Goal: Information Seeking & Learning: Compare options

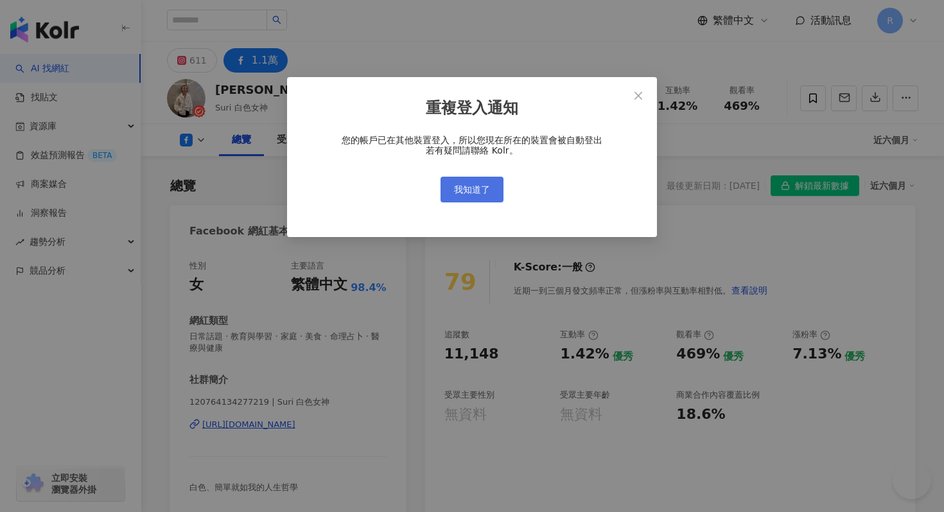
click at [466, 175] on div "您的帳戶已在其他裝置登入，所以您現在所在的裝置會被自動登出 若有疑問請聯絡 Kolr。 我知道了" at bounding box center [472, 167] width 329 height 67
click at [466, 177] on button "我知道了" at bounding box center [472, 189] width 63 height 26
click at [466, 182] on button "我知道了" at bounding box center [472, 189] width 63 height 26
click at [466, 184] on span "我知道了" at bounding box center [472, 189] width 36 height 10
click at [469, 189] on span "我知道了" at bounding box center [472, 189] width 36 height 10
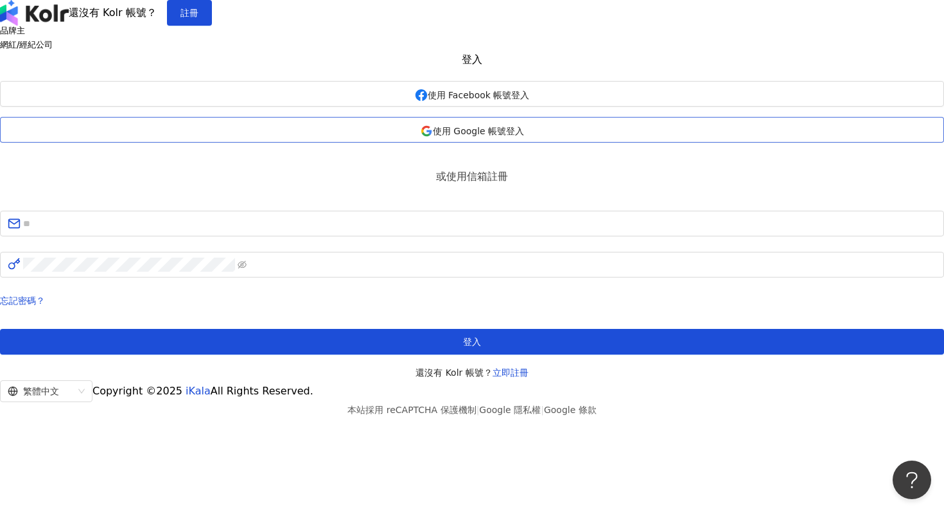
click at [459, 136] on span "使用 Google 帳號登入" at bounding box center [478, 131] width 91 height 10
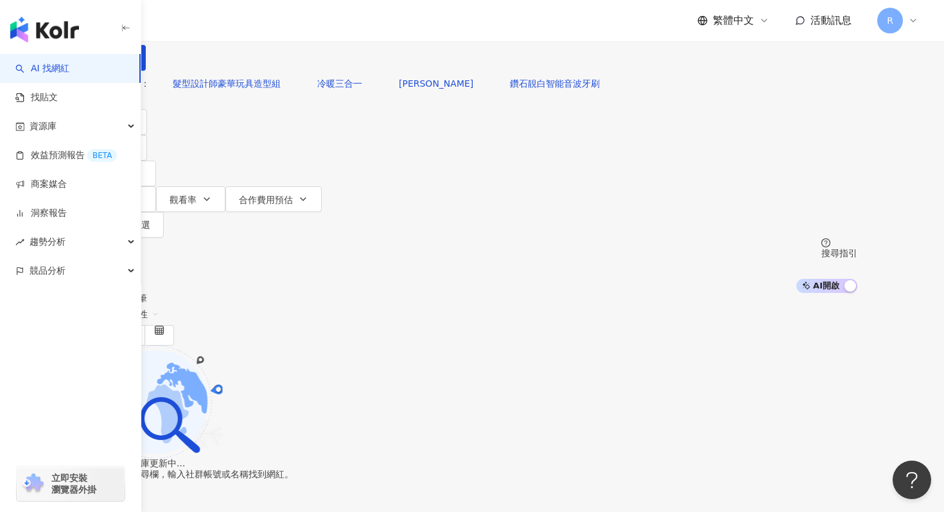
click at [76, 28] on img "button" at bounding box center [44, 30] width 69 height 26
click at [139, 22] on div "不分平台" at bounding box center [116, 11] width 45 height 21
click at [221, 136] on div "Instagram" at bounding box center [213, 132] width 64 height 14
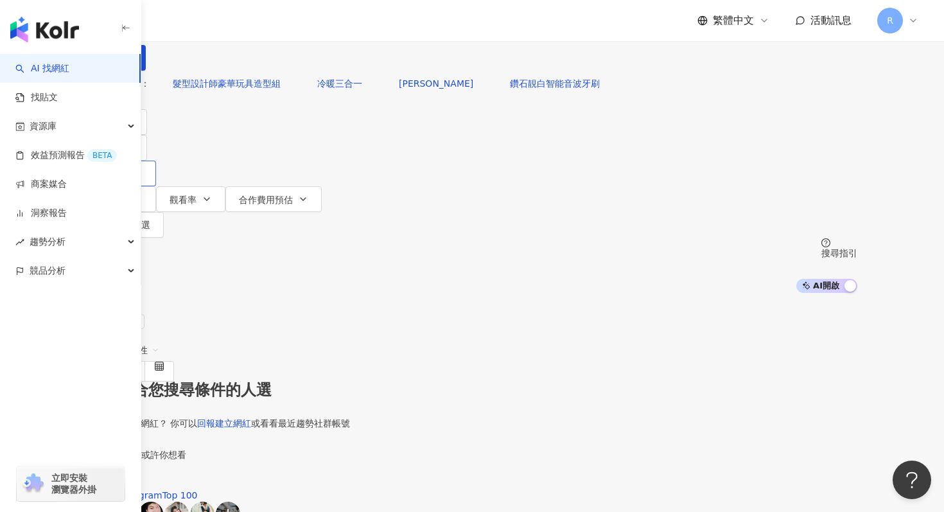
click at [127, 169] on span "追蹤數" at bounding box center [113, 174] width 27 height 10
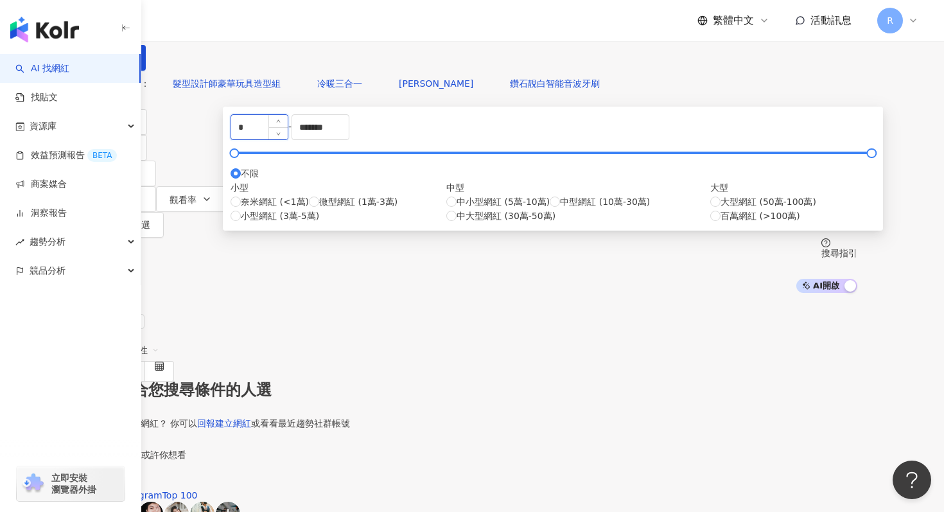
click at [288, 139] on input "*" at bounding box center [259, 127] width 57 height 24
type input "*****"
click at [349, 139] on input "*******" at bounding box center [320, 127] width 57 height 24
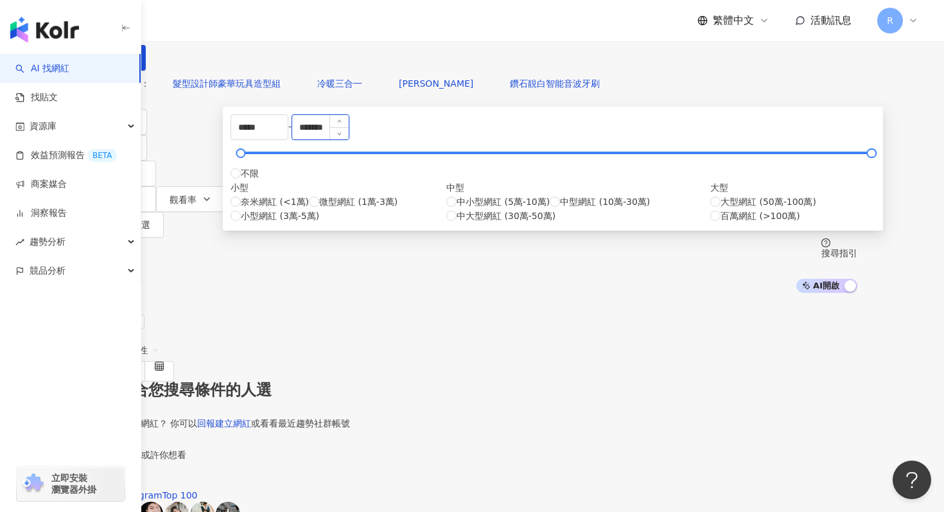
click at [349, 139] on input "*******" at bounding box center [320, 127] width 57 height 24
type input "*****"
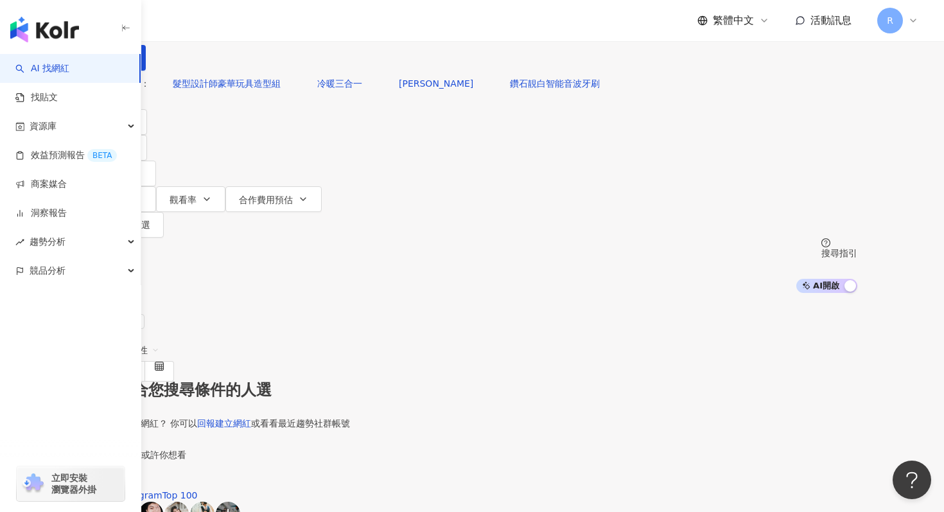
click at [617, 96] on div "您可能感興趣： 髮型設計師豪華玩具造型組 冷暖三合一 飛利浦 鑽石靚白智能音波牙刷" at bounding box center [472, 84] width 771 height 26
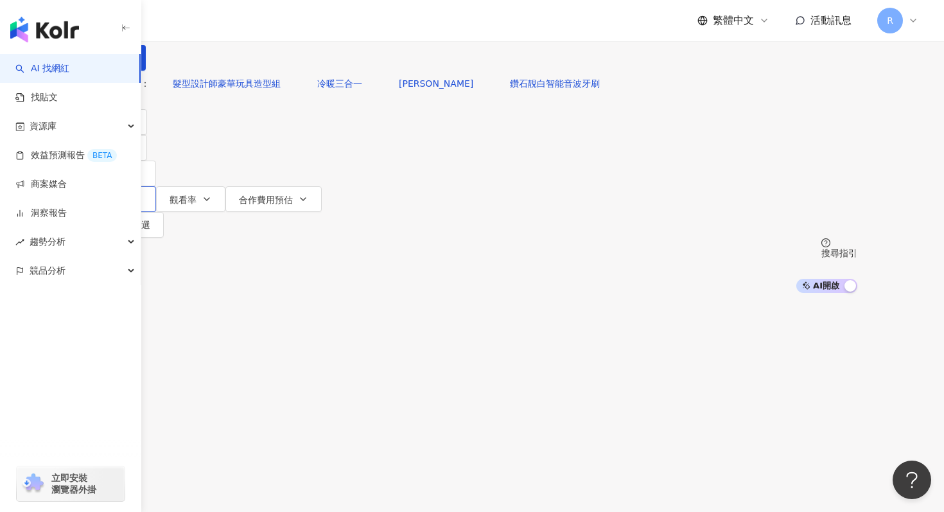
click at [156, 186] on button "互動率" at bounding box center [121, 199] width 69 height 26
click at [424, 134] on input "number" at bounding box center [421, 127] width 212 height 14
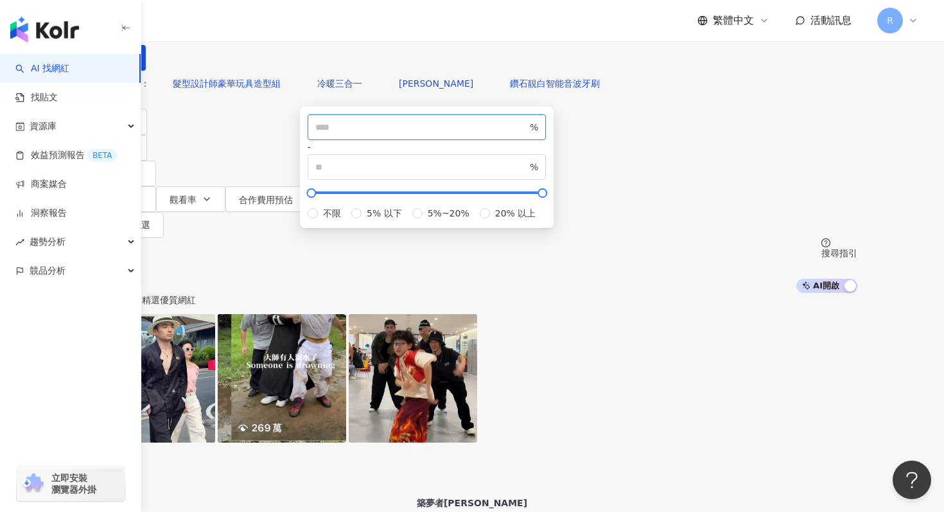
type input "*"
click at [582, 96] on div "您可能感興趣： 髮型設計師豪華玩具造型組 冷暖三合一 飛利浦 鑽石靚白智能音波牙刷" at bounding box center [472, 84] width 771 height 26
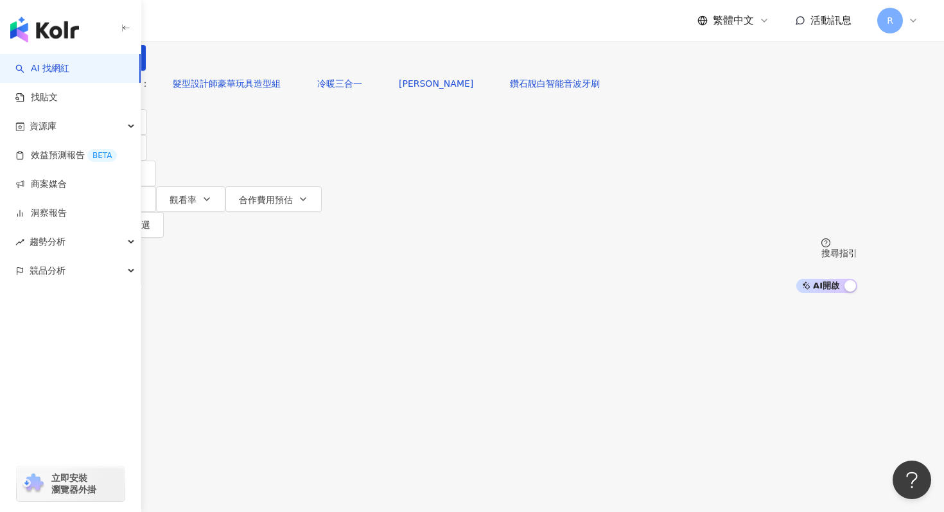
click at [283, 24] on input "search" at bounding box center [231, 12] width 104 height 24
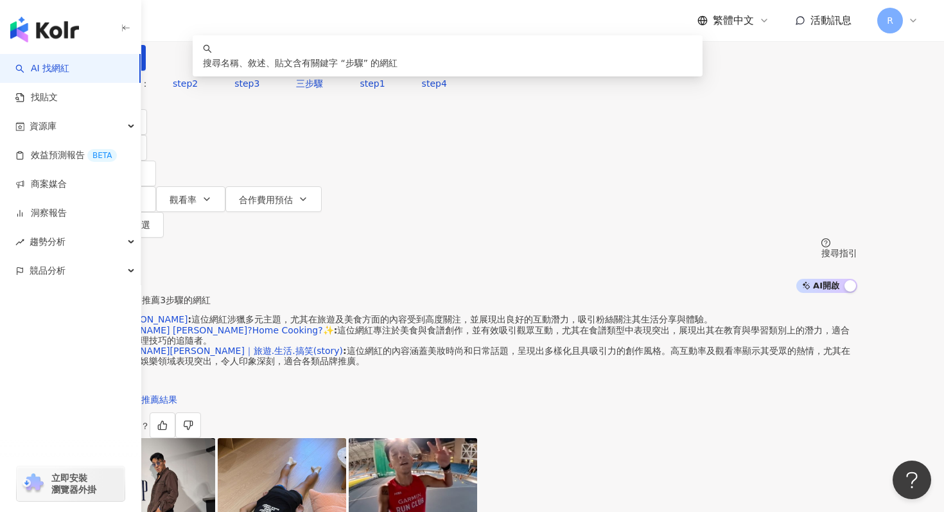
click at [283, 24] on input "**" at bounding box center [231, 12] width 104 height 24
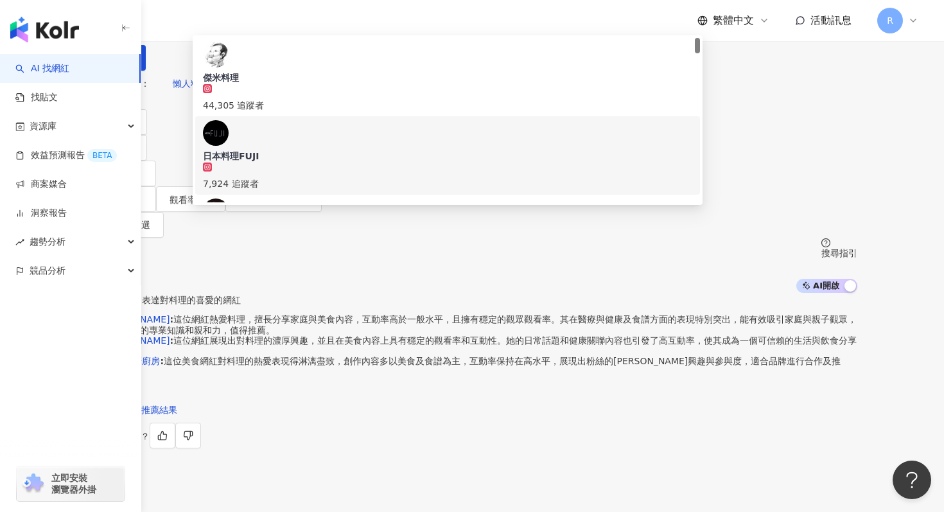
type input "**"
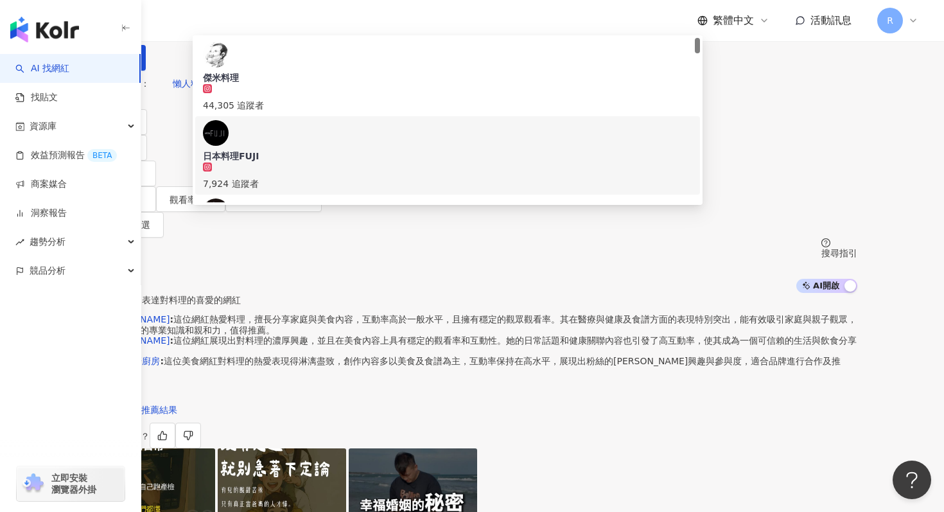
click at [816, 150] on div "您可能感興趣： 懶人料理 省錢料理 懶人食譜 米料理 家料理 類型 性別 追蹤數 互動率 觀看率 合作費用預估 更多篩選 ***** - ***** 不限 小…" at bounding box center [472, 182] width 771 height 222
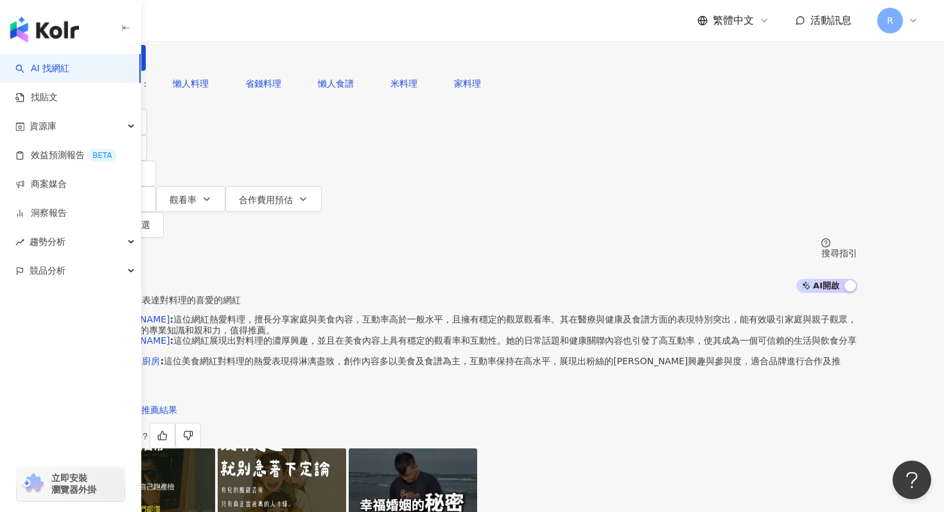
click at [916, 22] on icon at bounding box center [913, 20] width 10 height 10
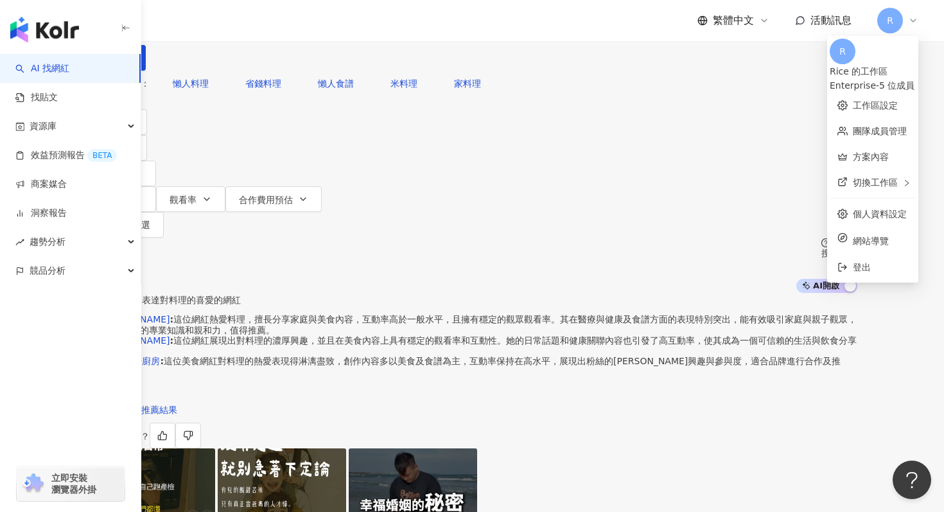
click at [916, 22] on icon at bounding box center [913, 20] width 10 height 10
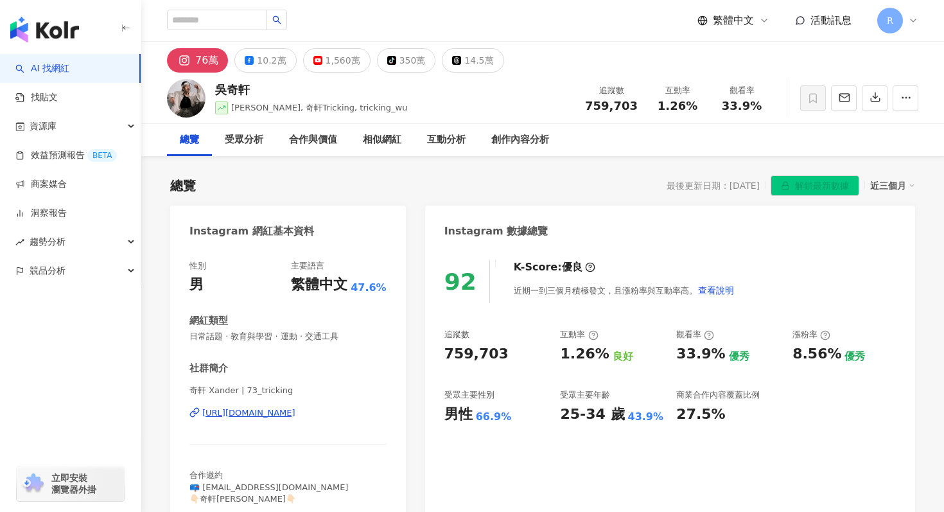
click at [72, 29] on img "button" at bounding box center [44, 30] width 69 height 26
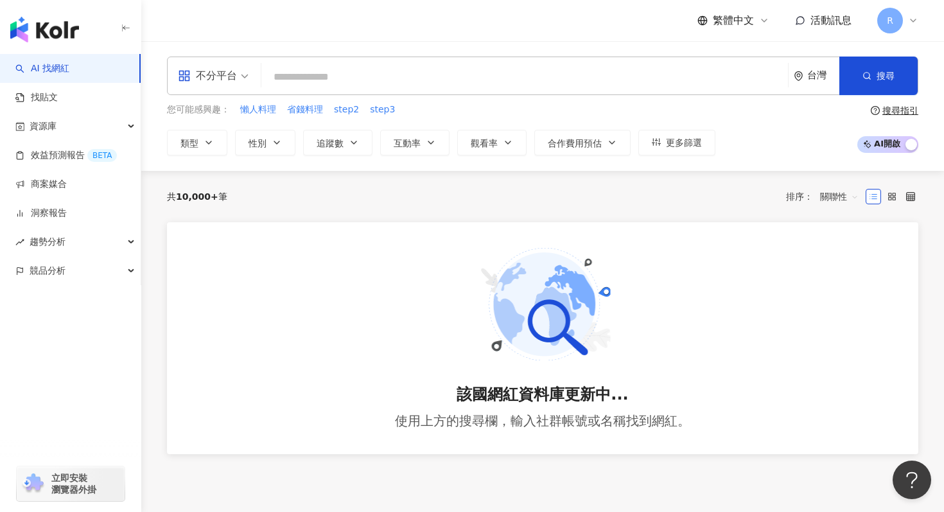
click at [210, 84] on div "不分平台" at bounding box center [207, 76] width 59 height 21
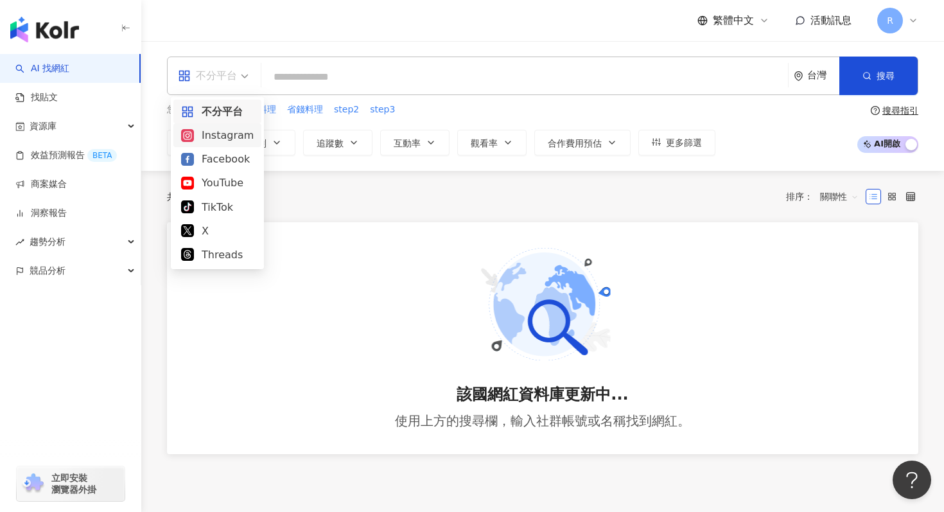
click at [225, 137] on div "Instagram" at bounding box center [217, 135] width 73 height 16
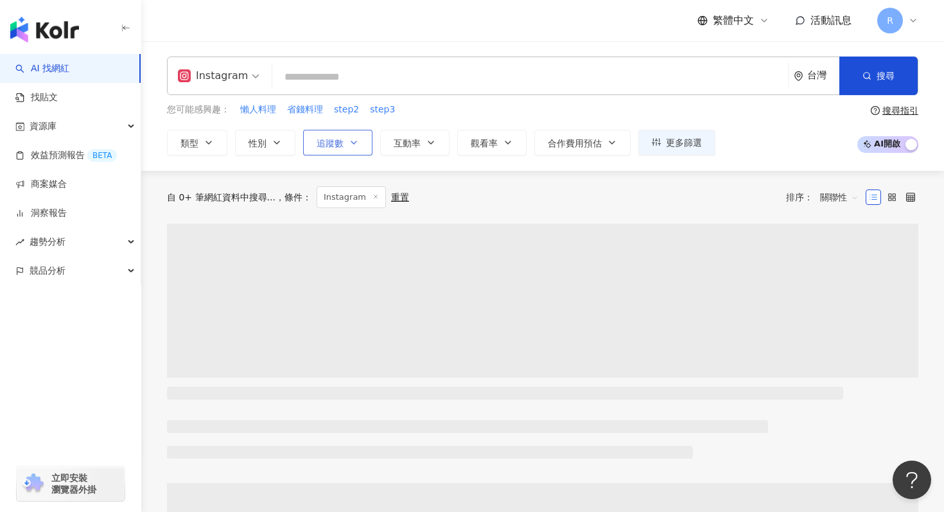
click at [321, 148] on button "追蹤數" at bounding box center [337, 143] width 69 height 26
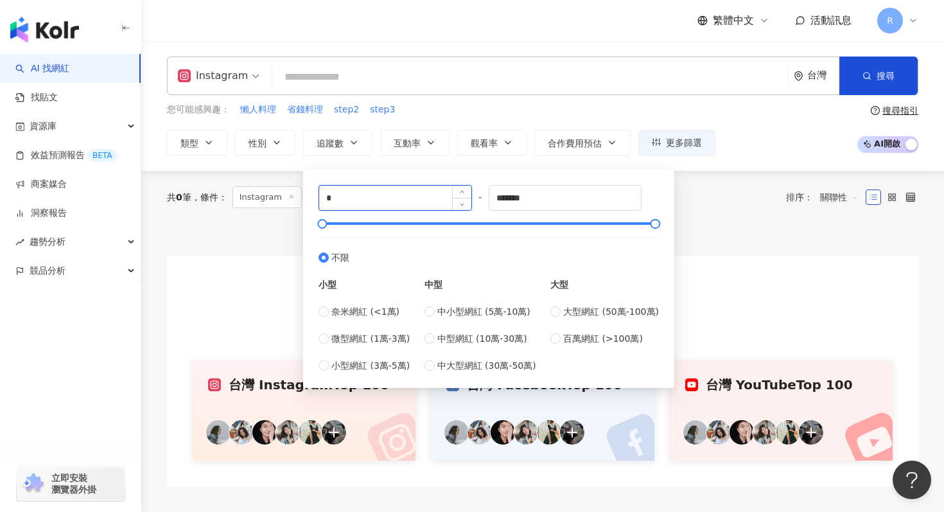
click at [352, 200] on input "*" at bounding box center [395, 198] width 152 height 24
click at [315, 114] on span "省錢料理" at bounding box center [305, 109] width 36 height 13
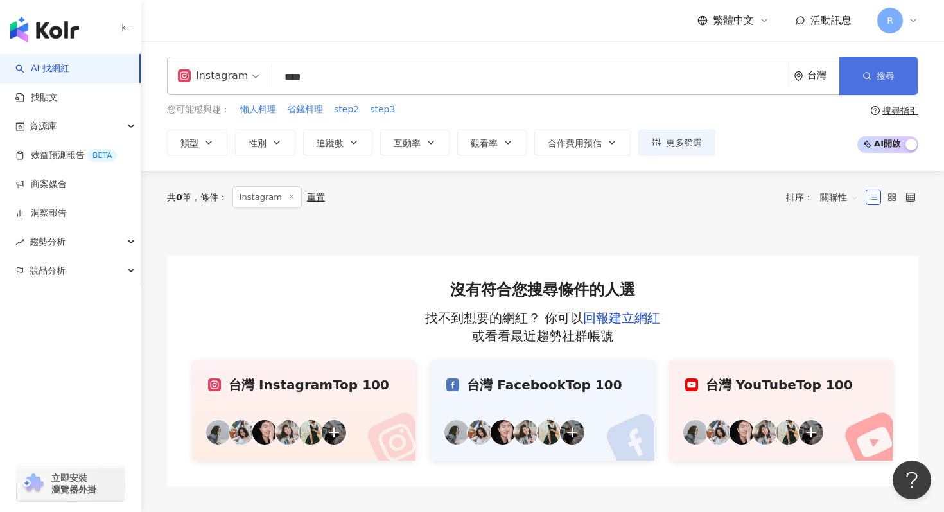
click at [864, 68] on button "搜尋" at bounding box center [878, 76] width 78 height 39
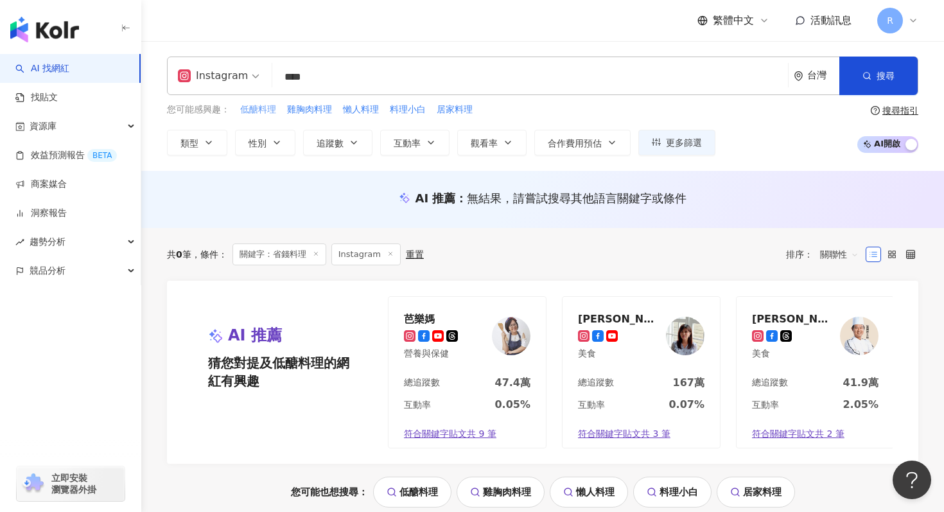
click at [262, 109] on span "低醣料理" at bounding box center [258, 109] width 36 height 13
type input "****"
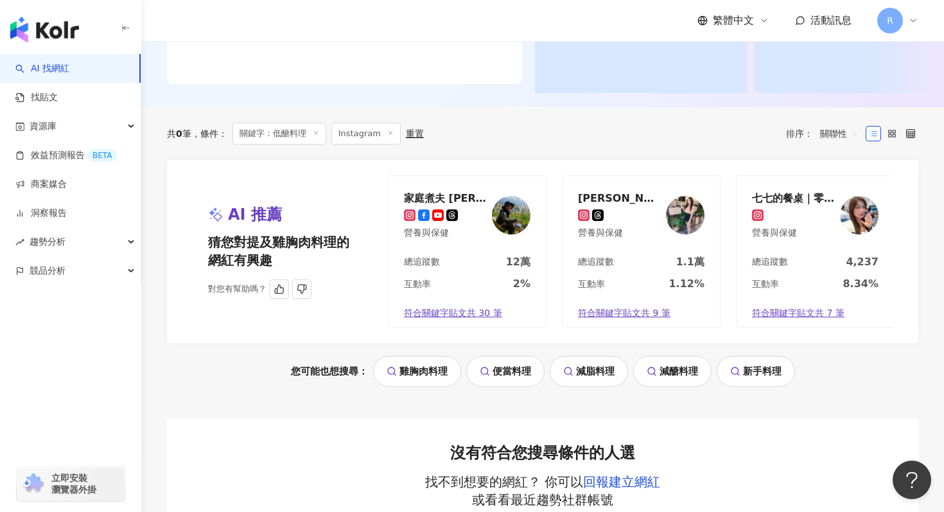
scroll to position [320, 0]
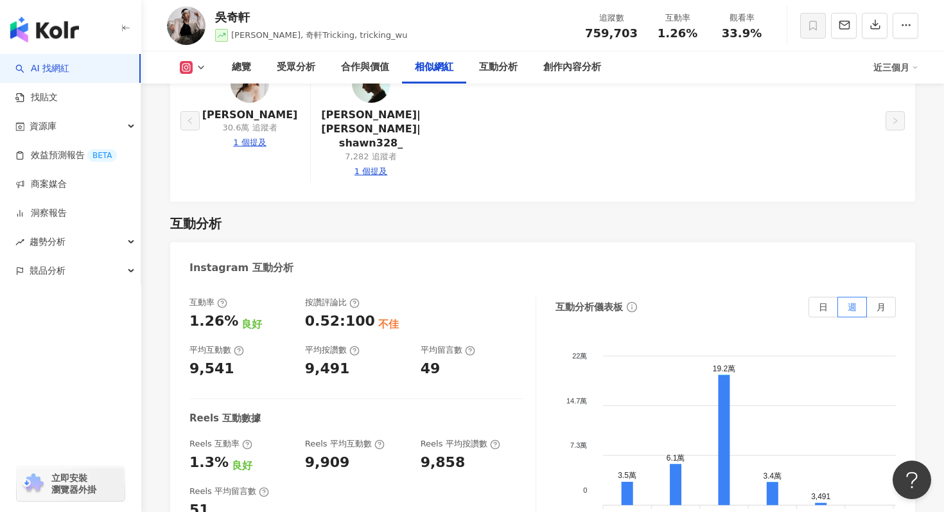
scroll to position [2450, 0]
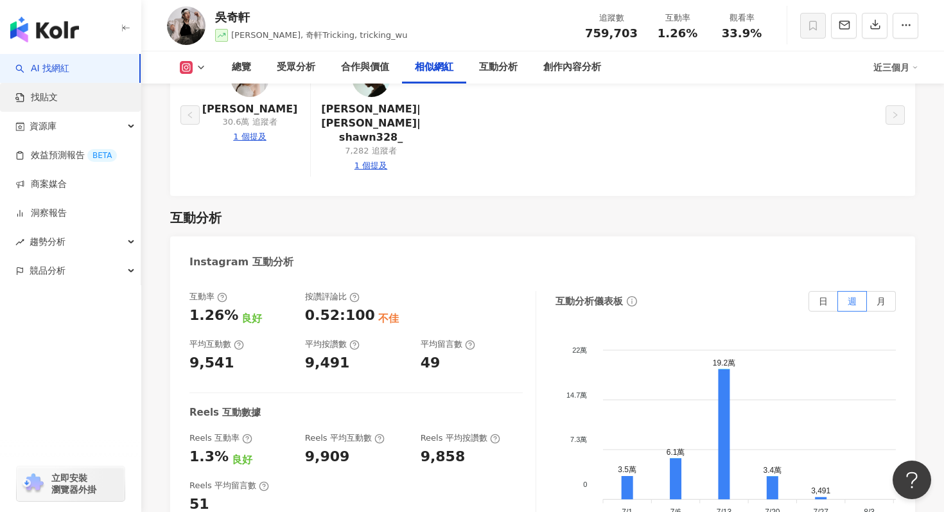
click at [58, 104] on link "找貼文" at bounding box center [36, 97] width 42 height 13
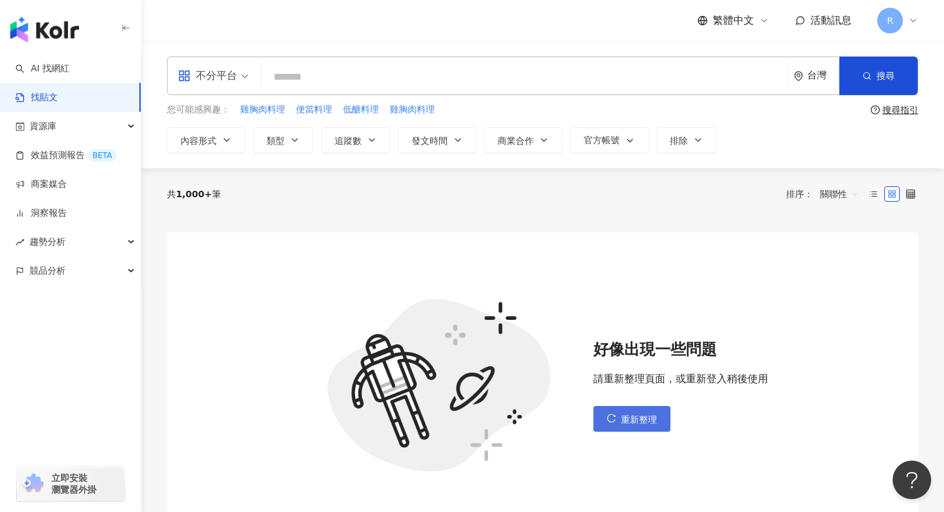
click at [637, 423] on span "重新整理" at bounding box center [639, 419] width 36 height 10
click at [909, 25] on icon at bounding box center [913, 20] width 10 height 10
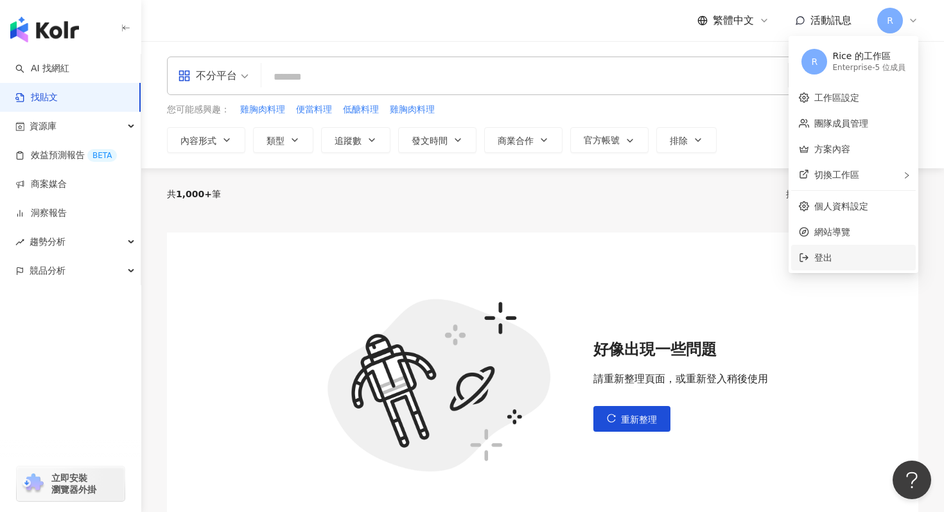
click at [838, 254] on span "登出" at bounding box center [861, 257] width 94 height 14
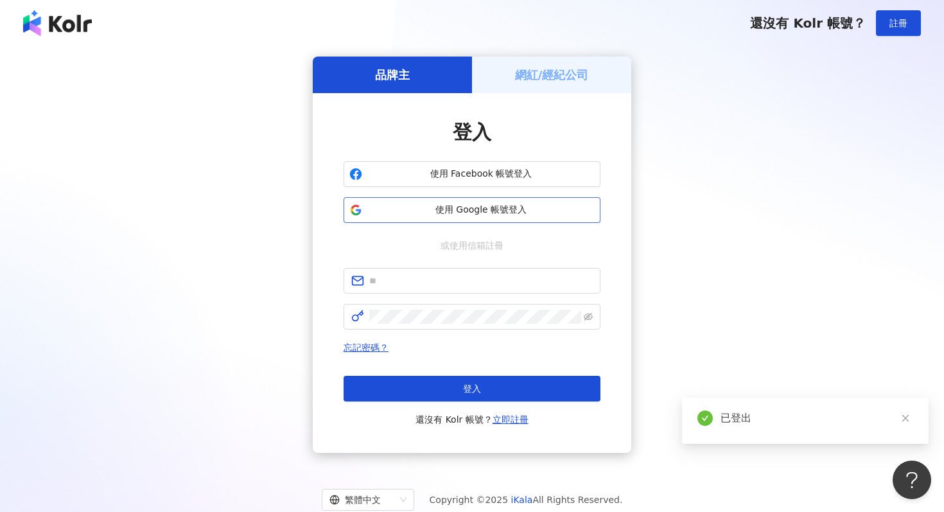
click at [513, 207] on span "使用 Google 帳號登入" at bounding box center [480, 210] width 227 height 13
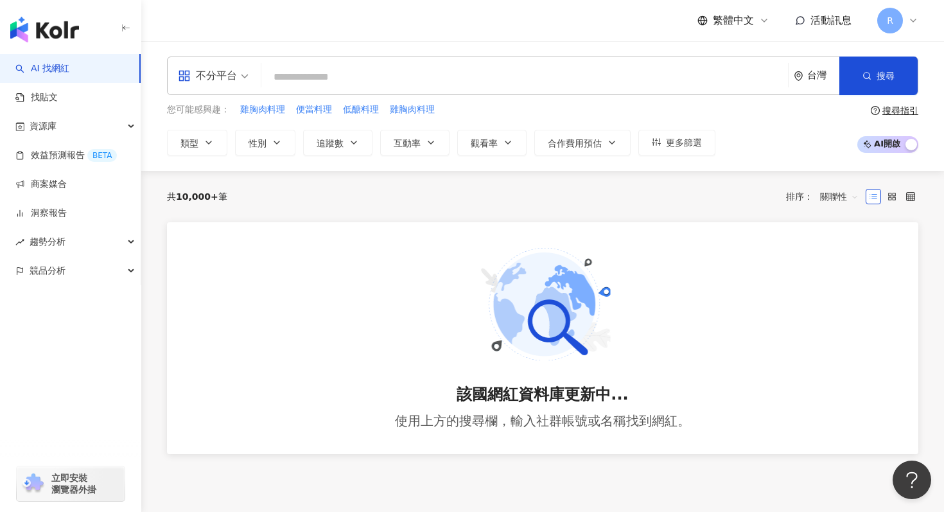
click at [408, 81] on input "search" at bounding box center [525, 77] width 516 height 24
type input "***"
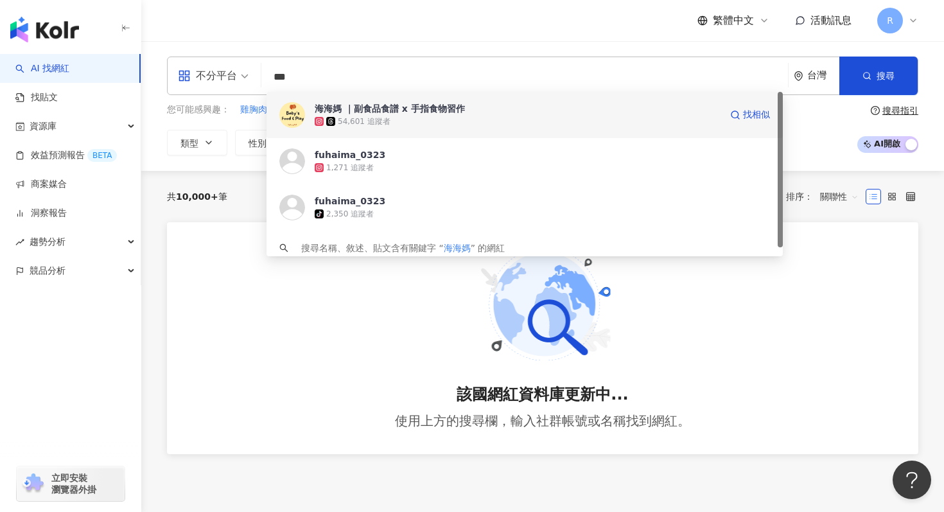
click at [405, 111] on div "海海媽 ｜副食品食譜 x 手指食物習作" at bounding box center [390, 108] width 150 height 13
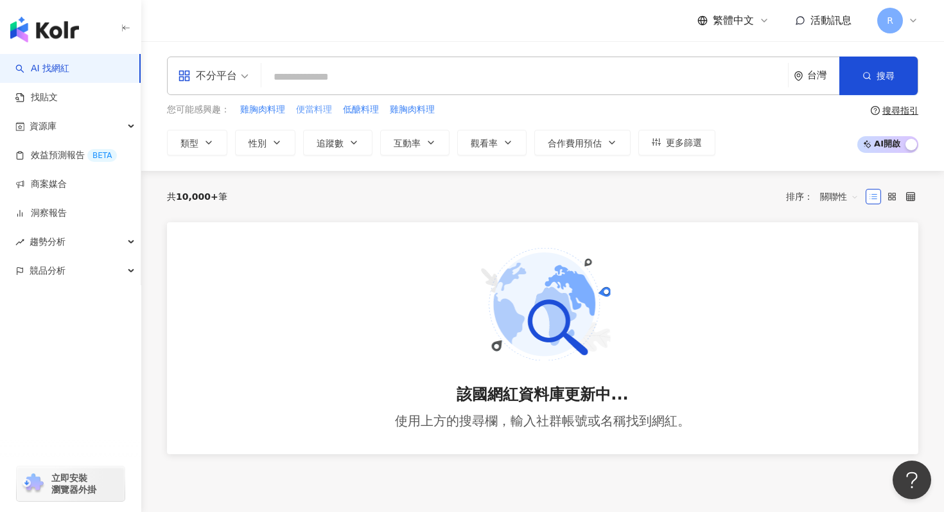
click at [315, 114] on span "便當料理" at bounding box center [314, 109] width 36 height 13
type input "****"
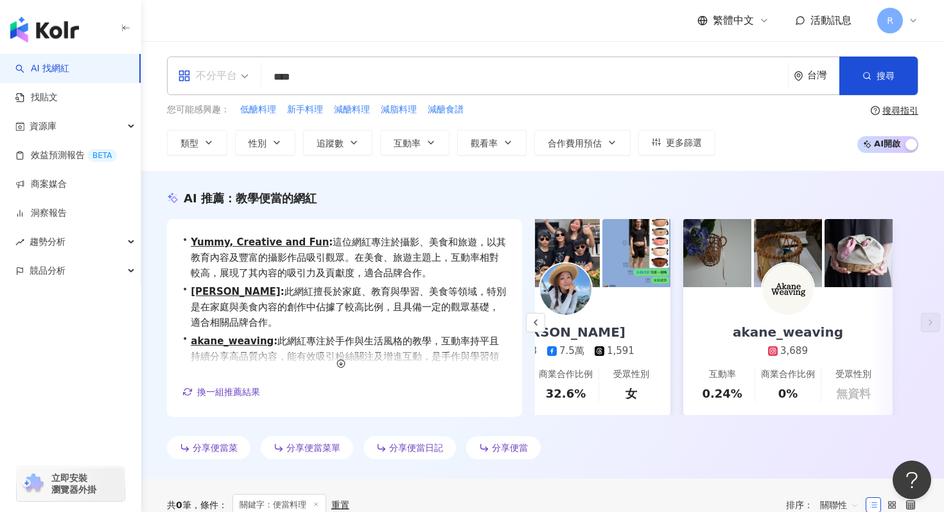
click at [207, 76] on div "不分平台" at bounding box center [207, 76] width 59 height 21
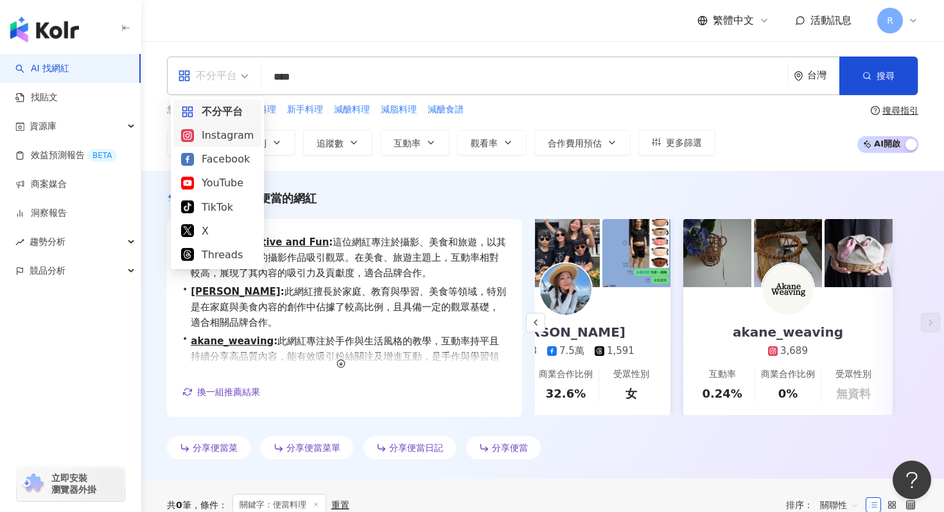
click at [211, 143] on div "Instagram" at bounding box center [217, 135] width 88 height 24
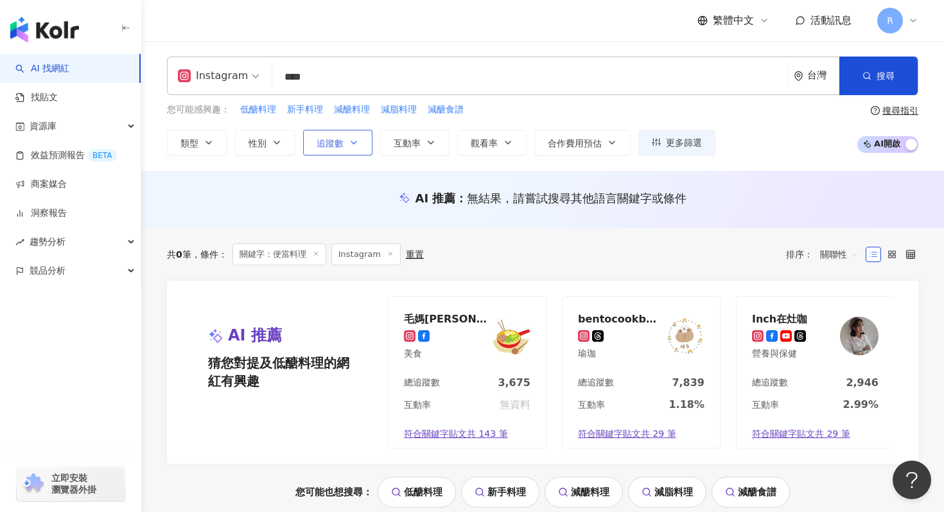
click at [325, 139] on span "追蹤數" at bounding box center [330, 143] width 27 height 10
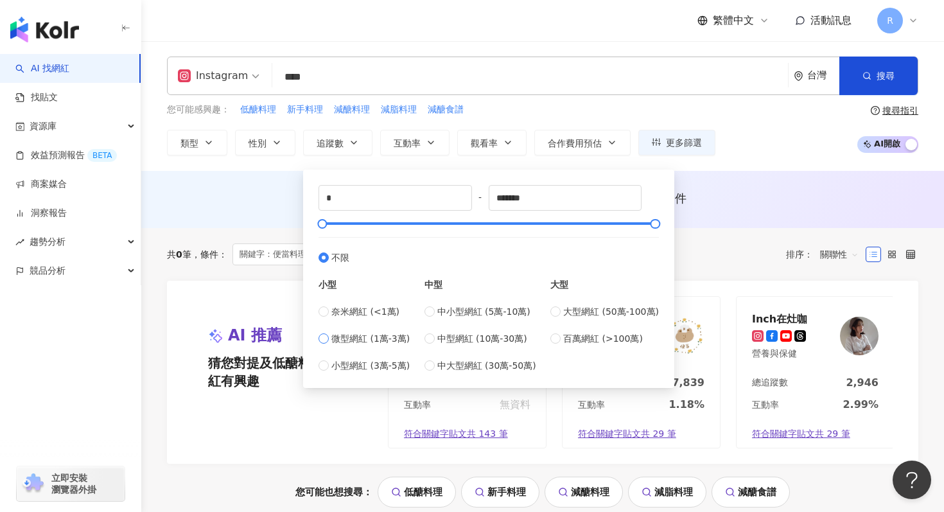
click at [401, 337] on span "微型網紅 (1萬-3萬)" at bounding box center [370, 338] width 78 height 14
type input "*****"
click at [752, 186] on div "AI 推薦 ： 無結果，請嘗試搜尋其他語言關鍵字或條件" at bounding box center [542, 199] width 803 height 57
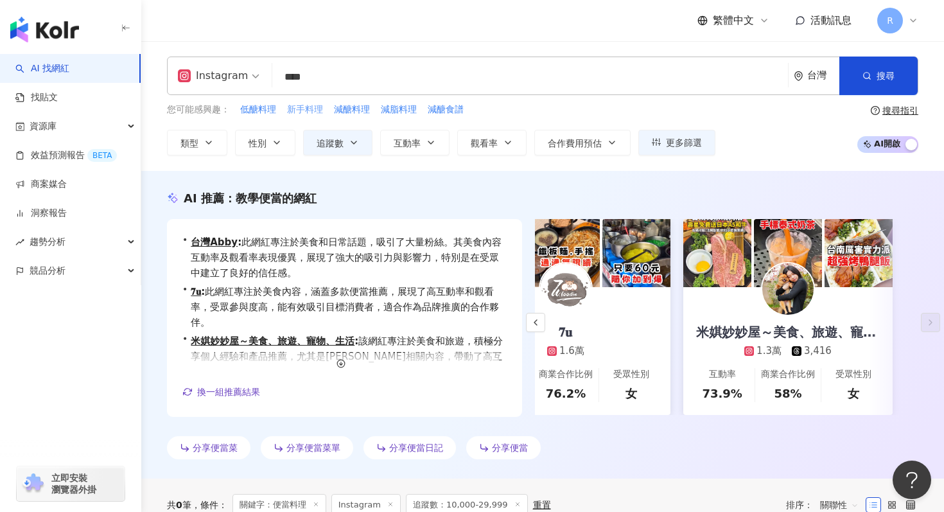
click at [311, 107] on span "新手料理" at bounding box center [305, 109] width 36 height 13
type input "****"
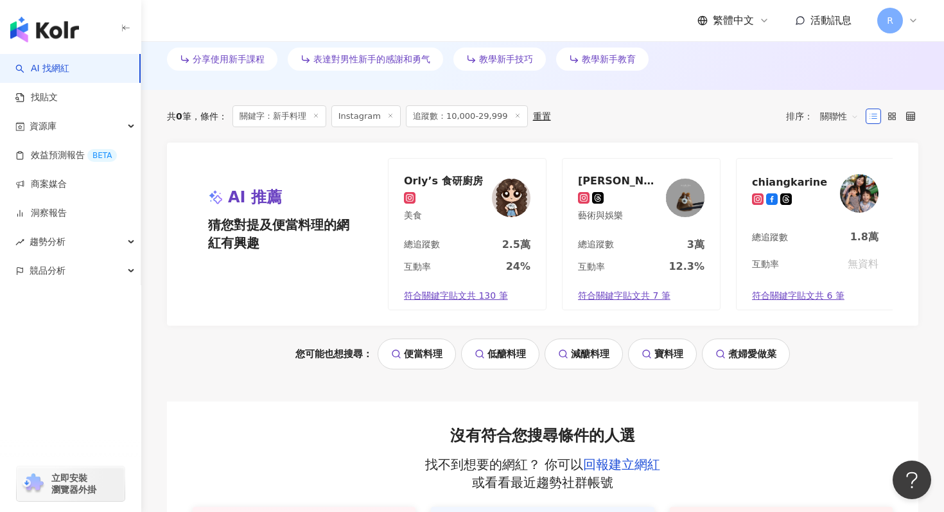
scroll to position [0, 2]
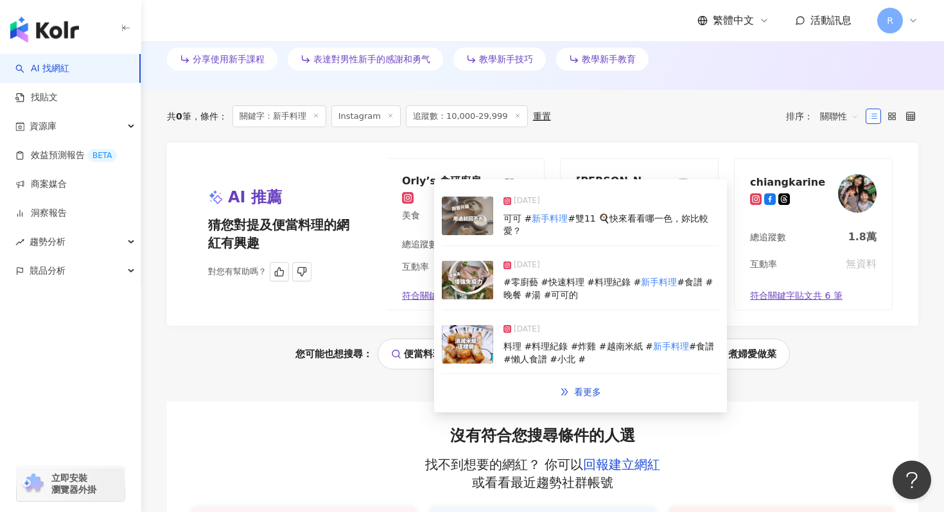
click at [784, 290] on span "符合關鍵字貼文共 6 筆" at bounding box center [796, 296] width 92 height 13
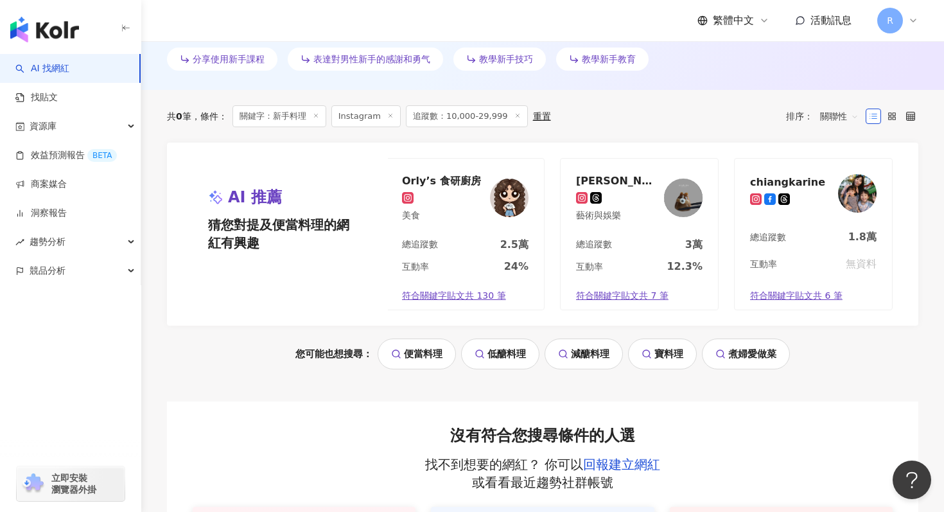
click at [76, 33] on img "button" at bounding box center [44, 30] width 69 height 26
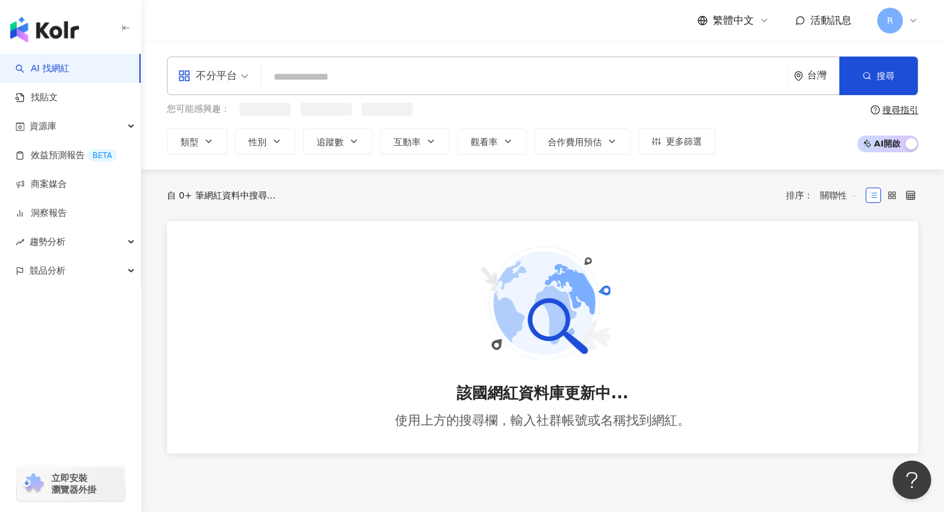
click at [636, 367] on div "該國網紅資料庫更新中... 使用上方的搜尋欄，輸入社群帳號或名稱找到網紅。" at bounding box center [542, 337] width 751 height 232
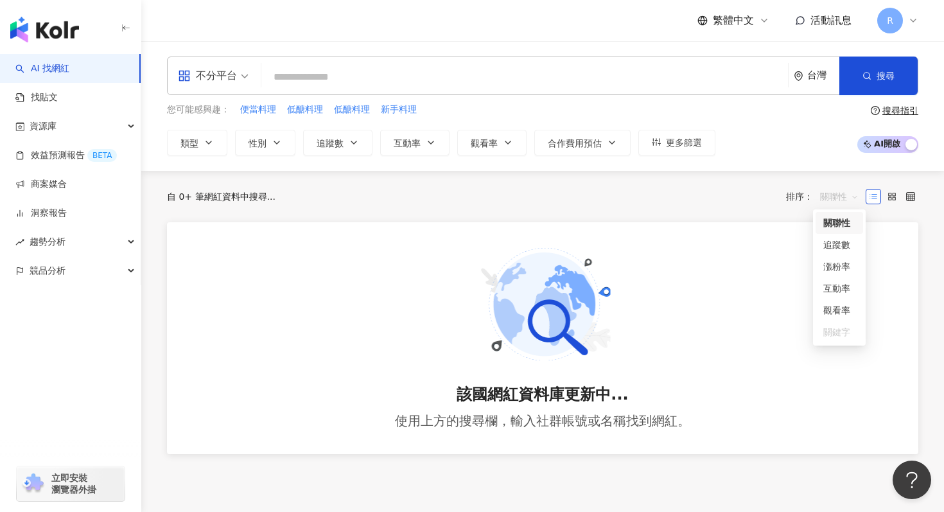
click at [847, 193] on span "關聯性" at bounding box center [839, 196] width 39 height 21
click at [845, 193] on span "關聯性" at bounding box center [839, 196] width 39 height 21
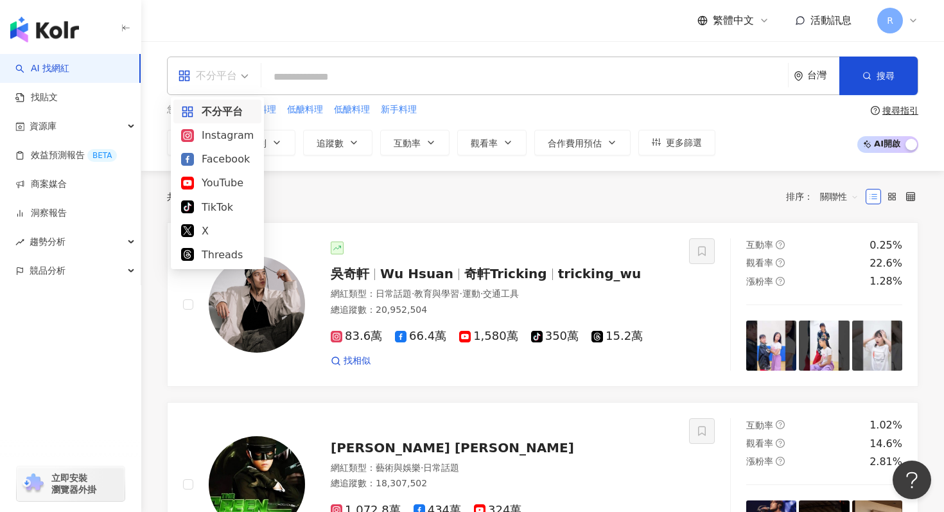
click at [217, 67] on div "不分平台" at bounding box center [207, 76] width 59 height 21
click at [219, 140] on div "Instagram" at bounding box center [217, 135] width 73 height 16
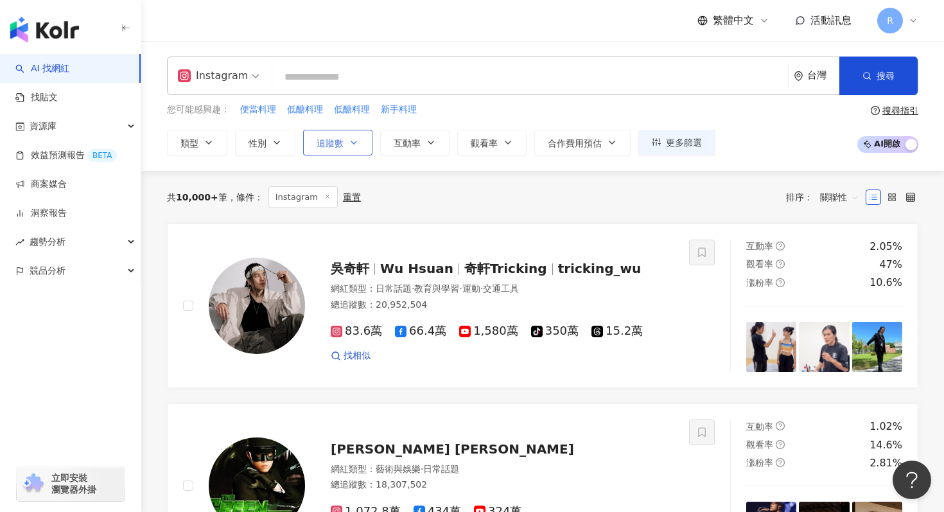
click at [343, 146] on span "追蹤數" at bounding box center [330, 143] width 27 height 10
type input "*"
type input "*******"
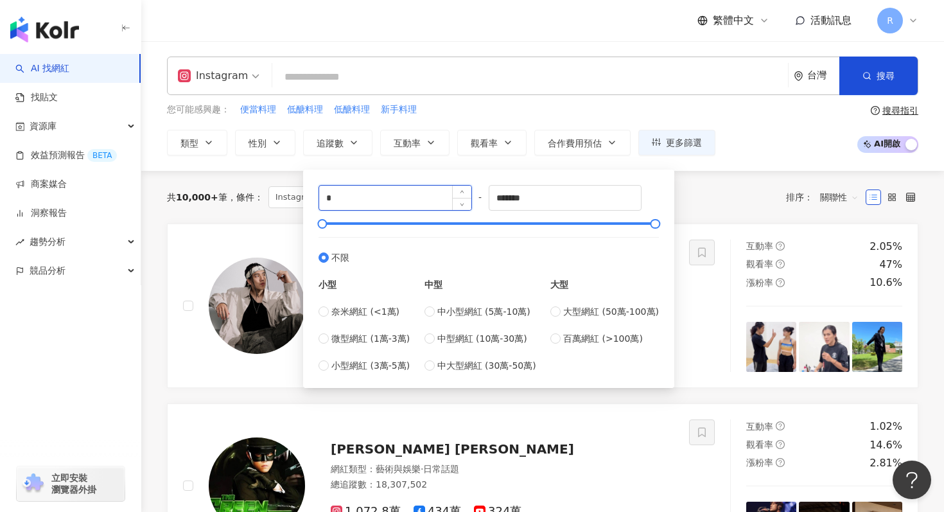
click at [351, 201] on input "*" at bounding box center [395, 198] width 152 height 24
type input "*****"
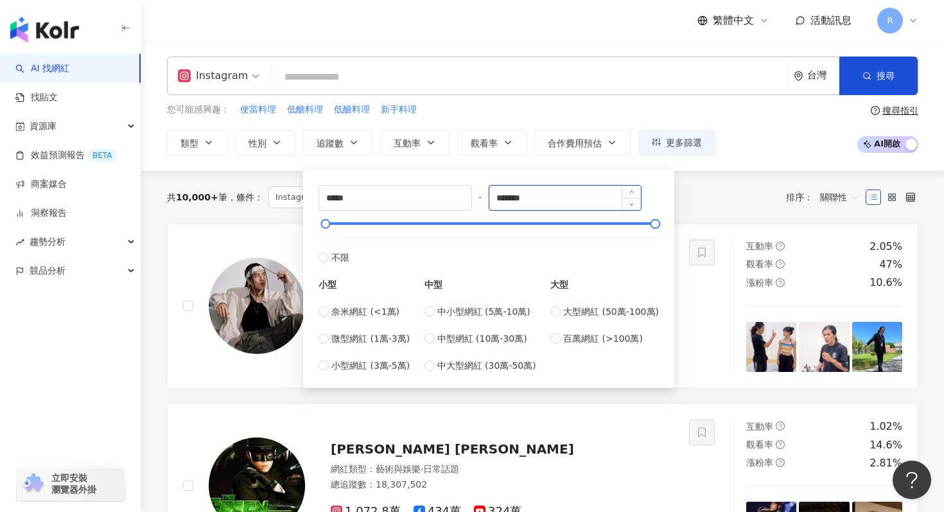
click at [586, 196] on input "*******" at bounding box center [565, 198] width 152 height 24
type input "*****"
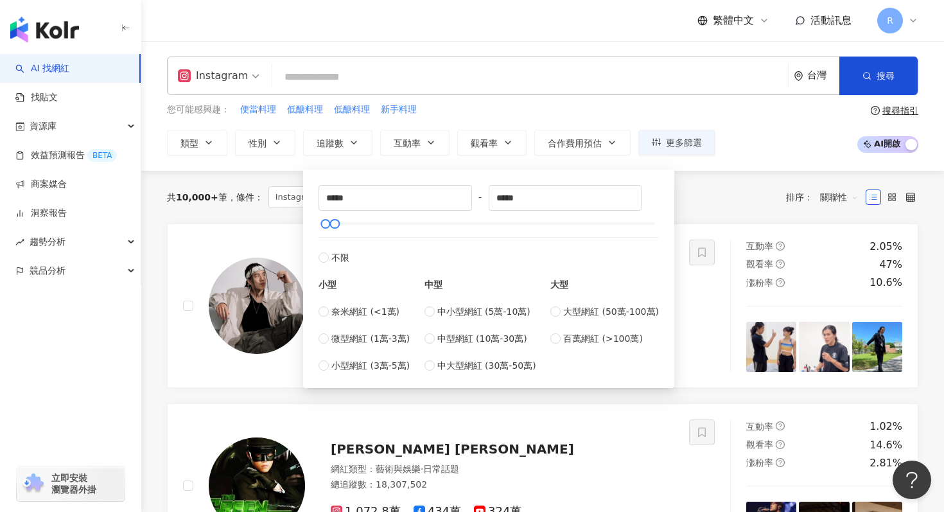
click at [573, 98] on div "Instagram 台灣 搜尋 a3feff9e-f82b-4486-bca4-4b92542c60c9 海海媽 ｜副食品食譜 x 手指食物習作 54,601…" at bounding box center [542, 106] width 803 height 99
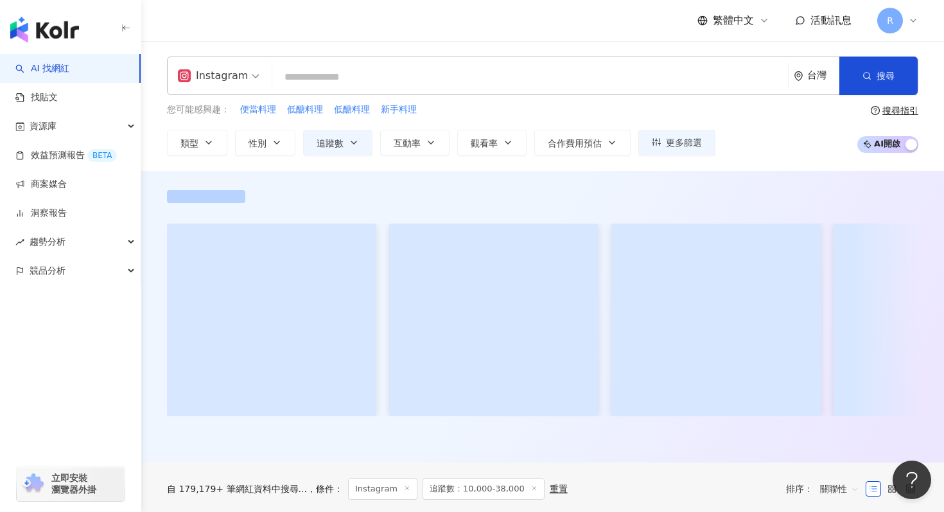
click at [527, 76] on input "search" at bounding box center [529, 77] width 505 height 24
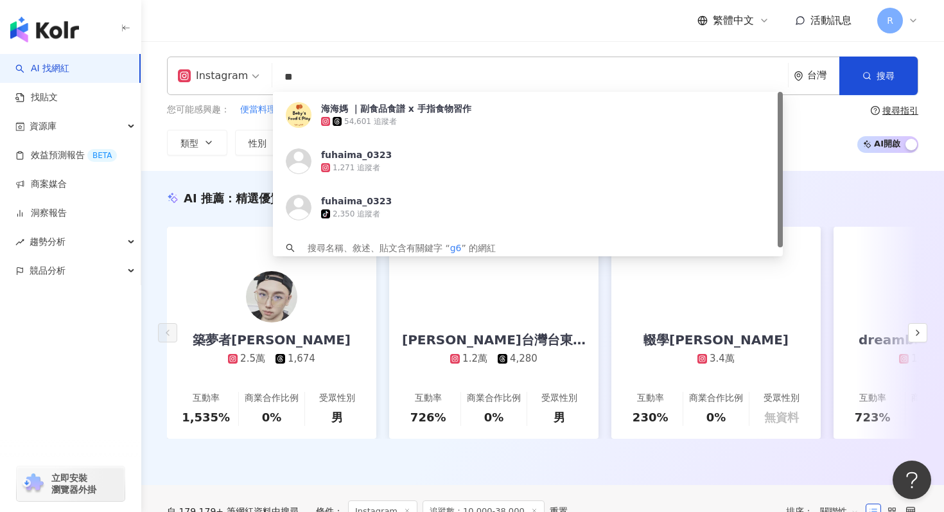
type input "*"
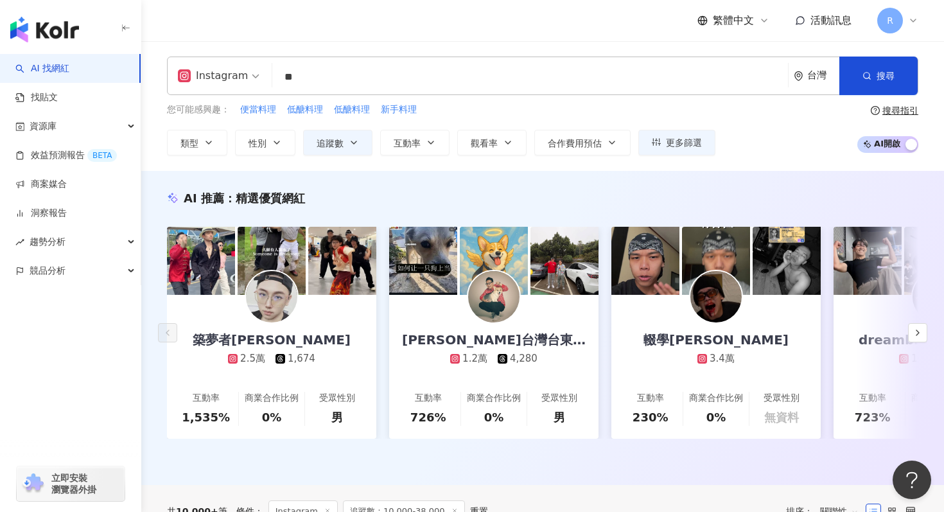
type input "**"
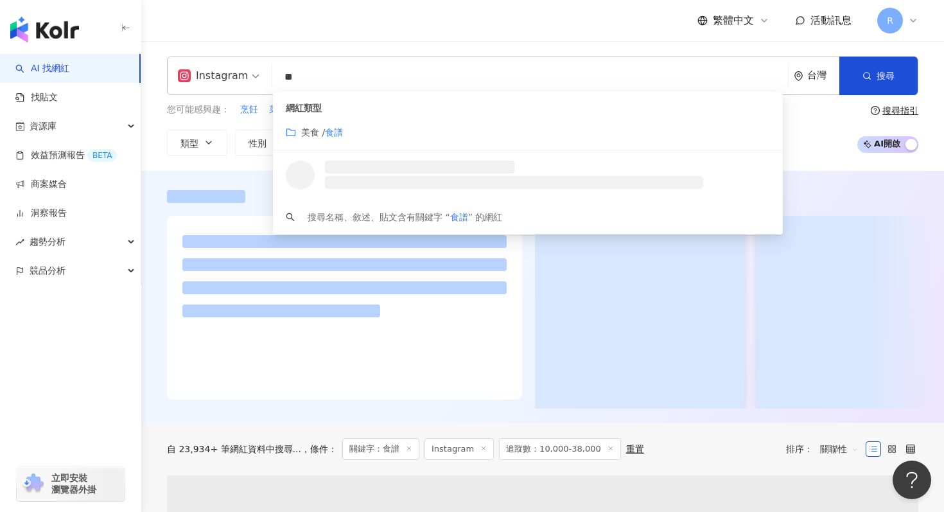
click at [209, 163] on div "Instagram ** 台灣 搜尋 customizedTag loading 網紅類型 美食 / 食譜 搜尋名稱、敘述、貼文含有關鍵字 “ 食譜 ” 的網…" at bounding box center [542, 106] width 803 height 130
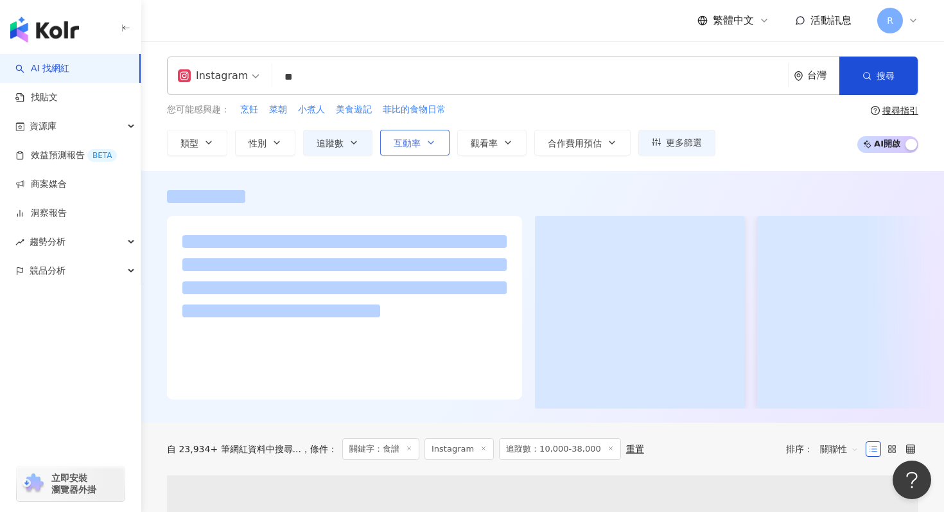
click at [402, 146] on span "互動率" at bounding box center [407, 143] width 27 height 10
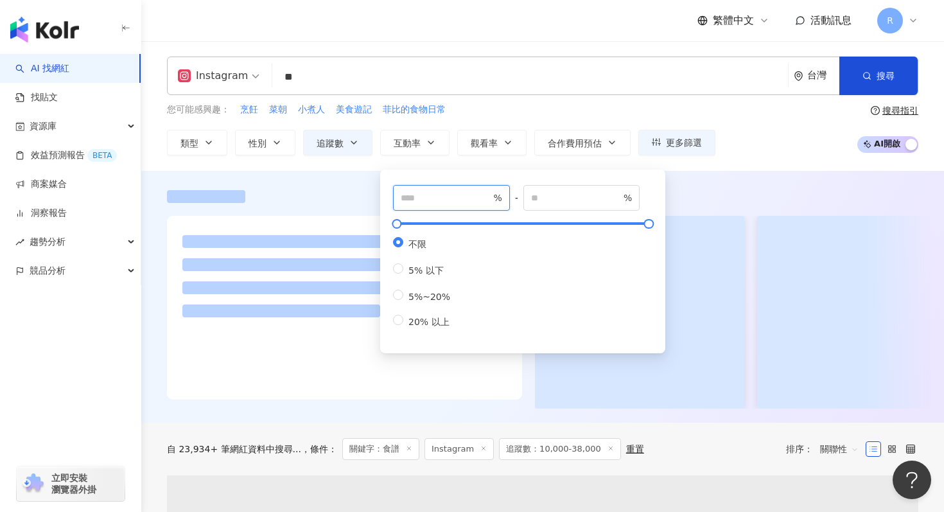
click at [417, 199] on input "number" at bounding box center [446, 198] width 90 height 14
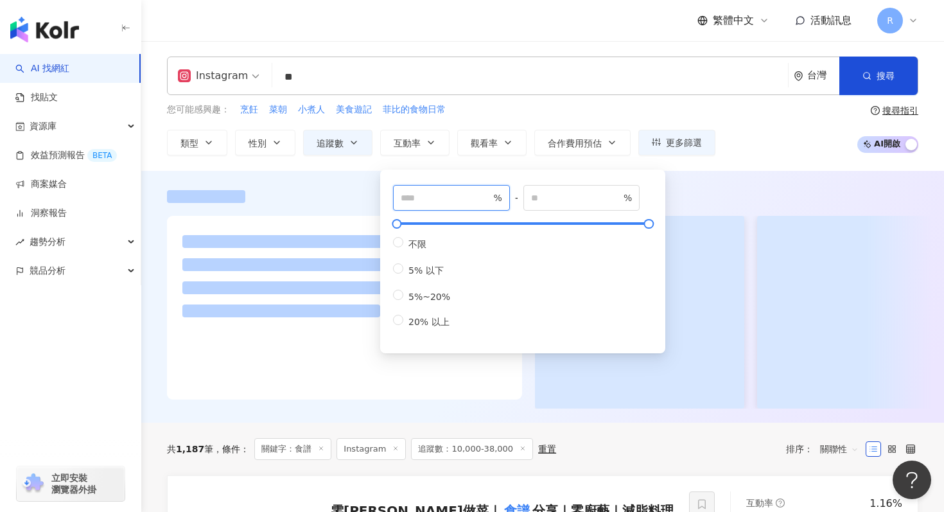
type input "*"
click at [316, 175] on div at bounding box center [542, 297] width 803 height 252
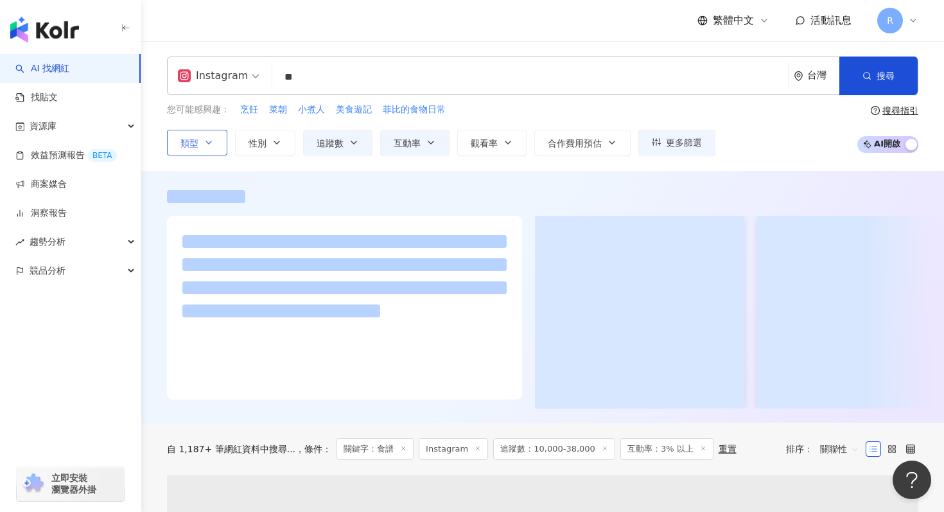
click at [208, 135] on button "類型" at bounding box center [197, 143] width 60 height 26
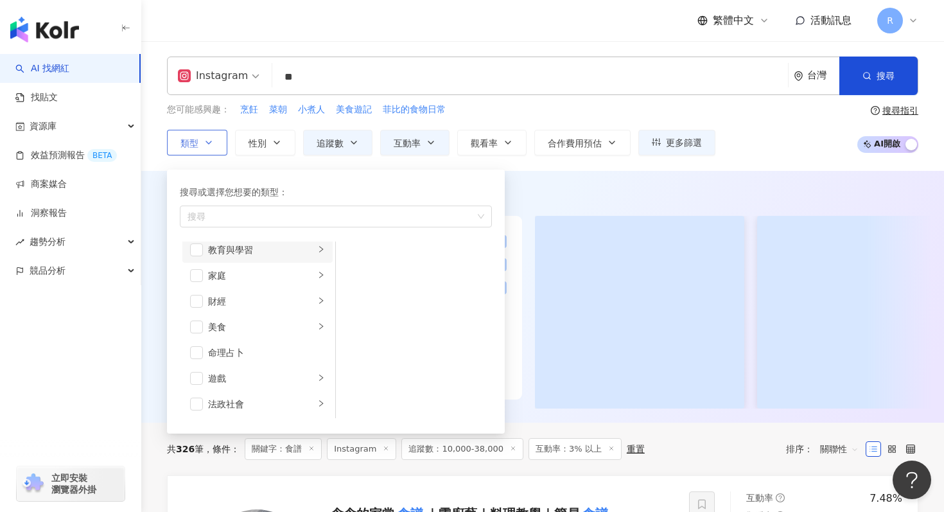
scroll to position [123, 0]
click at [317, 310] on icon "right" at bounding box center [321, 313] width 8 height 8
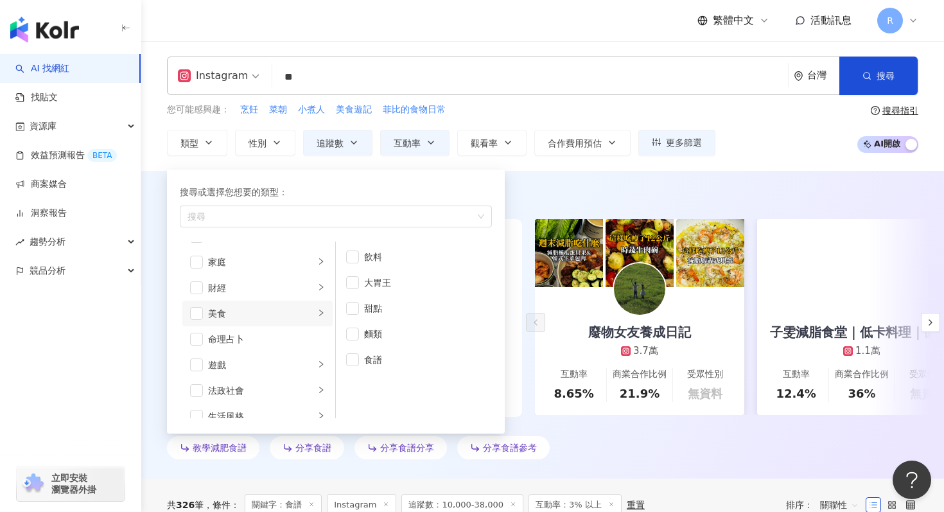
click at [590, 175] on div "AI 推薦 ： 教學食譜的網紅 • 廢物女友養成日記 : 該網紅專注於健康與美食相關內容，特別是飲食和減脂食譜，具高互動率和觀看率，能有效吸引受眾，適合推廣健…" at bounding box center [542, 325] width 803 height 308
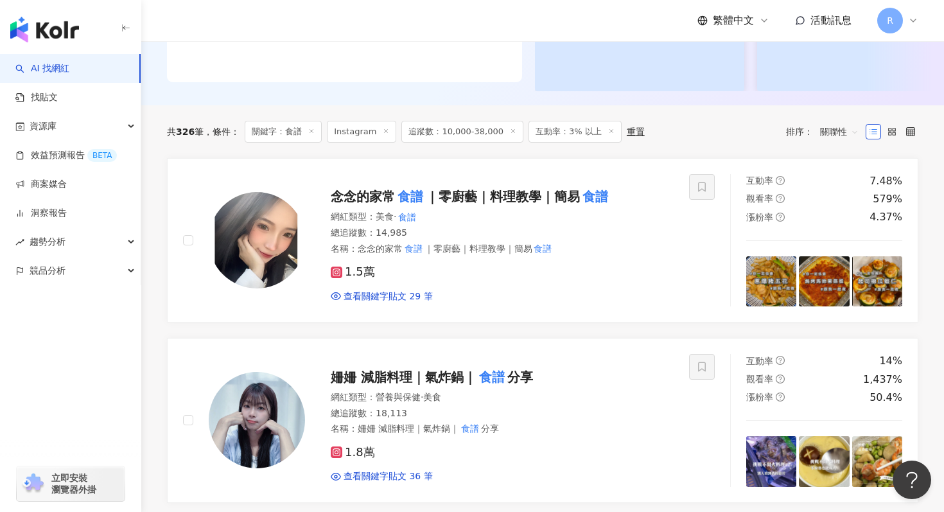
scroll to position [320, 0]
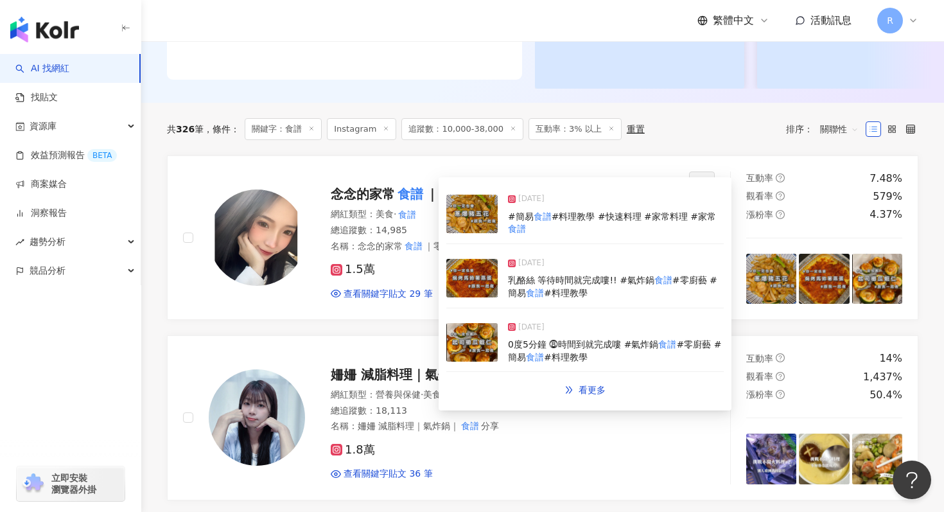
click at [497, 289] on img at bounding box center [471, 278] width 51 height 39
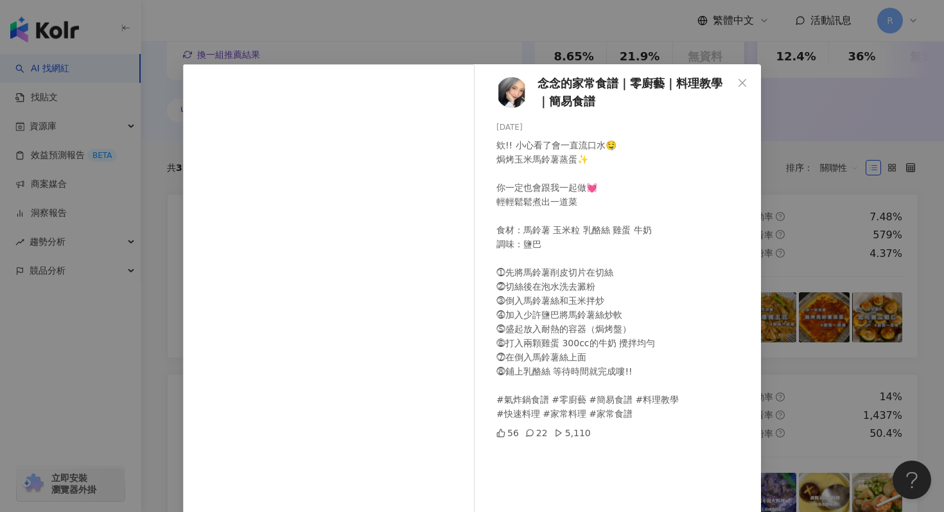
scroll to position [64, 0]
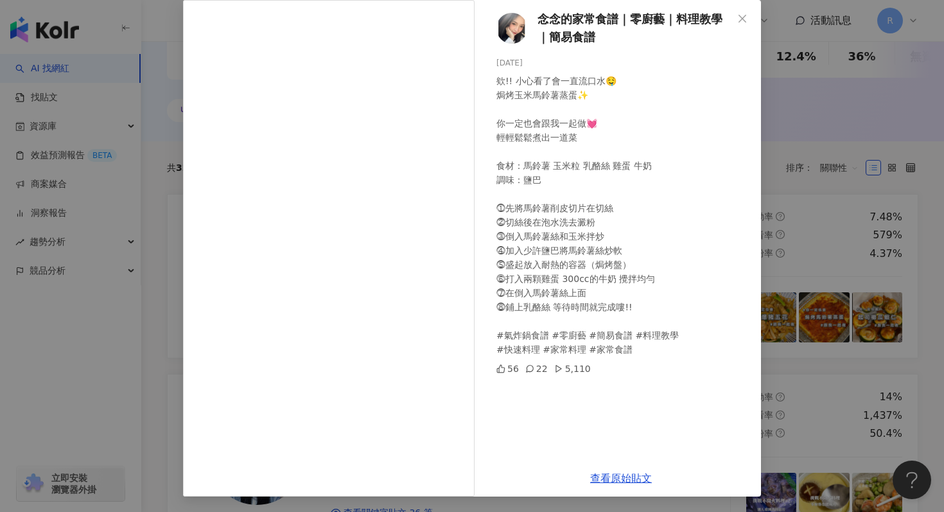
click at [812, 301] on div "念念的家常食譜｜零廚藝｜料理教學｜簡易食譜 2025/8/29 欸!! 小心看了會一直流口水🤤 焗烤玉米馬鈴薯蒸蛋✨ 你一定也會跟我一起做💓 輕輕鬆鬆煮出一道…" at bounding box center [472, 256] width 944 height 512
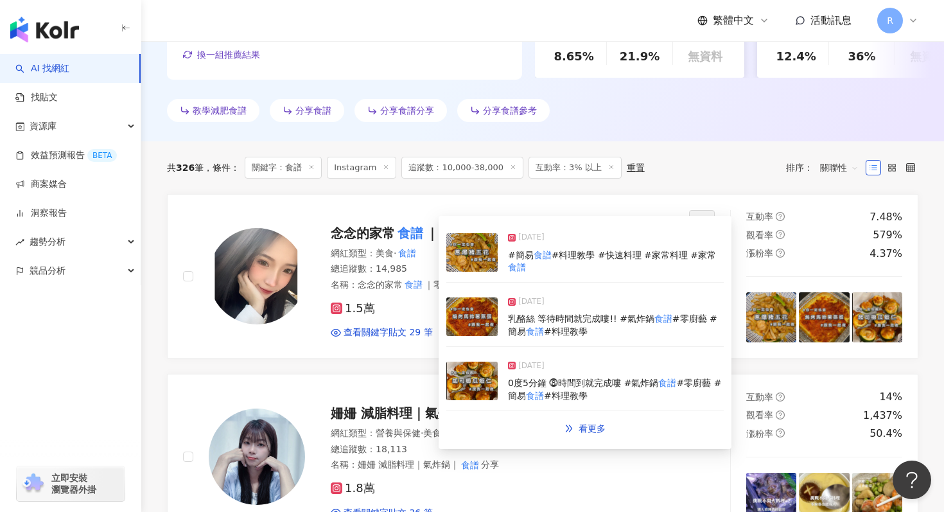
click at [475, 385] on img at bounding box center [471, 381] width 51 height 39
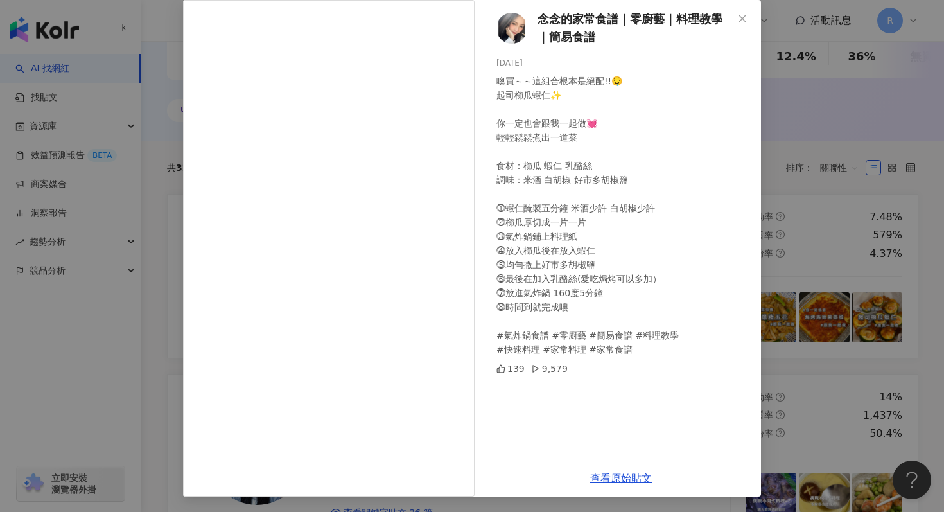
click at [837, 340] on div "念念的家常食譜｜零廚藝｜料理教學｜簡易食譜 2025/7/21 噢買～～這組合根本是絕配!!🤤 起司櫛瓜蝦仁✨ 你一定也會跟我一起做💓 輕輕鬆鬆煮出一道菜 食…" at bounding box center [472, 256] width 944 height 512
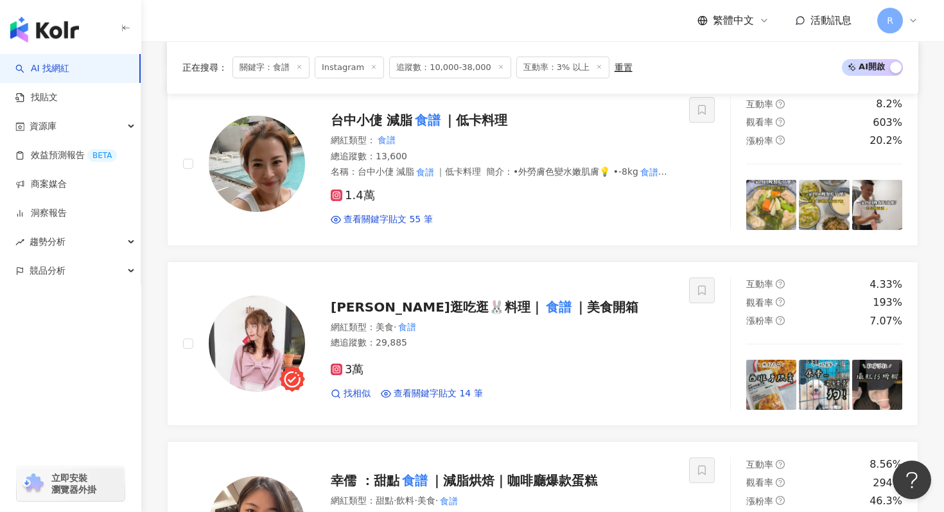
scroll to position [1232, 0]
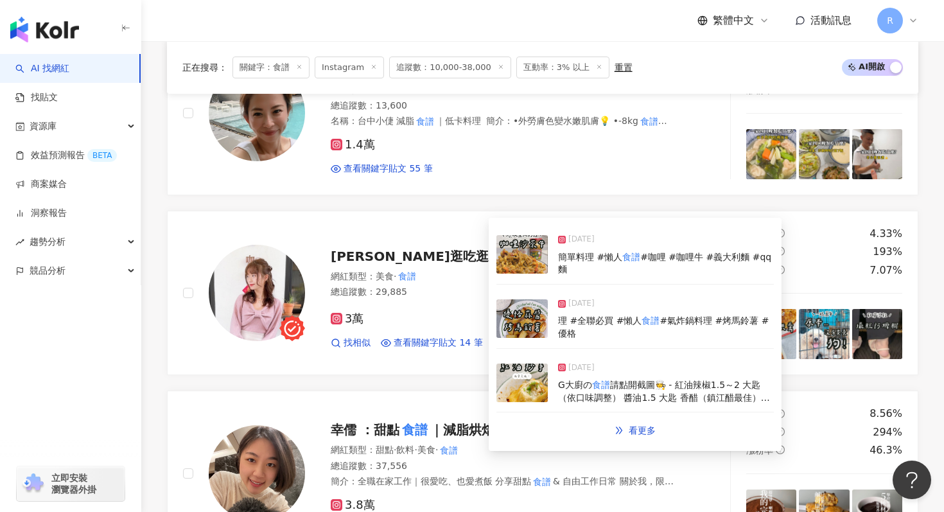
click at [523, 301] on img at bounding box center [521, 318] width 51 height 39
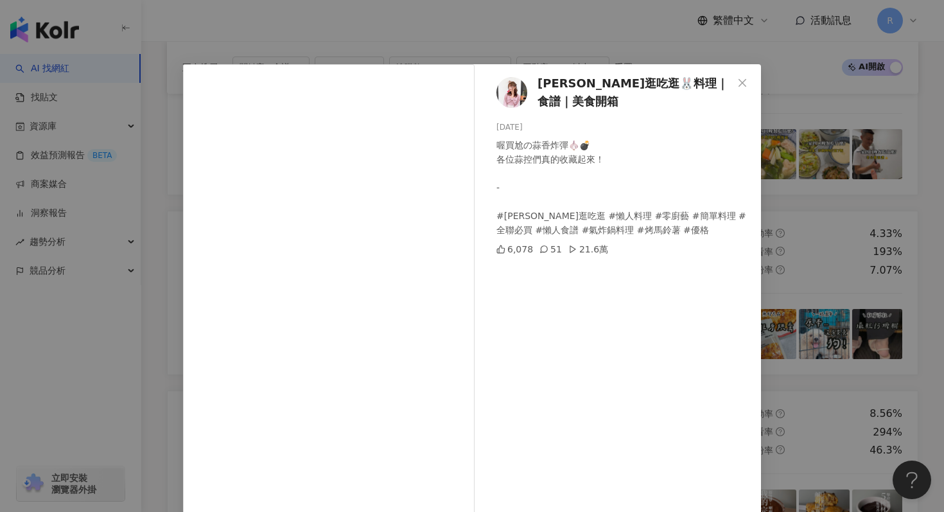
scroll to position [64, 0]
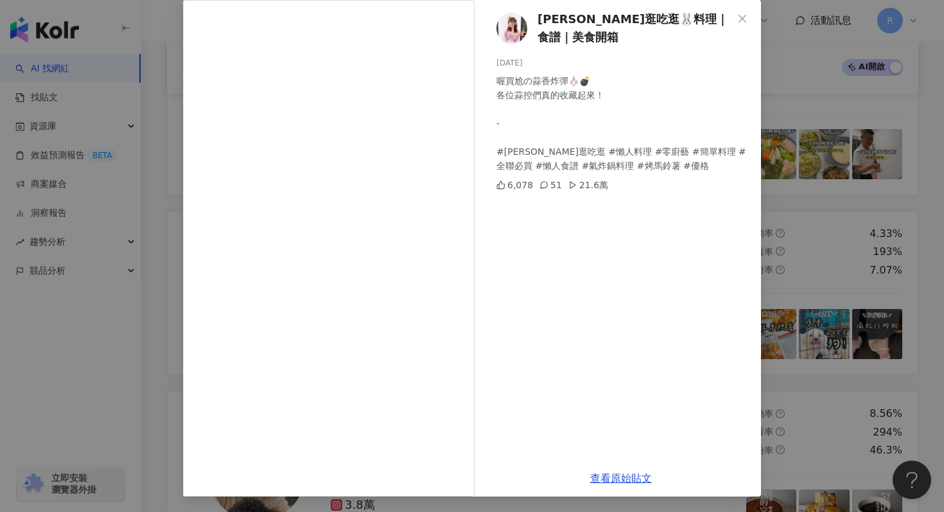
click at [795, 202] on div "彤彤逛吃逛🐰料理｜食譜｜美食開箱 2025/7/24 喔買尬の蒜香炸彈🧄💣 各位蒜控們真的收藏起來！ - #彤彤逛吃逛 #懶人料理 #零廚藝 #簡單料理 #全…" at bounding box center [472, 256] width 944 height 512
click at [812, 236] on div "彤彤逛吃逛🐰料理｜食譜｜美食開箱 2025/7/24 喔買尬の蒜香炸彈🧄💣 各位蒜控們真的收藏起來！ - #彤彤逛吃逛 #懶人料理 #零廚藝 #簡單料理 #全…" at bounding box center [472, 256] width 944 height 512
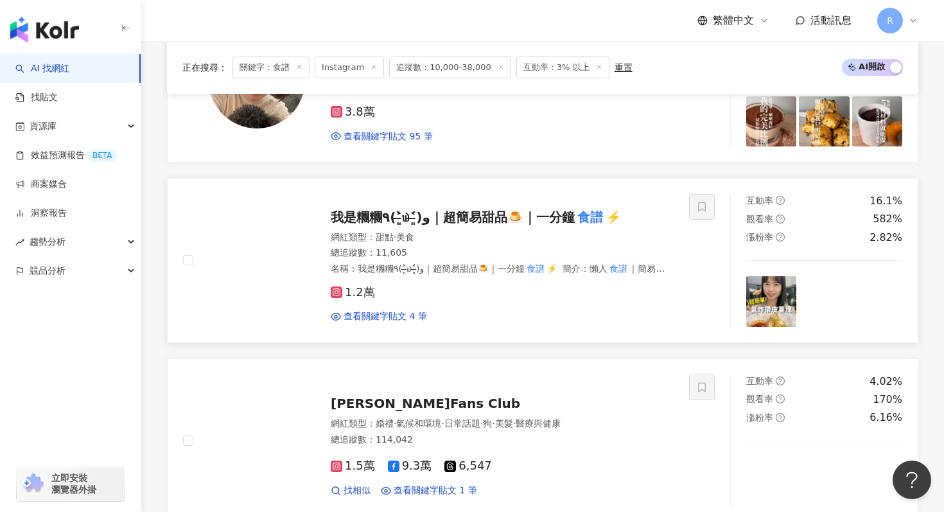
scroll to position [1626, 0]
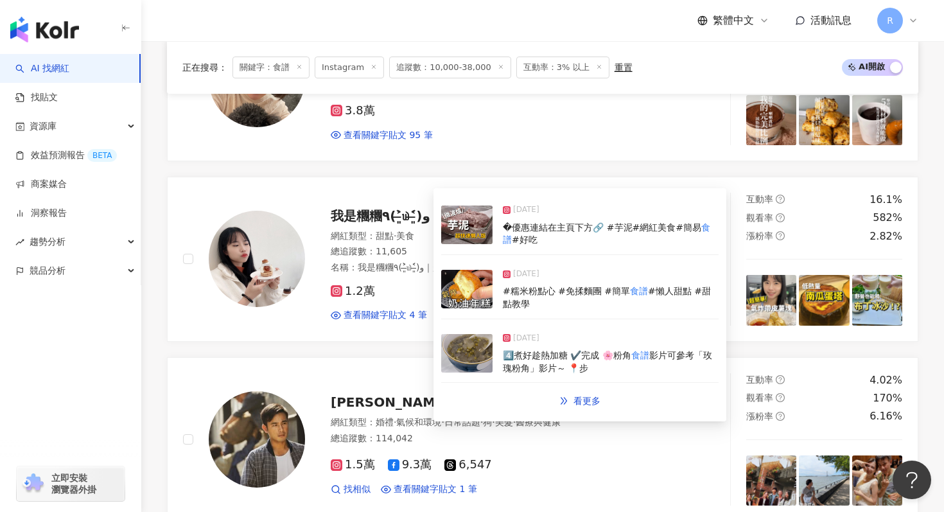
click at [475, 299] on img at bounding box center [466, 289] width 51 height 39
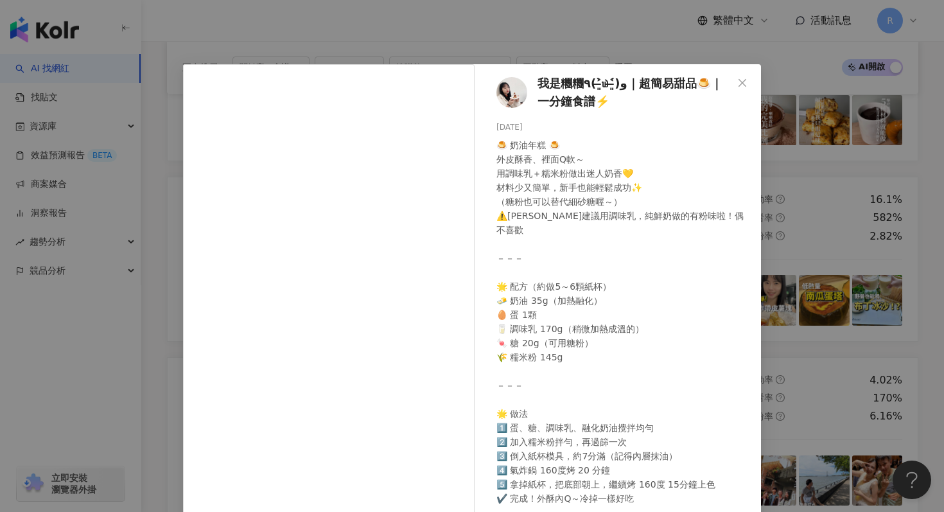
click at [845, 332] on div "我是糰糰٩(˃̶͈̀௰˂̶͈́)و｜超簡易甜品🍮｜一分鐘食譜⚡️ 2025/6/24 2.4萬 99 88.3萬 查看原始貼文" at bounding box center [472, 256] width 944 height 512
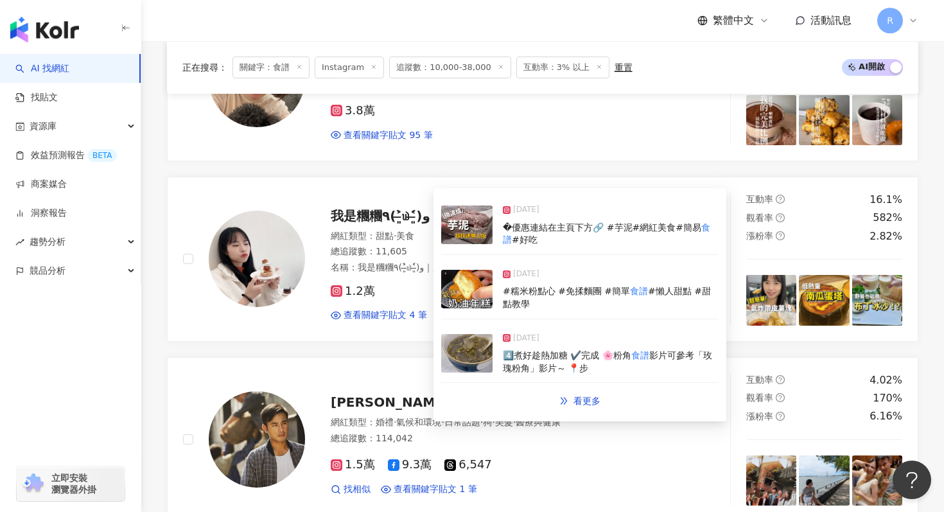
click at [553, 349] on div "4️⃣煮好趁熱加糖 ✔️完成 🌸粉角 食譜 影片可參考「玫瑰粉角」影片～ 📍步" at bounding box center [611, 361] width 216 height 25
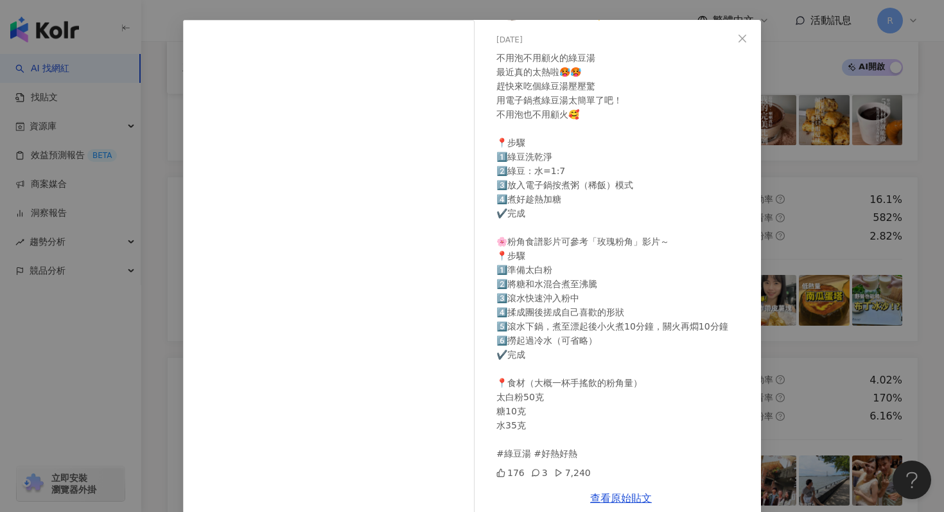
scroll to position [64, 0]
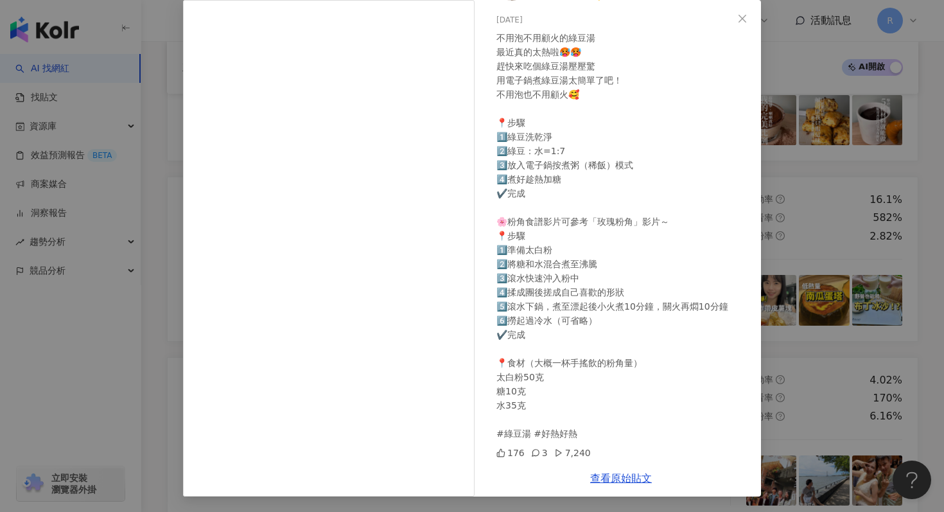
click at [927, 90] on div "我是糰糰٩(˃̶͈̀௰˂̶͈́)و｜超簡易甜品🍮｜一分鐘食譜⚡️ 2025/6/10 不用泡不用顧火的綠豆湯 最近真的太熱啦🥵🥵 趕快來吃個綠豆湯壓壓驚 用電…" at bounding box center [472, 256] width 944 height 512
click at [888, 100] on div "我是糰糰٩(˃̶͈̀௰˂̶͈́)و｜超簡易甜品🍮｜一分鐘食譜⚡️ 2025/6/10 不用泡不用顧火的綠豆湯 最近真的太熱啦🥵🥵 趕快來吃個綠豆湯壓壓驚 用電…" at bounding box center [472, 256] width 944 height 512
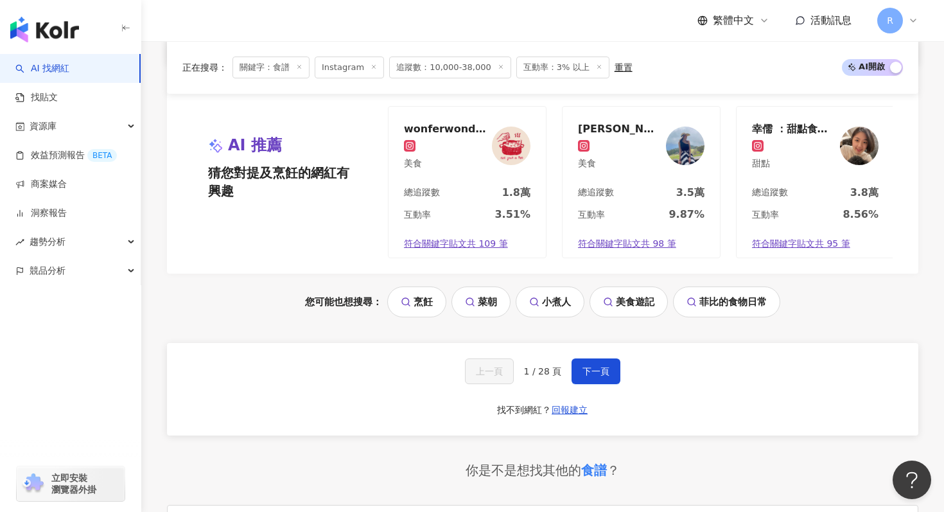
scroll to position [2690, 0]
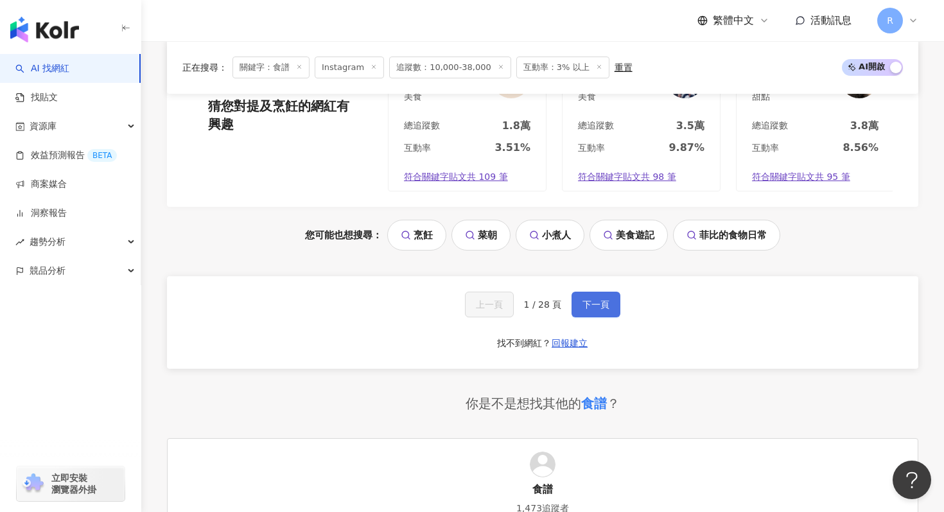
click at [597, 292] on button "下一頁" at bounding box center [596, 305] width 49 height 26
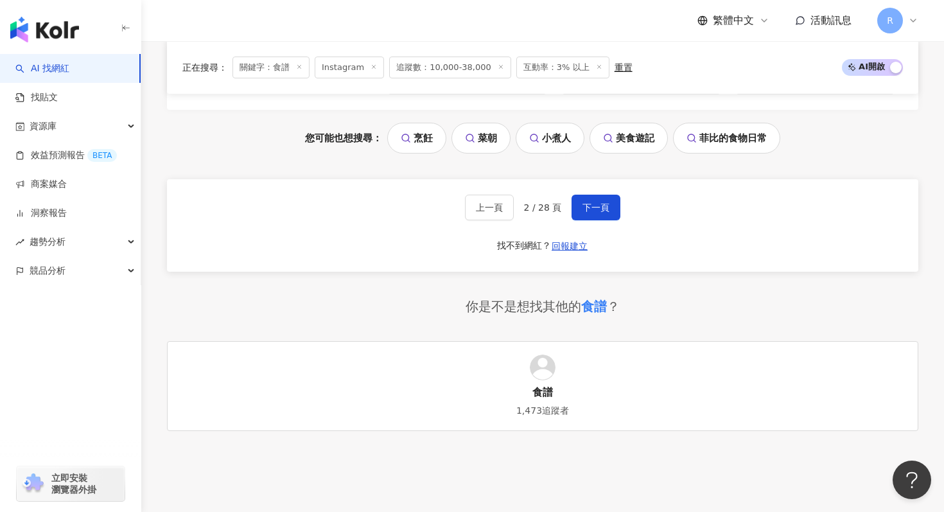
scroll to position [2871, 0]
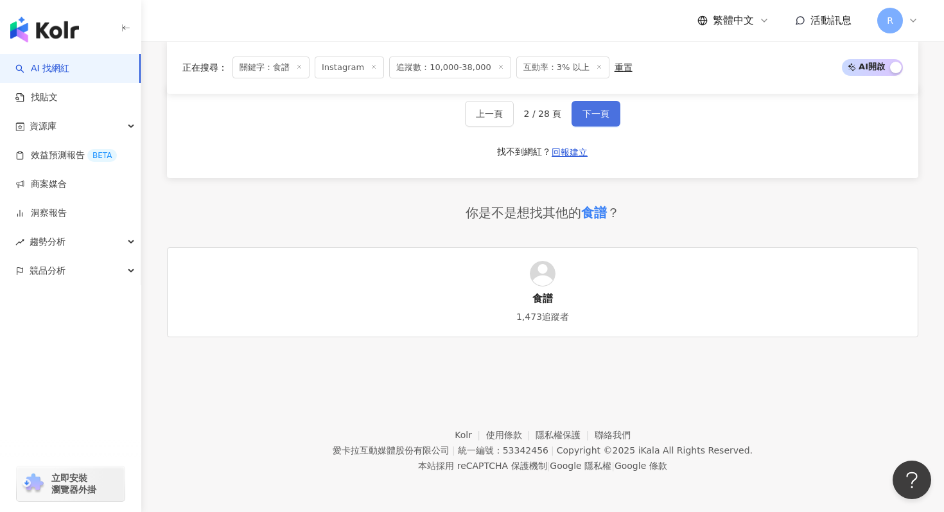
click at [605, 120] on button "下一頁" at bounding box center [596, 114] width 49 height 26
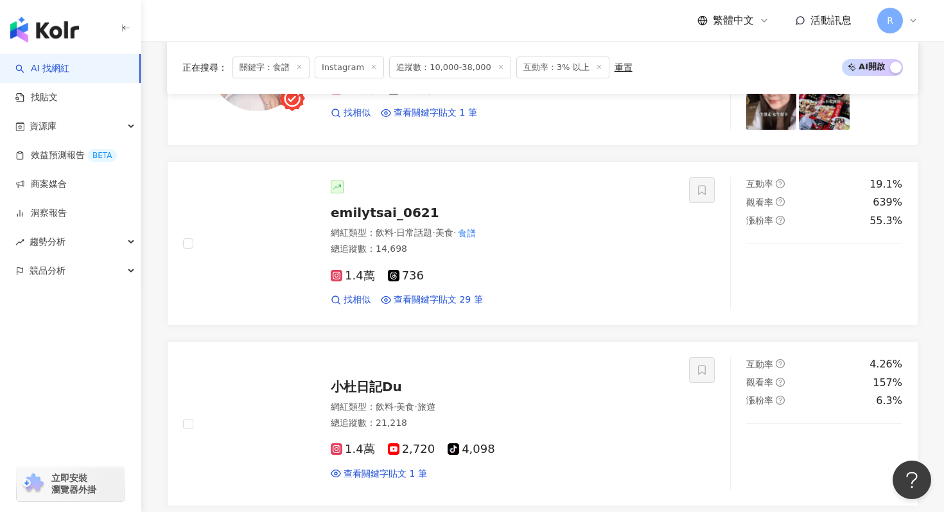
scroll to position [1616, 0]
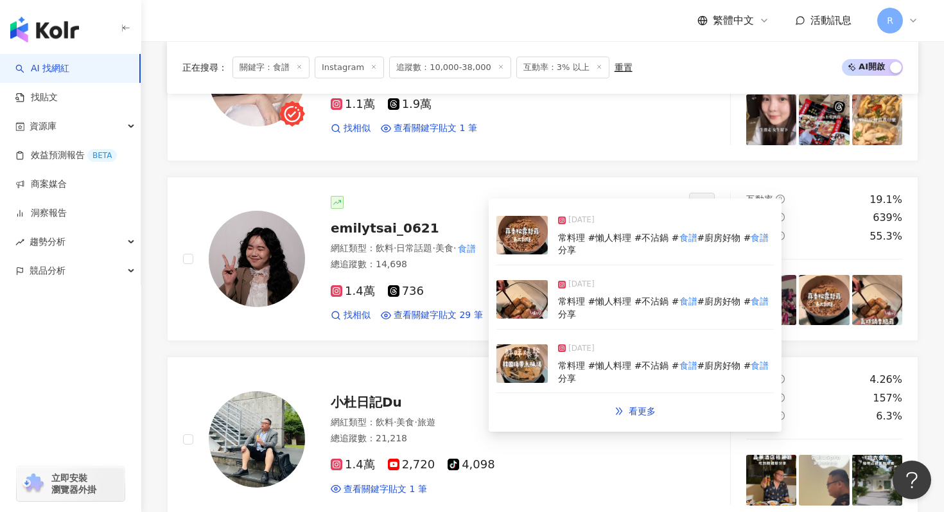
click at [532, 297] on img at bounding box center [521, 299] width 51 height 39
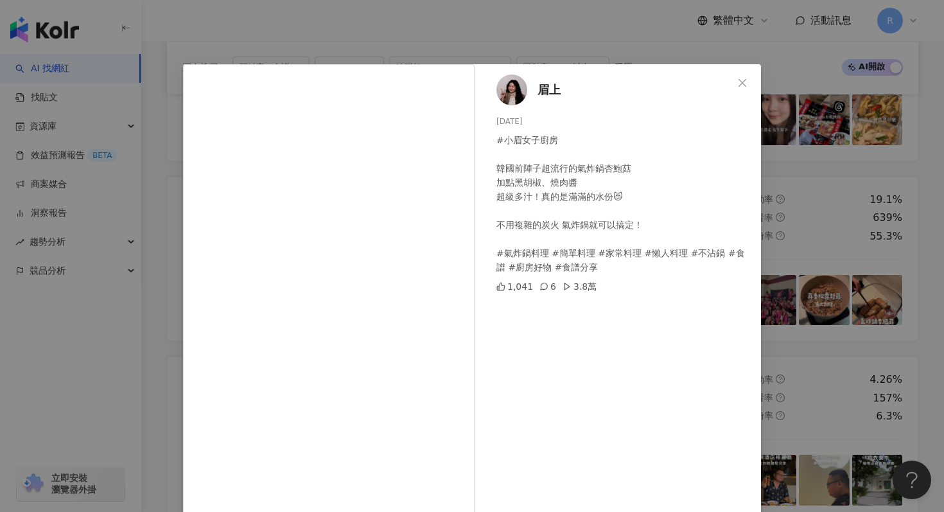
scroll to position [64, 0]
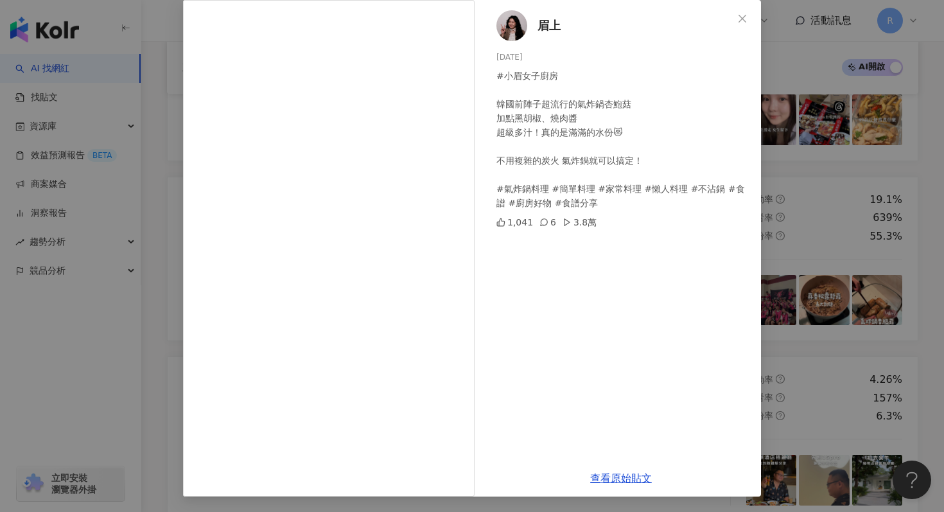
click at [812, 130] on div "眉上 2025/9/19 #小眉女子廚房 韓國前陣子超流行的氣炸鍋杏鮑菇 加點黑胡椒、燒肉醬 超級多汁！真的是滿滿的水份😻 不用複雜的炭火 氣炸鍋就可以搞定！…" at bounding box center [472, 256] width 944 height 512
click at [796, 139] on div "眉上 2025/9/19 #小眉女子廚房 韓國前陣子超流行的氣炸鍋杏鮑菇 加點黑胡椒、燒肉醬 超級多汁！真的是滿滿的水份😻 不用複雜的炭火 氣炸鍋就可以搞定！…" at bounding box center [472, 256] width 944 height 512
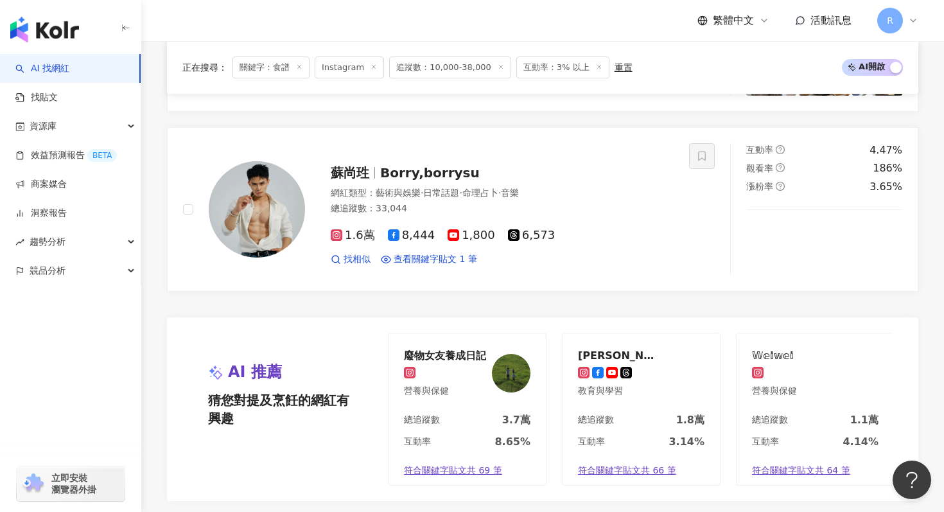
scroll to position [2590, 0]
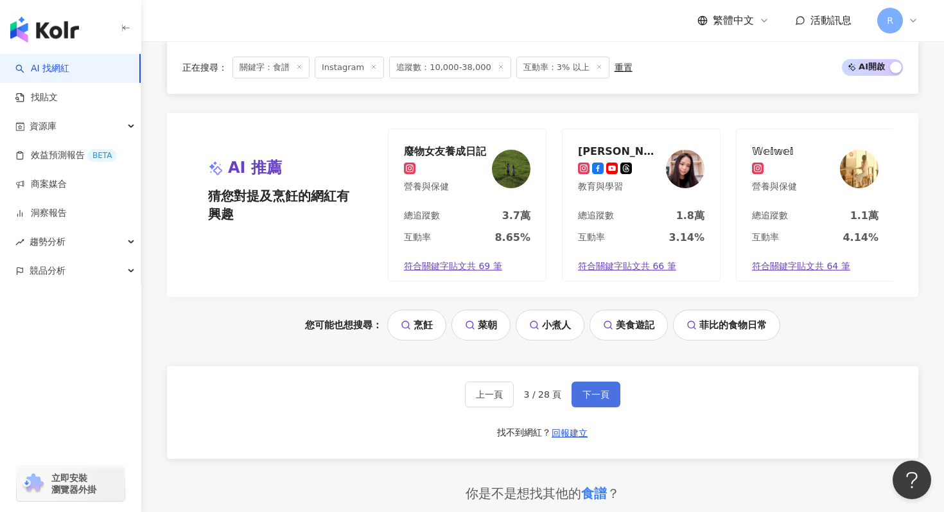
click at [588, 388] on button "下一頁" at bounding box center [596, 394] width 49 height 26
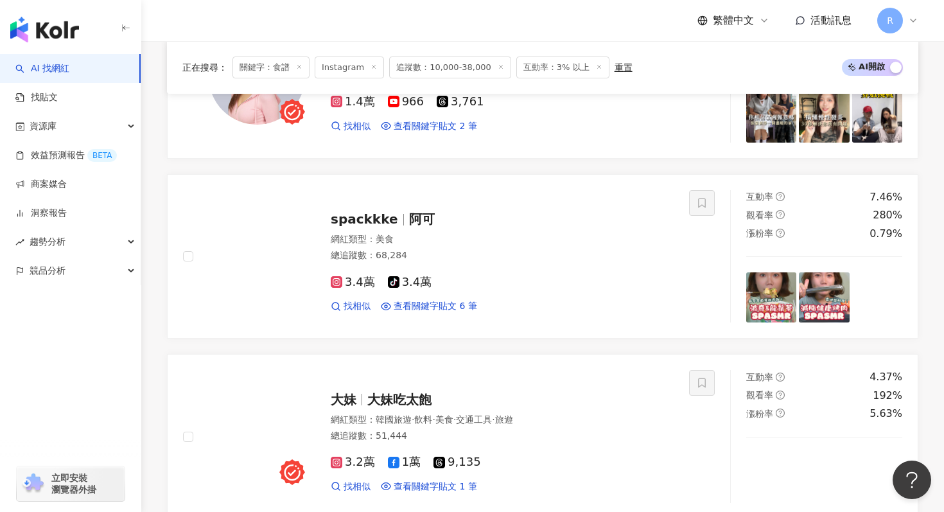
scroll to position [1975, 0]
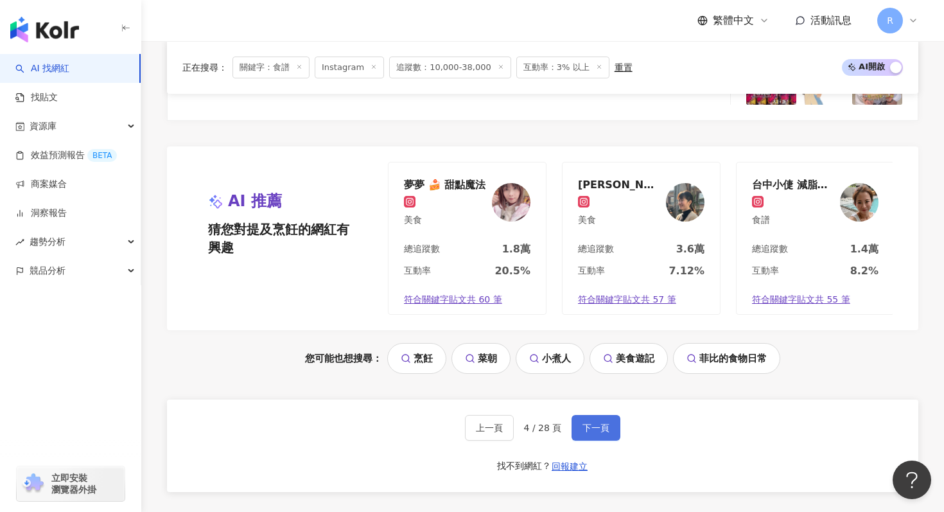
click at [584, 420] on button "下一頁" at bounding box center [596, 428] width 49 height 26
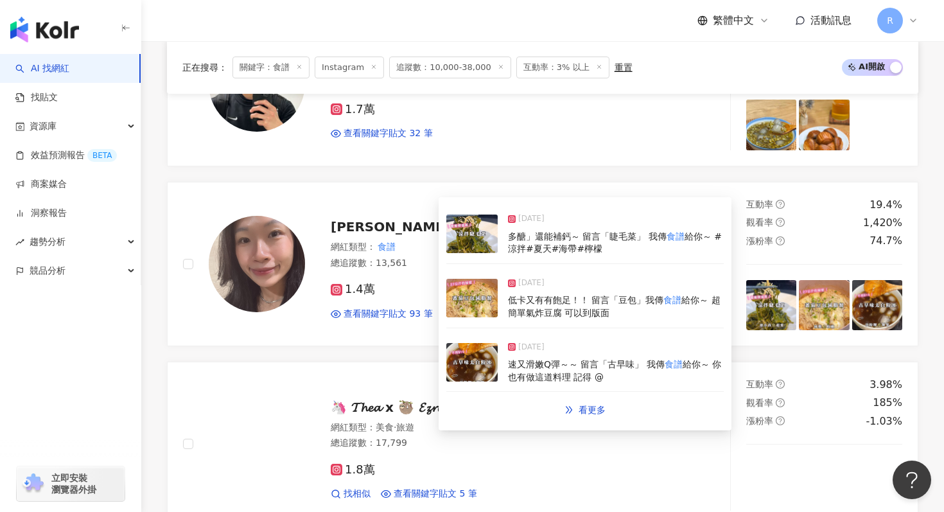
scroll to position [880, 0]
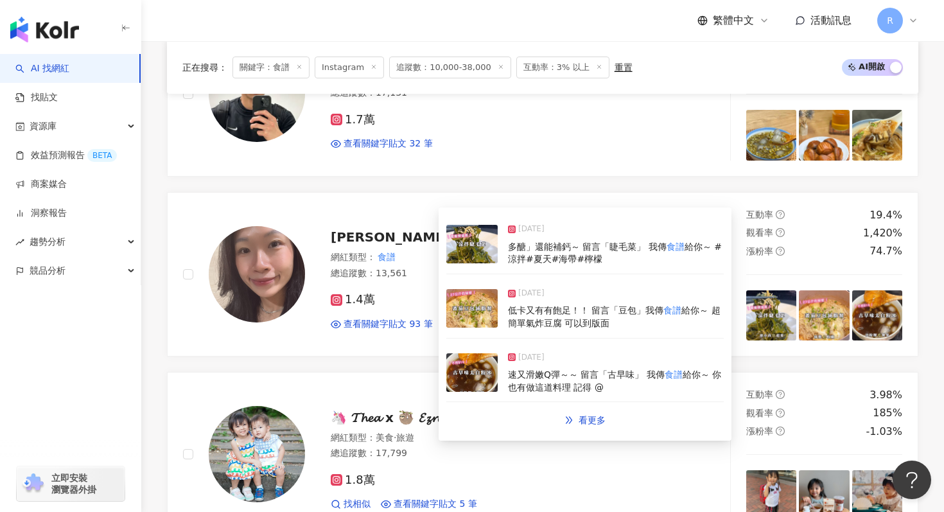
click at [470, 245] on img at bounding box center [471, 244] width 51 height 39
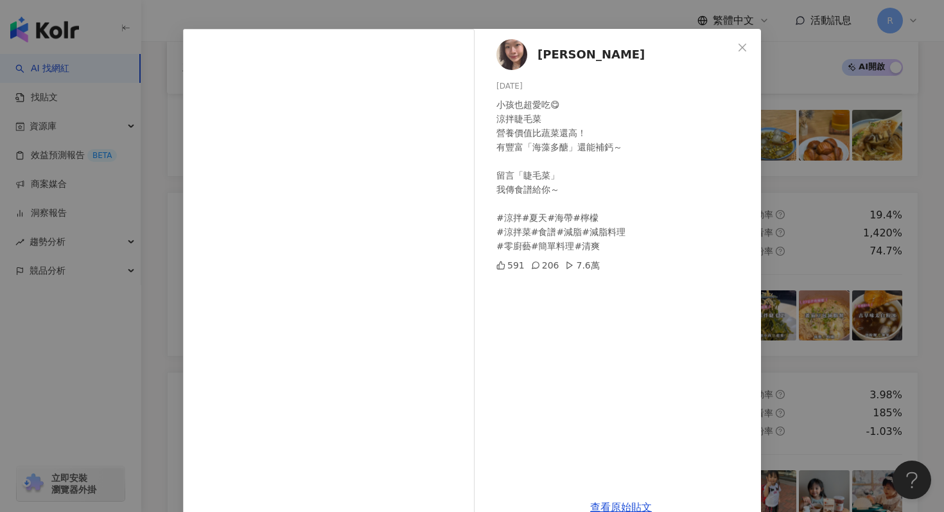
scroll to position [64, 0]
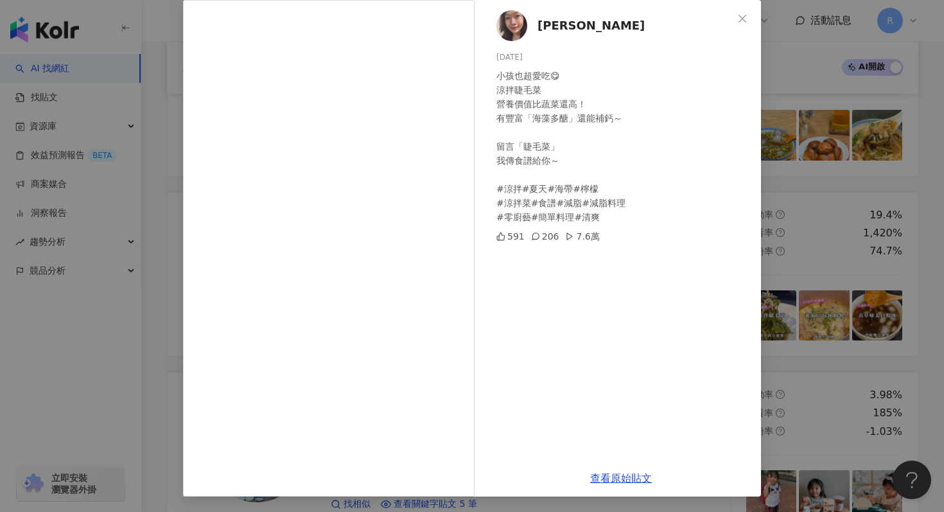
click at [782, 219] on div "Han 2025/9/12 小孩也超愛吃😋 涼拌睫毛菜 營養價值比蔬菜還高！ 有豐富「海藻多醣」還能補鈣～ 留言「睫毛菜」 我傳食譜給你～ #涼拌#夏天#海帶…" at bounding box center [472, 256] width 944 height 512
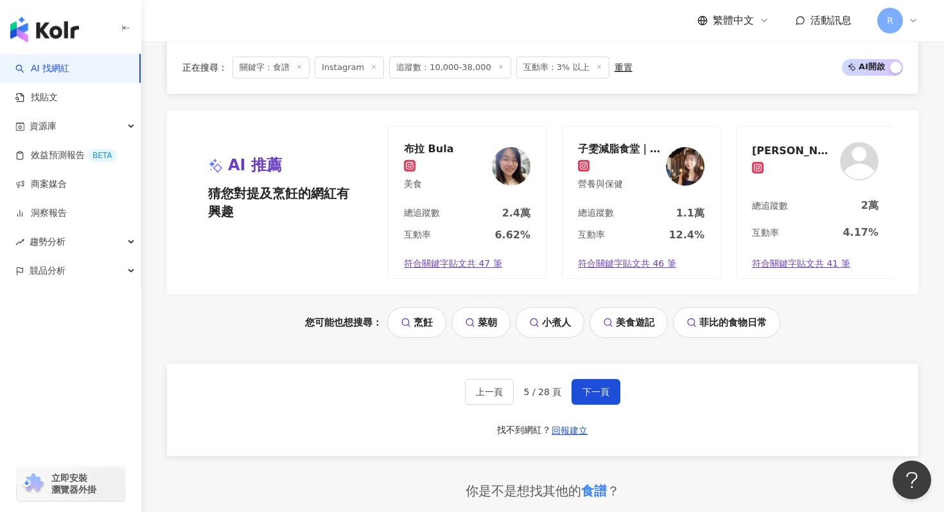
scroll to position [2871, 0]
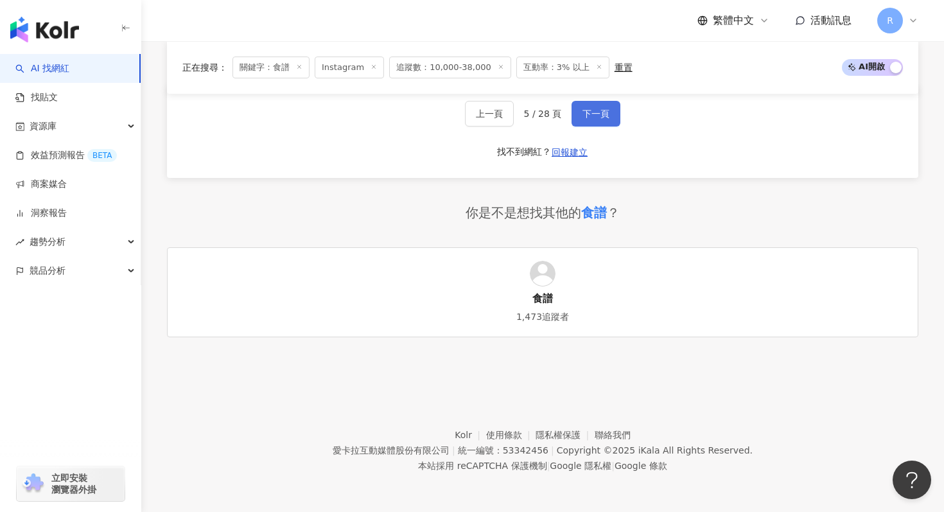
click at [581, 113] on button "下一頁" at bounding box center [596, 114] width 49 height 26
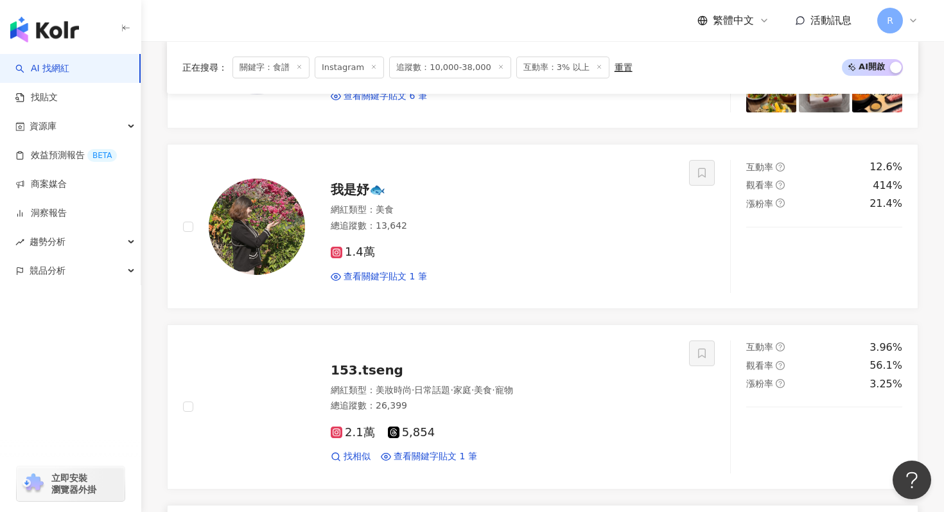
scroll to position [548, 0]
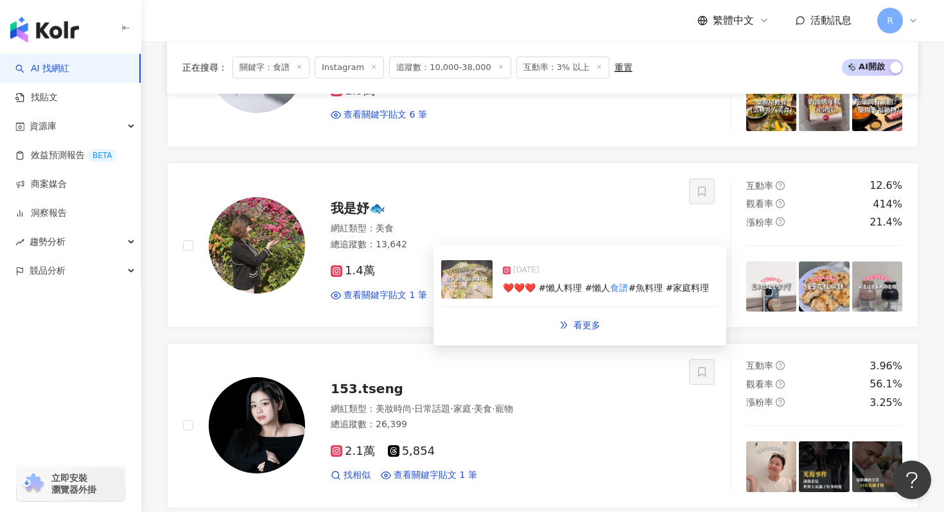
click at [477, 280] on img at bounding box center [466, 279] width 51 height 39
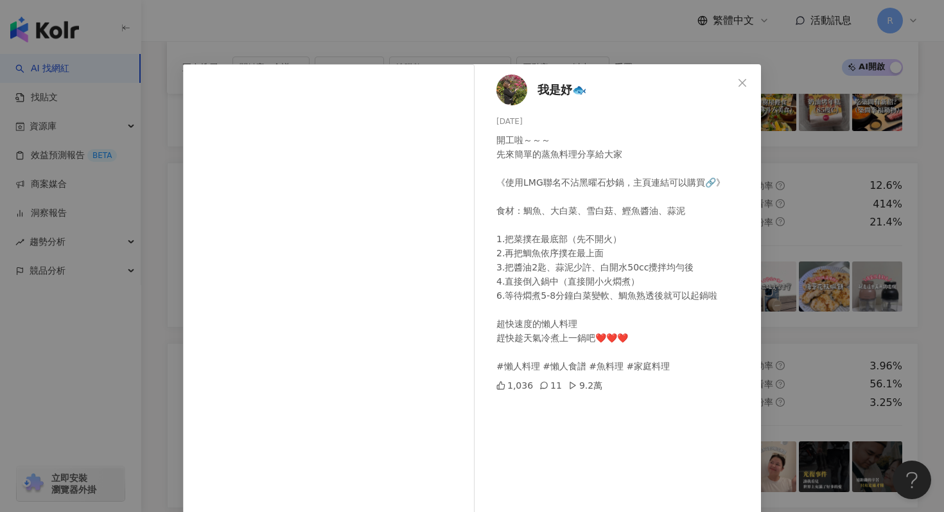
scroll to position [64, 0]
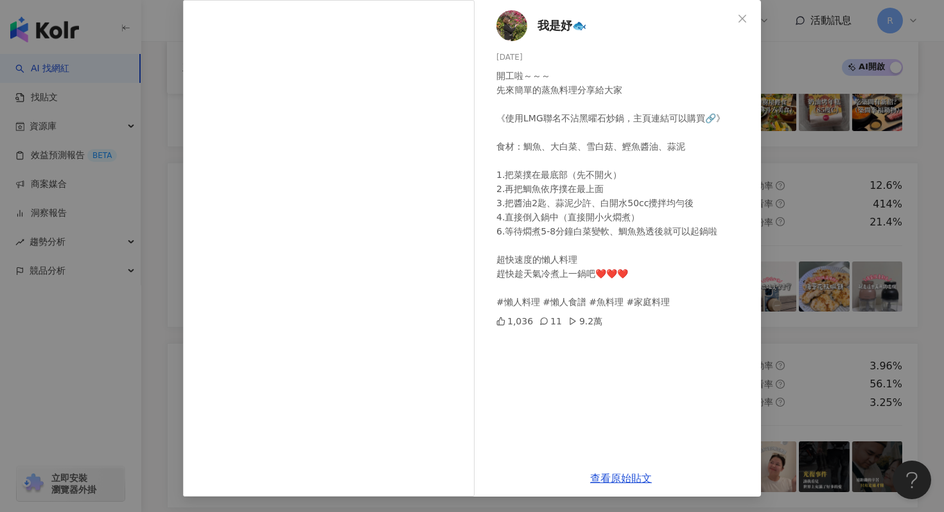
click at [827, 183] on div "我是妤🐟 2025/2/8 開工啦～～～ 先來簡單的蒸魚料理分享給大家 《使用LMG聯名不沾黑曜石炒鍋，主頁連結可以購買🔗》 食材：鯛魚、大白菜、雪白菇、鰹魚…" at bounding box center [472, 256] width 944 height 512
click at [797, 227] on div "我是妤🐟 2025/2/8 開工啦～～～ 先來簡單的蒸魚料理分享給大家 《使用LMG聯名不沾黑曜石炒鍋，主頁連結可以購買🔗》 食材：鯛魚、大白菜、雪白菇、鰹魚…" at bounding box center [472, 256] width 944 height 512
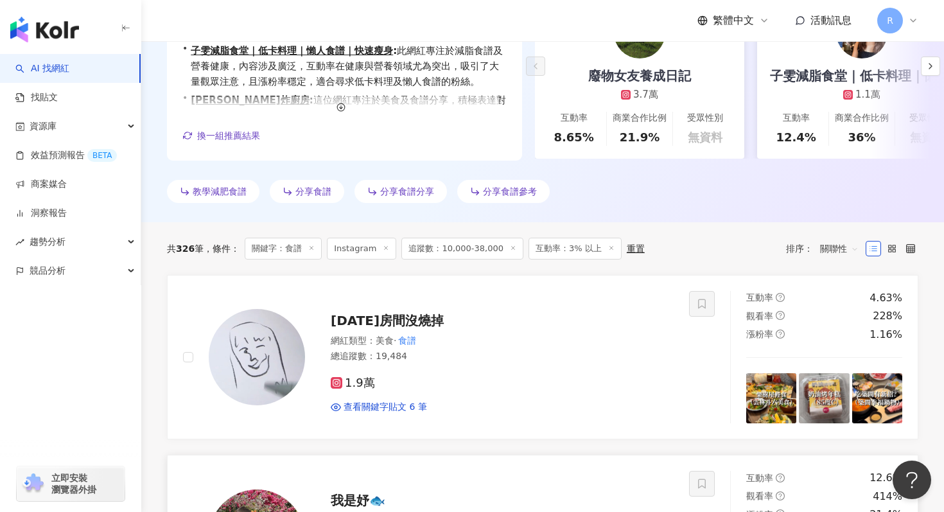
scroll to position [265, 0]
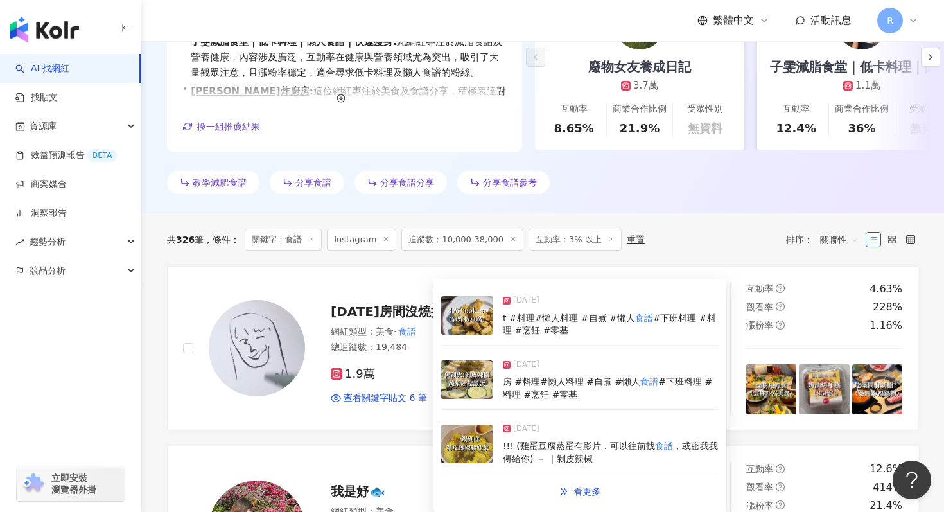
click at [472, 364] on img at bounding box center [466, 379] width 51 height 39
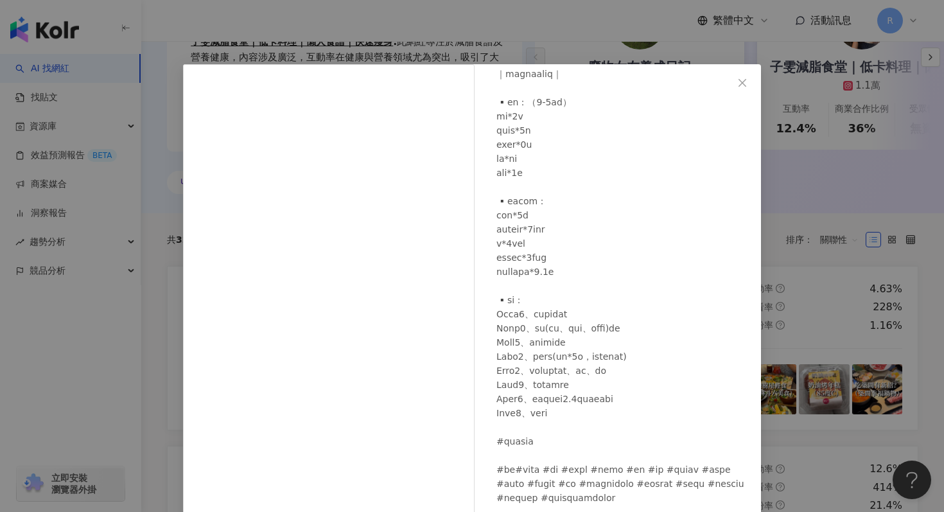
scroll to position [64, 0]
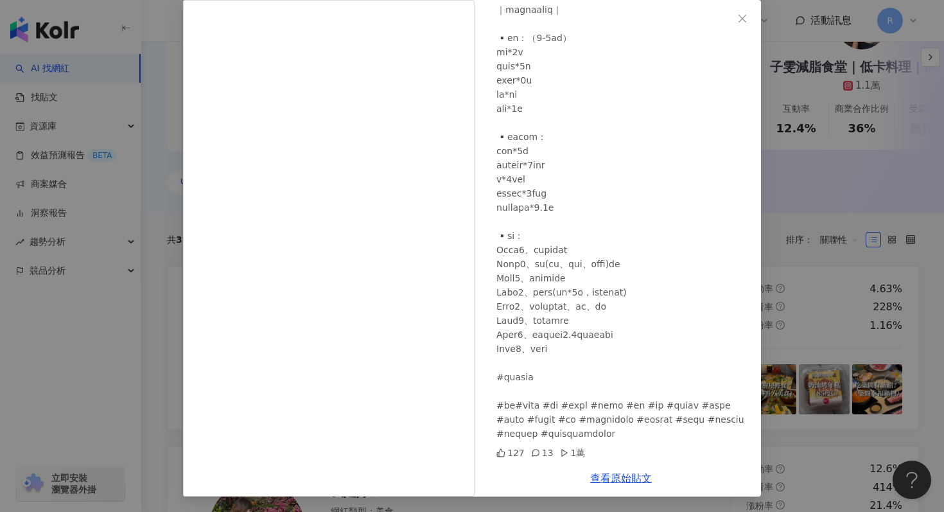
click at [805, 119] on div "今天房間沒燒掉 2025/7/9 127 13 1萬 查看原始貼文" at bounding box center [472, 256] width 944 height 512
click at [785, 144] on div "今天房間沒燒掉 2025/7/9 127 13 1萬 查看原始貼文" at bounding box center [472, 256] width 944 height 512
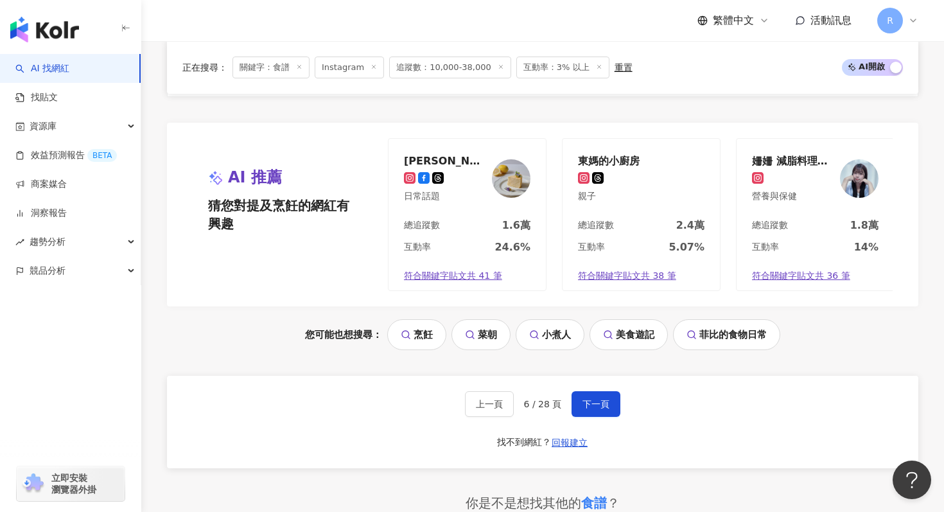
scroll to position [2871, 0]
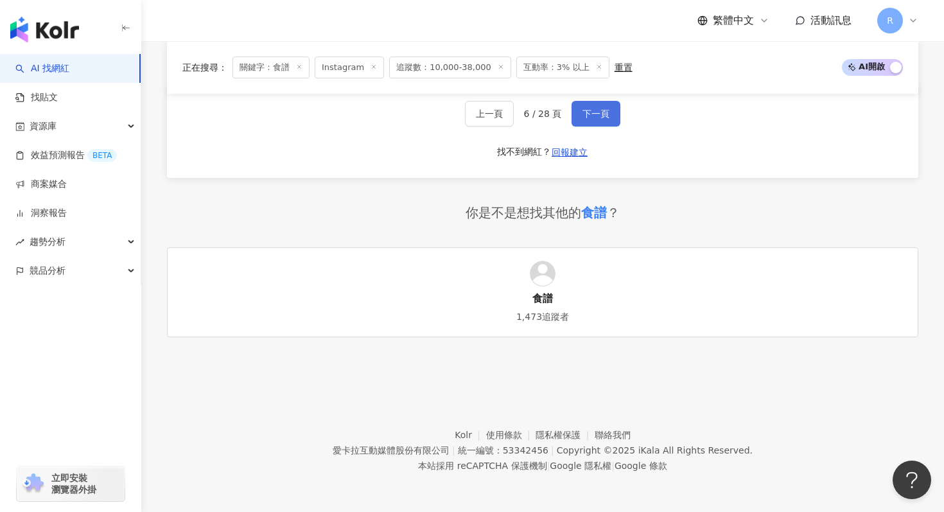
click at [603, 118] on span "下一頁" at bounding box center [595, 114] width 27 height 10
click at [594, 103] on button "下一頁" at bounding box center [596, 114] width 49 height 26
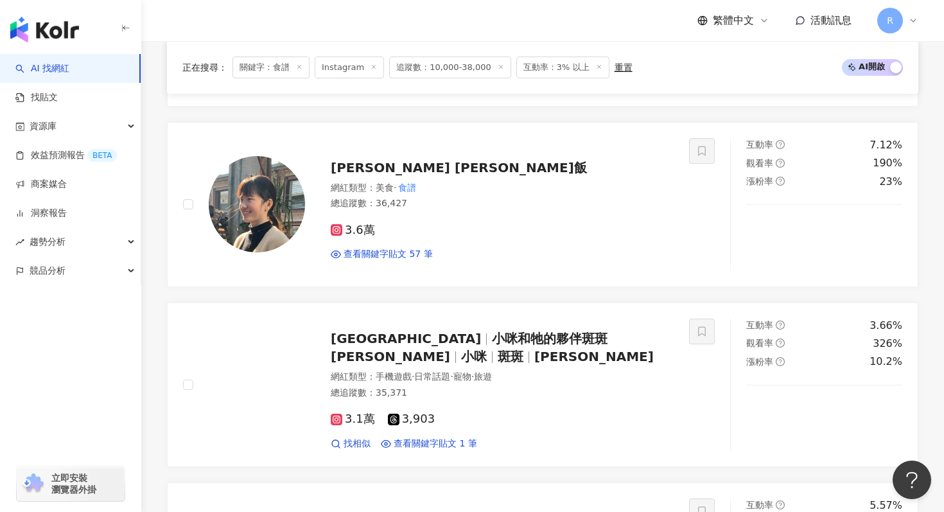
scroll to position [732, 0]
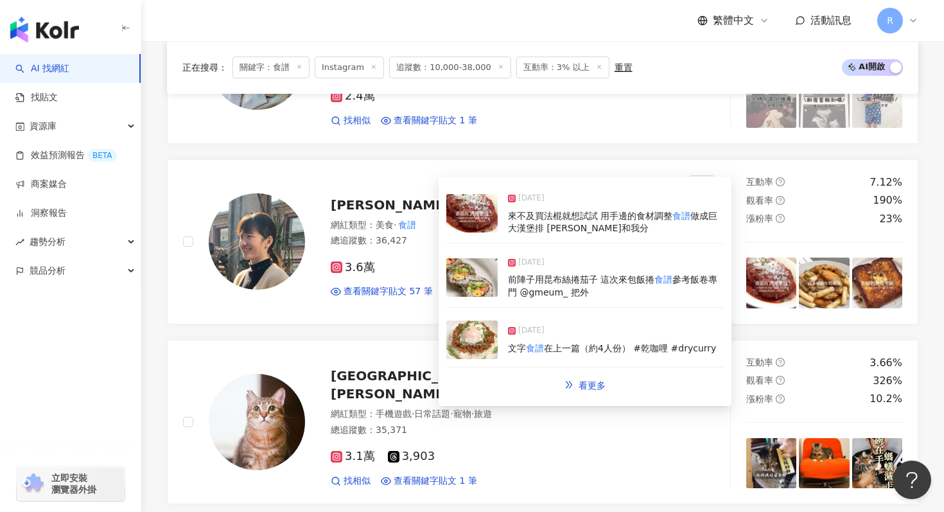
click at [488, 277] on img at bounding box center [471, 277] width 51 height 39
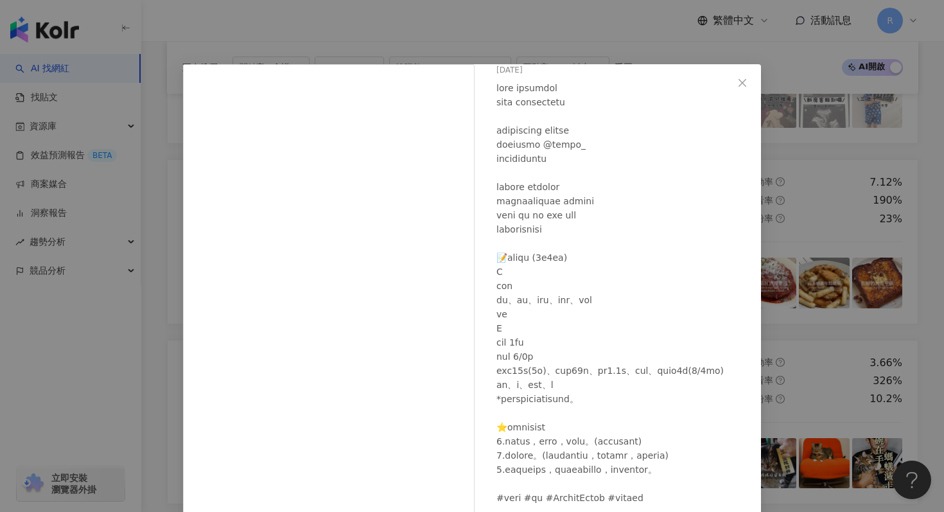
scroll to position [64, 0]
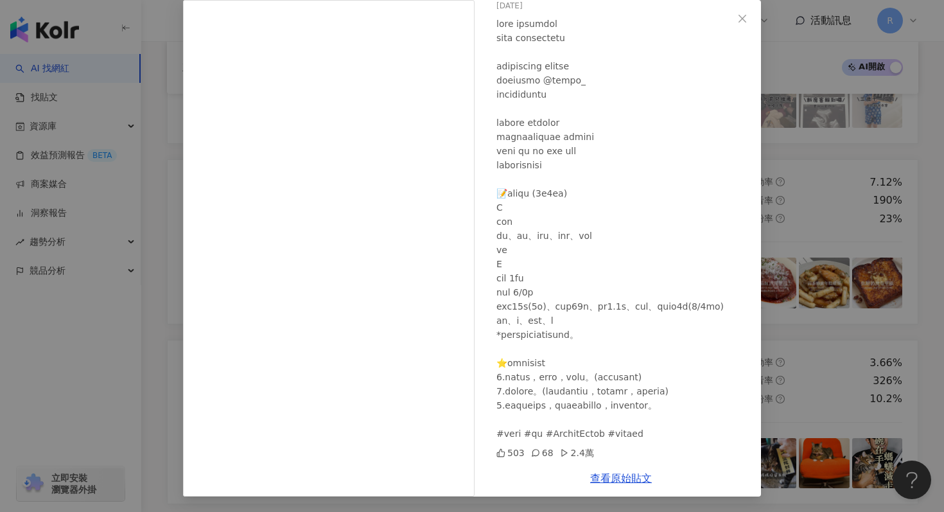
click at [750, 114] on div at bounding box center [623, 229] width 254 height 424
click at [779, 122] on div "Lisa 莉莎飯 2025/8/7 503 68 2.4萬 查看原始貼文" at bounding box center [472, 256] width 944 height 512
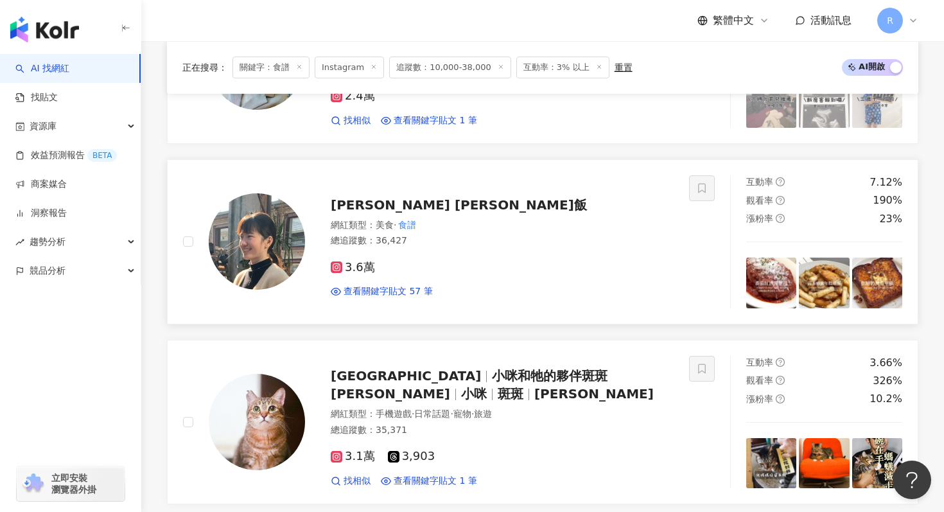
click at [507, 224] on div "網紅類型 ： 美食 · 食譜" at bounding box center [502, 225] width 343 height 13
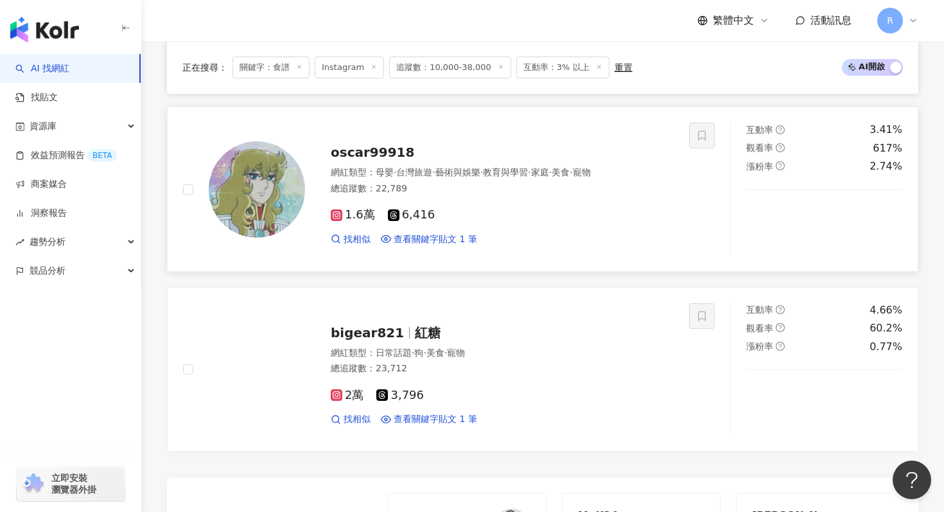
scroll to position [2526, 0]
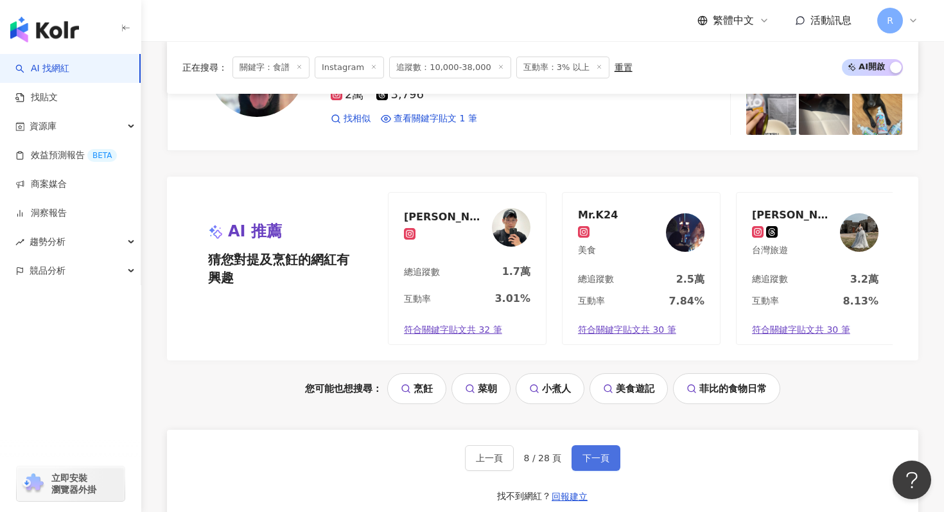
click at [600, 450] on button "下一頁" at bounding box center [596, 458] width 49 height 26
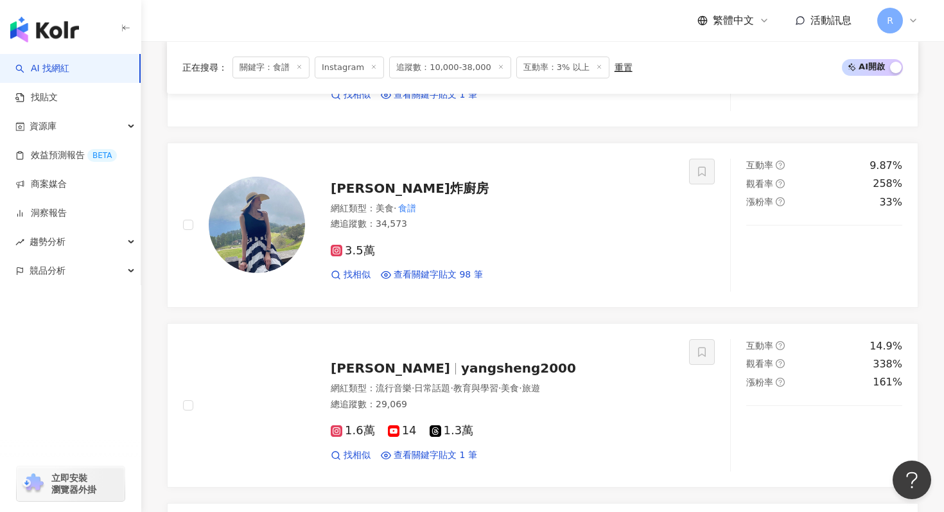
scroll to position [1107, 0]
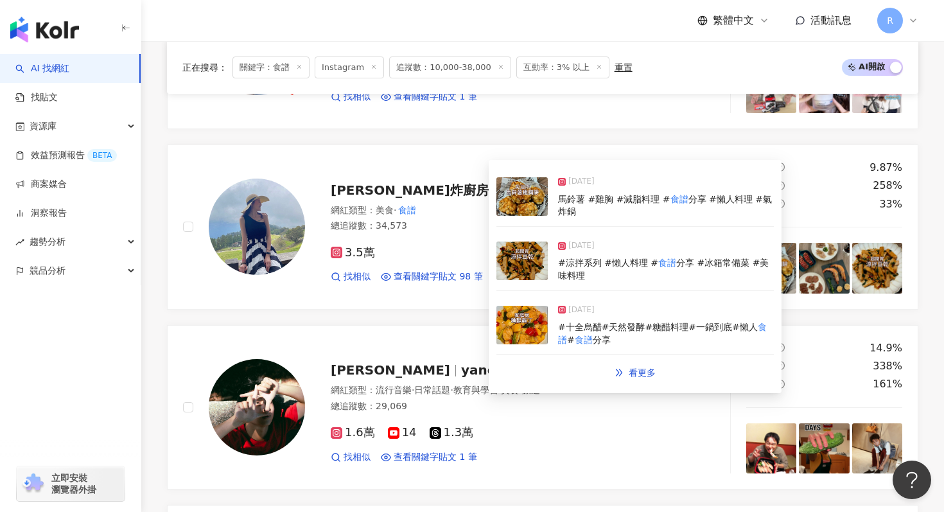
click at [526, 267] on img at bounding box center [521, 260] width 51 height 39
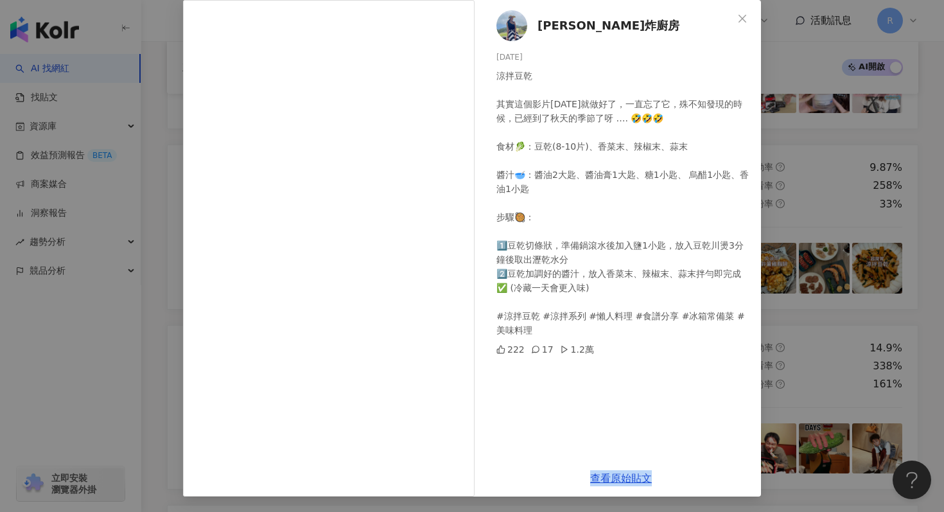
scroll to position [1134, 0]
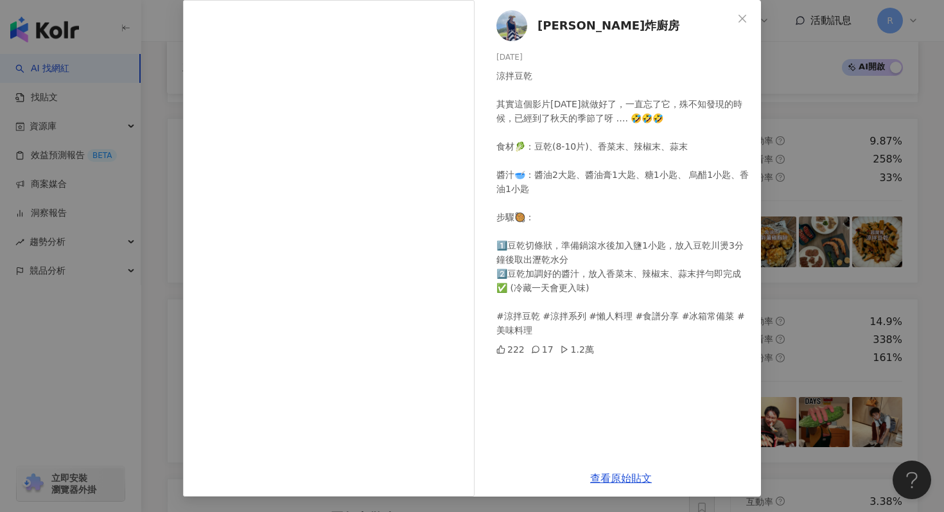
click at [823, 144] on div "蓁蓁炸廚房 2025/9/23 涼拌豆乾 其實這個影片兩個月前就做好了，一直忘了它，殊不知發現的時候，已經到了秋天的季節了呀 …. 🤣🤣🤣 食材🥬：豆乾(8-…" at bounding box center [472, 256] width 944 height 512
click at [813, 148] on div "蓁蓁炸廚房 2025/9/23 涼拌豆乾 其實這個影片兩個月前就做好了，一直忘了它，殊不知發現的時候，已經到了秋天的季節了呀 …. 🤣🤣🤣 食材🥬：豆乾(8-…" at bounding box center [472, 256] width 944 height 512
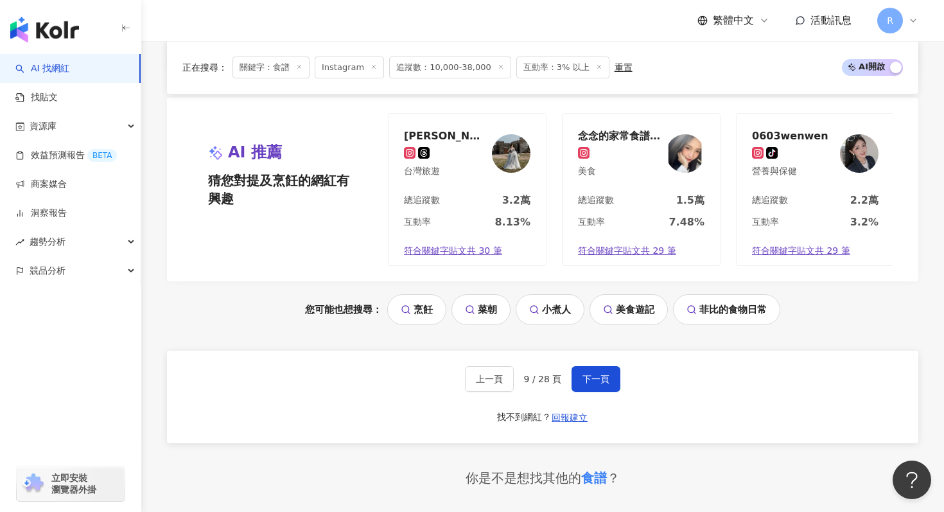
scroll to position [2871, 0]
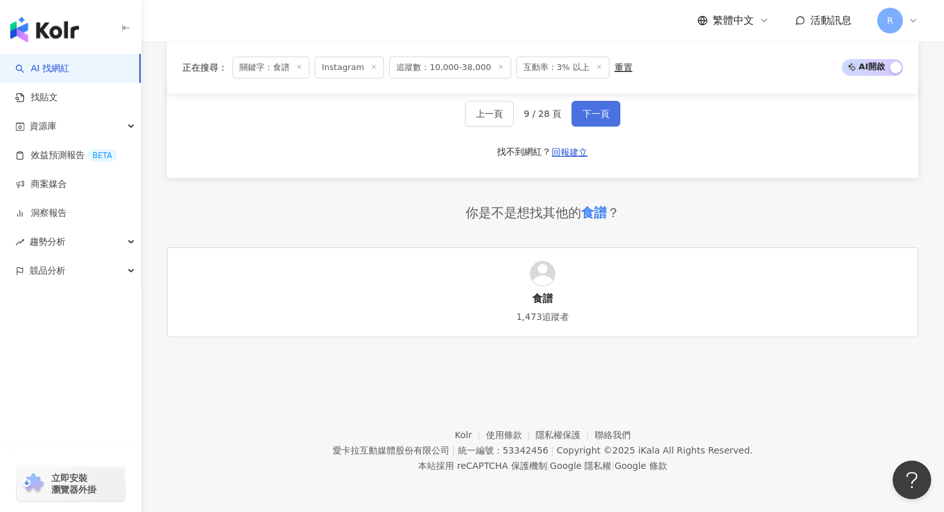
click at [591, 118] on span "下一頁" at bounding box center [595, 114] width 27 height 10
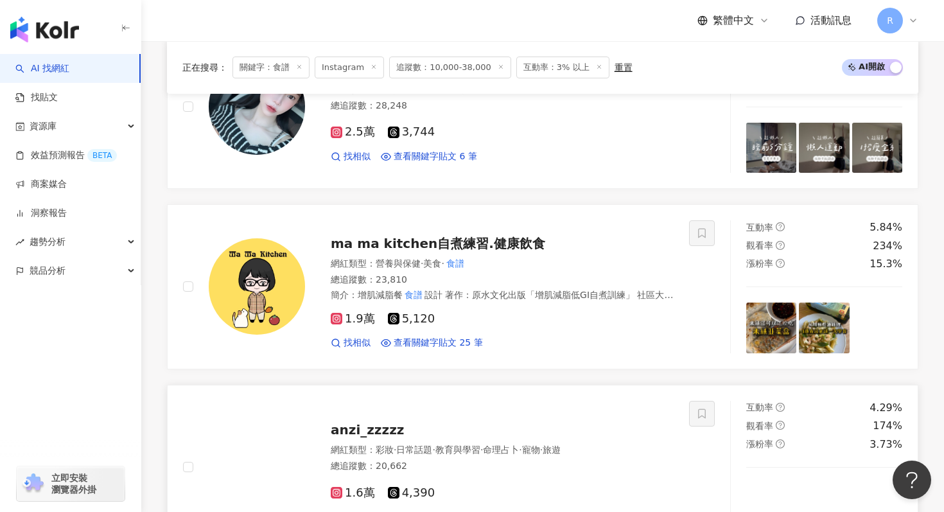
scroll to position [1406, 0]
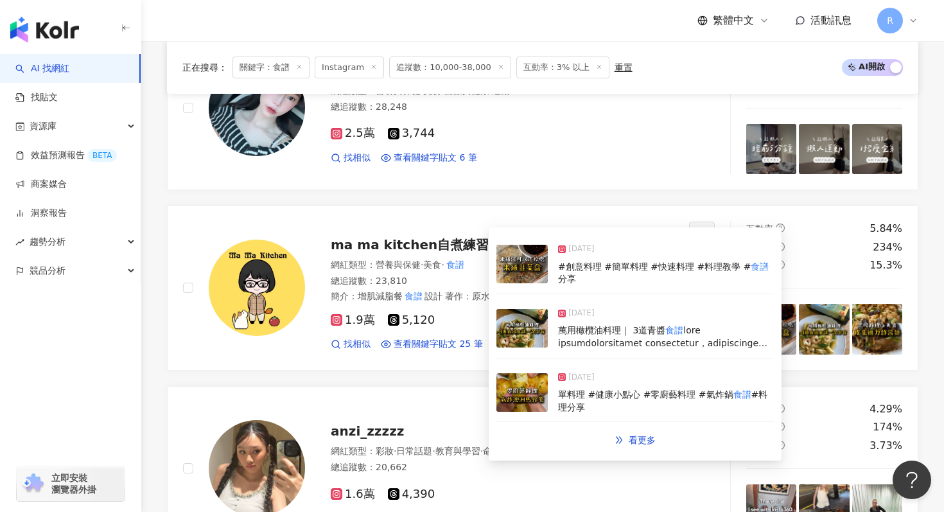
click at [532, 329] on img at bounding box center [521, 328] width 51 height 39
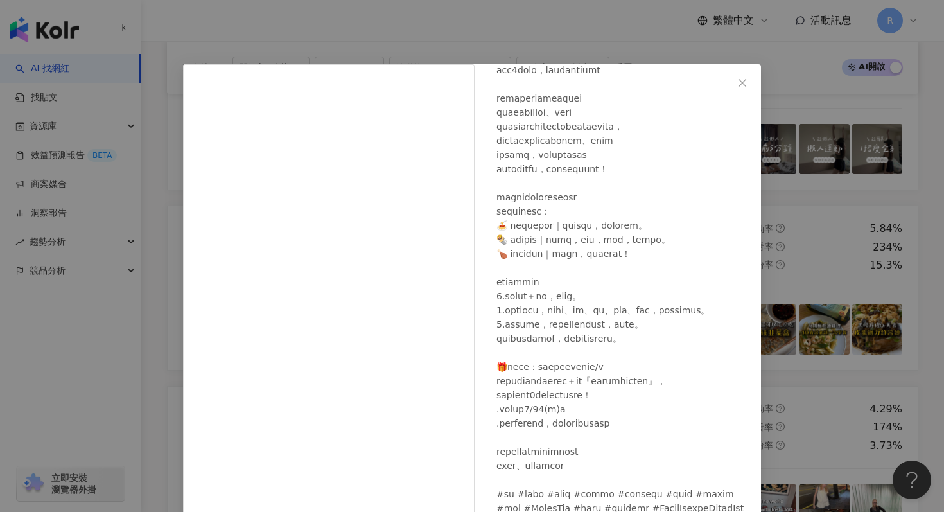
scroll to position [89, 0]
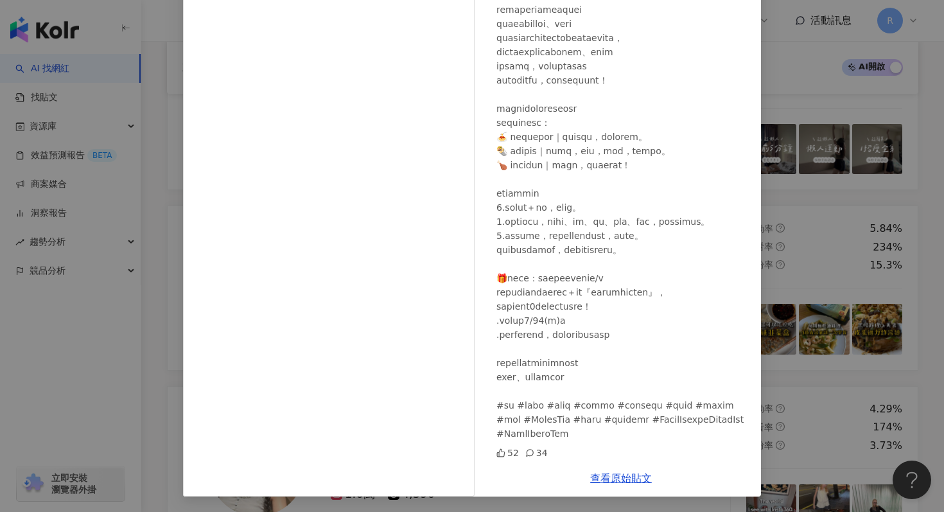
click at [838, 234] on div "ma ma kitchen自煮練習.健康飲食 2025/9/11 52 34 查看原始貼文" at bounding box center [472, 256] width 944 height 512
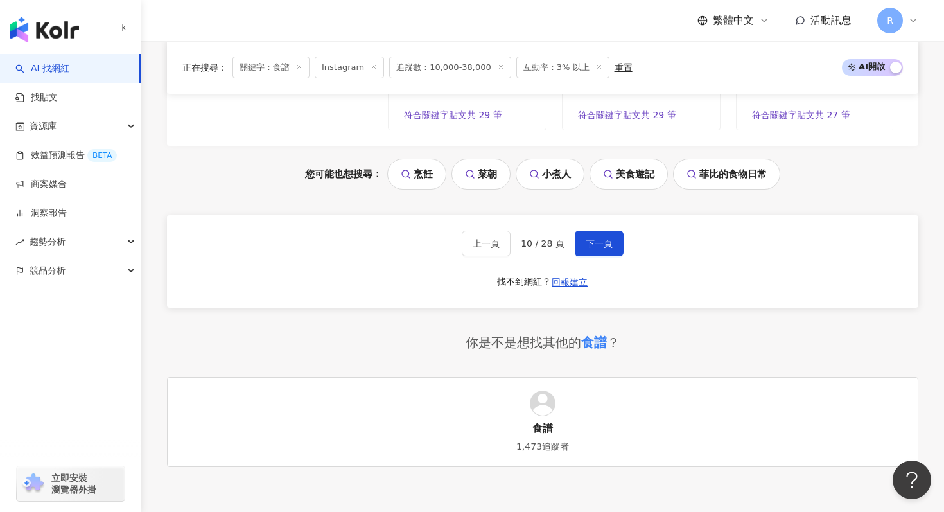
scroll to position [2871, 0]
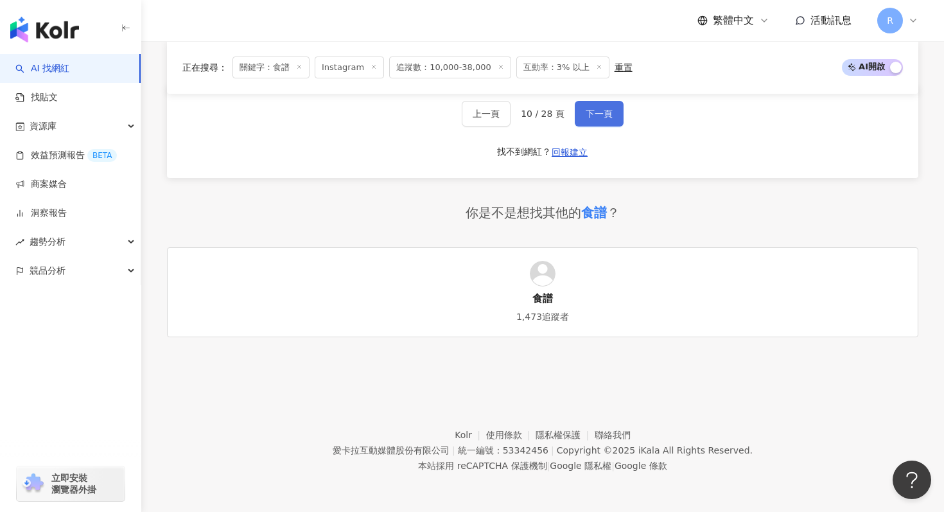
click at [598, 104] on button "下一頁" at bounding box center [599, 114] width 49 height 26
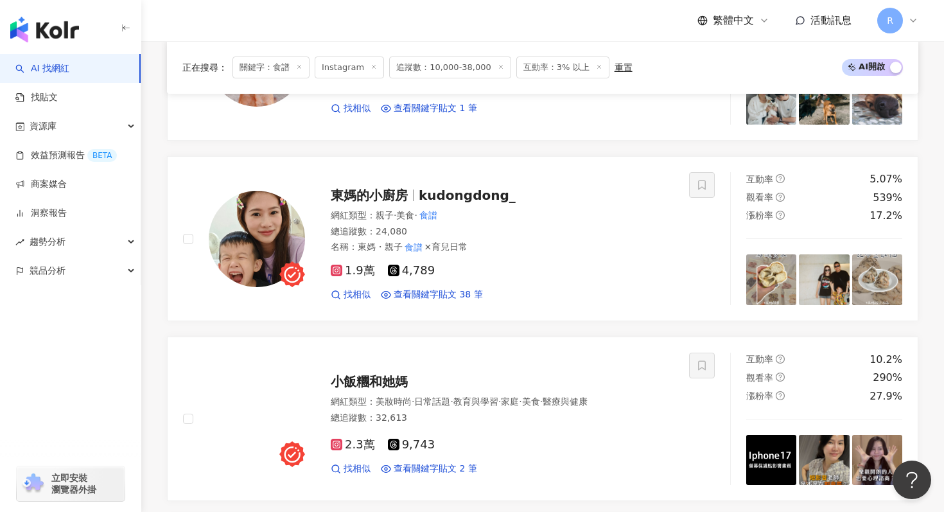
scroll to position [1814, 0]
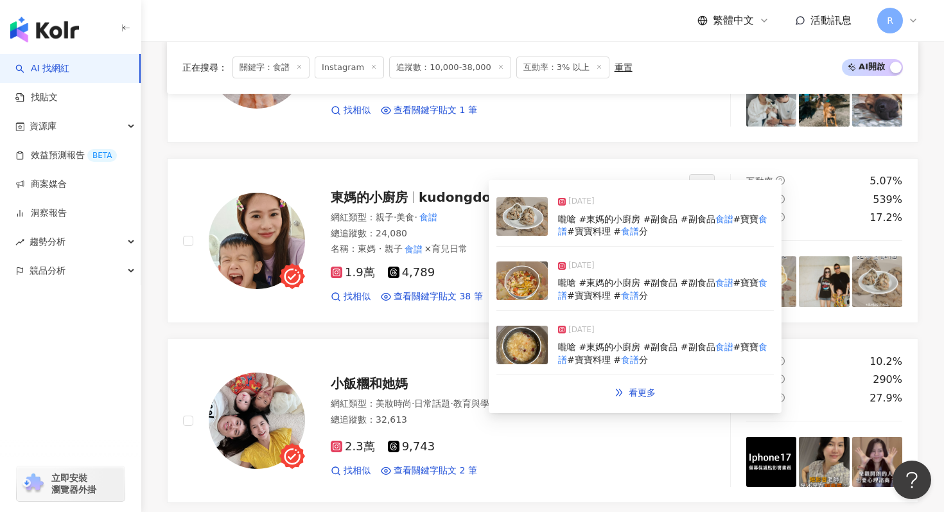
click at [516, 288] on img at bounding box center [521, 280] width 51 height 39
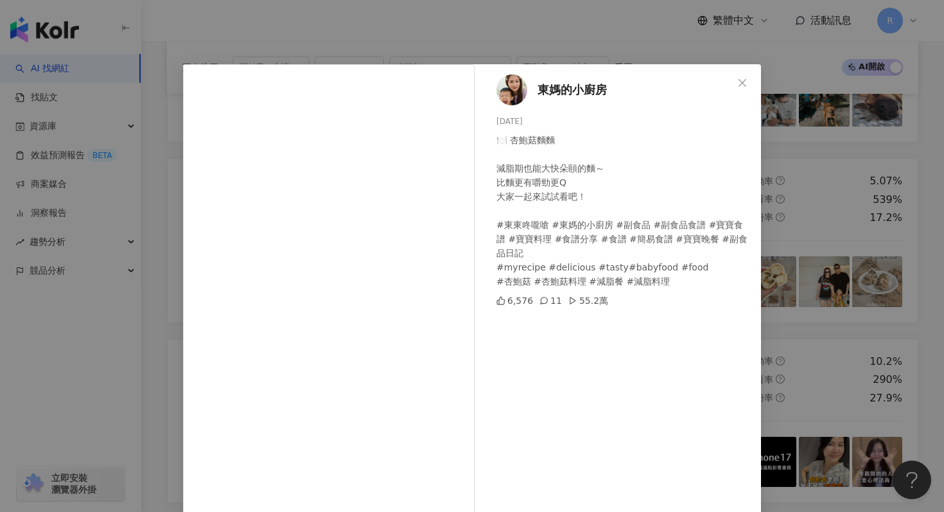
scroll to position [64, 0]
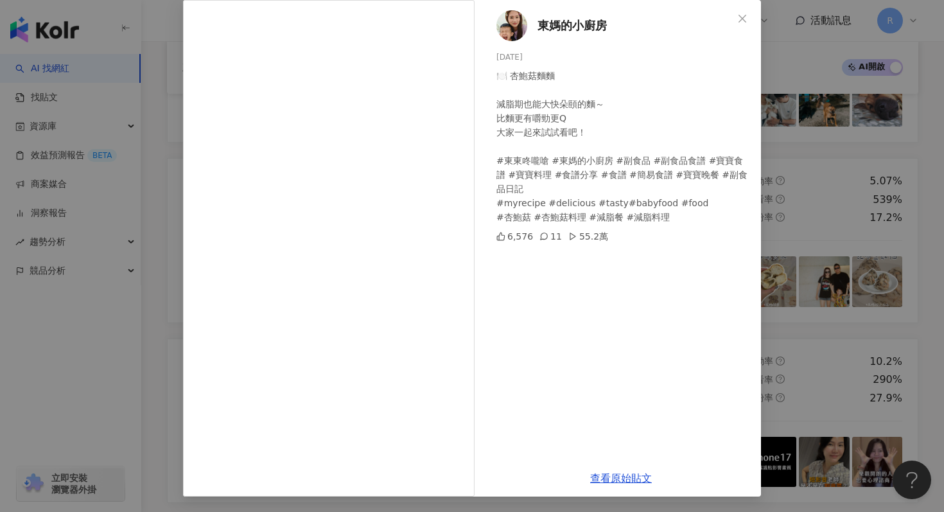
click at [889, 109] on div "東媽的小廚房 2025/8/26 🍽️ 杏鮑菇麵麵 減脂期也能大快朵頤的麵～ 比麵更有嚼勁更Q 大家一起來試試看吧！ #東東咚嚨嗆 #東媽的小廚房 #副食品 …" at bounding box center [472, 256] width 944 height 512
click at [788, 162] on div "東媽的小廚房 2025/8/26 🍽️ 杏鮑菇麵麵 減脂期也能大快朵頤的麵～ 比麵更有嚼勁更Q 大家一起來試試看吧！ #東東咚嚨嗆 #東媽的小廚房 #副食品 …" at bounding box center [472, 256] width 944 height 512
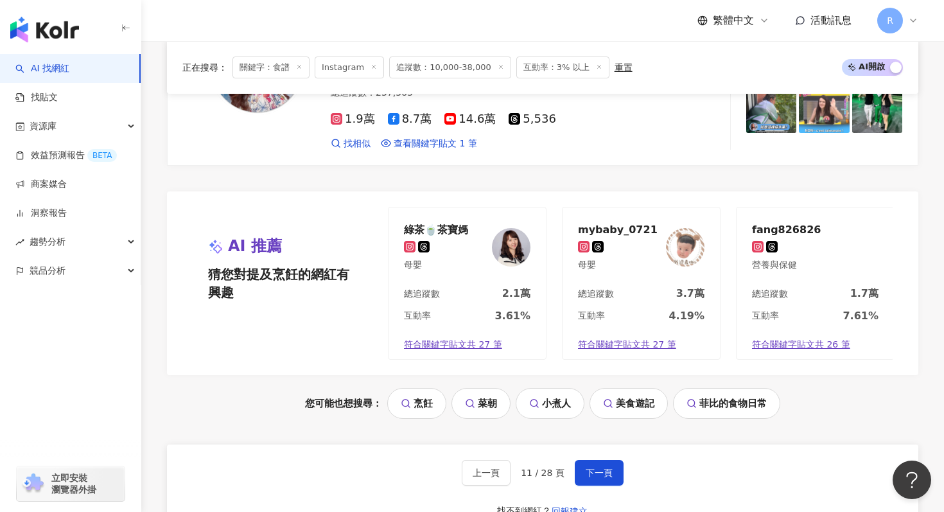
scroll to position [2871, 0]
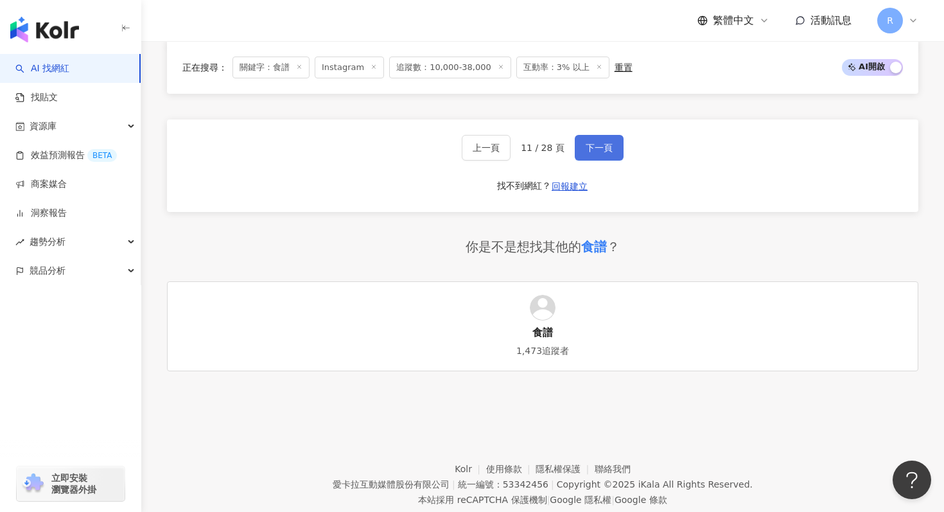
click at [598, 143] on span "下一頁" at bounding box center [599, 148] width 27 height 10
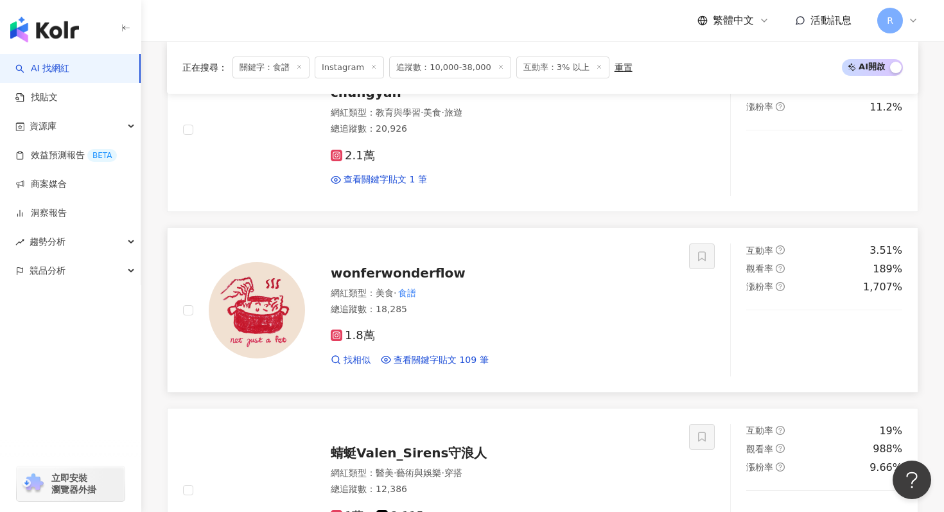
scroll to position [1751, 0]
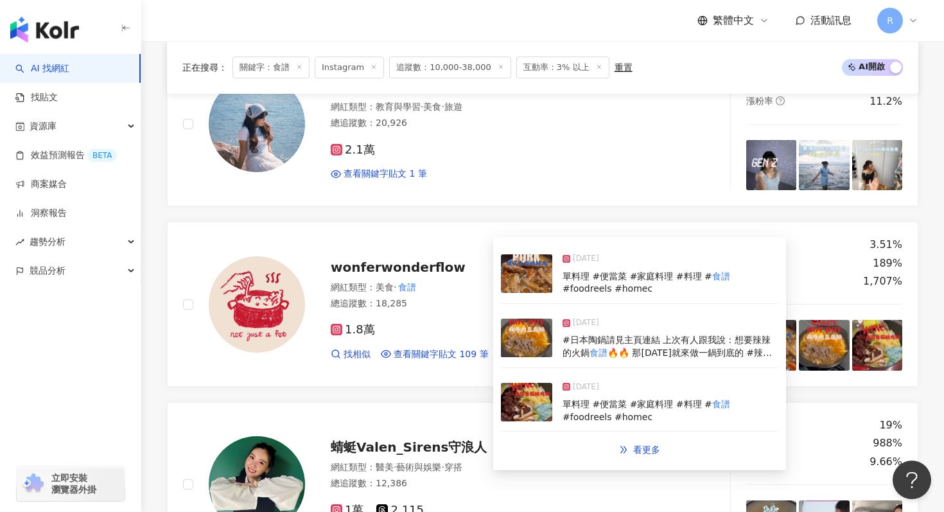
click at [539, 341] on img at bounding box center [526, 338] width 51 height 39
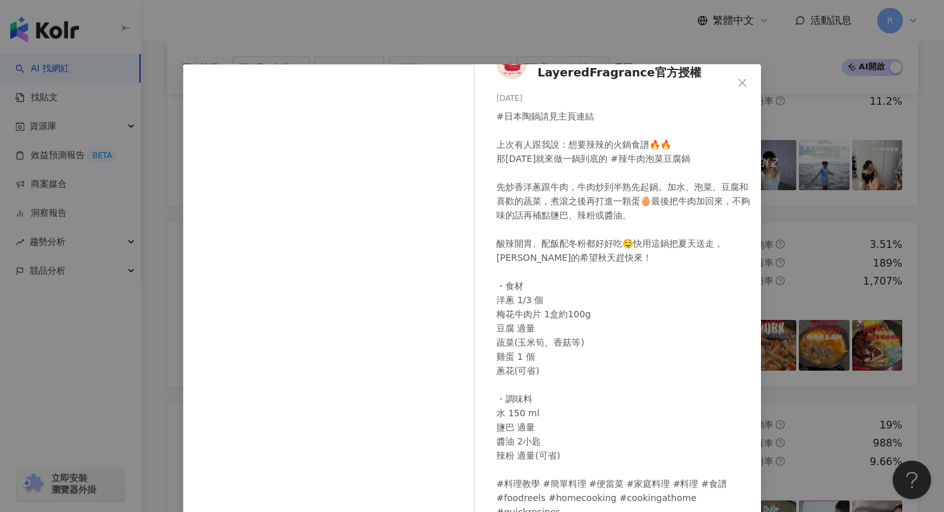
scroll to position [64, 0]
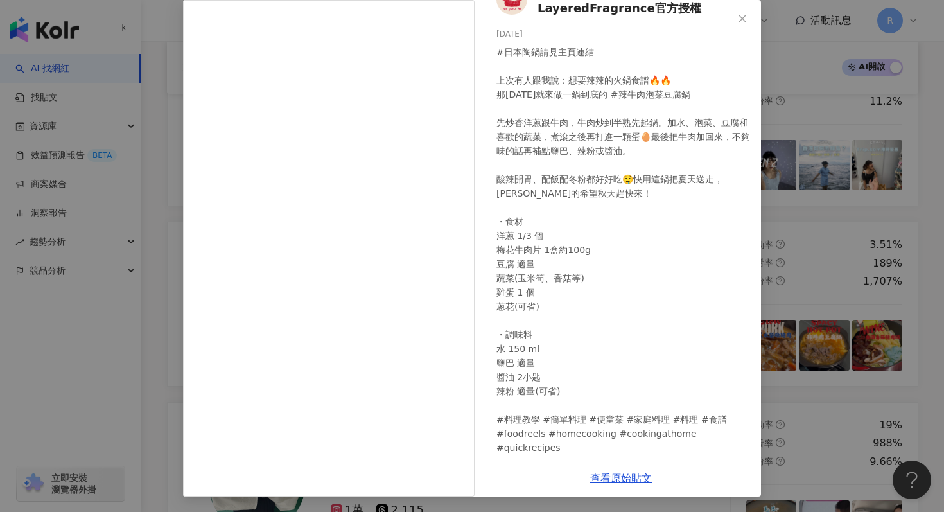
click at [796, 94] on div "pers.嗅覺選物｜LayeredFragrance官方授權 2025/9/22 #日本陶鍋請見主頁連結 上次有人跟我說：想要辣辣的火鍋食譜🔥🔥 那今天就來做…" at bounding box center [472, 256] width 944 height 512
click at [788, 126] on div "pers.嗅覺選物｜LayeredFragrance官方授權 2025/9/22 #日本陶鍋請見主頁連結 上次有人跟我說：想要辣辣的火鍋食譜🔥🔥 那今天就來做…" at bounding box center [472, 256] width 944 height 512
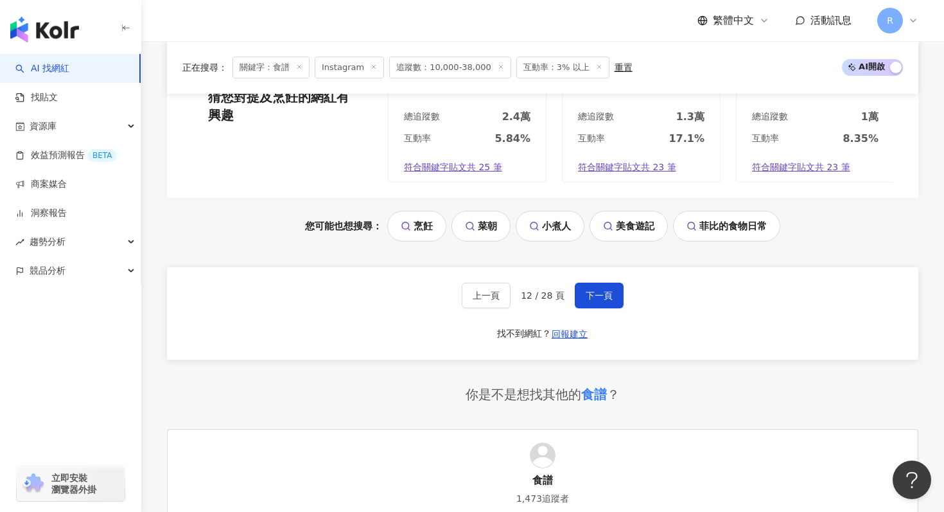
scroll to position [2871, 0]
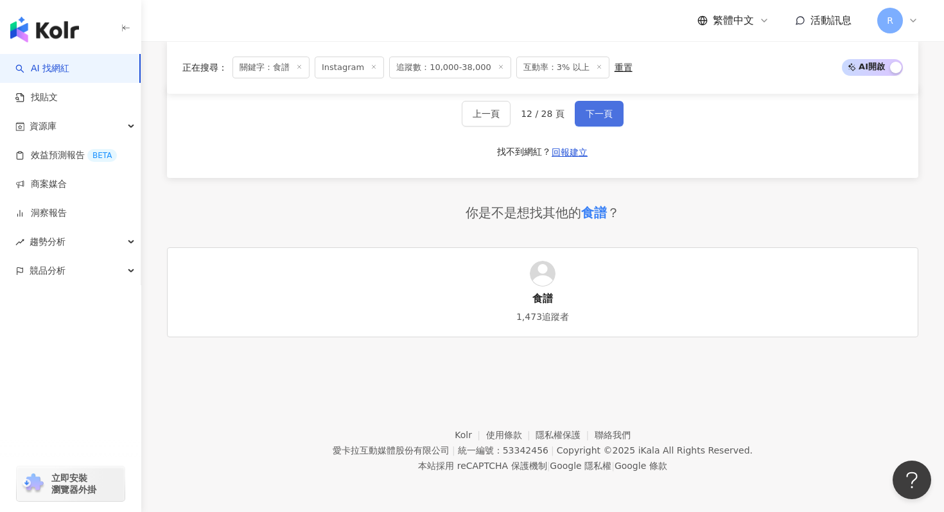
click at [582, 122] on button "下一頁" at bounding box center [599, 114] width 49 height 26
click at [593, 120] on button "下一頁" at bounding box center [599, 114] width 49 height 26
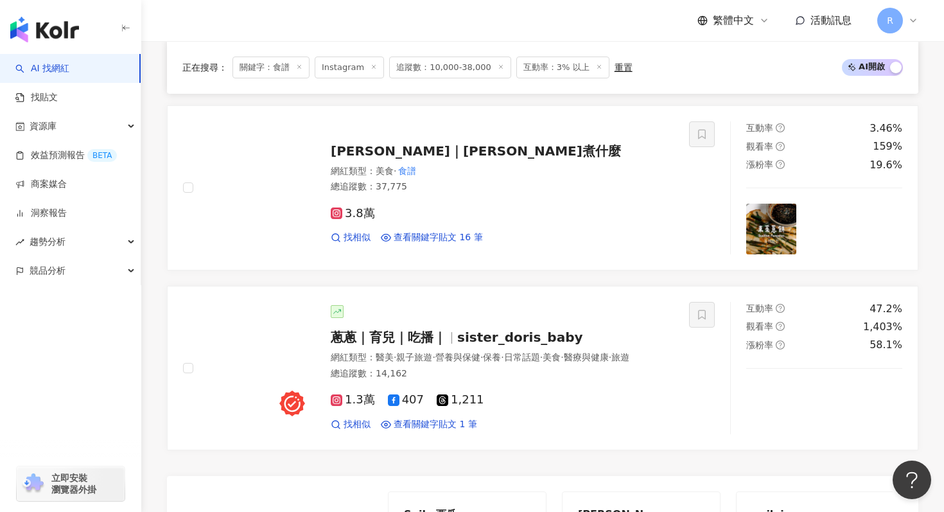
scroll to position [2185, 0]
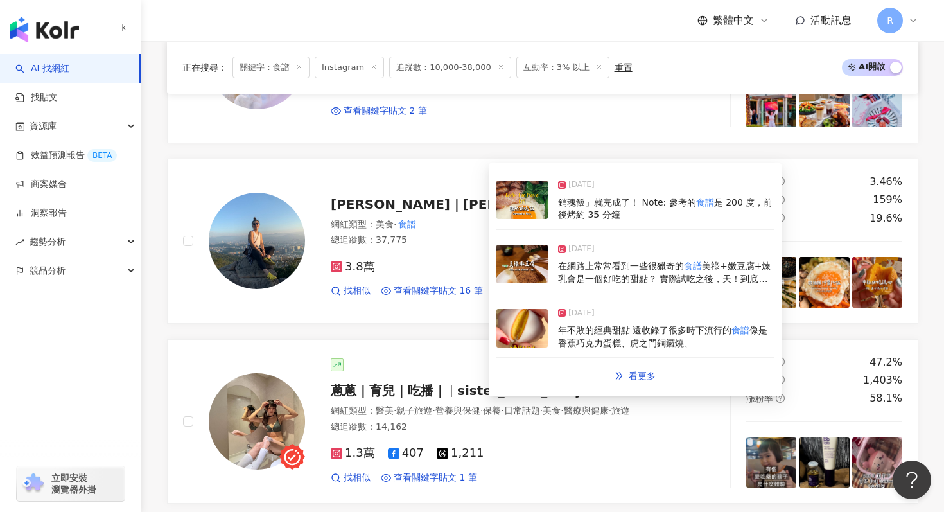
click at [532, 274] on img at bounding box center [521, 264] width 51 height 39
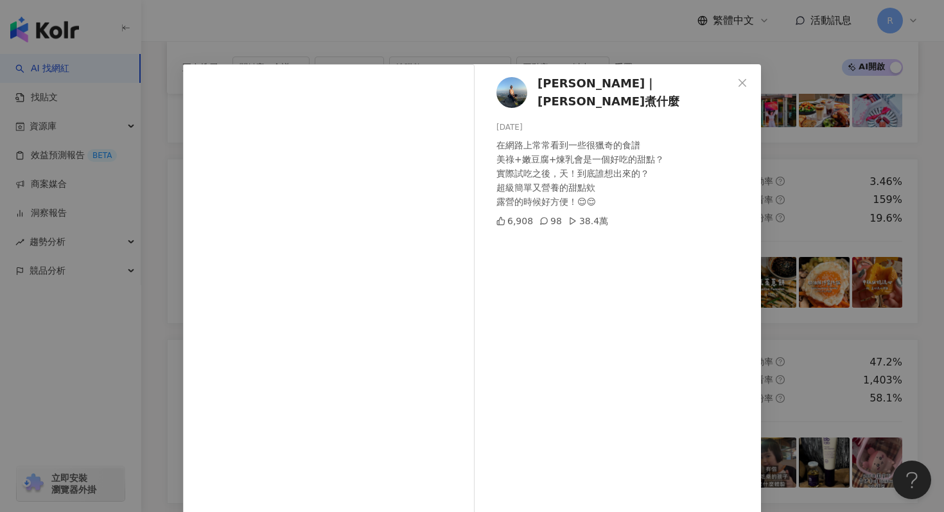
scroll to position [64, 0]
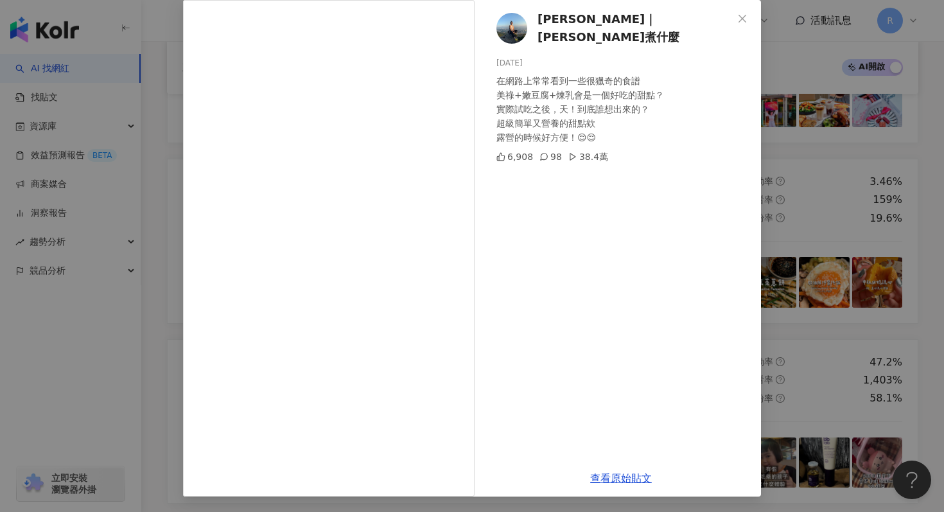
click at [839, 132] on div "Alison｜艾莉森煮什麼 2025/8/26 在網路上常常看到一些很獵奇的食譜 美祿+嫩豆腐+煉乳會是一個好吃的甜點？ 實際試吃之後，天！到底誰想出來的？ …" at bounding box center [472, 256] width 944 height 512
click at [837, 132] on div "Alison｜艾莉森煮什麼 2025/8/26 在網路上常常看到一些很獵奇的食譜 美祿+嫩豆腐+煉乳會是一個好吃的甜點？ 實際試吃之後，天！到底誰想出來的？ …" at bounding box center [472, 256] width 944 height 512
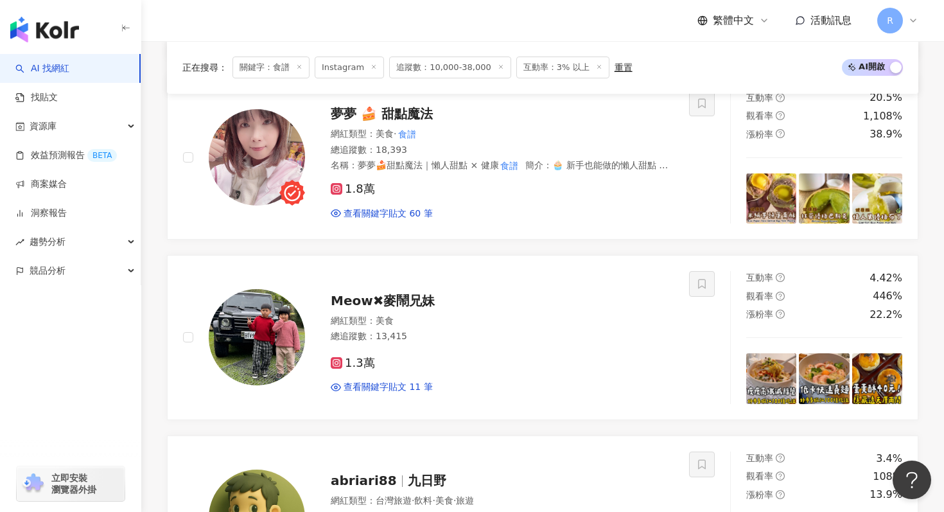
scroll to position [597, 0]
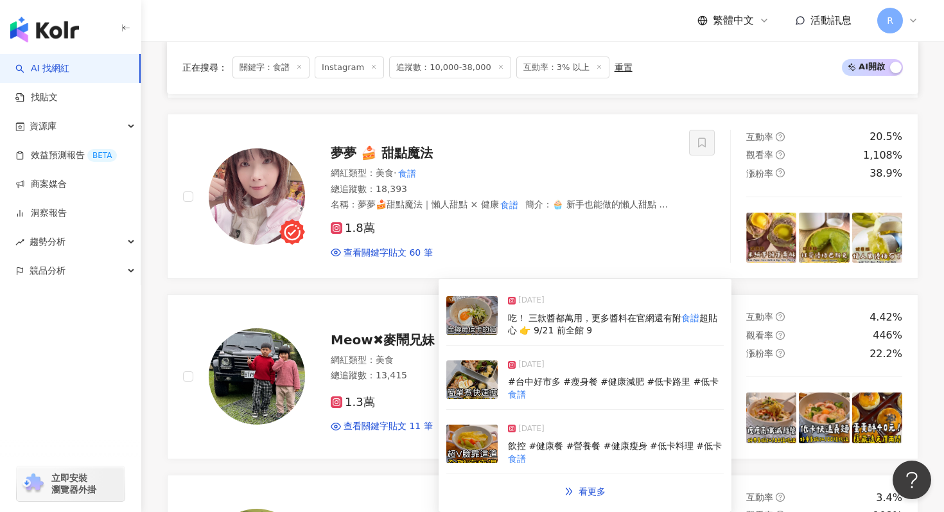
click at [477, 389] on img at bounding box center [471, 379] width 51 height 39
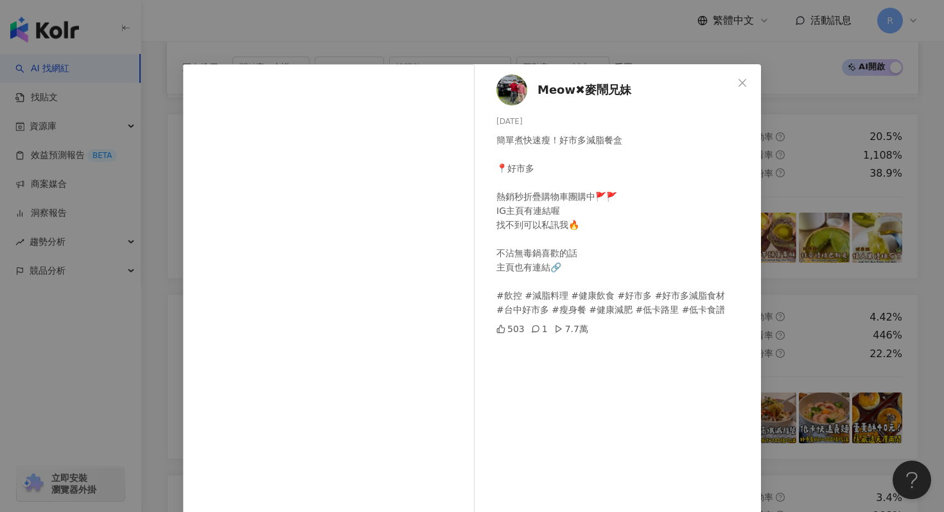
scroll to position [64, 0]
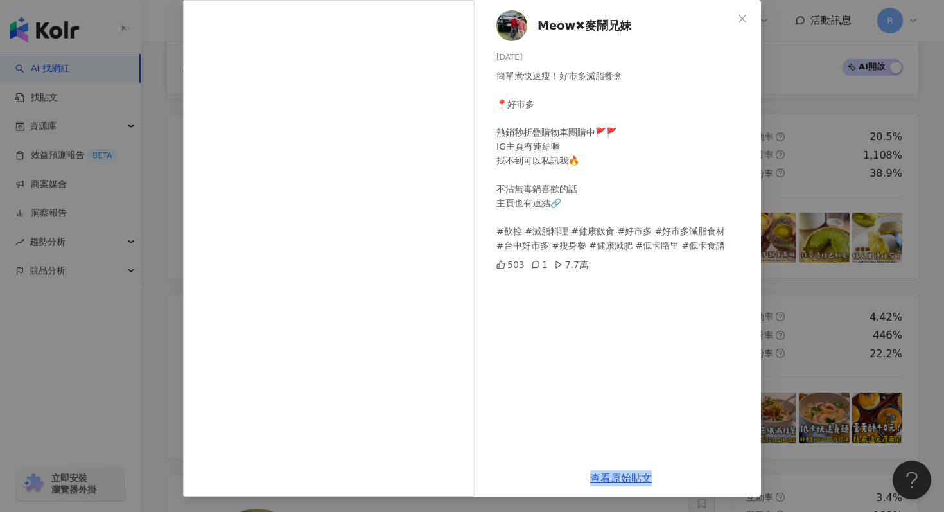
drag, startPoint x: 584, startPoint y: 191, endPoint x: 880, endPoint y: 130, distance: 301.5
click at [881, 130] on div "Meow✖麥鬧兄妹 2025/7/20 簡單煮快速瘦！好市多減脂餐盒 📍好市多 熱銷秒折疊購物車團購中🚩🚩 IG主頁有連結喔 找不到可以私訊我🔥 不沾無毒鍋喜…" at bounding box center [472, 256] width 944 height 512
click at [841, 155] on div "Meow✖麥鬧兄妹 2025/7/20 簡單煮快速瘦！好市多減脂餐盒 📍好市多 熱銷秒折疊購物車團購中🚩🚩 IG主頁有連結喔 找不到可以私訊我🔥 不沾無毒鍋喜…" at bounding box center [472, 256] width 944 height 512
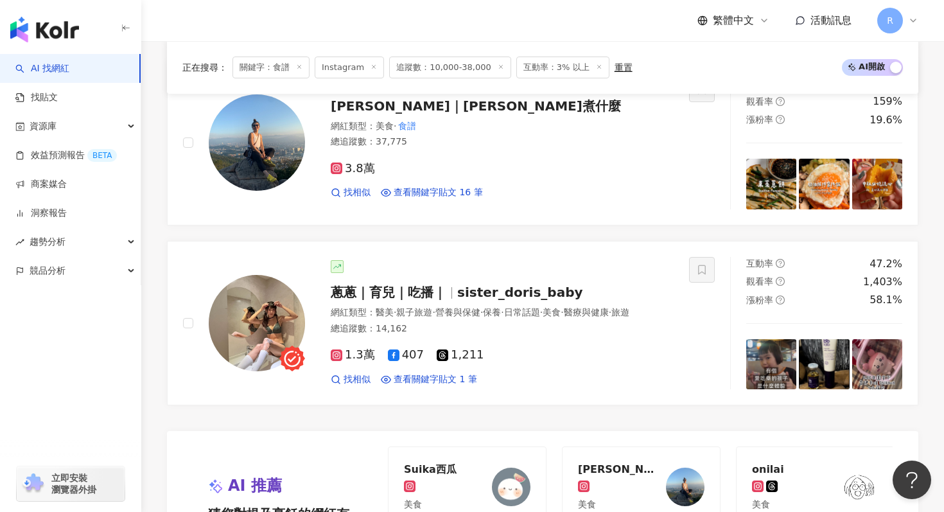
scroll to position [2694, 0]
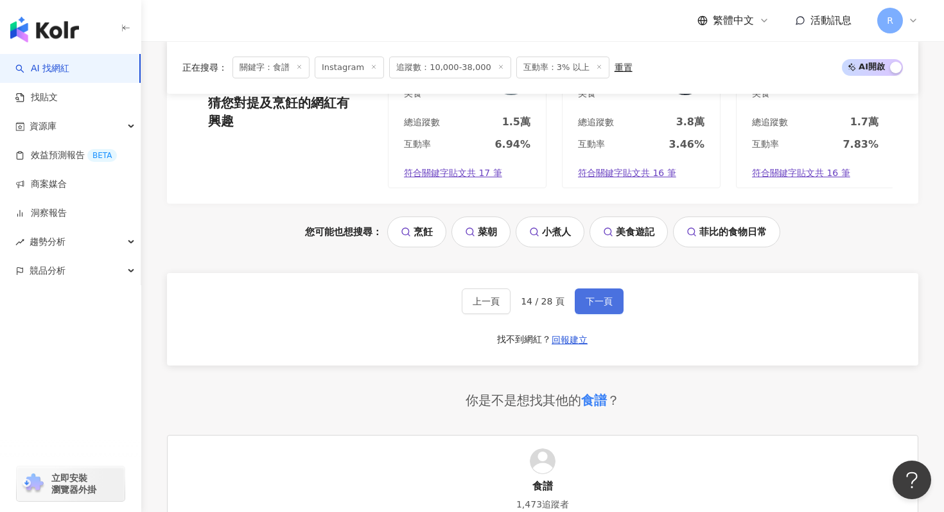
click at [598, 296] on span "下一頁" at bounding box center [599, 301] width 27 height 10
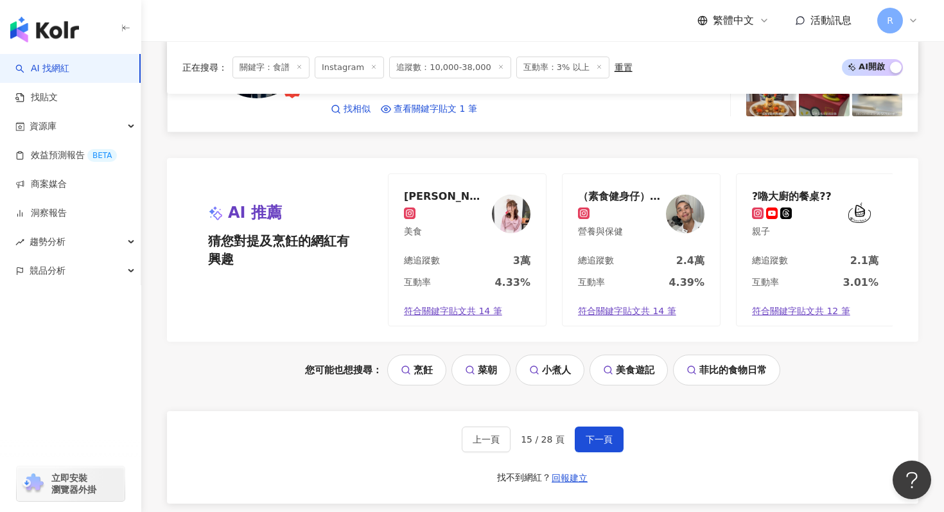
scroll to position [2593, 0]
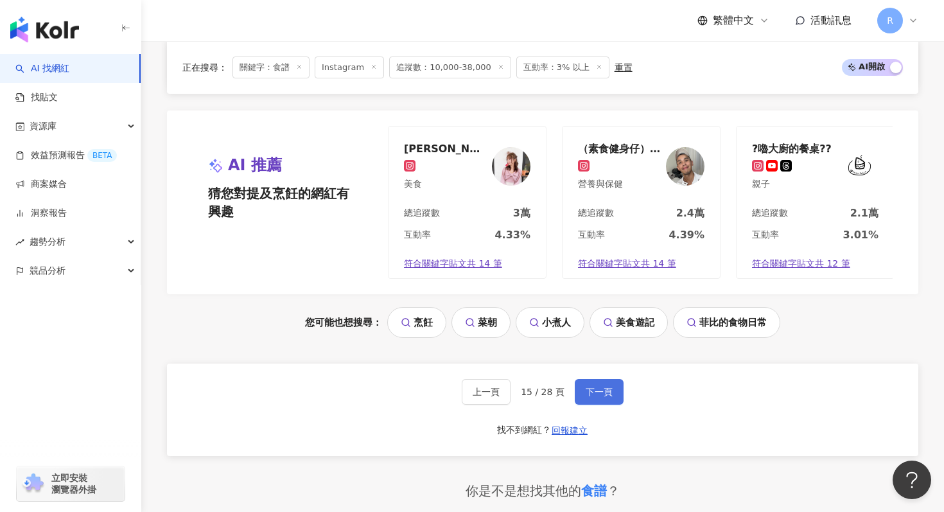
click at [578, 397] on button "下一頁" at bounding box center [599, 392] width 49 height 26
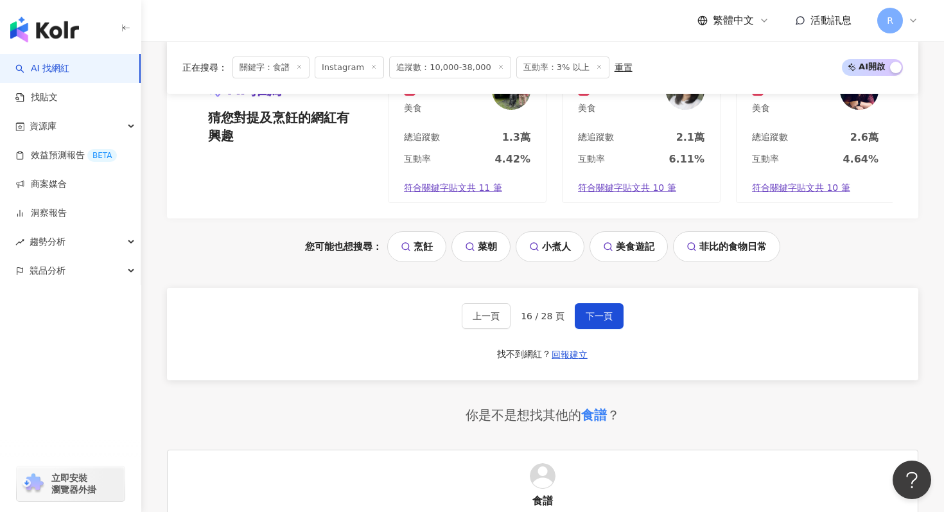
scroll to position [2799, 0]
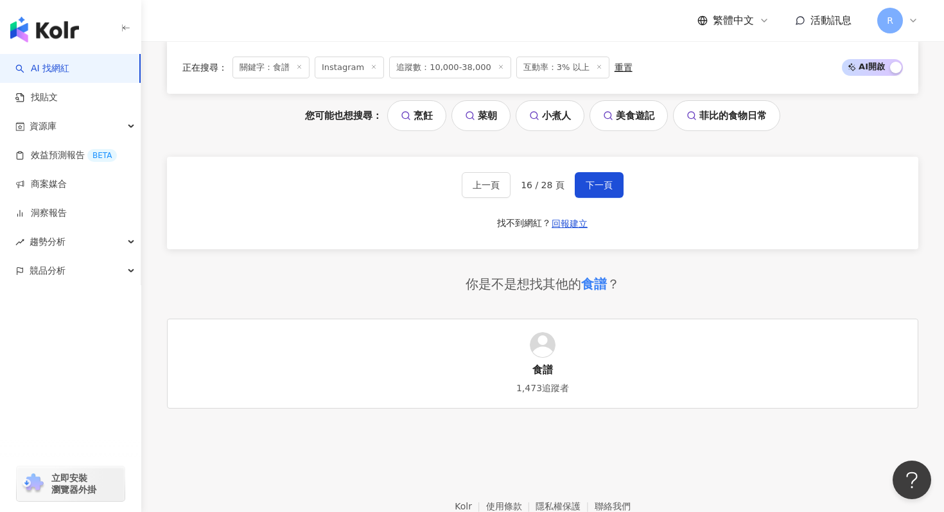
click at [606, 198] on div "上一頁 16 / 28 頁 下一頁 找不到網紅？ 回報建立" at bounding box center [542, 203] width 751 height 92
click at [601, 180] on span "下一頁" at bounding box center [599, 185] width 27 height 10
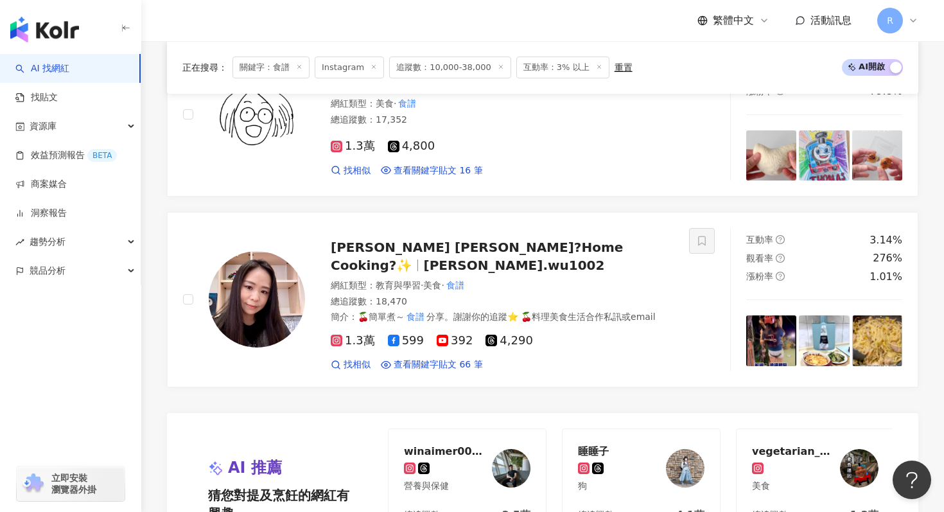
scroll to position [2300, 0]
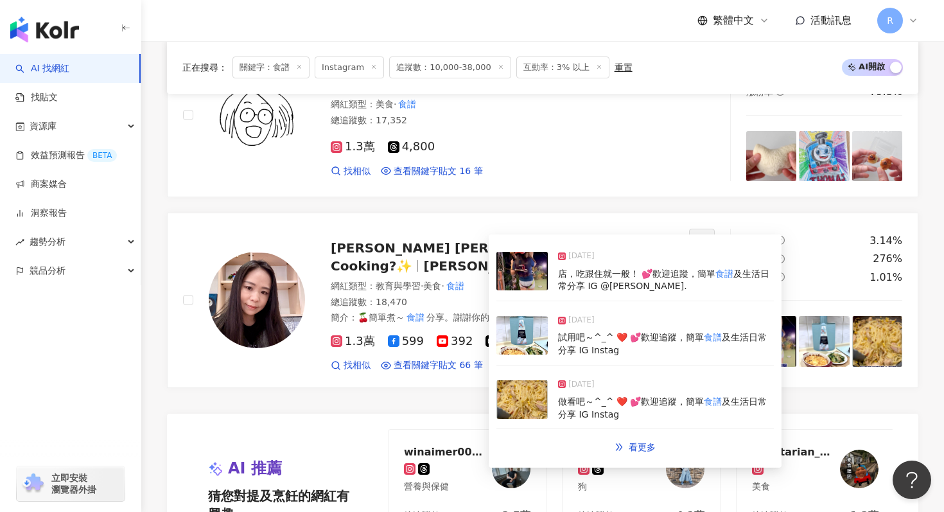
click at [516, 398] on img at bounding box center [521, 399] width 51 height 39
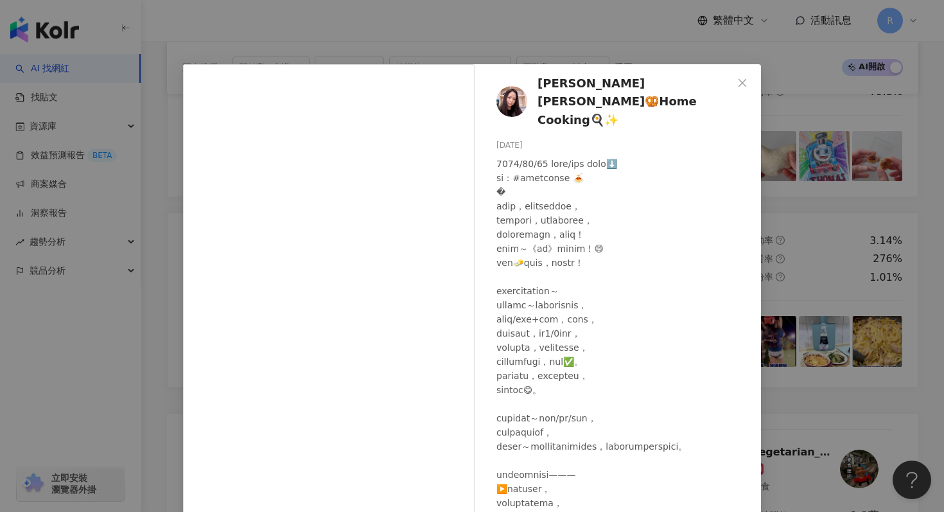
scroll to position [64, 0]
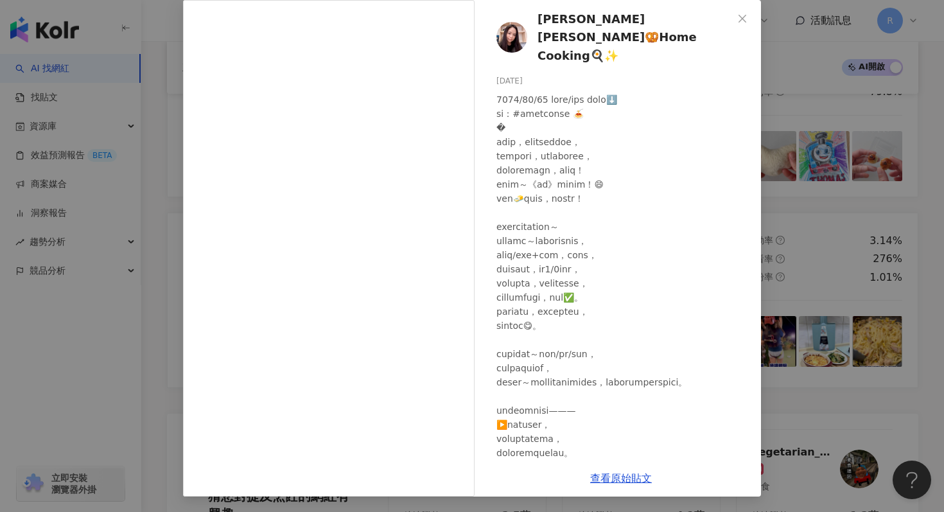
click at [801, 204] on div "Tina Wu🥨Home Cooking🍳✨ 2025/8/20 120 40 3,631 查看原始貼文" at bounding box center [472, 256] width 944 height 512
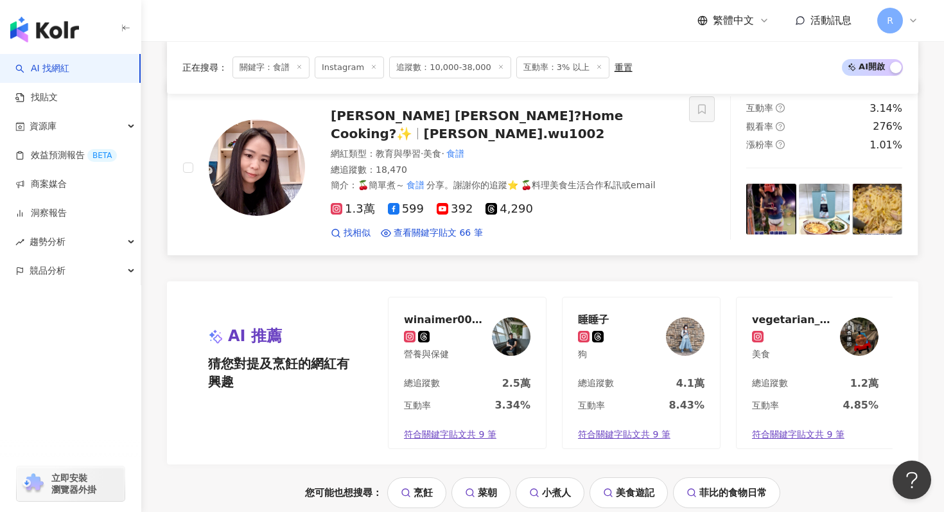
scroll to position [2555, 0]
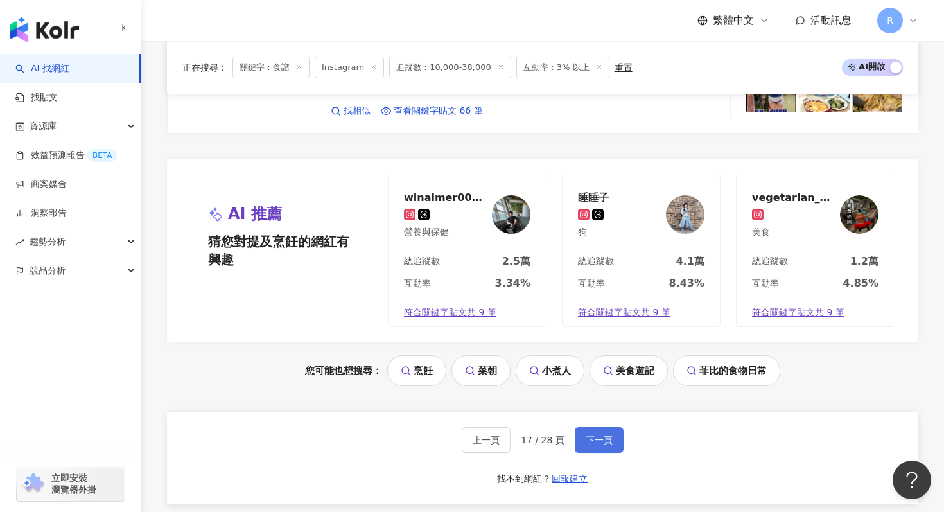
click at [593, 427] on button "下一頁" at bounding box center [599, 440] width 49 height 26
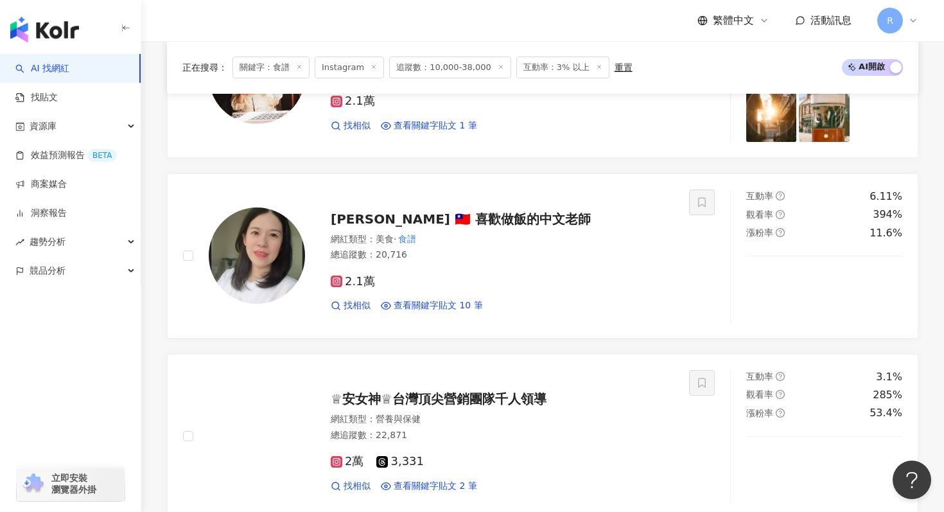
scroll to position [1071, 0]
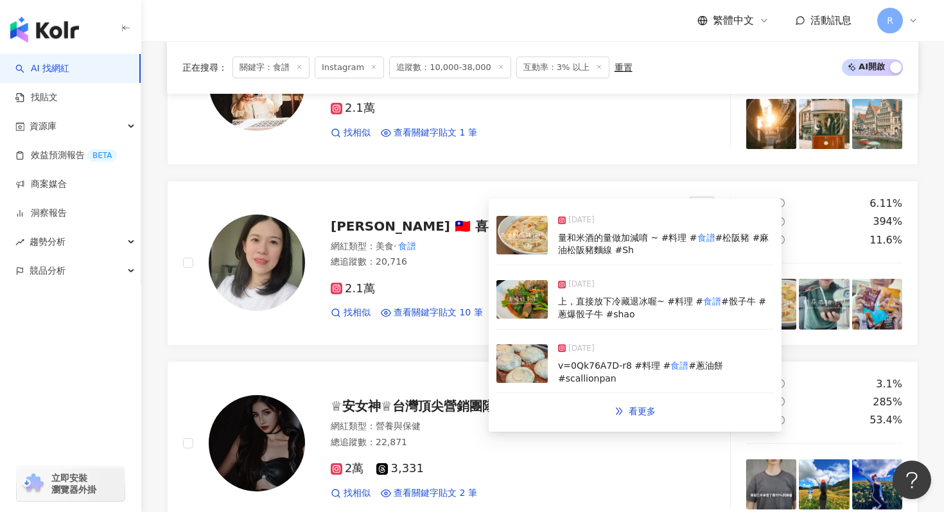
click at [513, 317] on img at bounding box center [521, 299] width 51 height 39
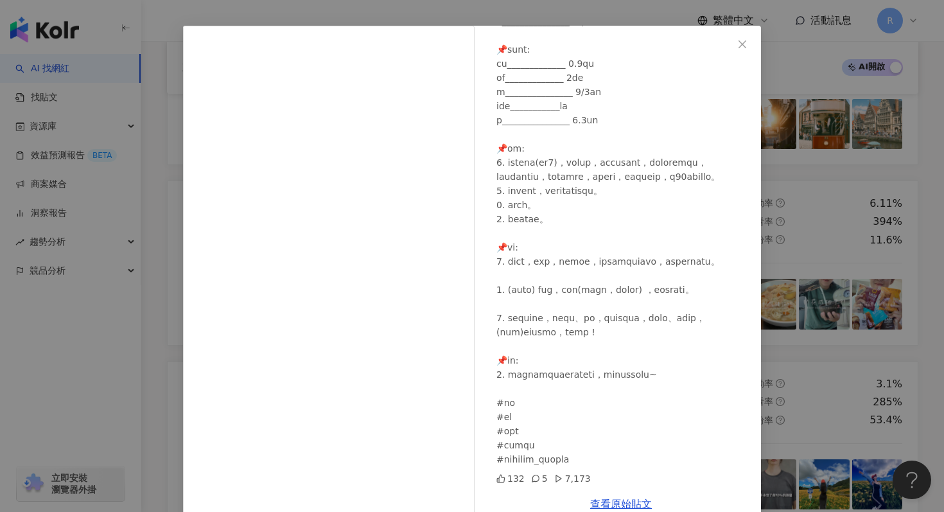
scroll to position [64, 0]
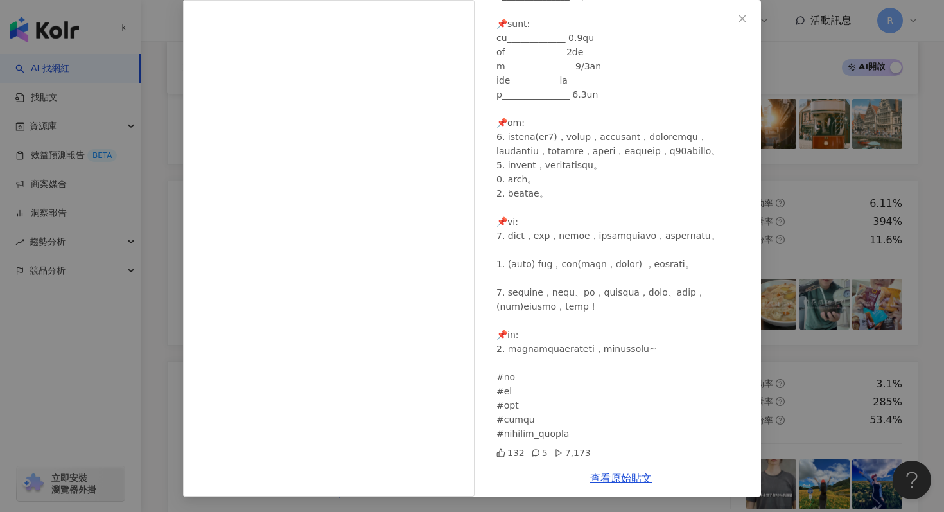
click at [804, 225] on div "Shaohua Lee 🇹🇼 喜歡做飯的中文老師 2025/7/18 132 5 7,173 查看原始貼文" at bounding box center [472, 256] width 944 height 512
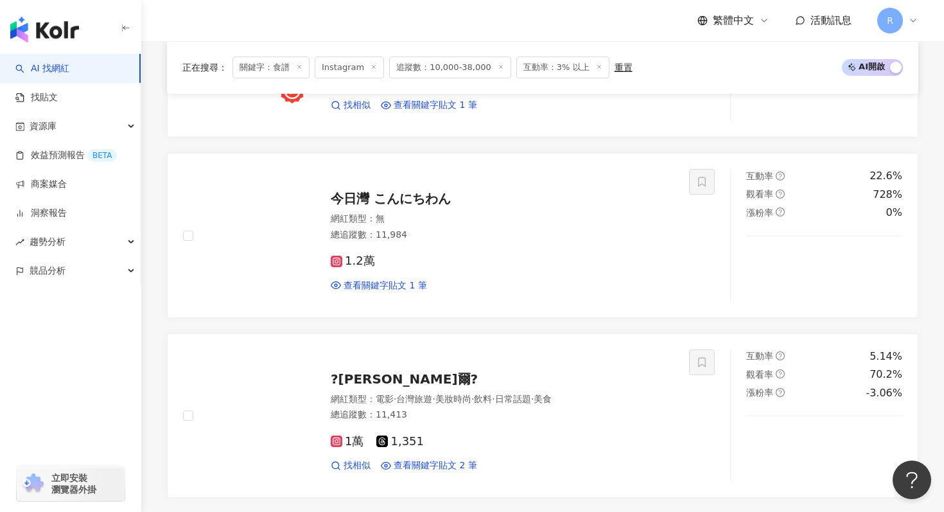
scroll to position [2553, 0]
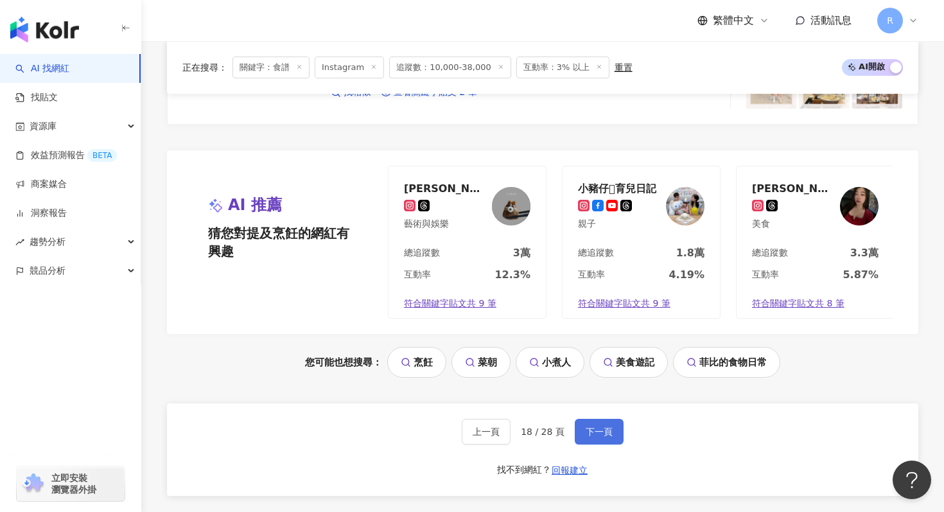
click at [597, 426] on span "下一頁" at bounding box center [599, 431] width 27 height 10
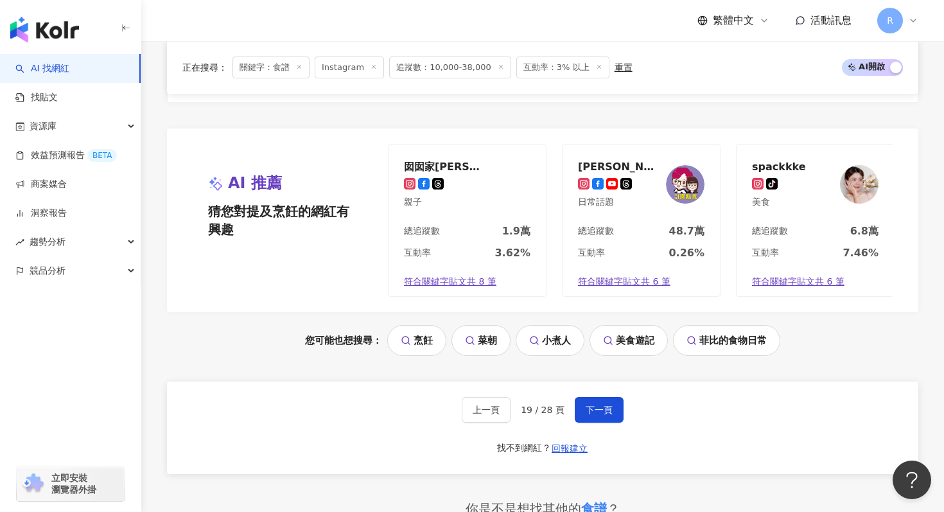
scroll to position [2727, 0]
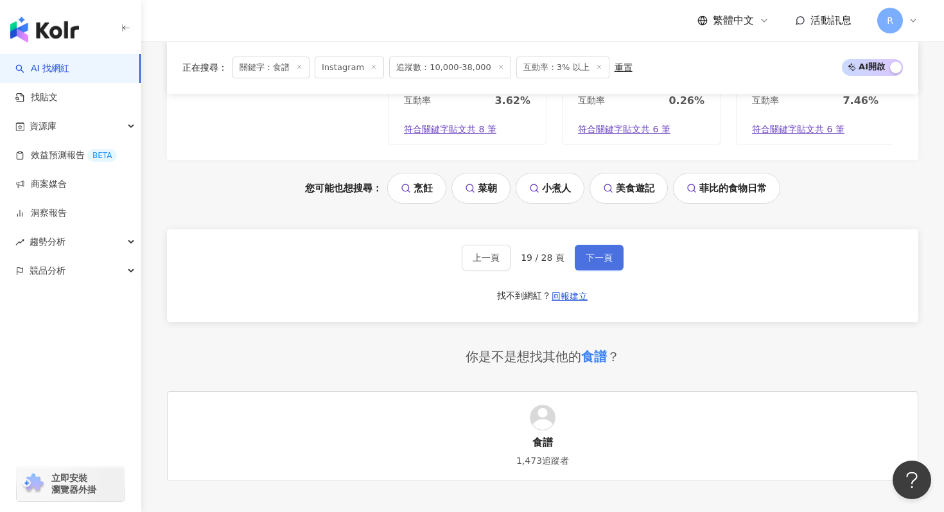
click at [586, 259] on span "下一頁" at bounding box center [599, 257] width 27 height 10
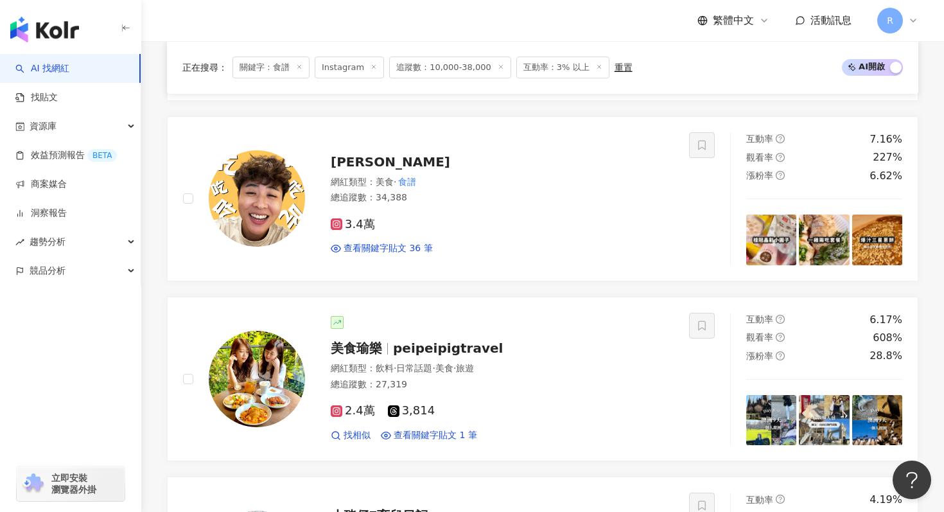
scroll to position [1131, 0]
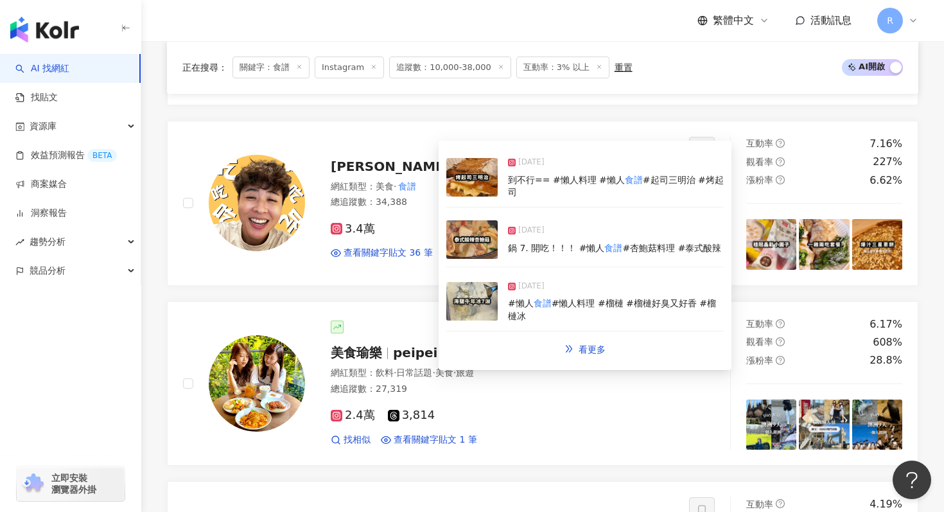
click at [472, 231] on img at bounding box center [471, 239] width 51 height 39
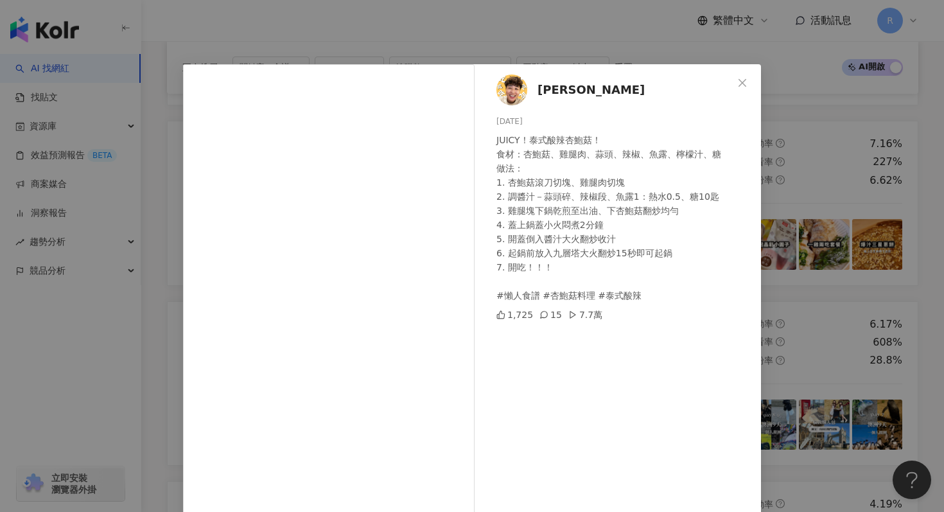
scroll to position [64, 0]
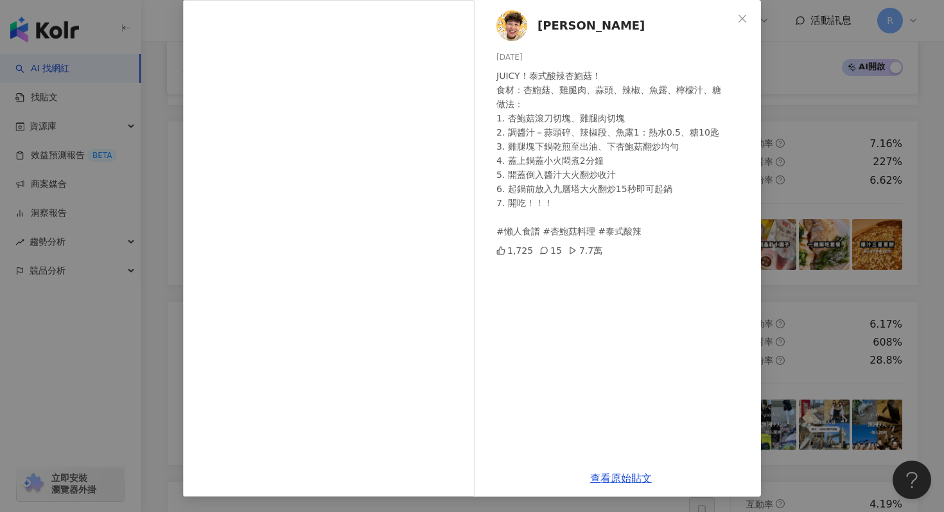
click at [856, 121] on div "黃ㄚ黃 2025/8/13 JUICY！泰式酸辣杏鮑菇！ 食材：杏鮑菇、雞腿肉、蒜頭、辣椒、魚露、檸檬汁、糖 做法： 1. 杏鮑菇滾刀切塊、雞腿肉切塊 2. …" at bounding box center [472, 256] width 944 height 512
click at [819, 132] on div "黃ㄚ黃 2025/8/13 JUICY！泰式酸辣杏鮑菇！ 食材：杏鮑菇、雞腿肉、蒜頭、辣椒、魚露、檸檬汁、糖 做法： 1. 杏鮑菇滾刀切塊、雞腿肉切塊 2. …" at bounding box center [472, 256] width 944 height 512
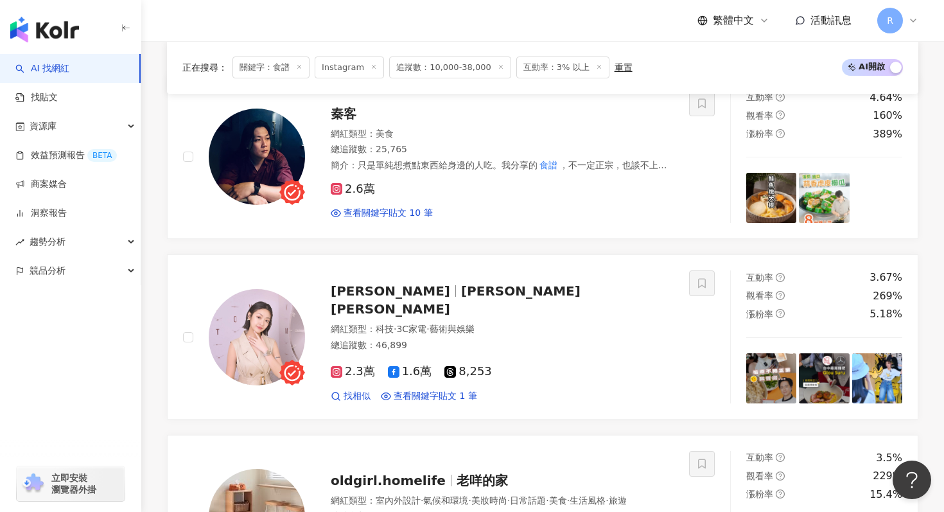
scroll to position [455, 0]
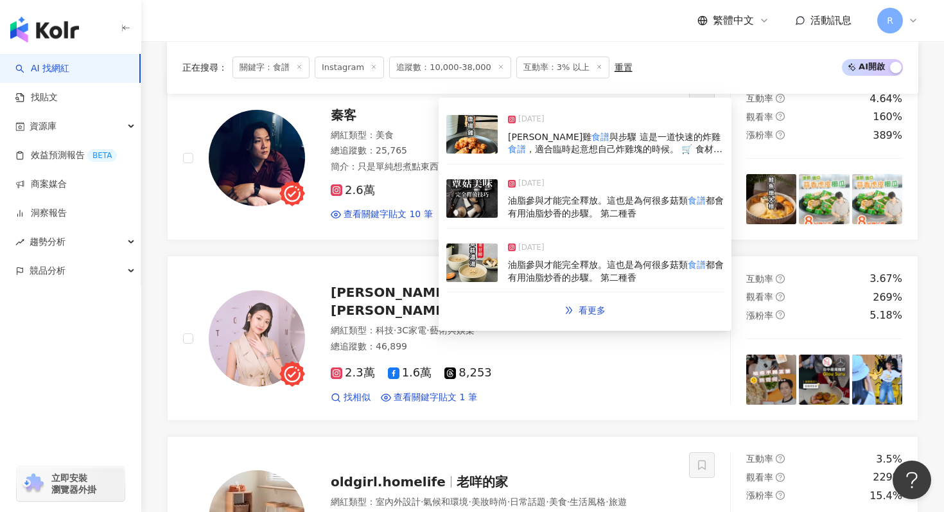
click at [505, 202] on div "2025/8/27 油脂參與才能完全釋放。這也是為何很多菇類 食譜 都會有用油脂炒香的步驟。 第二種香" at bounding box center [584, 199] width 277 height 59
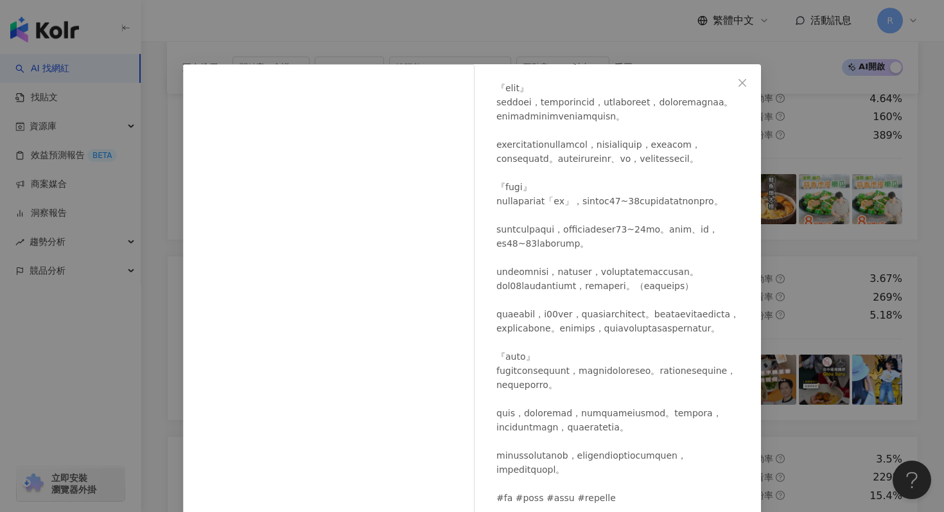
scroll to position [64, 0]
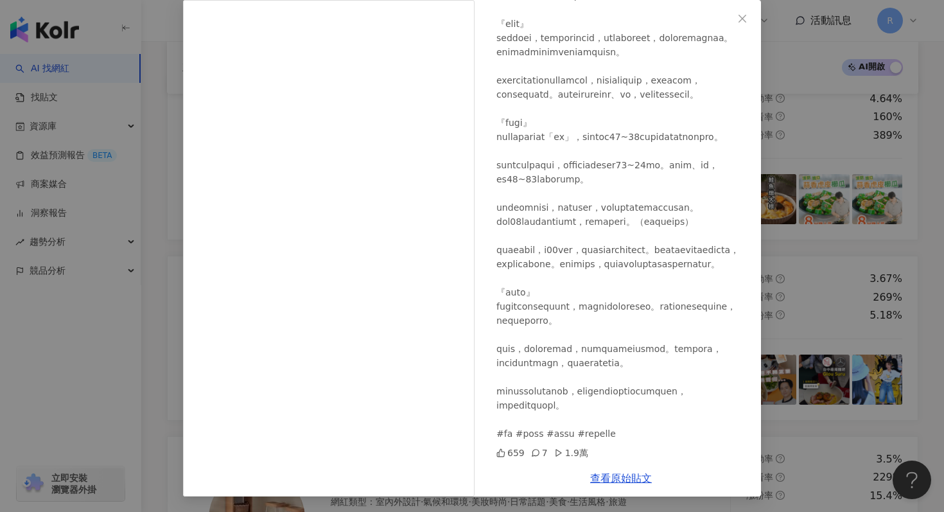
click at [802, 151] on div "秦客 2025/8/27 659 7 1.9萬 查看原始貼文" at bounding box center [472, 256] width 944 height 512
click at [775, 154] on div "秦客 2025/8/27 659 7 1.9萬 查看原始貼文" at bounding box center [472, 256] width 944 height 512
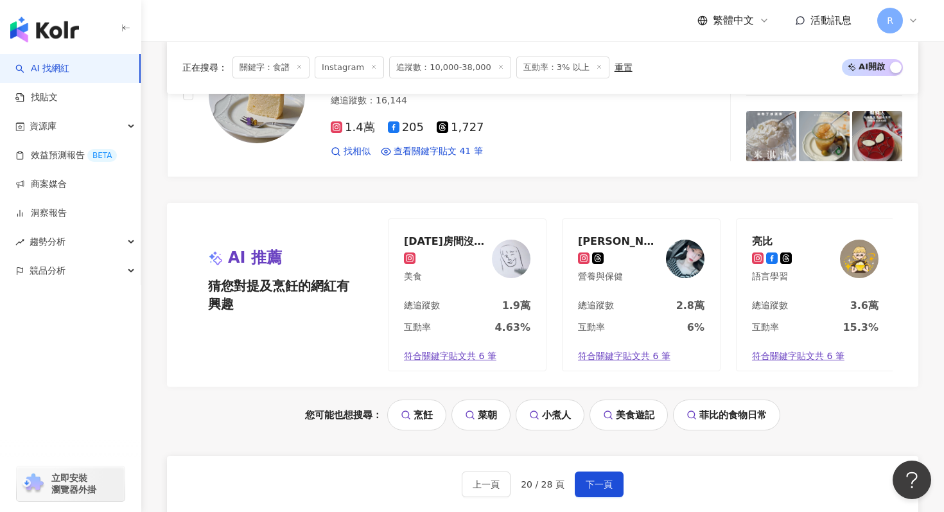
scroll to position [2675, 0]
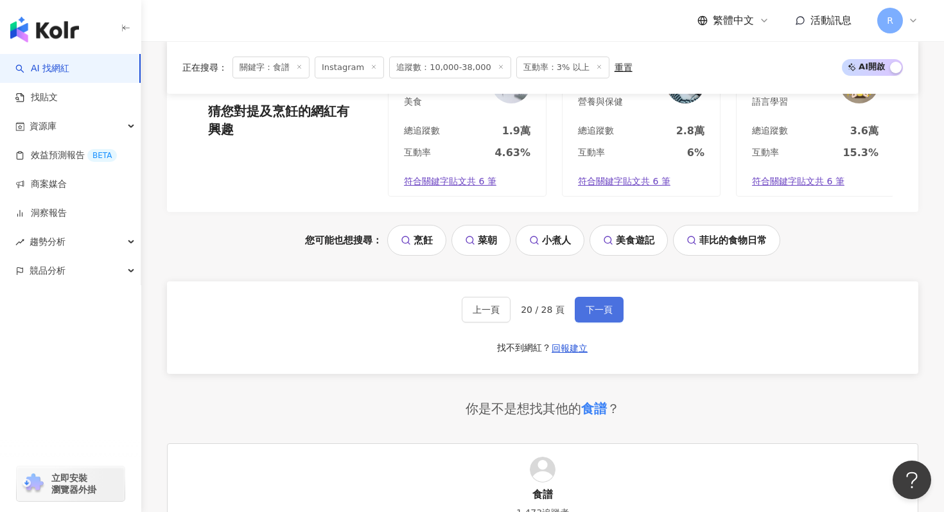
click at [592, 308] on span "下一頁" at bounding box center [599, 309] width 27 height 10
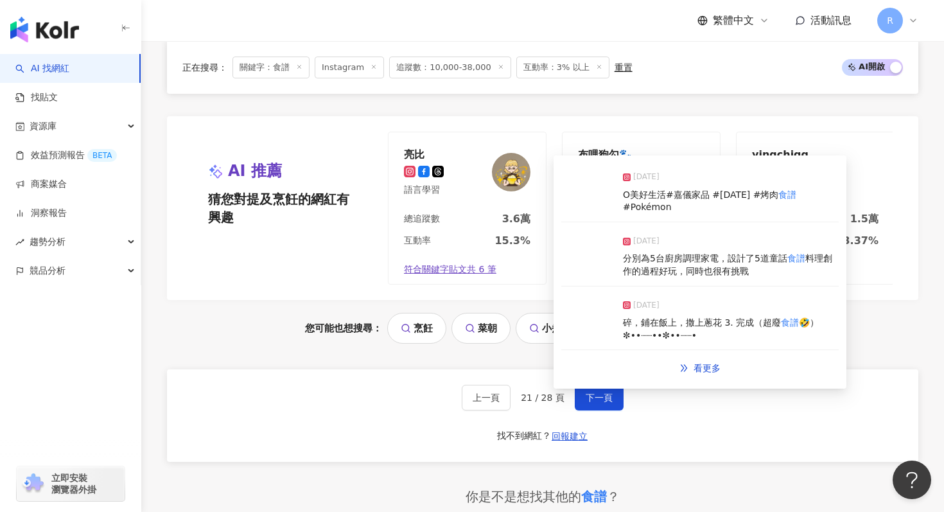
scroll to position [2616, 0]
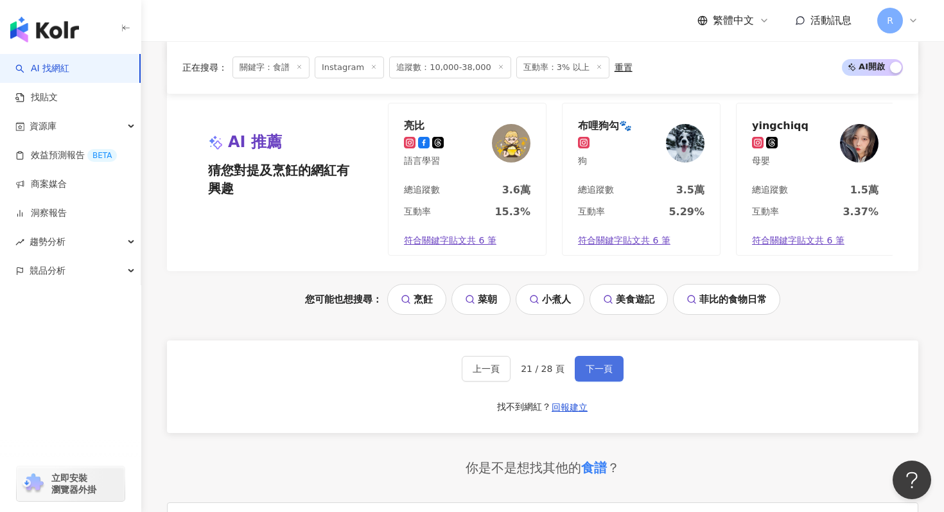
click at [586, 362] on button "下一頁" at bounding box center [599, 369] width 49 height 26
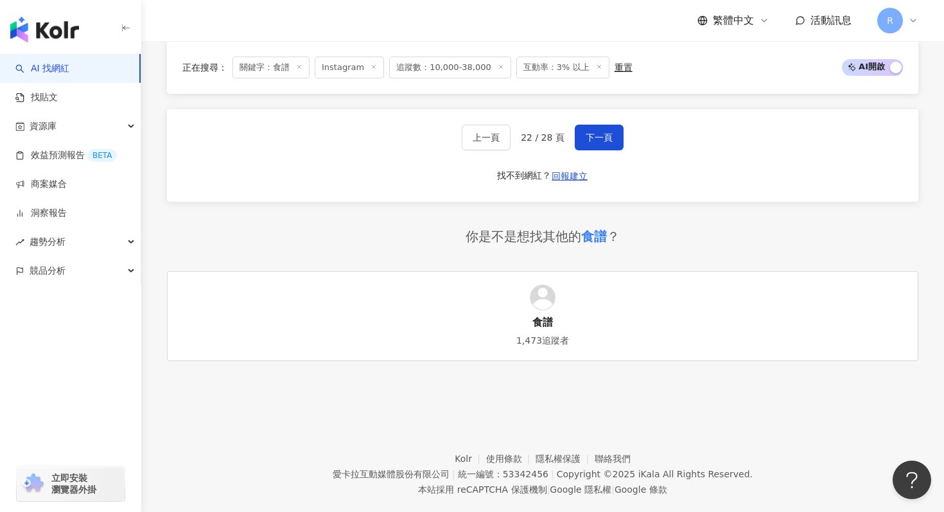
scroll to position [2871, 0]
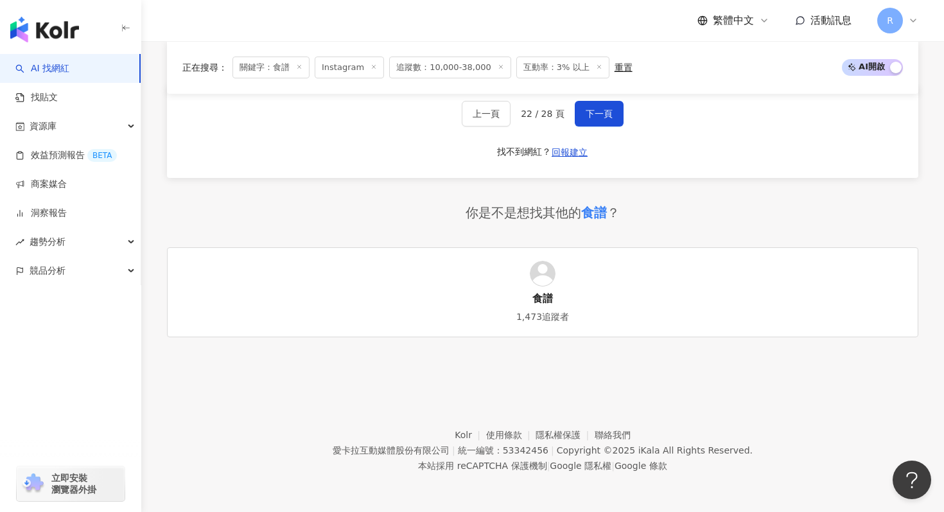
click at [597, 95] on div "上一頁 22 / 28 頁 下一頁 找不到網紅？ 回報建立" at bounding box center [542, 131] width 751 height 92
click at [597, 101] on button "下一頁" at bounding box center [599, 114] width 49 height 26
click at [605, 118] on span "下一頁" at bounding box center [599, 114] width 27 height 10
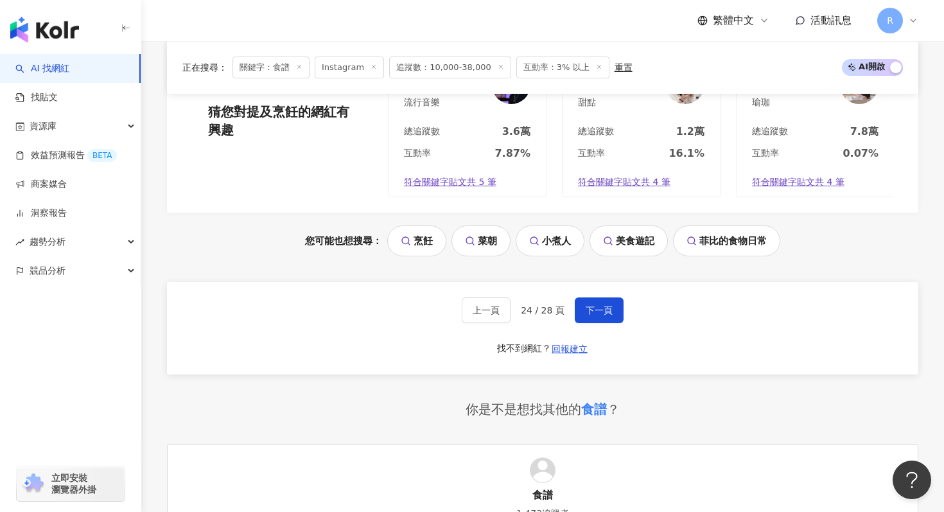
scroll to position [2693, 0]
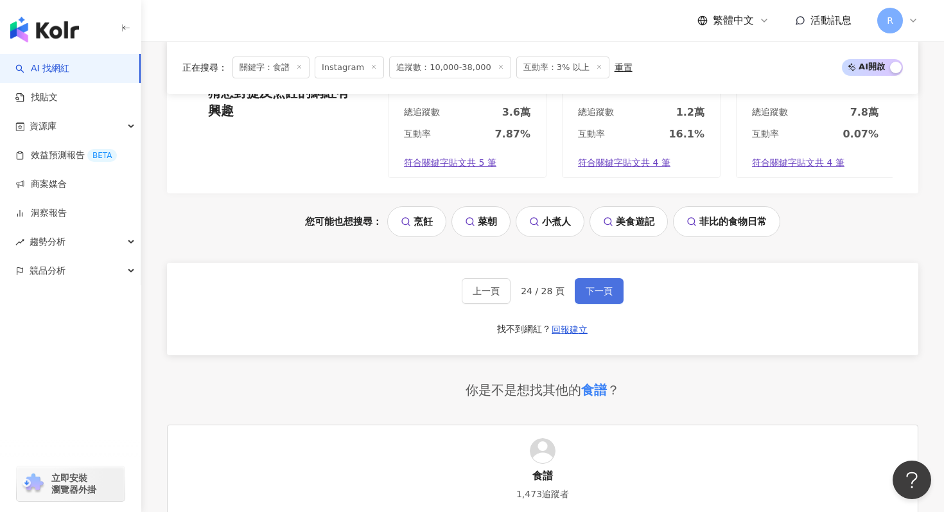
click at [603, 284] on button "下一頁" at bounding box center [599, 291] width 49 height 26
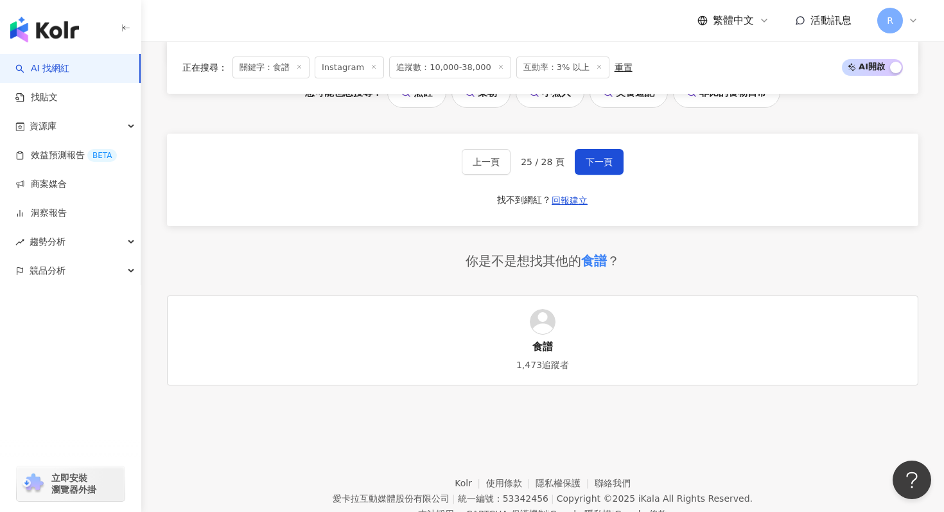
scroll to position [2871, 0]
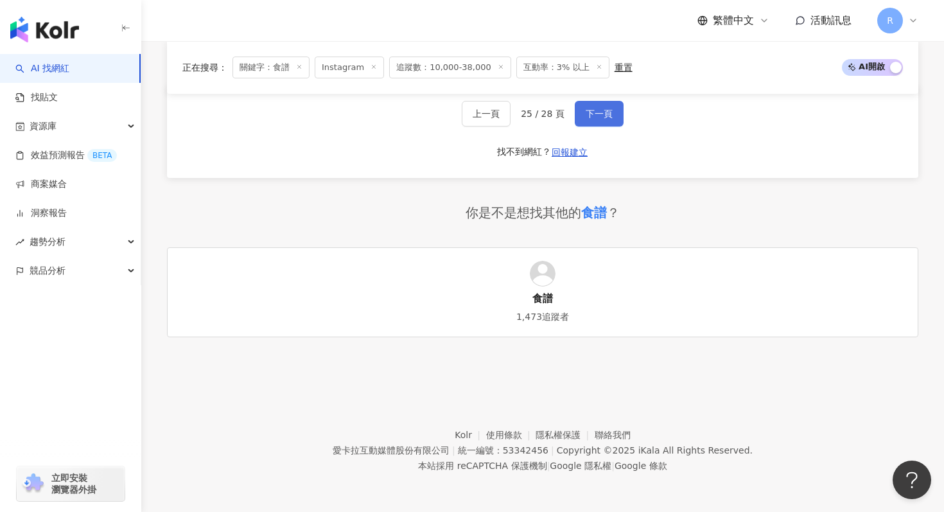
click at [606, 109] on span "下一頁" at bounding box center [599, 114] width 27 height 10
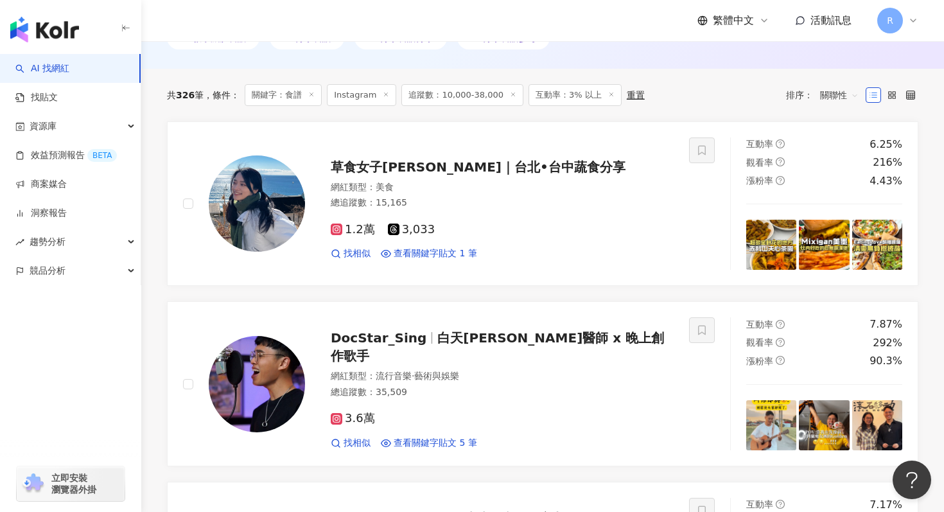
scroll to position [0, 0]
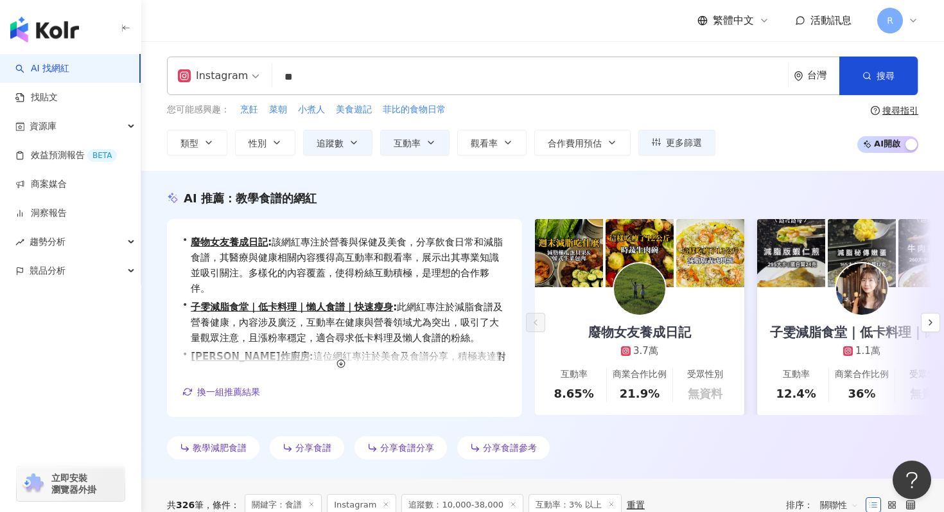
click at [423, 75] on input "**" at bounding box center [529, 77] width 505 height 24
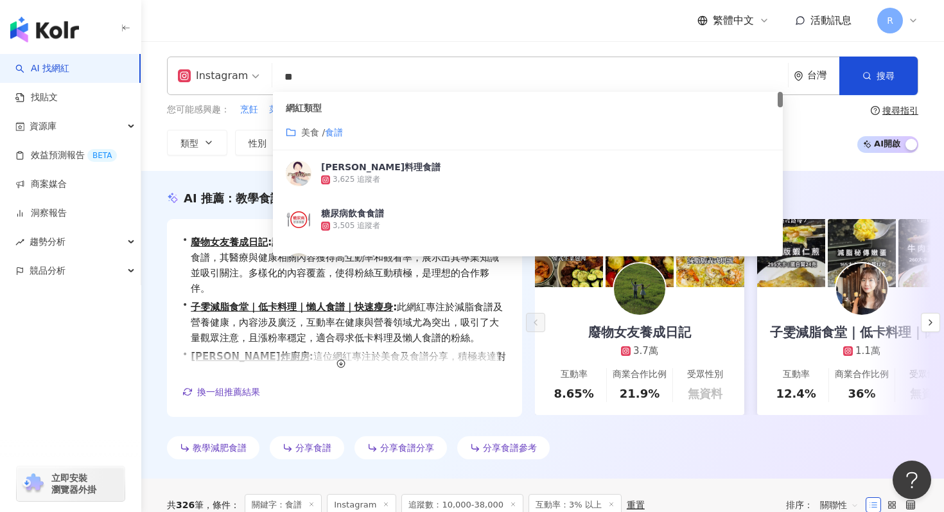
click at [423, 75] on input "**" at bounding box center [529, 77] width 505 height 24
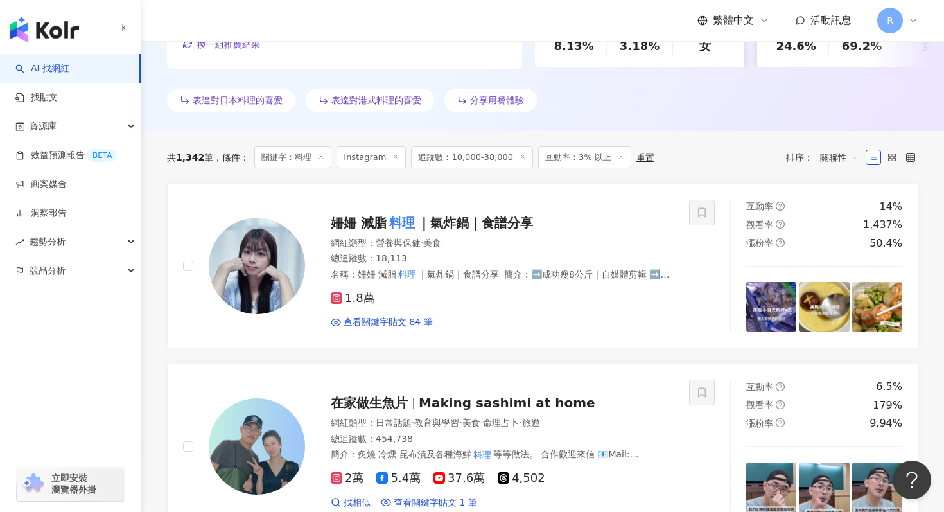
scroll to position [396, 0]
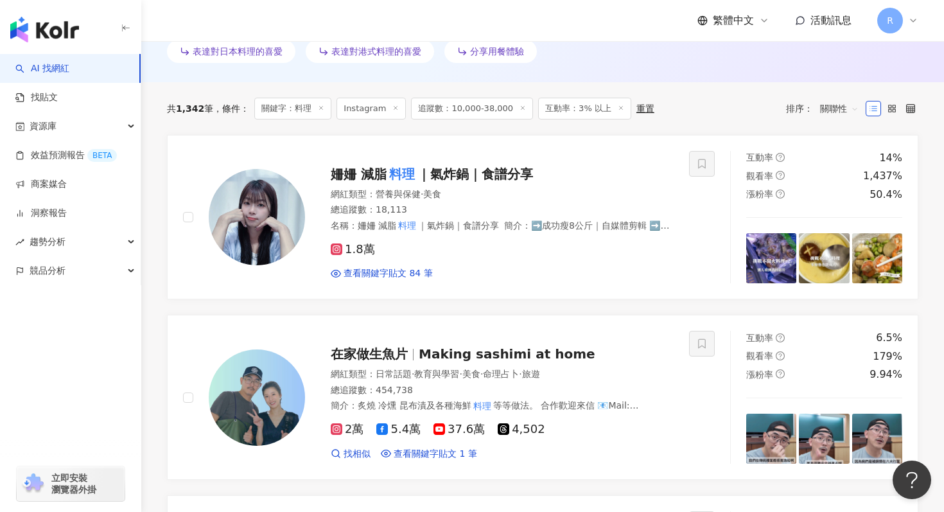
click at [836, 108] on span "關聯性" at bounding box center [839, 108] width 39 height 21
click at [845, 206] on div "互動率" at bounding box center [839, 200] width 32 height 14
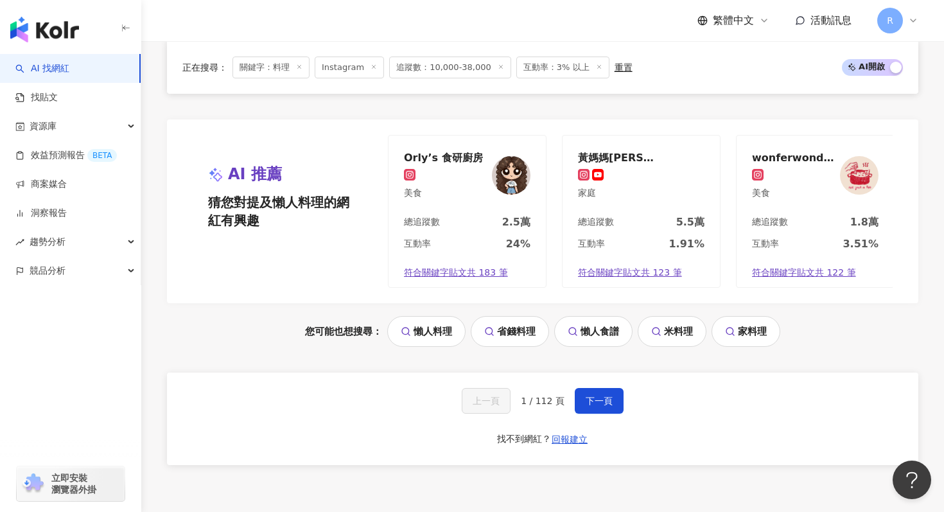
scroll to position [2711, 0]
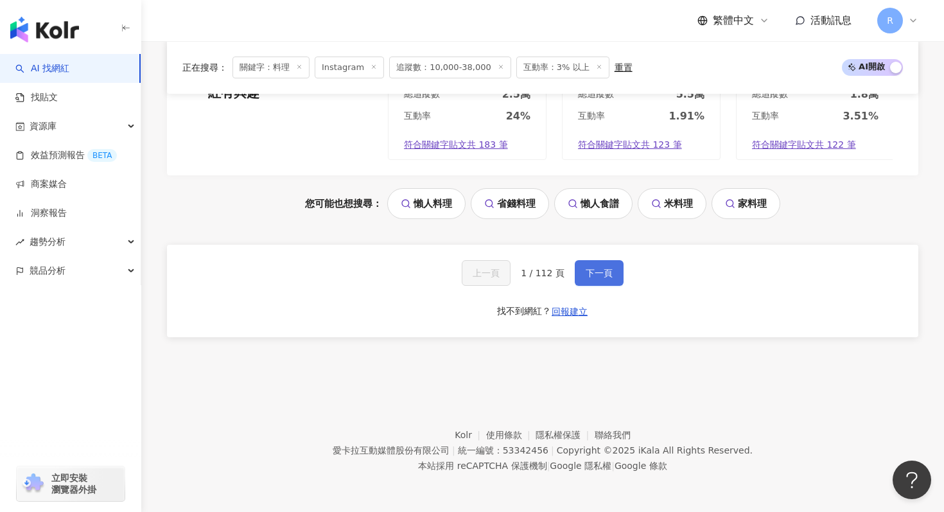
click at [608, 265] on button "下一頁" at bounding box center [599, 273] width 49 height 26
click at [590, 268] on span "下一頁" at bounding box center [599, 273] width 27 height 10
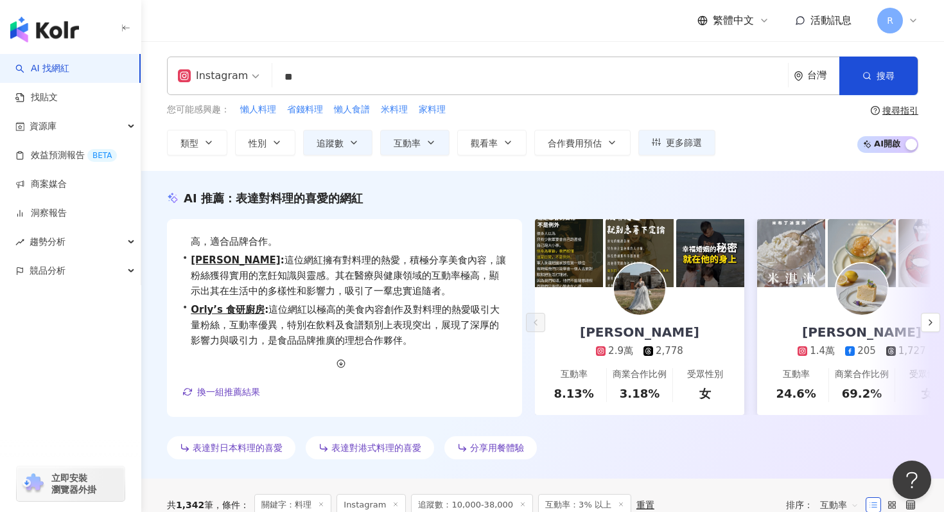
scroll to position [0, 0]
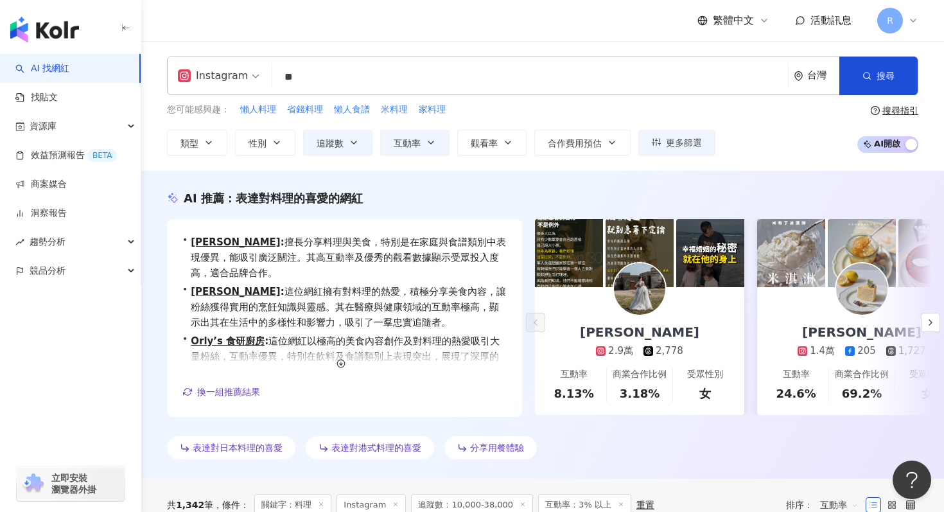
click at [280, 77] on input "**" at bounding box center [529, 77] width 505 height 24
click at [281, 70] on input "**" at bounding box center [529, 77] width 505 height 24
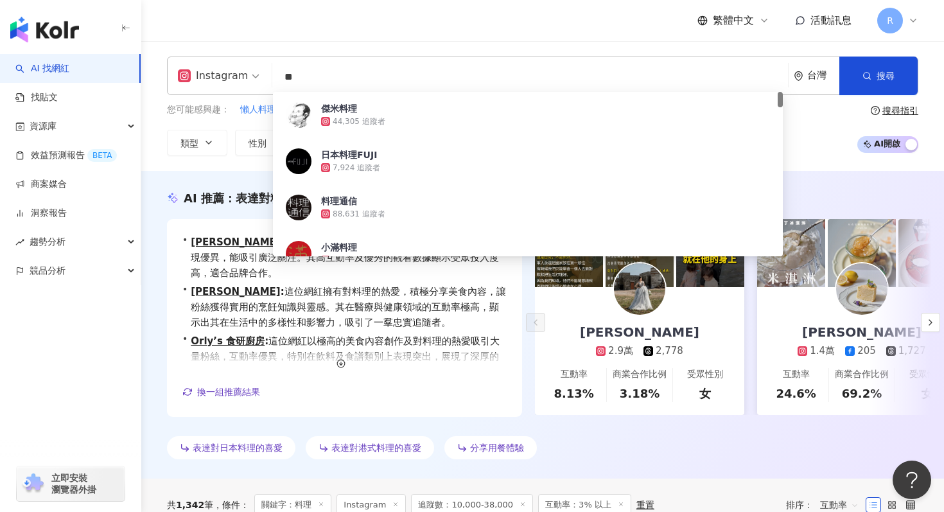
click at [281, 70] on input "**" at bounding box center [529, 77] width 505 height 24
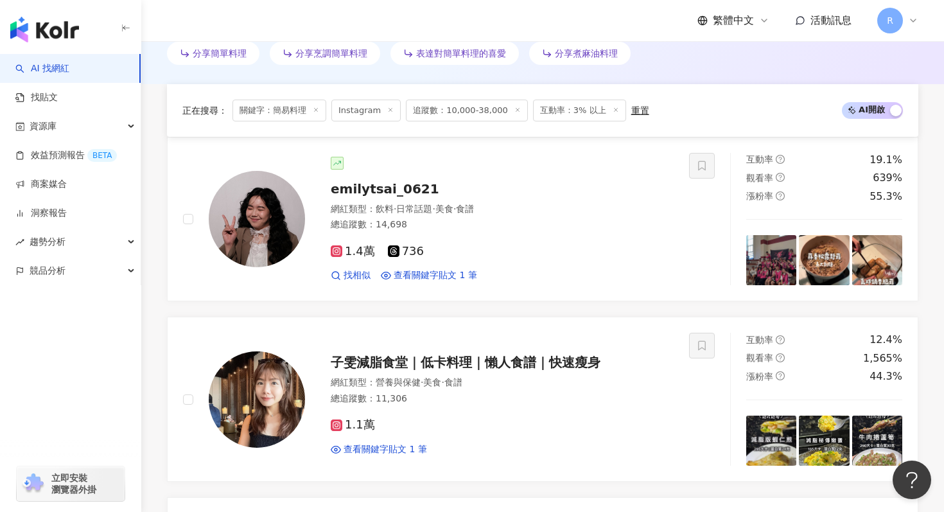
scroll to position [398, 0]
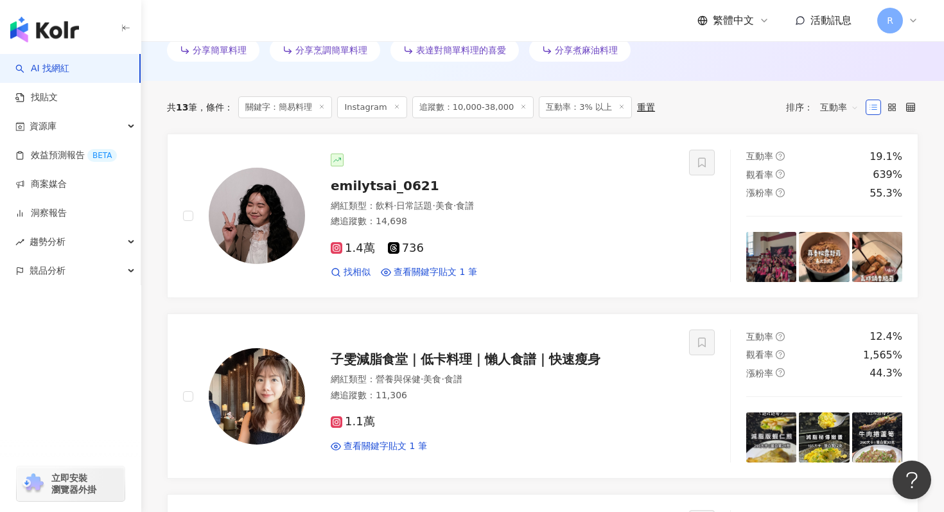
type input "****"
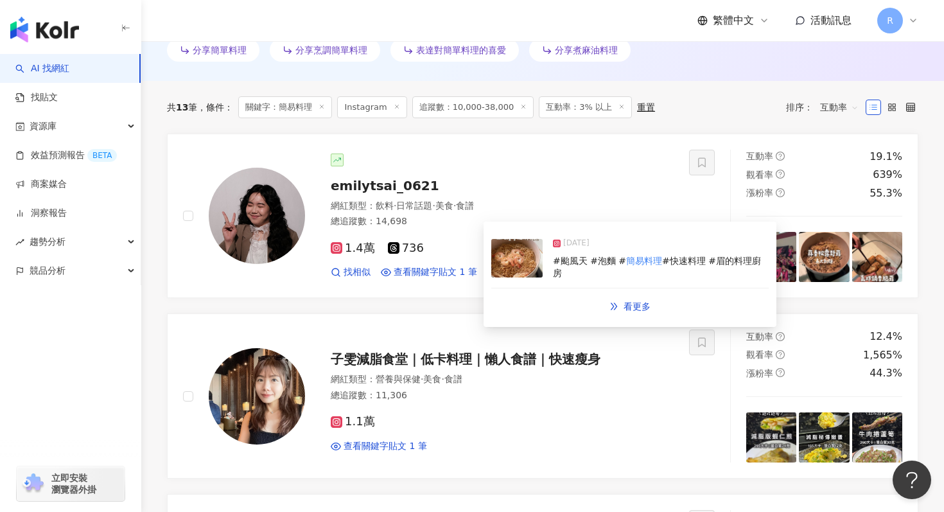
click at [527, 250] on img at bounding box center [516, 258] width 51 height 39
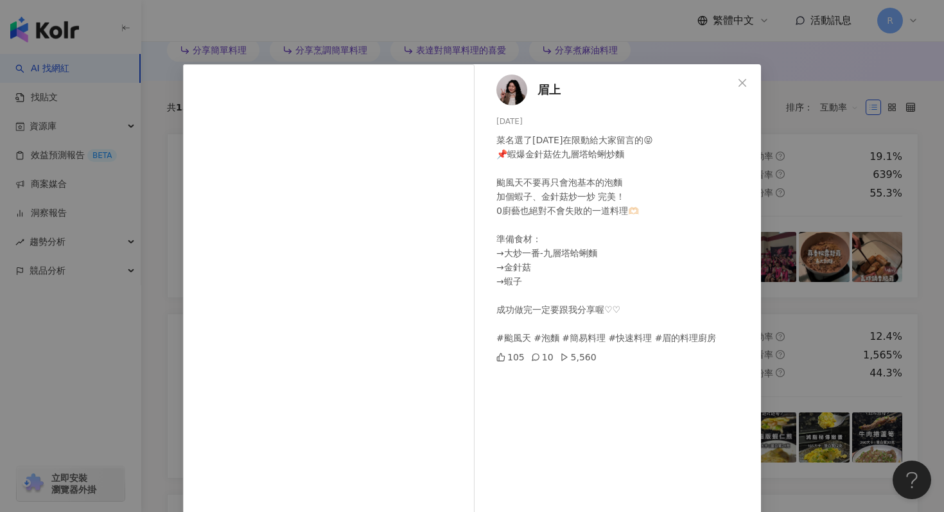
scroll to position [64, 0]
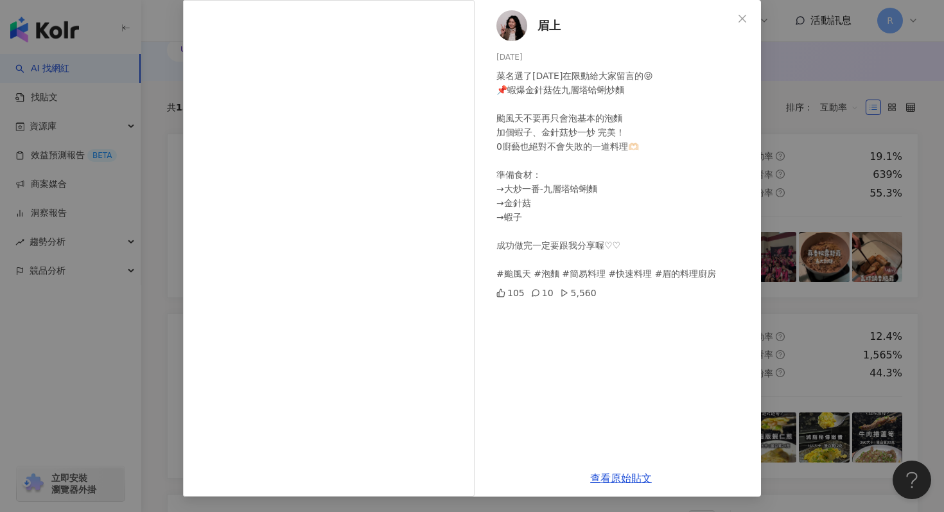
click at [811, 193] on div "眉上 2024/10/4 菜名選了昨天在限動給大家留言的😝 📌蝦爆金針菇佐九層塔蛤蜊炒麵 颱風天不要再只會泡基本的泡麵 加個蝦子、金針菇炒一炒 完美！ 0廚藝…" at bounding box center [472, 256] width 944 height 512
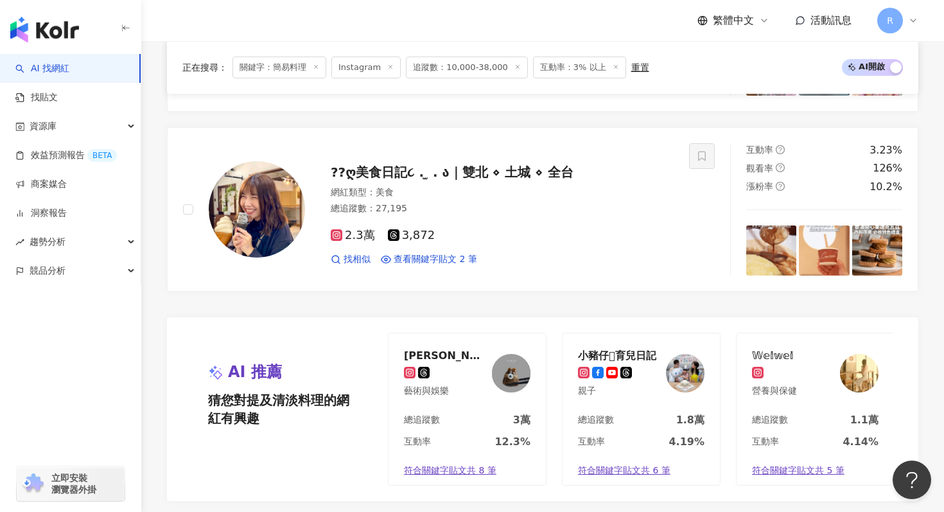
scroll to position [2716, 0]
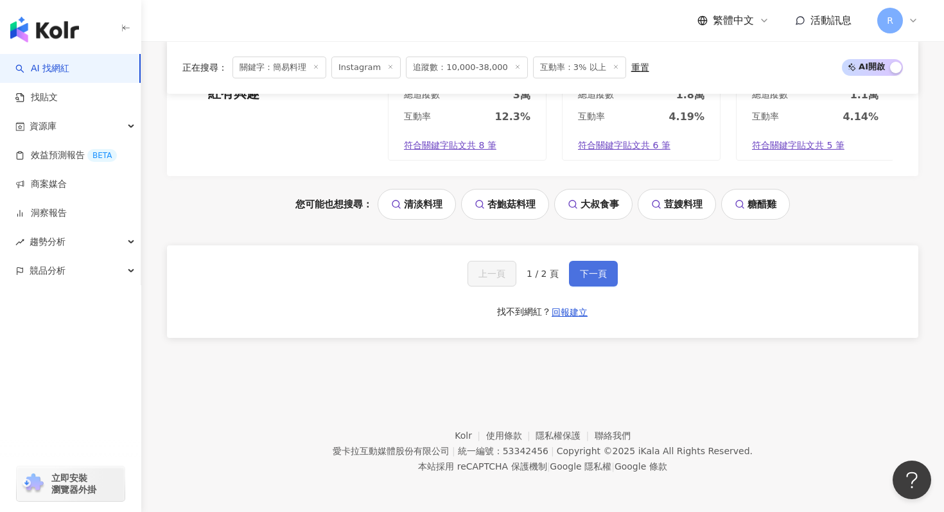
click at [582, 279] on button "下一頁" at bounding box center [593, 274] width 49 height 26
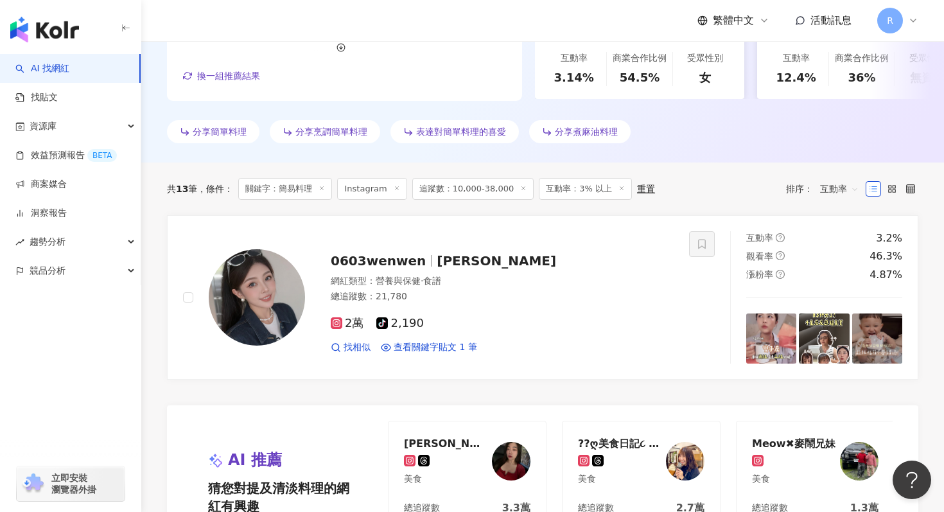
scroll to position [313, 0]
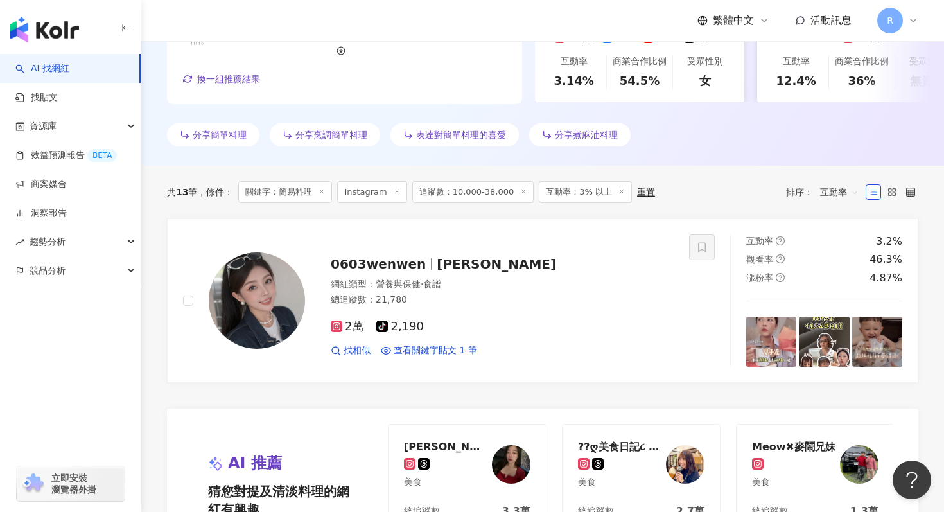
click at [618, 191] on icon at bounding box center [621, 191] width 6 height 6
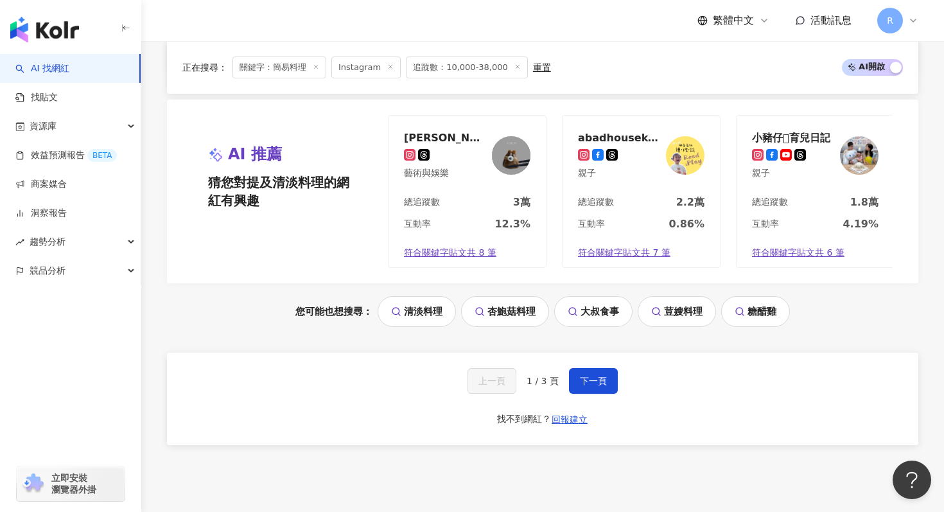
scroll to position [2631, 0]
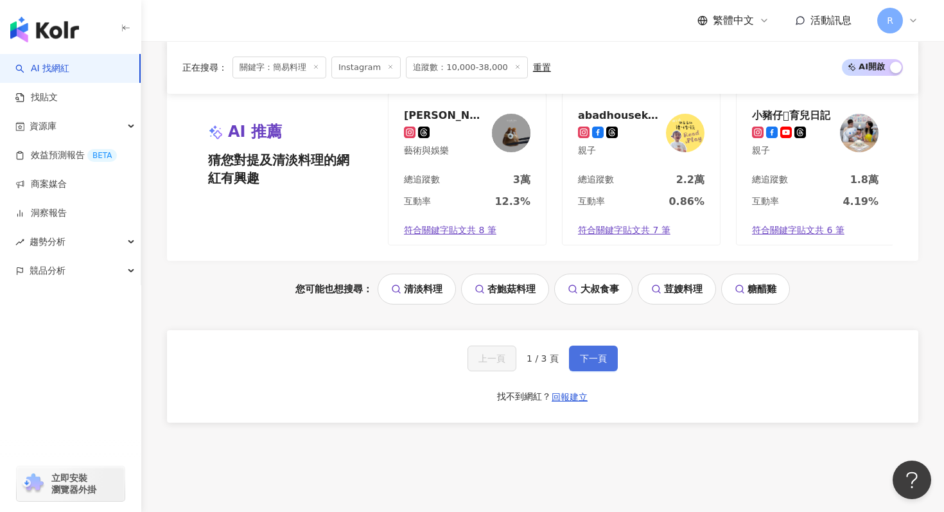
click at [580, 360] on span "下一頁" at bounding box center [593, 358] width 27 height 10
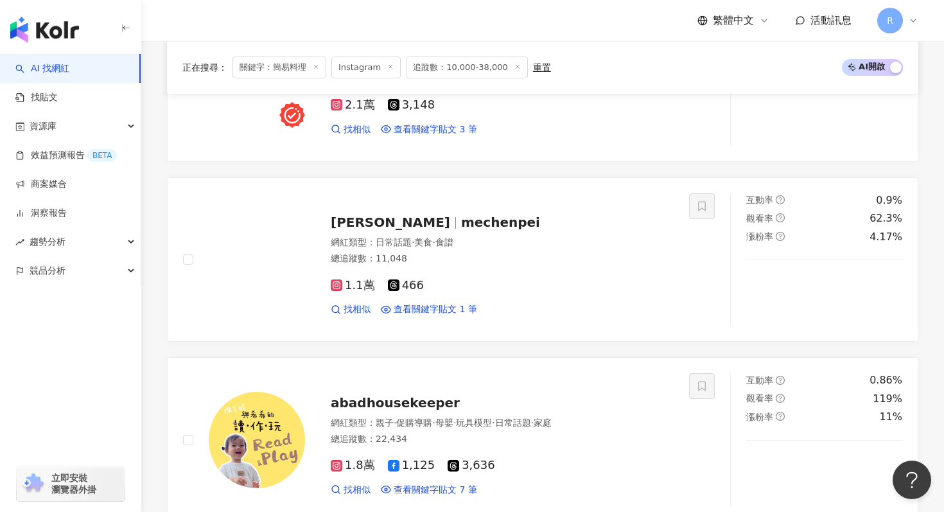
scroll to position [1972, 0]
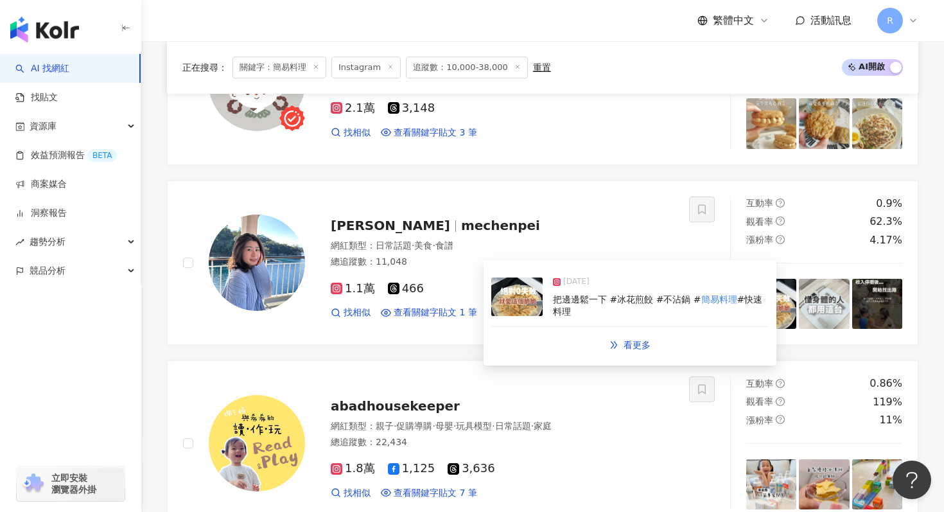
click at [520, 303] on img at bounding box center [516, 296] width 51 height 39
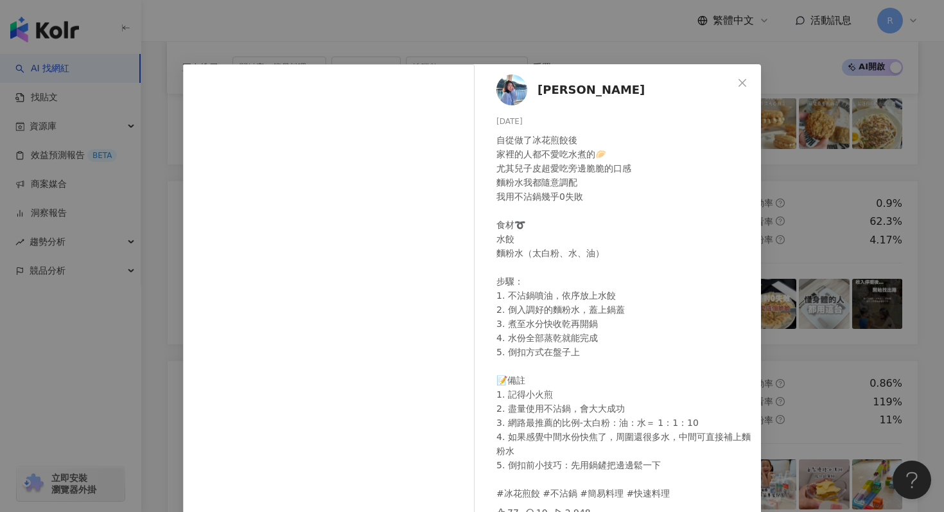
scroll to position [64, 0]
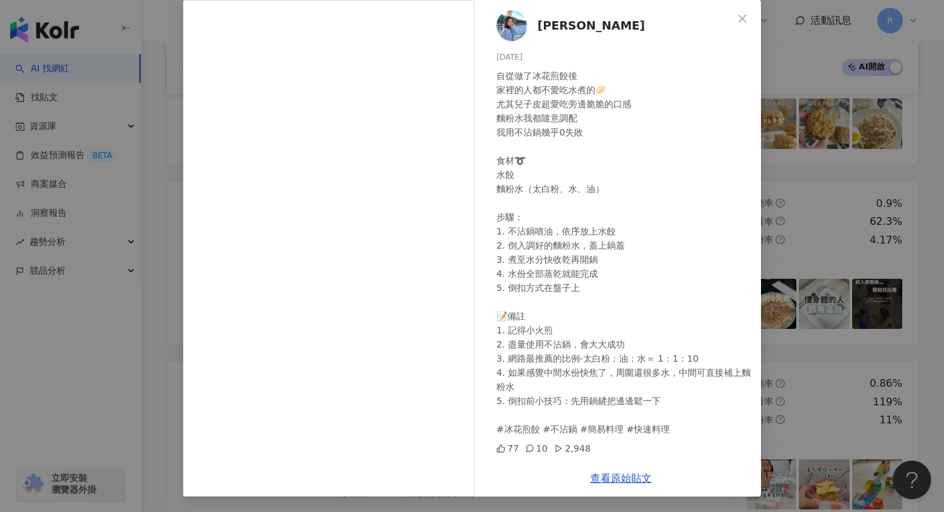
click at [815, 267] on div "Maggie ·姵 2025/8/26 自從做了冰花煎餃後 家裡的人都不愛吃水煮的🥟 尤其兒子皮超愛吃旁邊脆脆的口感 麵粉水我都隨意調配 我用不沾鍋幾乎0失敗…" at bounding box center [472, 256] width 944 height 512
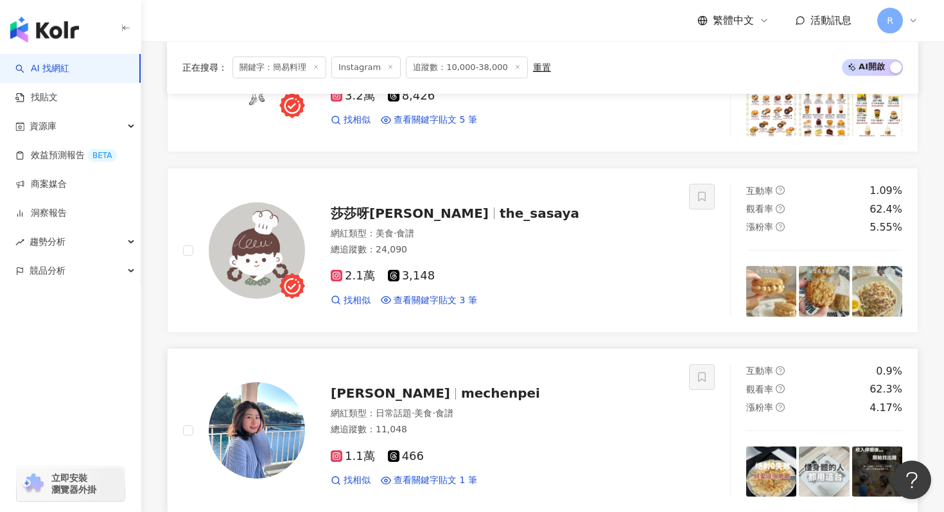
scroll to position [1803, 0]
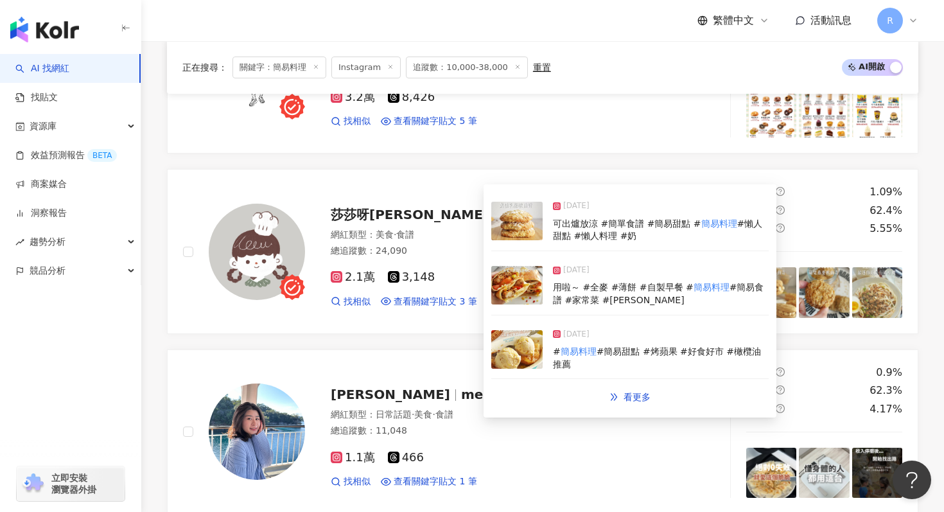
click at [533, 345] on img at bounding box center [516, 349] width 51 height 39
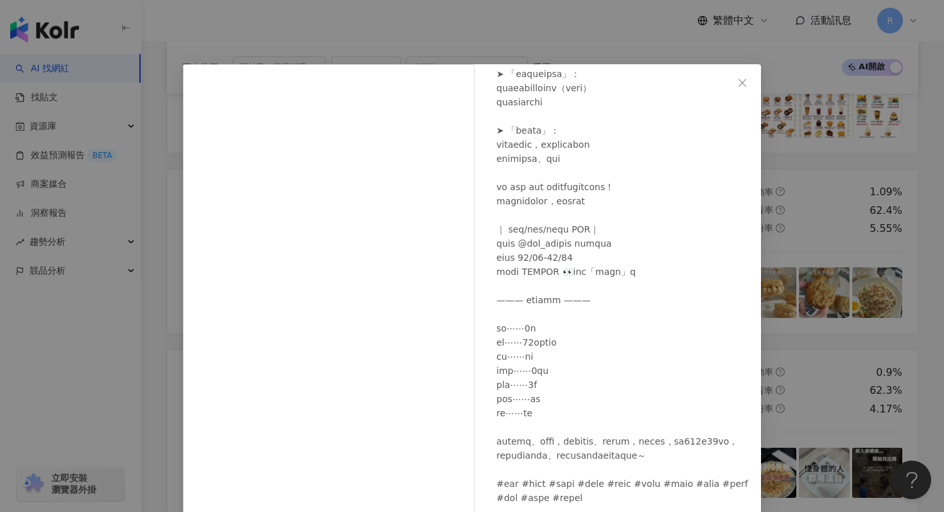
scroll to position [64, 0]
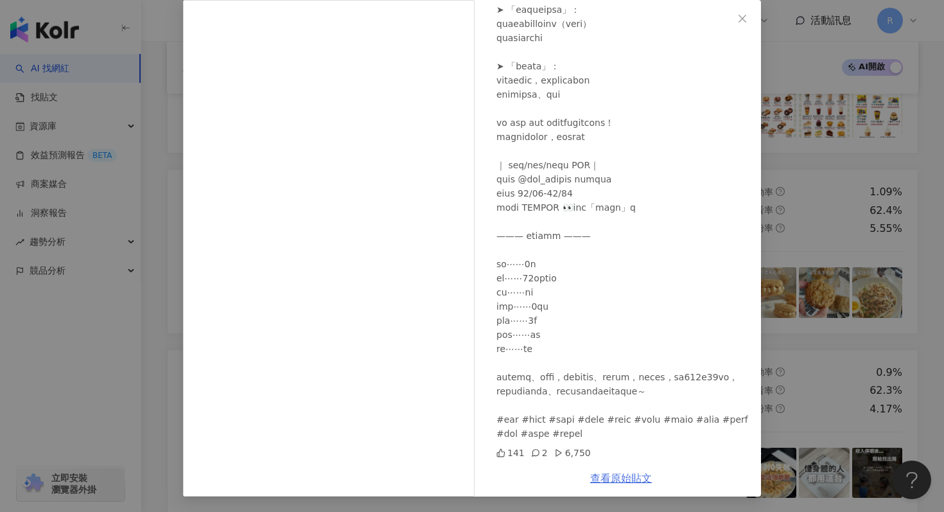
click at [787, 220] on div "莎莎呀sasaya 2024/10/31 141 2 6,750 查看原始貼文" at bounding box center [472, 256] width 944 height 512
click at [773, 221] on div "莎莎呀sasaya 2024/10/31 141 2 6,750 查看原始貼文" at bounding box center [472, 256] width 944 height 512
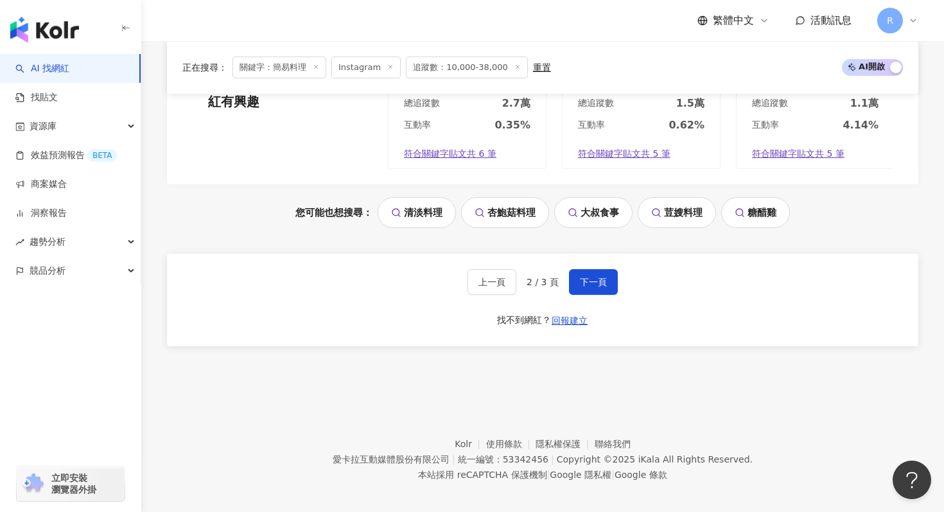
scroll to position [2711, 0]
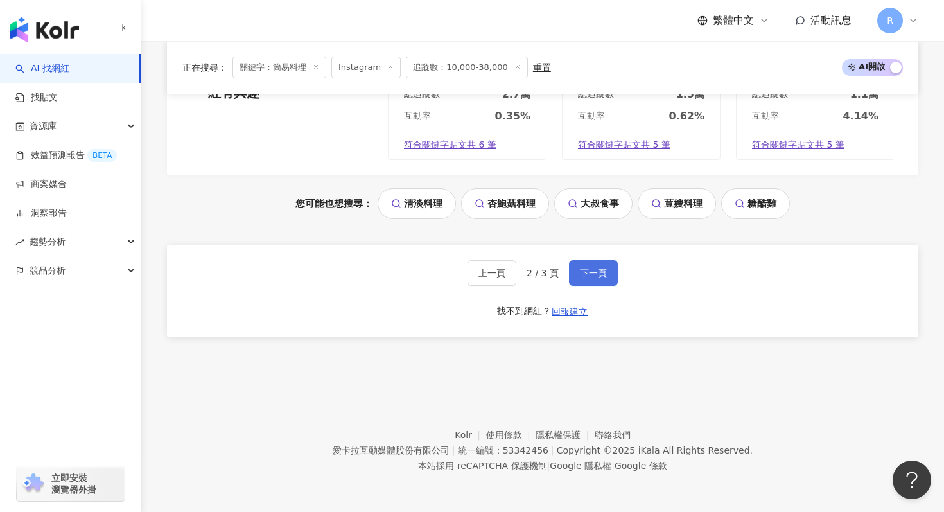
click at [588, 282] on button "下一頁" at bounding box center [593, 273] width 49 height 26
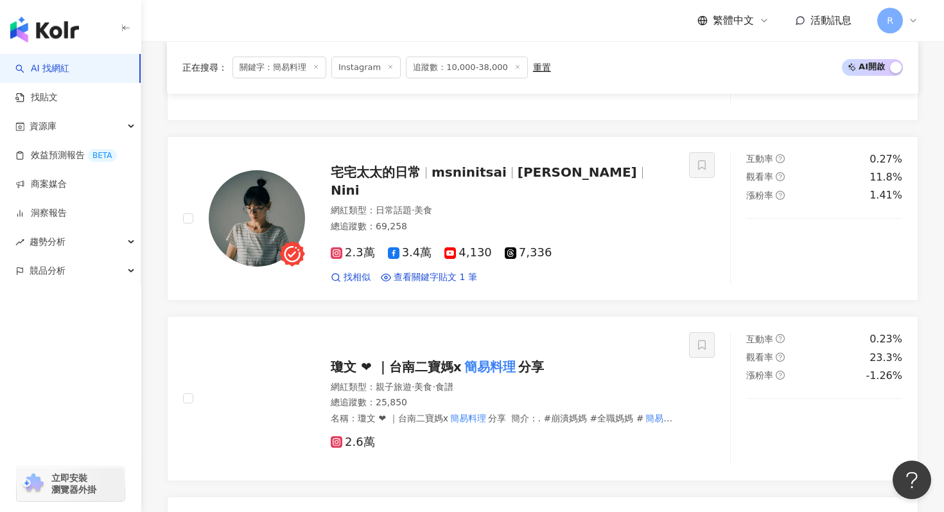
scroll to position [1292, 0]
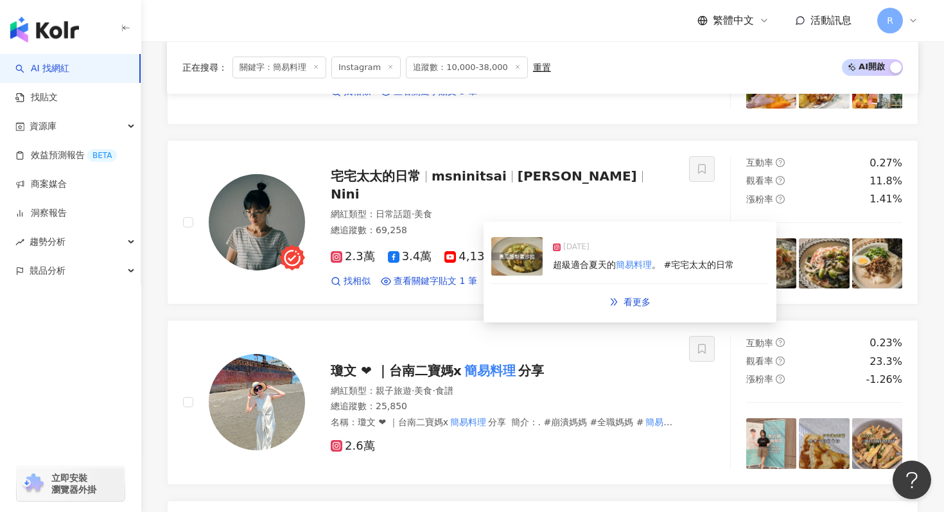
click at [524, 269] on img at bounding box center [516, 256] width 51 height 39
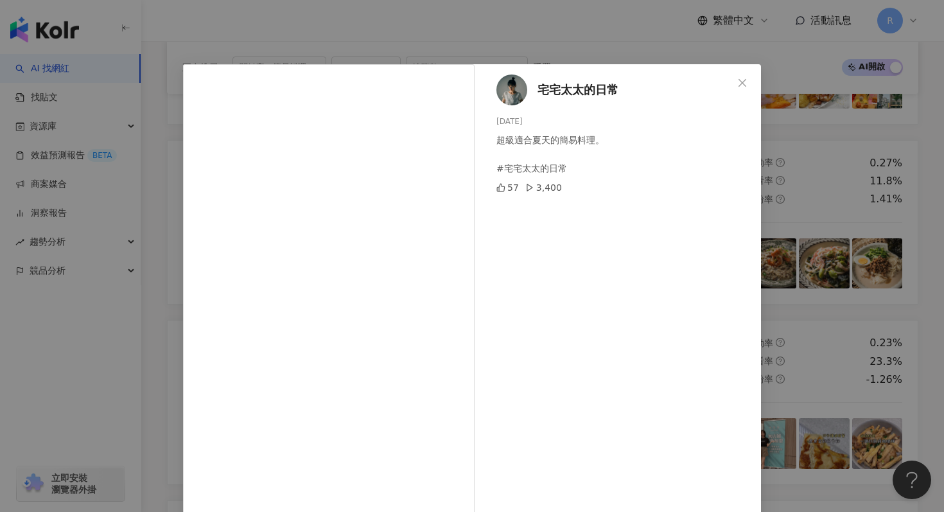
scroll to position [64, 0]
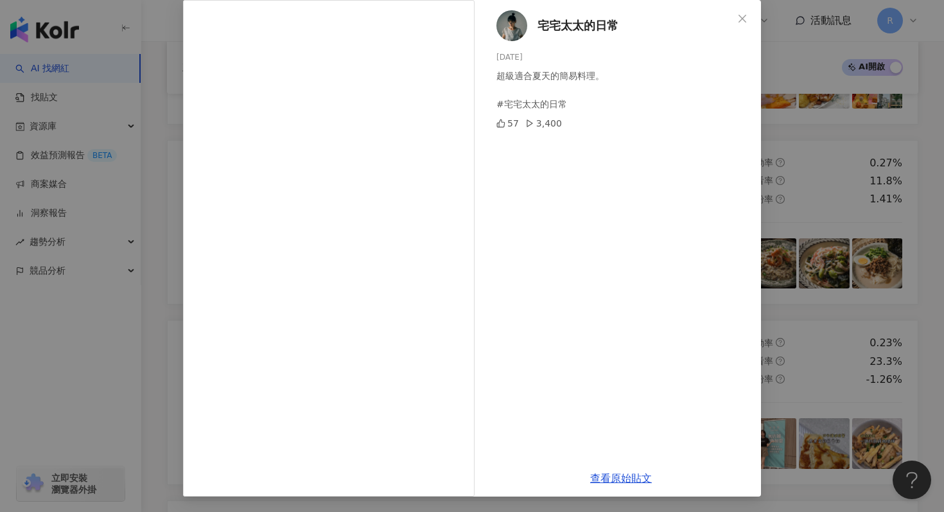
click at [821, 181] on div "宅宅太太的日常 2025/4/17 超級適合夏天的簡易料理。 #宅宅太太的日常 57 3,400 查看原始貼文" at bounding box center [472, 256] width 944 height 512
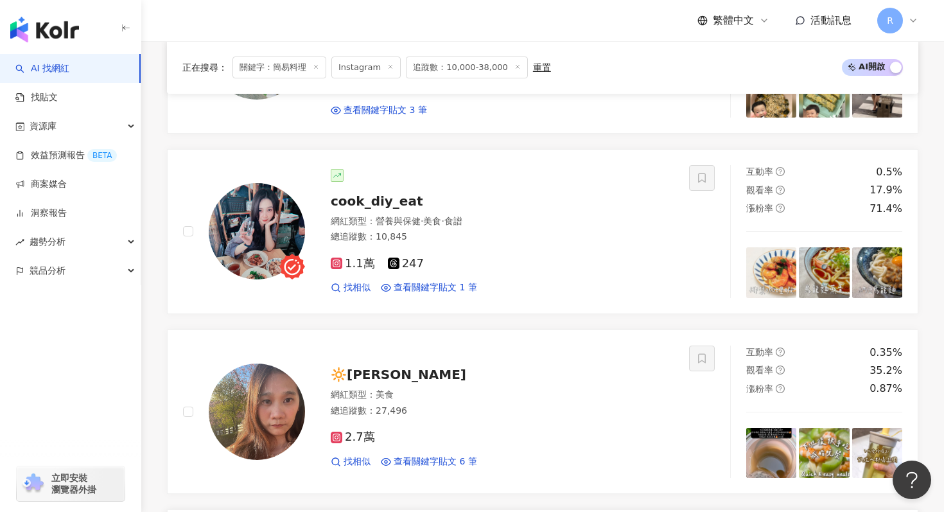
scroll to position [667, 0]
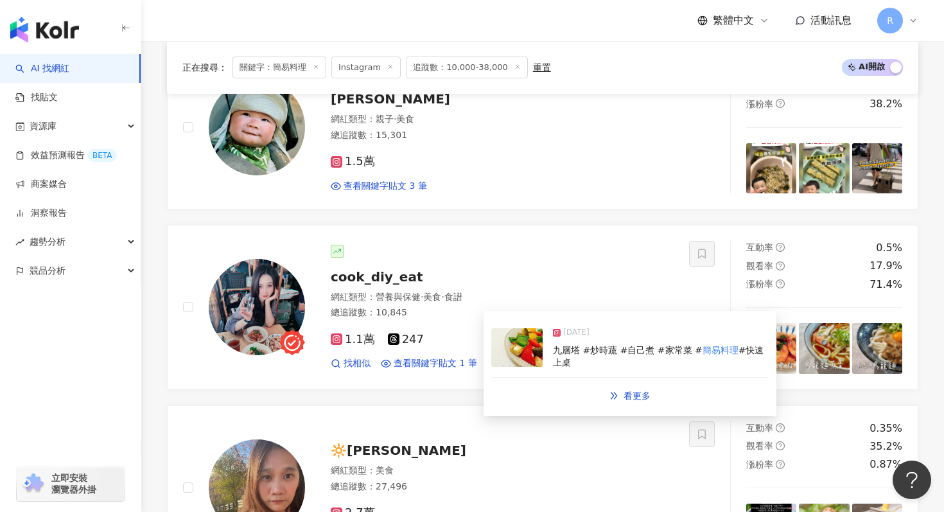
click at [544, 346] on div "2025/5/16 九層塔 #炒時蔬 #自己煮 #家常菜 # 簡易料理 #快速上桌" at bounding box center [629, 348] width 277 height 59
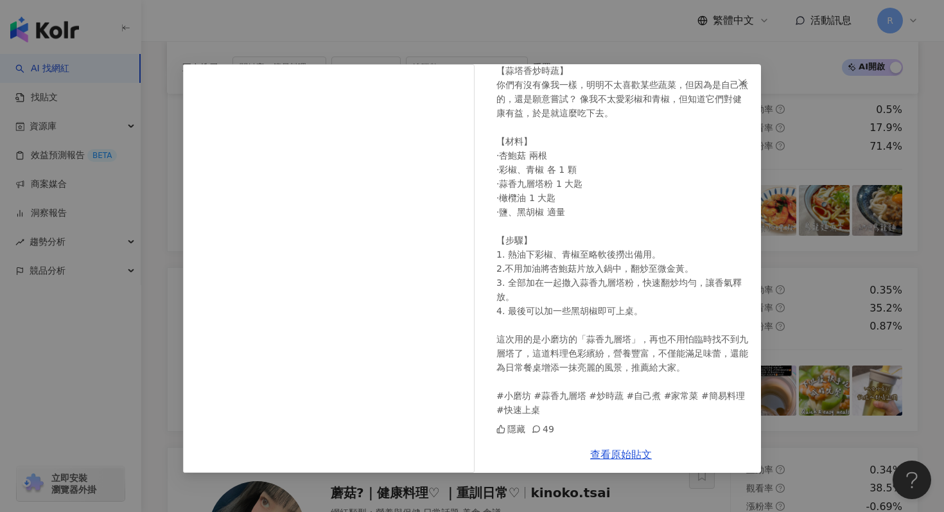
scroll to position [819, 0]
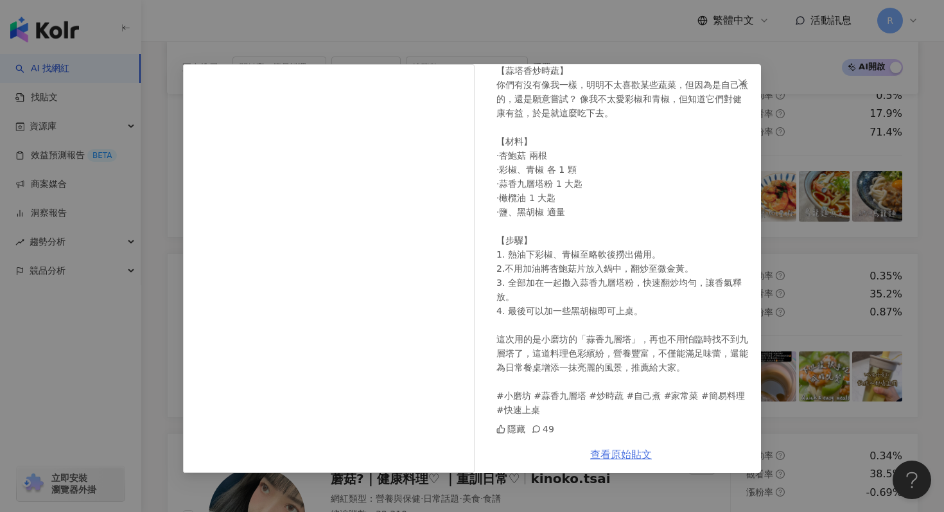
click at [814, 171] on div "Davina 2025/5/16 . 【蒜塔香炒時蔬】 你們有沒有像我一樣，明明不太喜歡某些蔬菜，但因為是自己煮的，還是願意嘗試？ 像我不太愛彩椒和青椒，但知…" at bounding box center [472, 256] width 944 height 512
click at [798, 184] on div "Davina 2025/5/16 . 【蒜塔香炒時蔬】 你們有沒有像我一樣，明明不太喜歡某些蔬菜，但因為是自己煮的，還是願意嘗試？ 像我不太愛彩椒和青椒，但知…" at bounding box center [472, 256] width 944 height 512
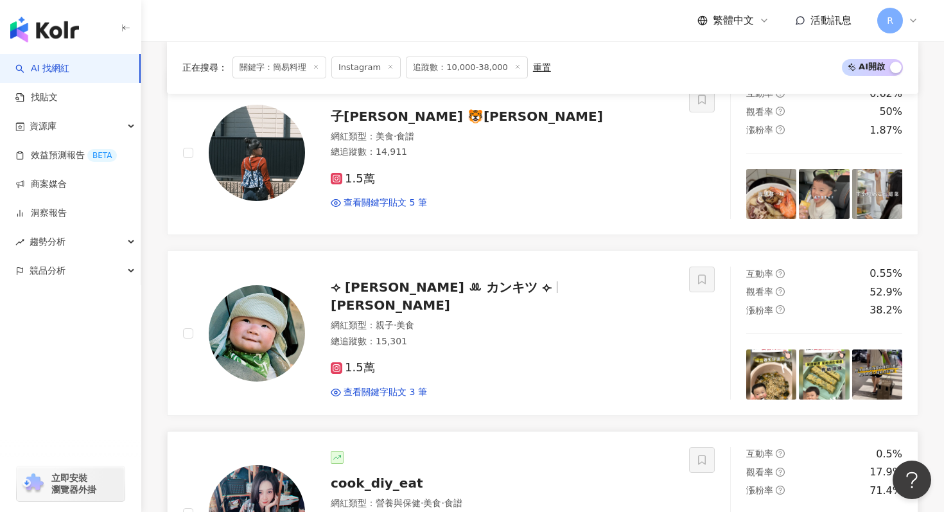
scroll to position [455, 0]
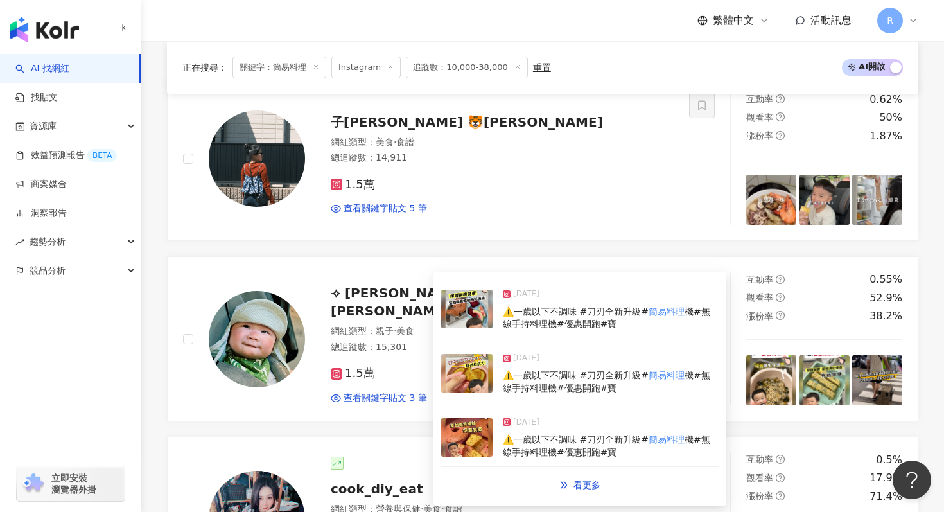
click at [474, 371] on img at bounding box center [466, 373] width 51 height 39
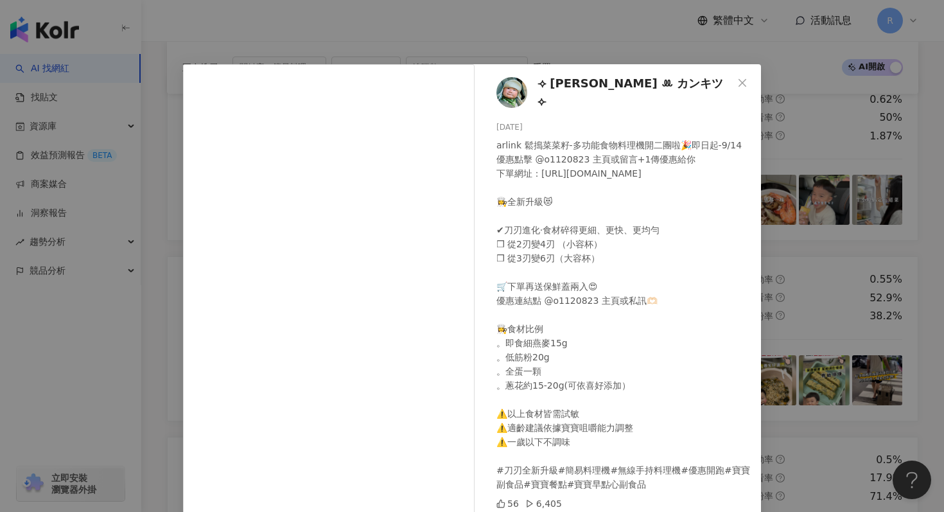
scroll to position [64, 0]
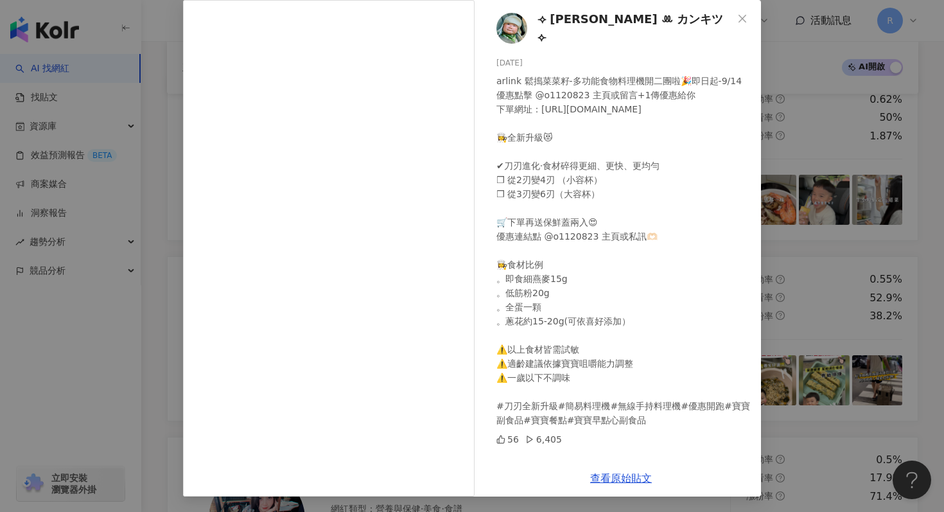
click at [819, 205] on div "⟢ 小橘子 ꔛ カンキツ ⟣ 2025/9/9 arlink 鬆搗菜菜籽-多功能食物料理機開二團啦🎉即日起-9/14 優惠點擊 @o1120823 主頁或留言…" at bounding box center [472, 256] width 944 height 512
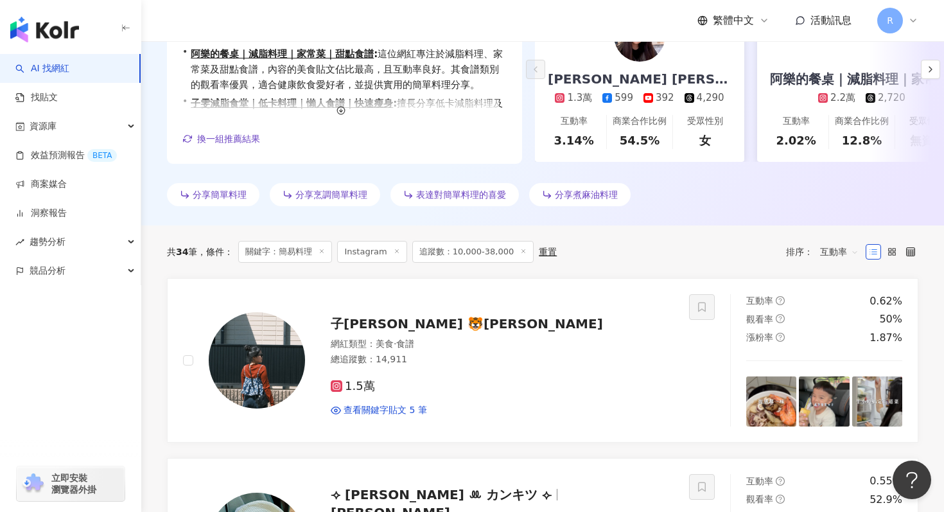
scroll to position [0, 0]
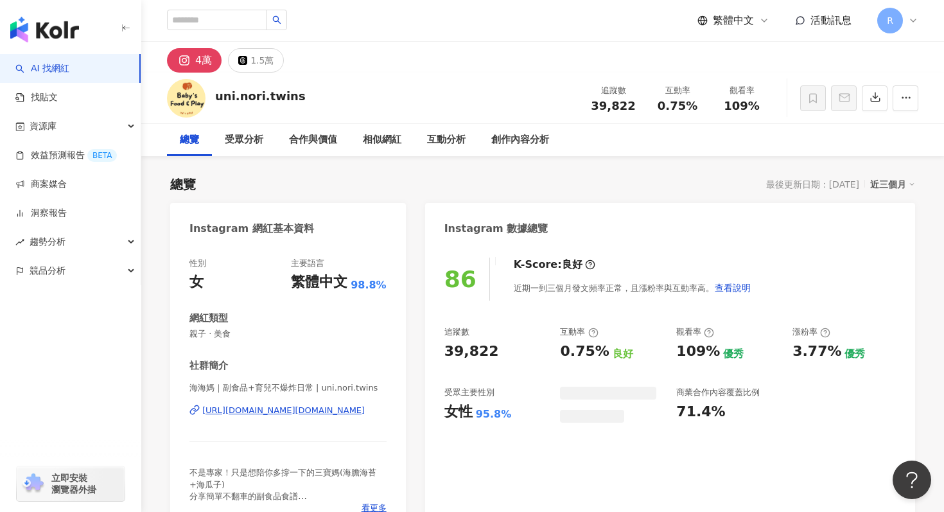
scroll to position [3, 0]
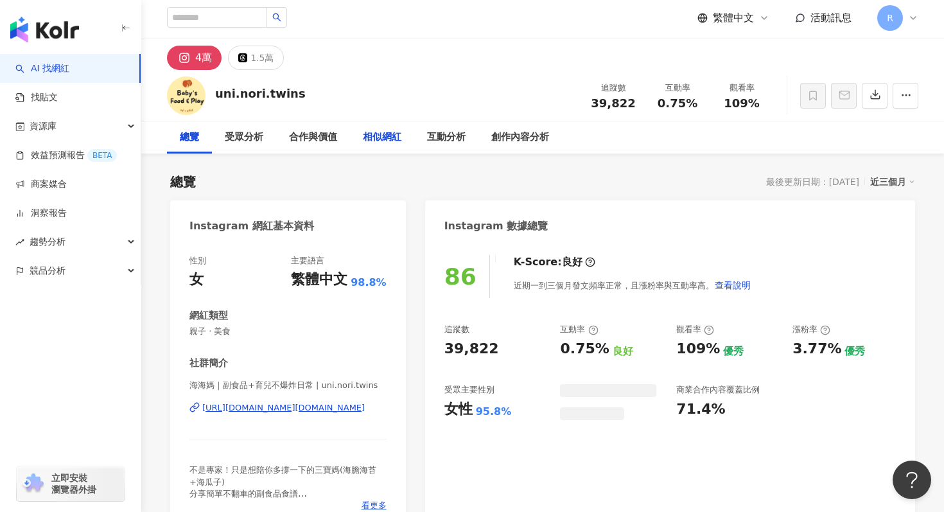
click at [385, 141] on div "相似網紅" at bounding box center [382, 137] width 39 height 15
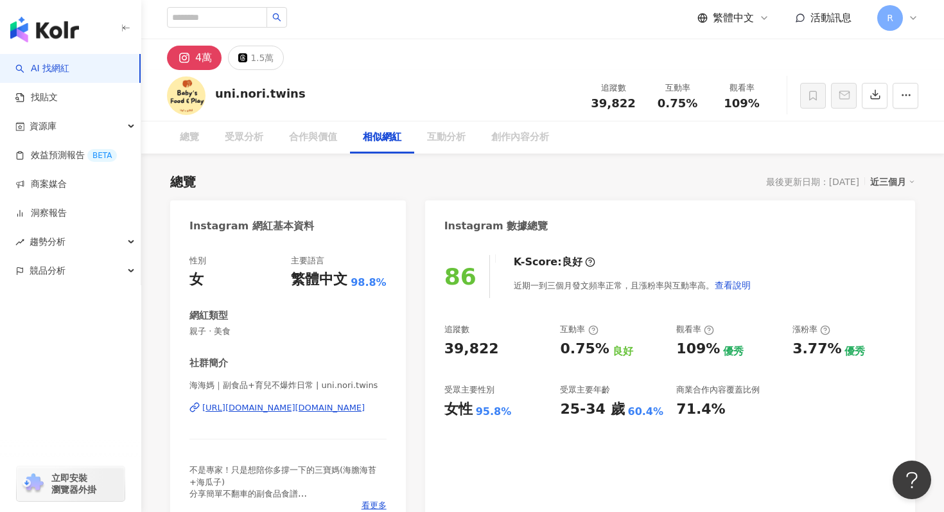
scroll to position [2098, 0]
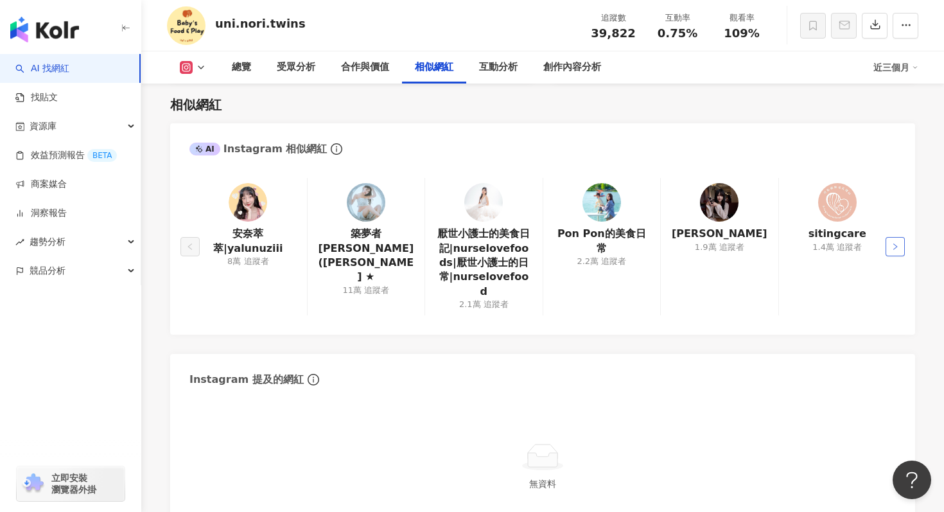
click at [893, 237] on button "button" at bounding box center [895, 246] width 19 height 19
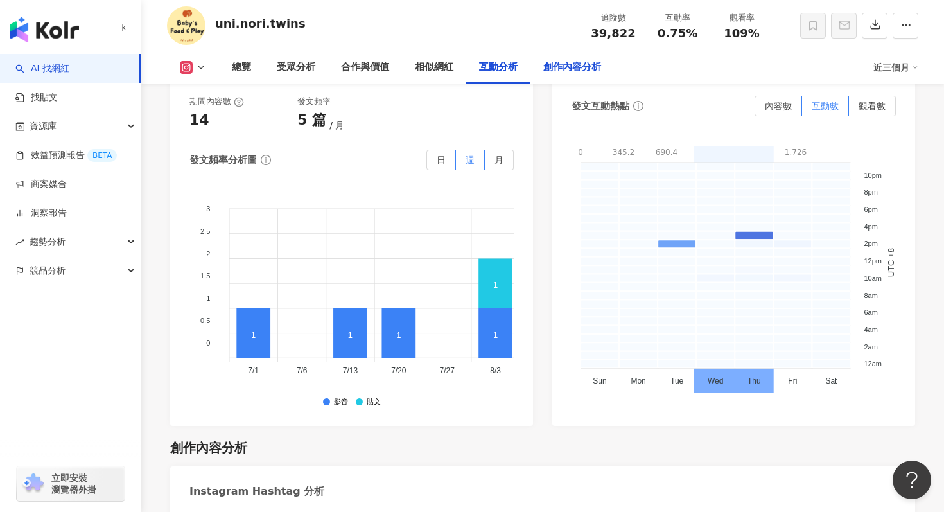
click at [591, 79] on div "創作內容分析" at bounding box center [571, 67] width 83 height 32
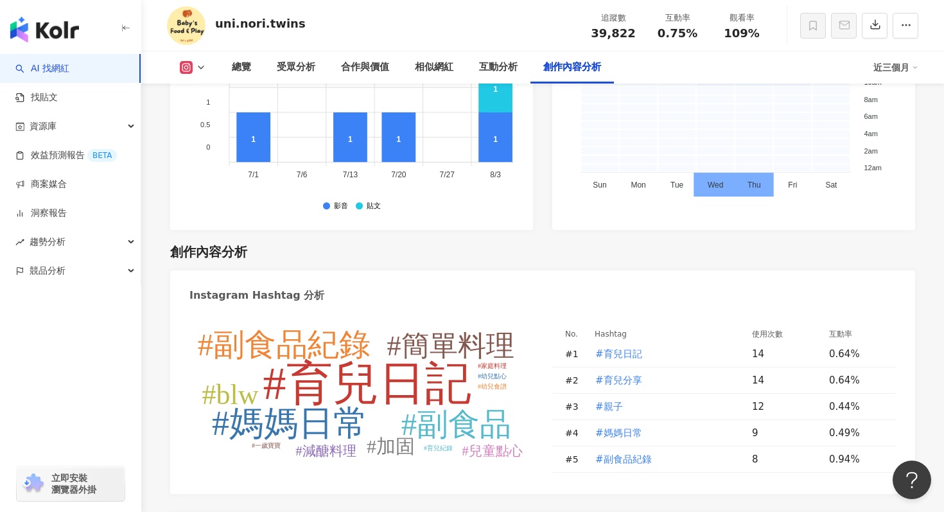
scroll to position [3745, 0]
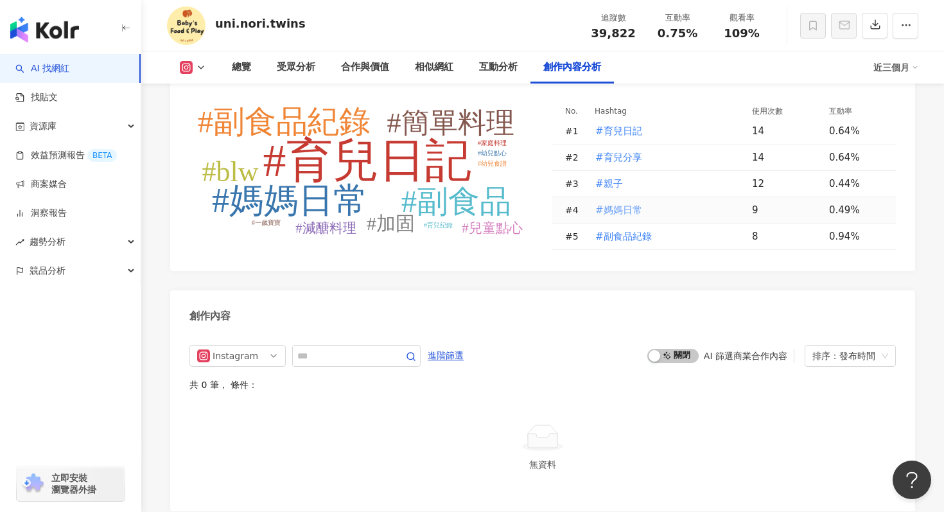
click at [619, 203] on span "#媽媽日常" at bounding box center [618, 210] width 47 height 14
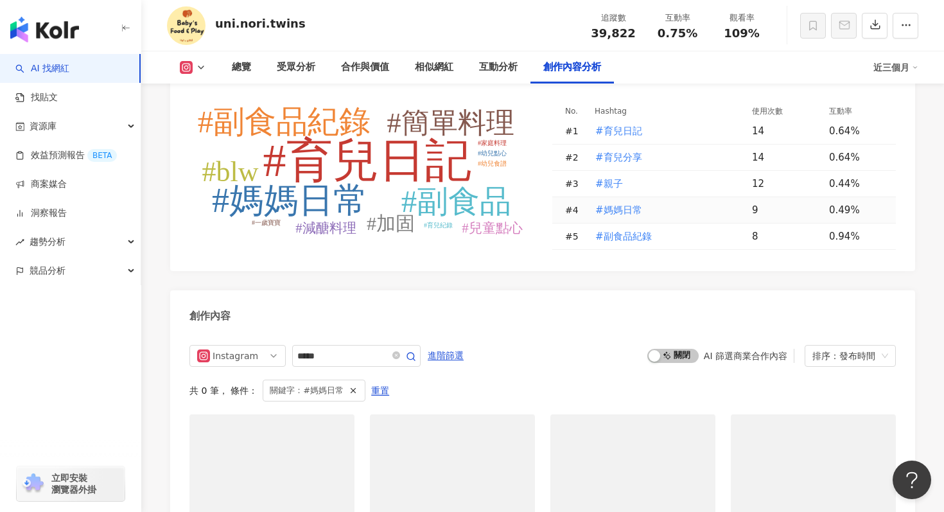
type input "*****"
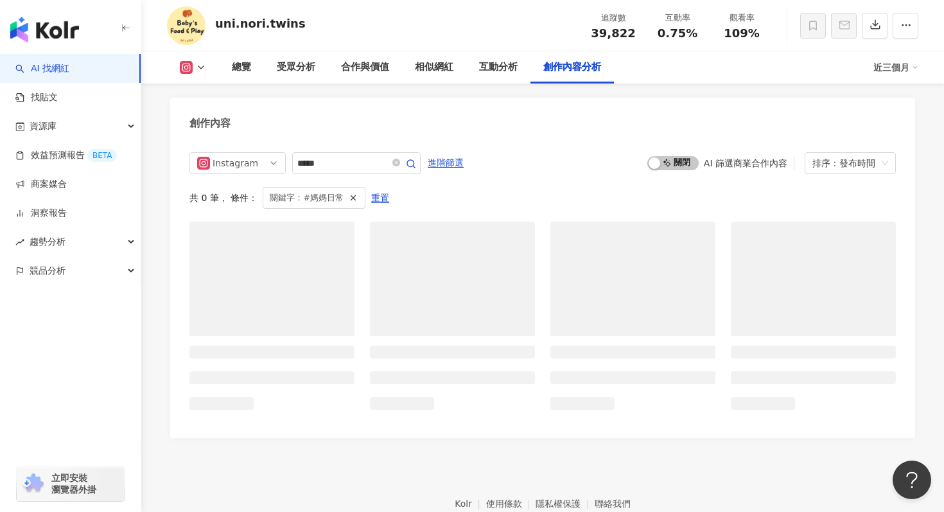
scroll to position [3885, 0]
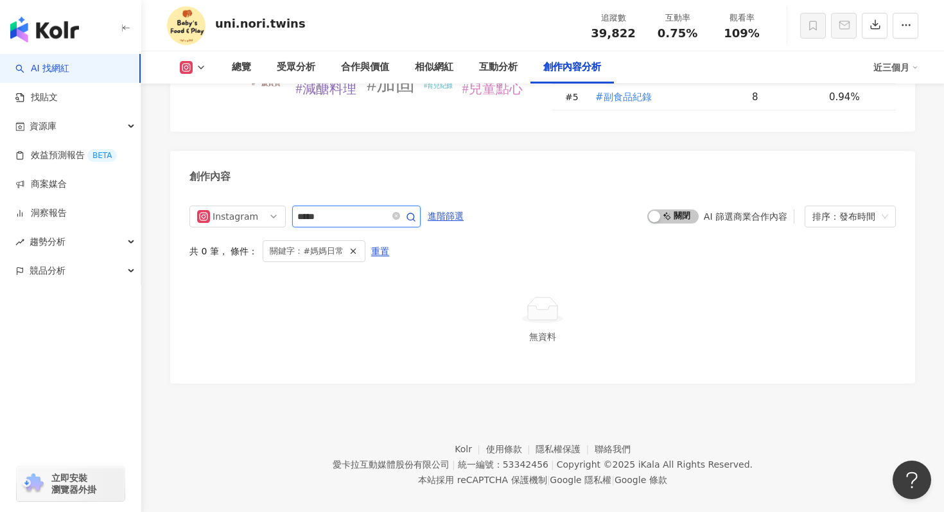
click at [334, 209] on input "*****" at bounding box center [342, 216] width 90 height 15
click at [130, 121] on div "資源庫" at bounding box center [70, 126] width 141 height 29
click at [61, 62] on link "AI 找網紅" at bounding box center [42, 68] width 54 height 13
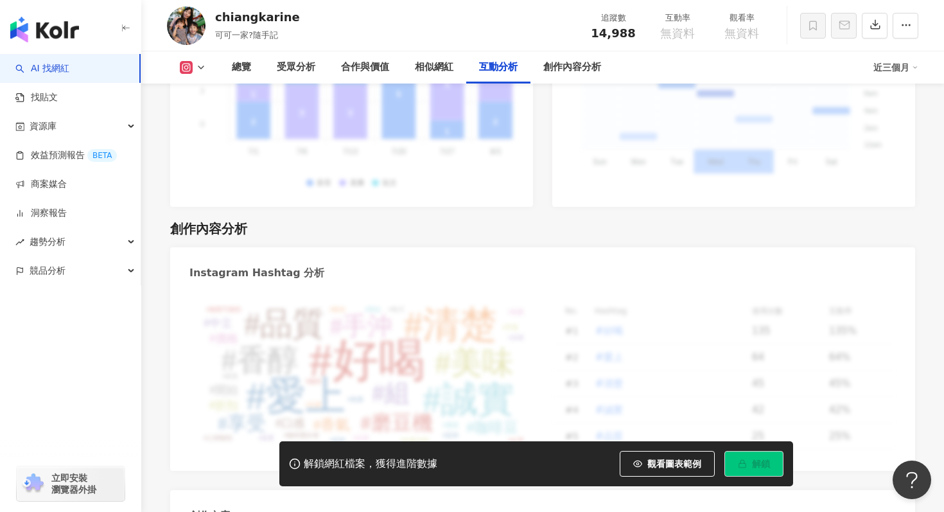
scroll to position [3426, 0]
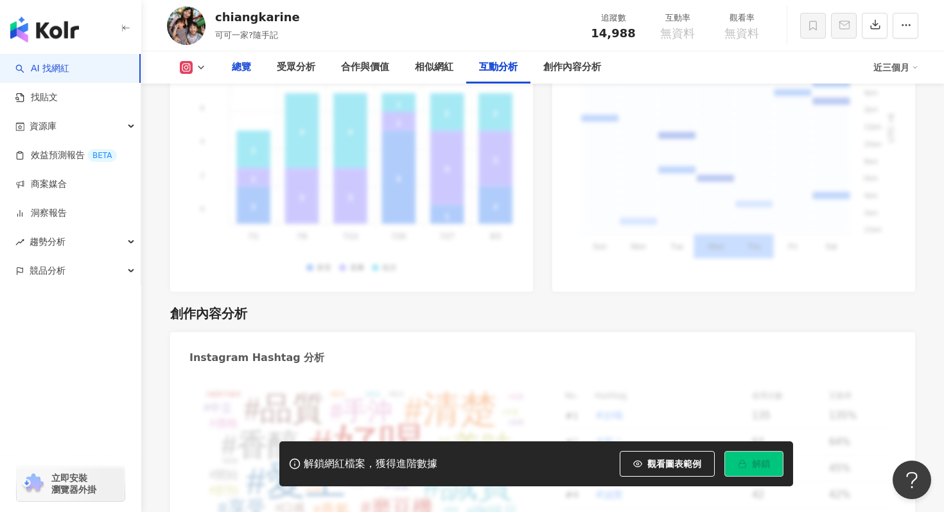
click at [241, 71] on div "總覽" at bounding box center [241, 67] width 19 height 15
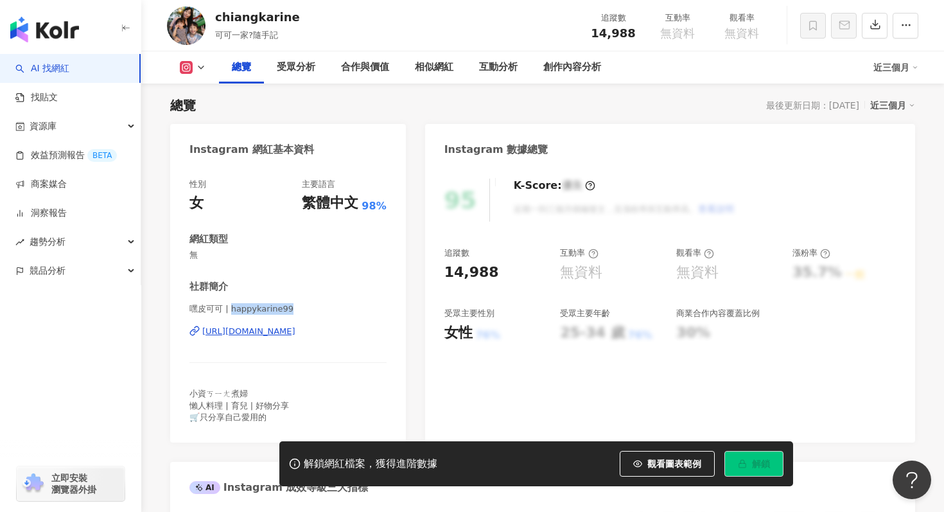
drag, startPoint x: 232, startPoint y: 306, endPoint x: 296, endPoint y: 308, distance: 64.3
click at [296, 308] on span "嘿皮可可 | happykarine99" at bounding box center [287, 309] width 197 height 12
copy span "happykarine99"
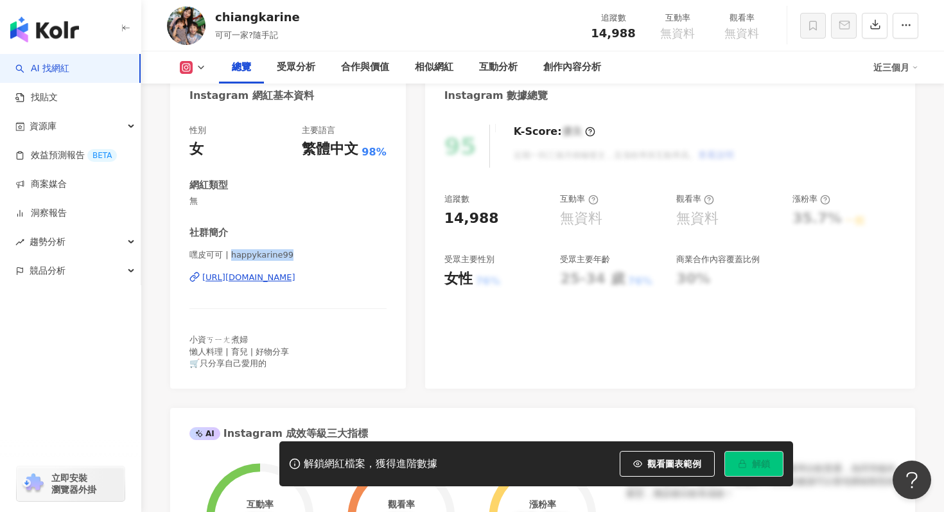
scroll to position [134, 0]
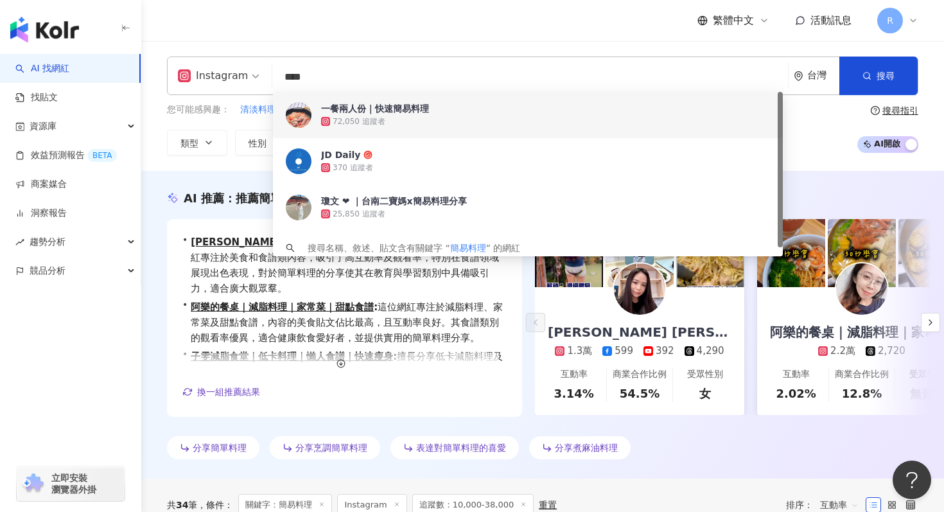
click at [303, 75] on input "****" at bounding box center [529, 77] width 505 height 24
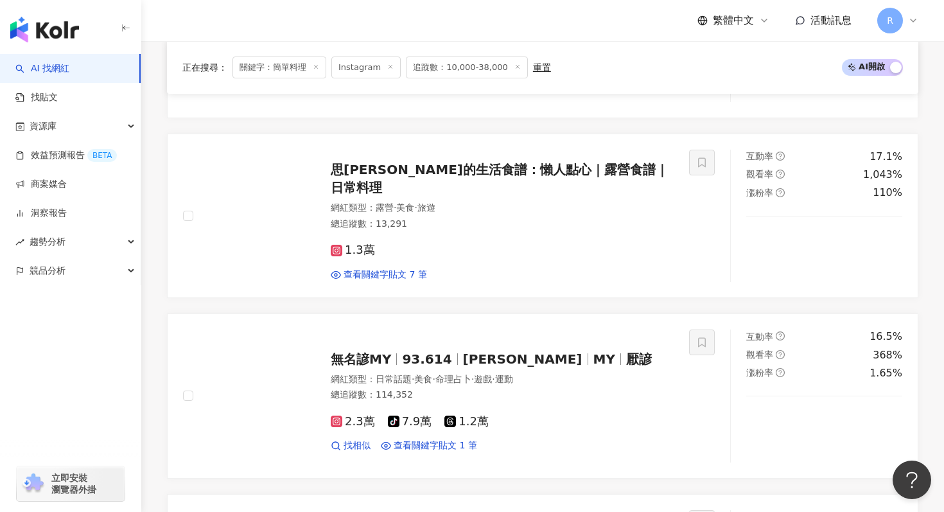
scroll to position [1302, 0]
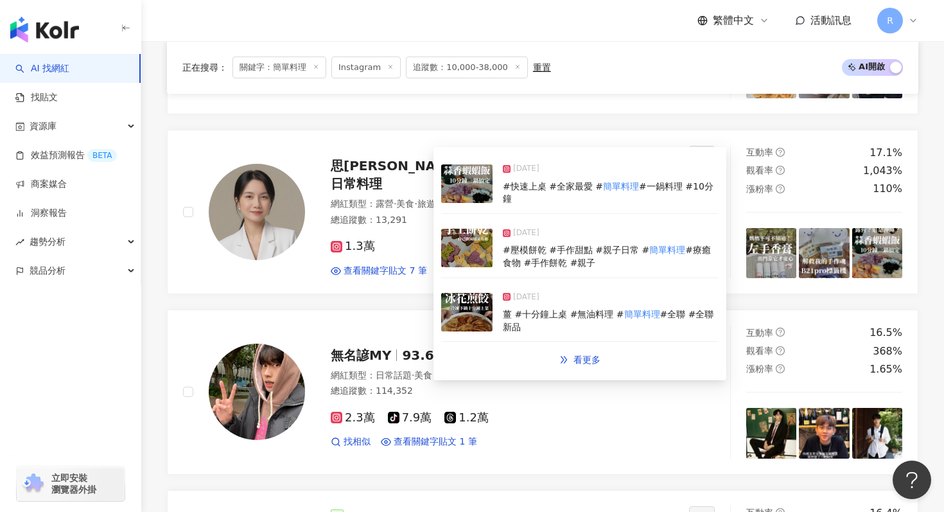
click at [460, 249] on img at bounding box center [466, 248] width 51 height 39
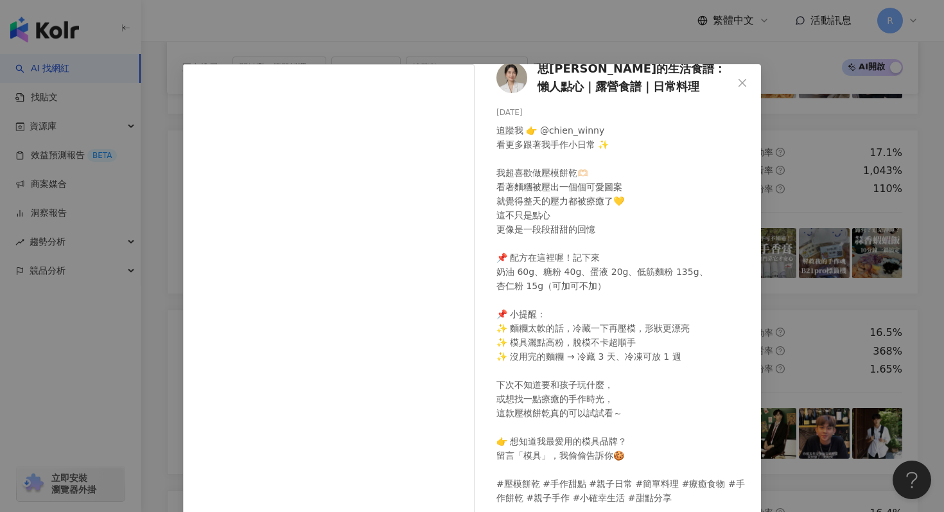
scroll to position [64, 0]
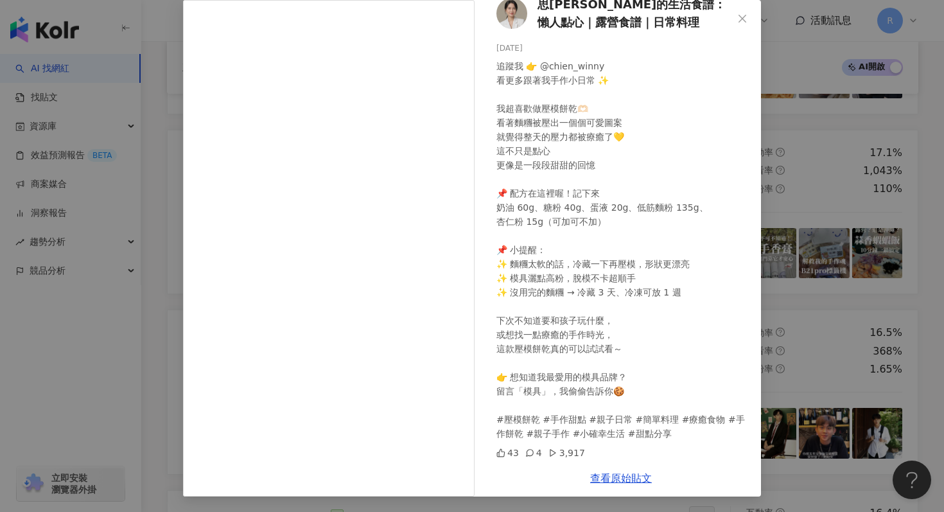
click at [812, 278] on div "思[PERSON_NAME]的生活食譜：懶人點心｜露營食譜｜日常料理 [DATE] 追蹤我 👉 @chien_winny 看更多跟著我手作小日常 ✨ 我超喜歡…" at bounding box center [472, 256] width 944 height 512
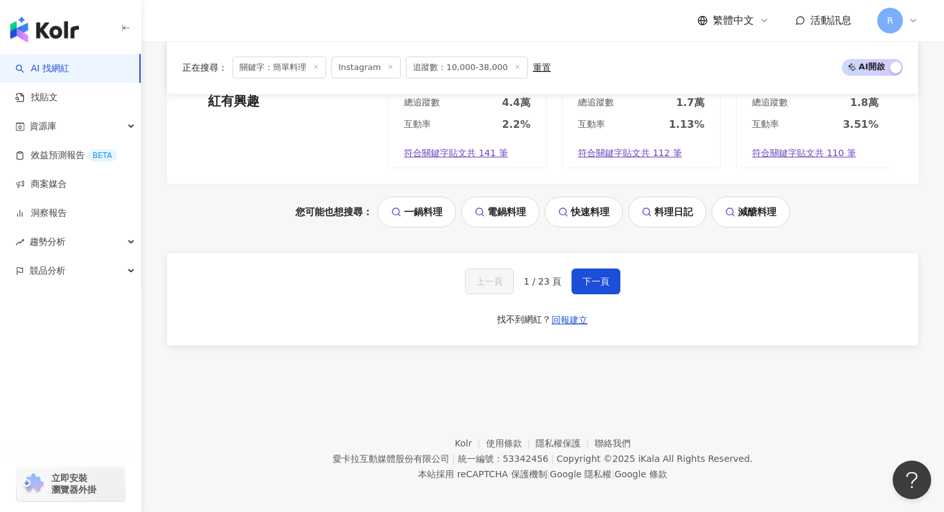
scroll to position [2711, 0]
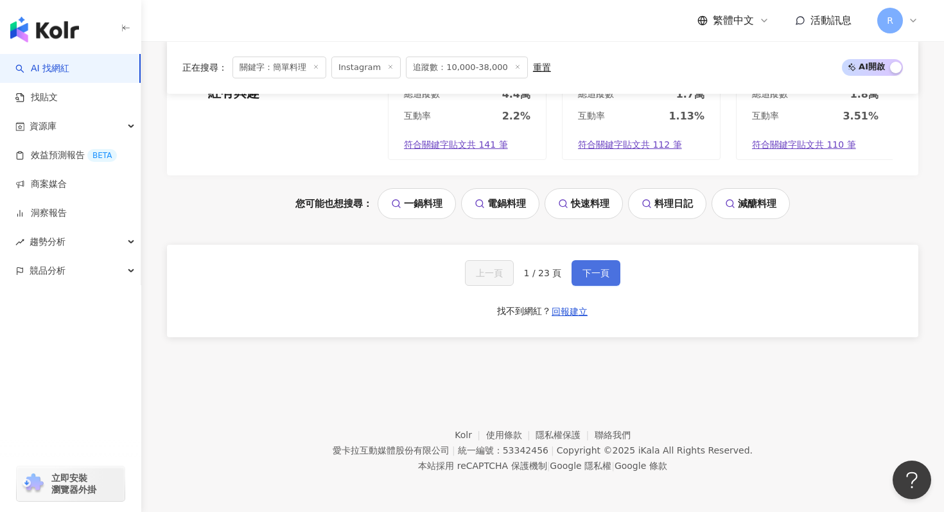
click at [590, 260] on button "下一頁" at bounding box center [596, 273] width 49 height 26
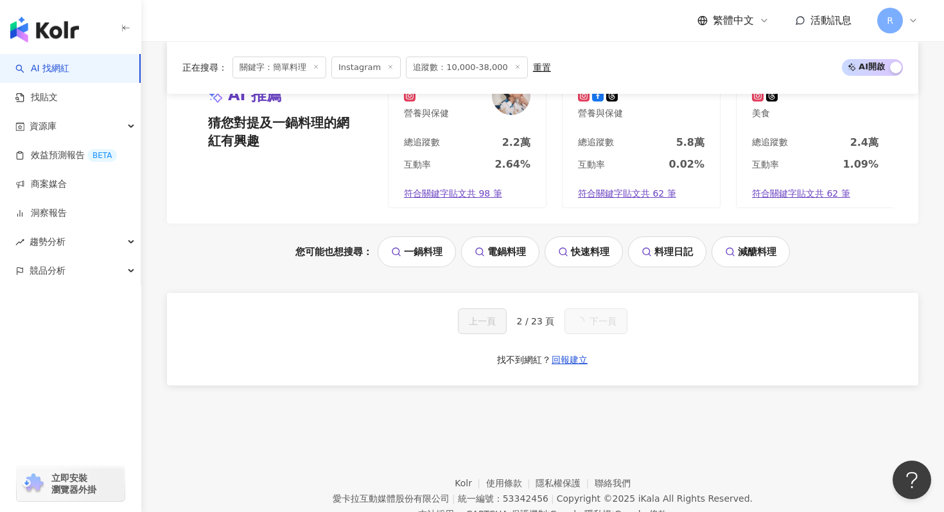
scroll to position [1327, 0]
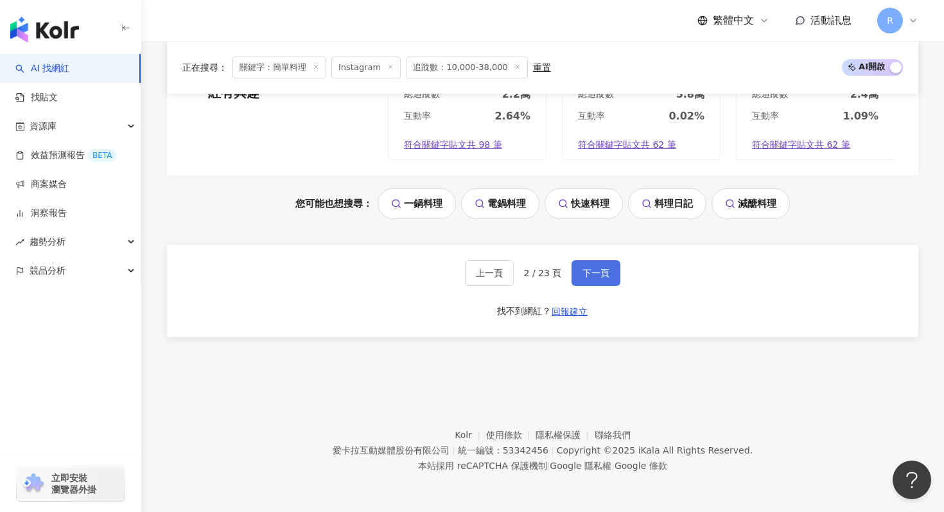
click at [595, 260] on button "下一頁" at bounding box center [596, 273] width 49 height 26
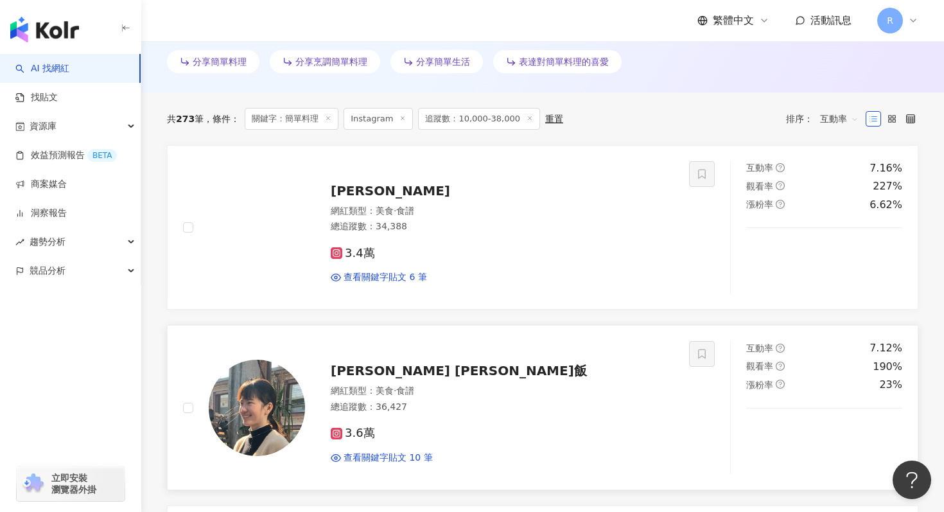
scroll to position [383, 0]
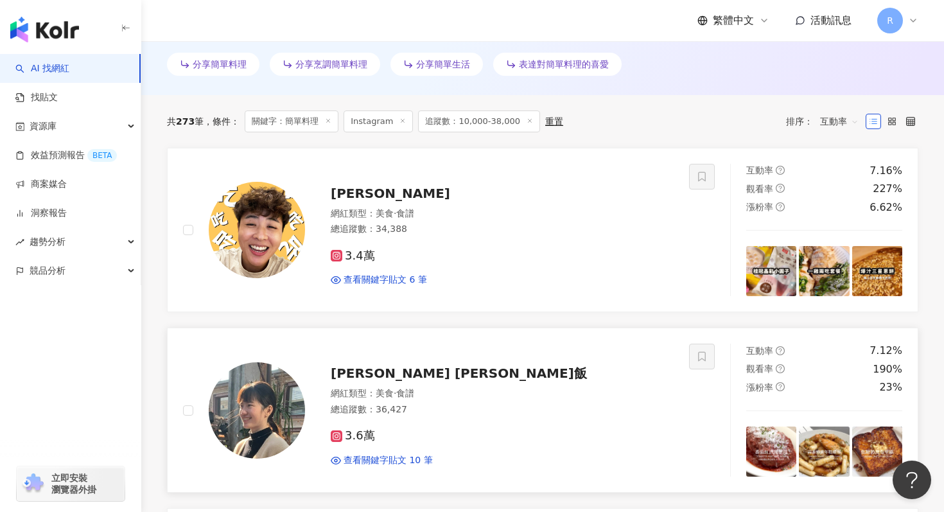
click at [441, 310] on link "[PERSON_NAME][PERSON_NAME]類型 ： 美食 · 食譜 總追蹤數 ： 34,388 3.4萬 查看關鍵字貼文 6 筆 互動率 7.16%…" at bounding box center [542, 230] width 751 height 165
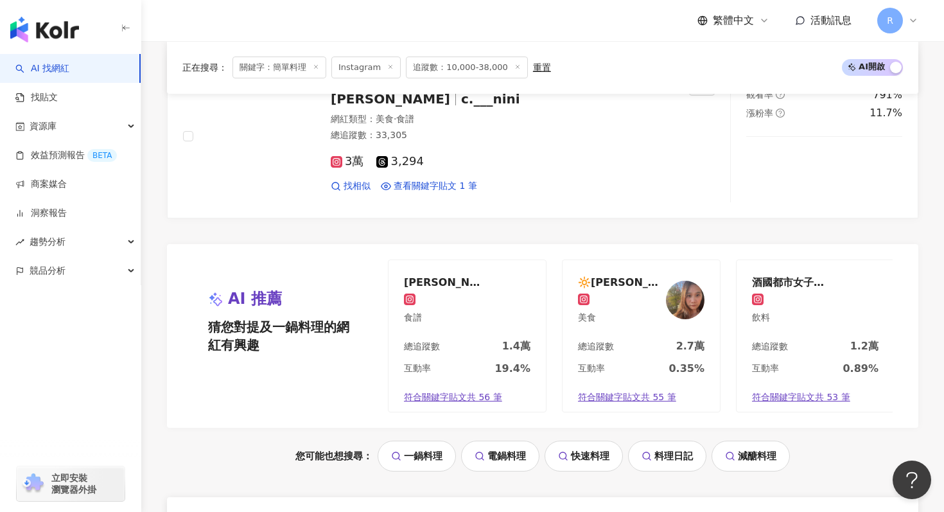
scroll to position [2711, 0]
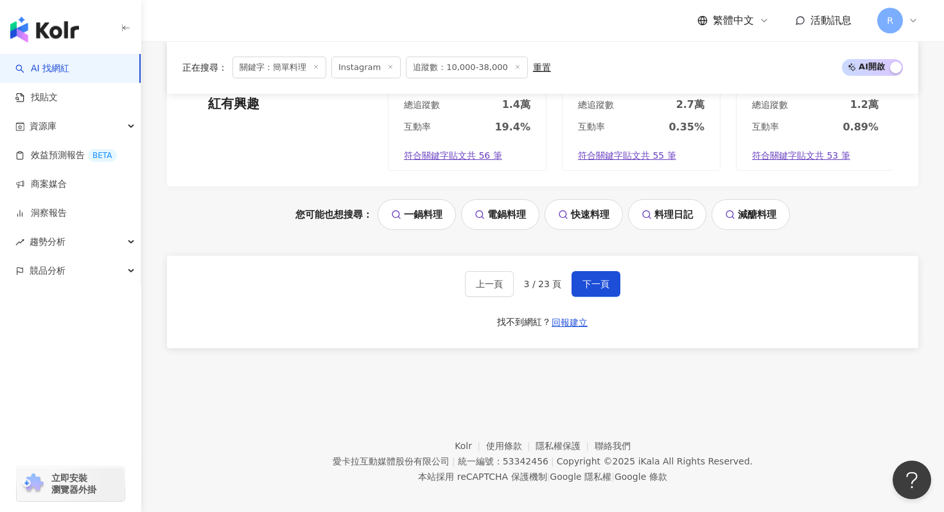
click at [570, 272] on div "上一頁 3 / 23 頁 下一頁" at bounding box center [543, 284] width 156 height 26
click at [572, 272] on button "下一頁" at bounding box center [596, 284] width 49 height 26
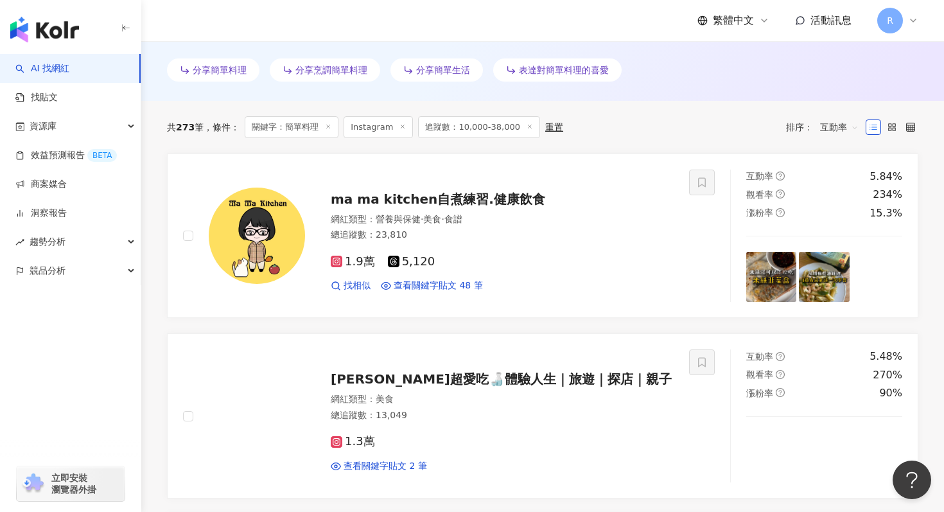
scroll to position [377, 0]
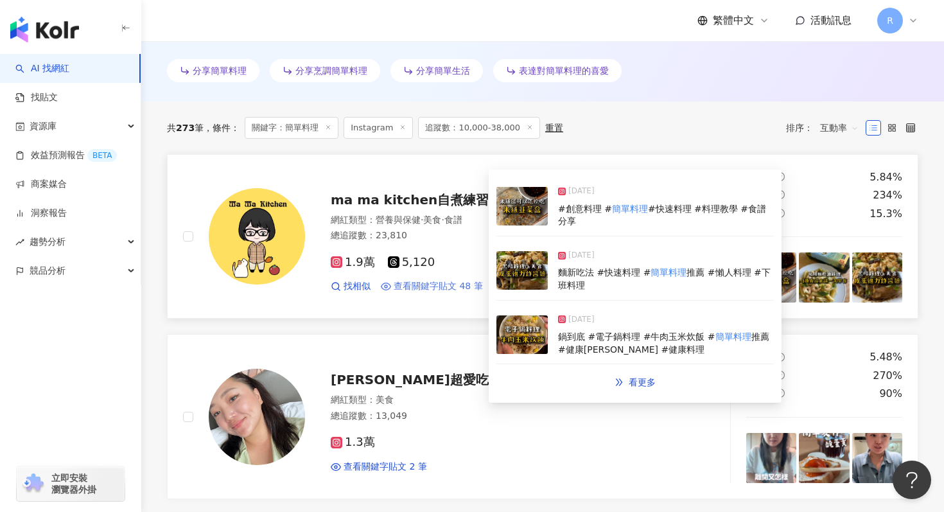
click at [454, 290] on span "查看關鍵字貼文 48 筆" at bounding box center [438, 286] width 89 height 13
click at [523, 275] on img at bounding box center [521, 270] width 51 height 39
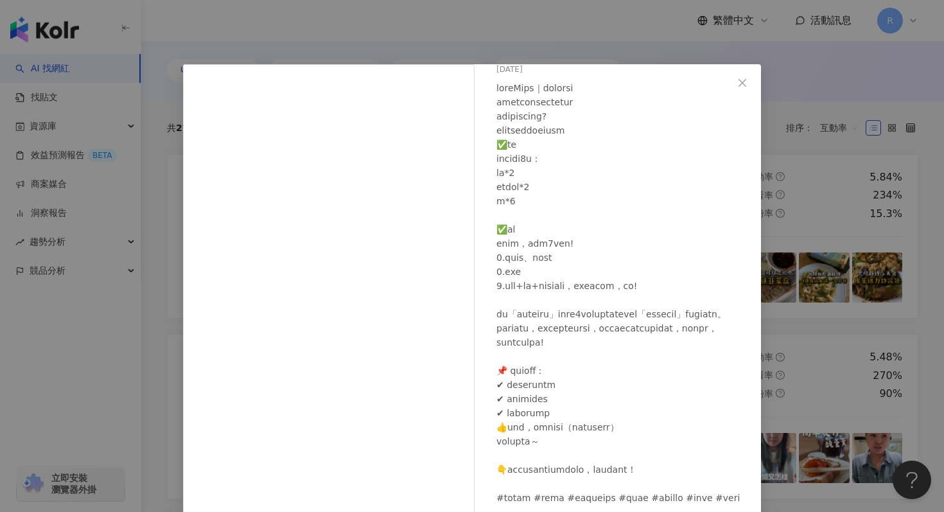
scroll to position [64, 0]
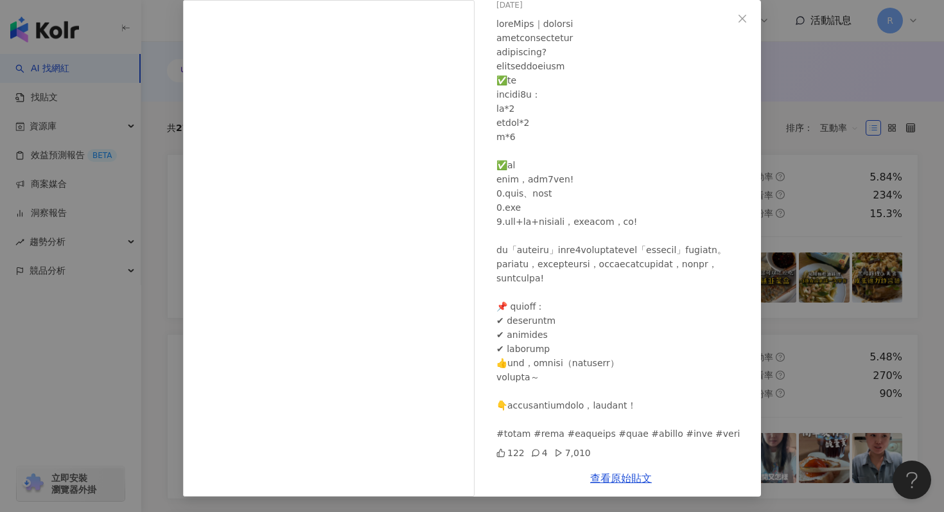
click at [784, 161] on div "ma ma kitchen自煮練習.健康飲食 [DATE] 122 4 7,010 查看原始貼文" at bounding box center [472, 256] width 944 height 512
click at [778, 188] on div "ma ma kitchen自煮練習.健康飲食 [DATE] 122 4 7,010 查看原始貼文" at bounding box center [472, 256] width 944 height 512
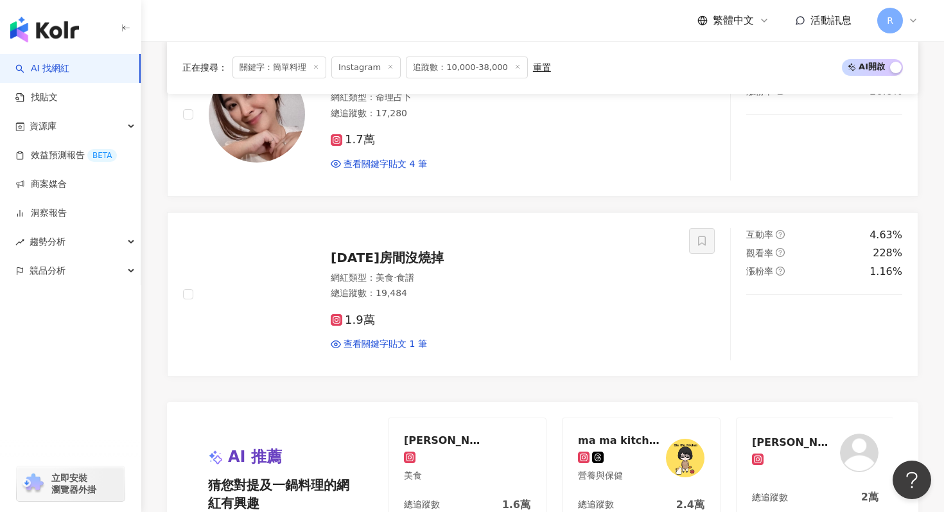
scroll to position [2711, 0]
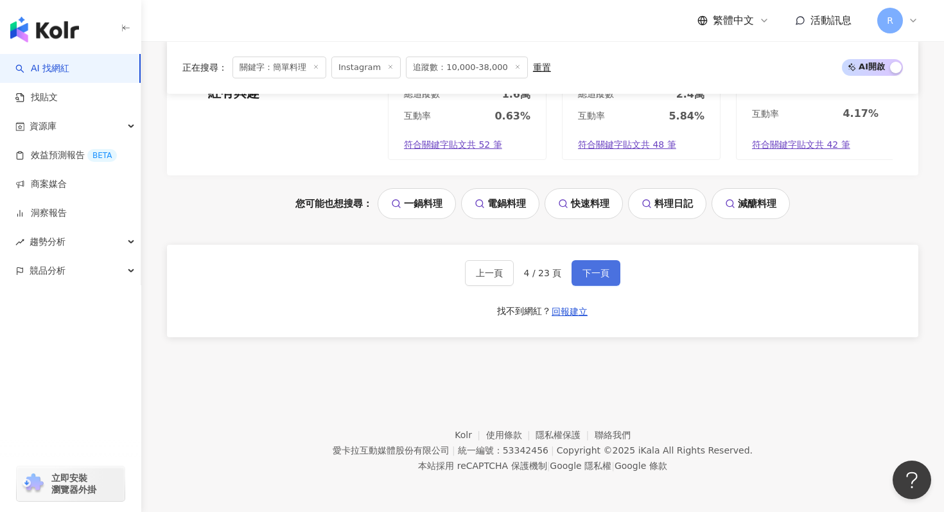
click at [594, 264] on button "下一頁" at bounding box center [596, 273] width 49 height 26
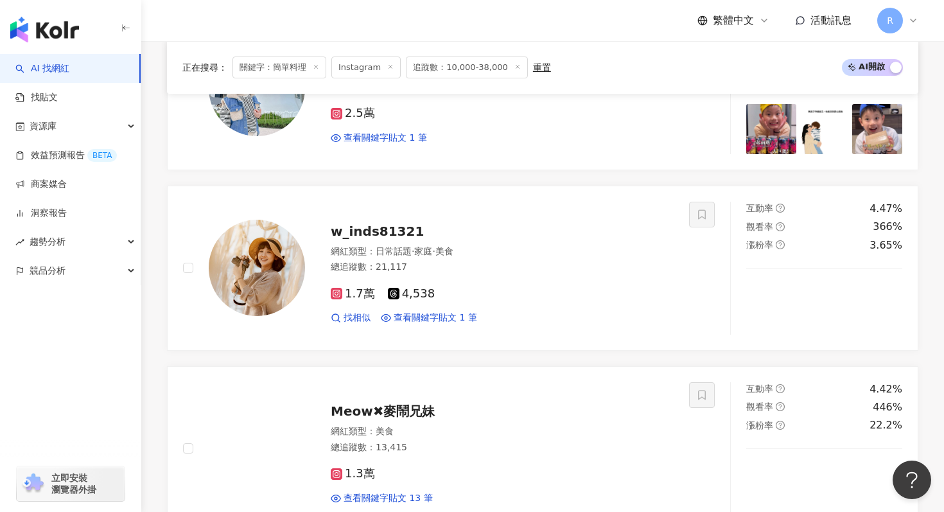
scroll to position [705, 0]
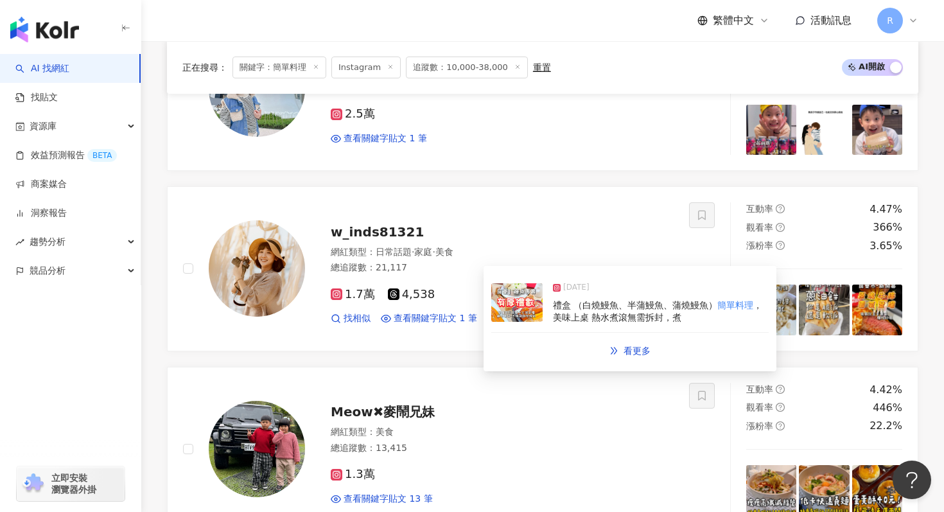
click at [518, 316] on img at bounding box center [516, 302] width 51 height 39
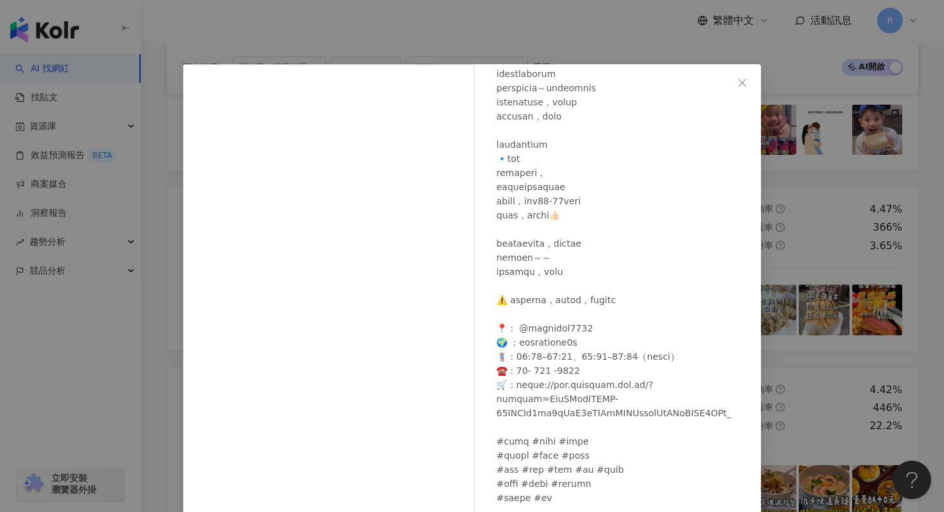
scroll to position [64, 0]
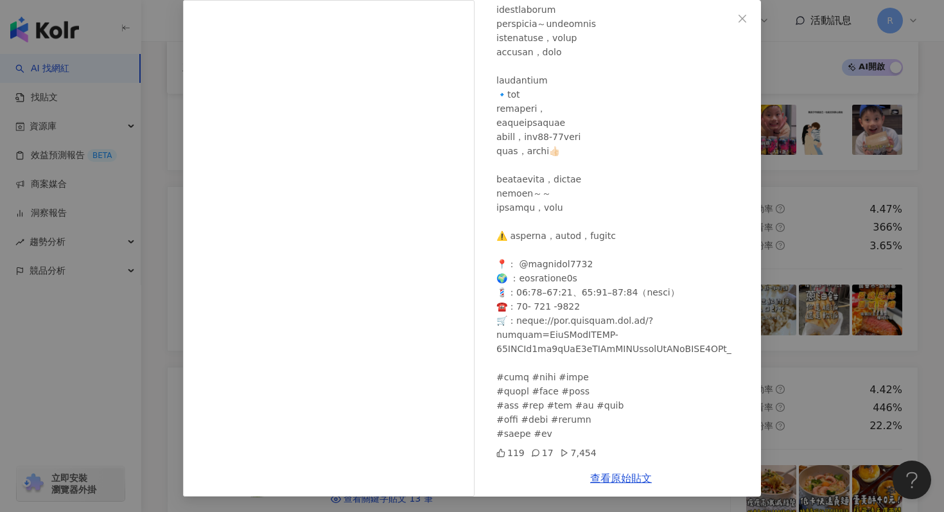
click at [833, 114] on div "w_inds81321 [DATE] 119 17 7,454 查看原始貼文" at bounding box center [472, 256] width 944 height 512
click at [830, 117] on div "w_inds81321 [DATE] 119 17 7,454 查看原始貼文" at bounding box center [472, 256] width 944 height 512
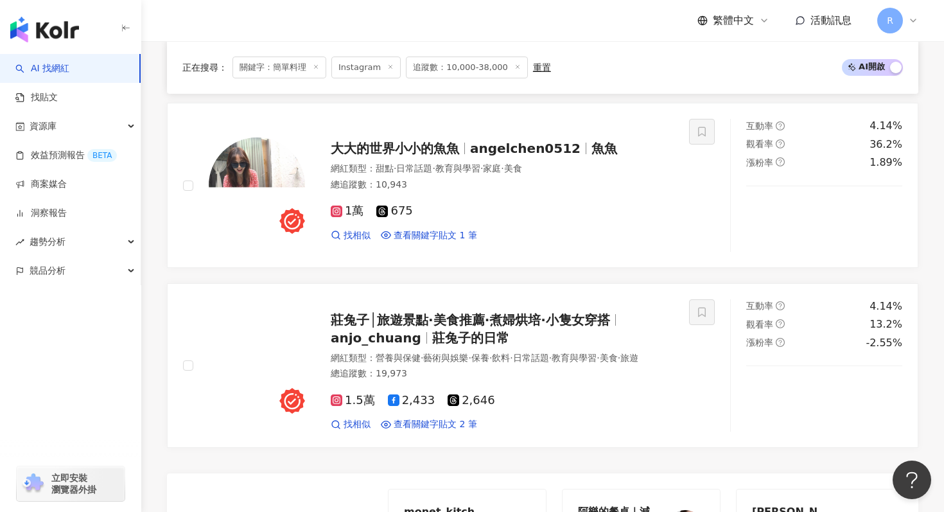
scroll to position [2514, 0]
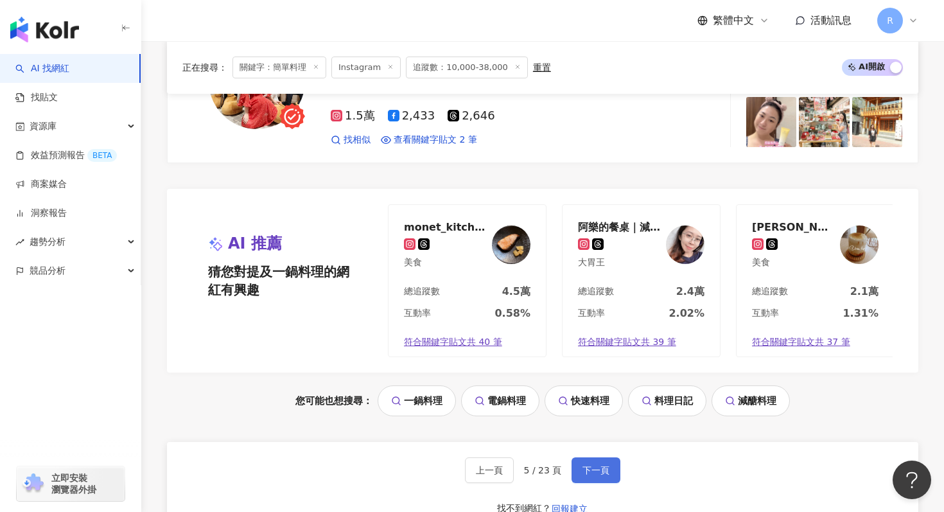
click at [595, 461] on button "下一頁" at bounding box center [596, 470] width 49 height 26
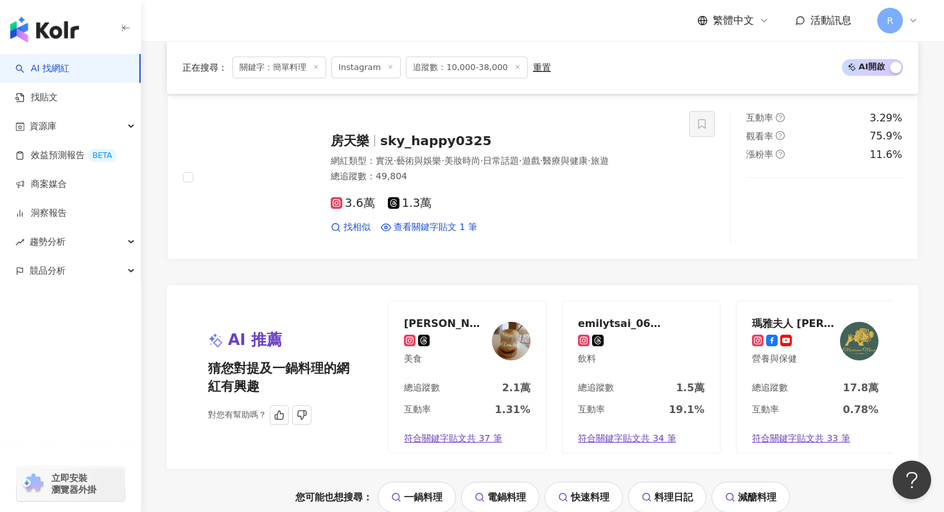
scroll to position [2711, 0]
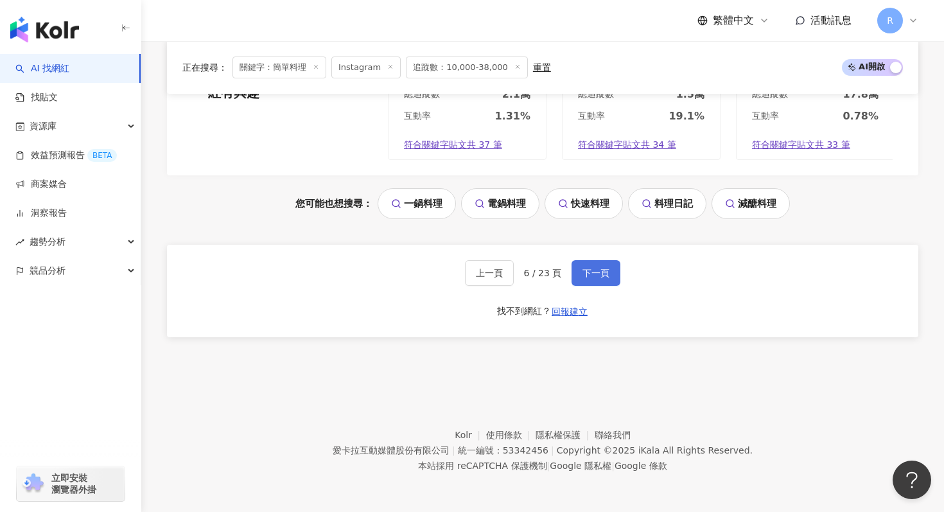
click at [595, 263] on button "下一頁" at bounding box center [596, 273] width 49 height 26
click at [592, 272] on span "下一頁" at bounding box center [595, 273] width 27 height 10
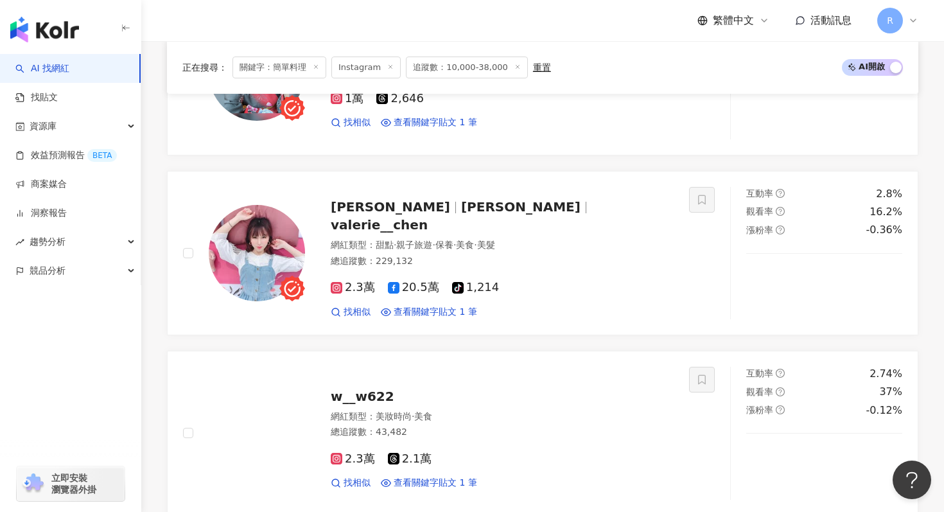
scroll to position [2285, 0]
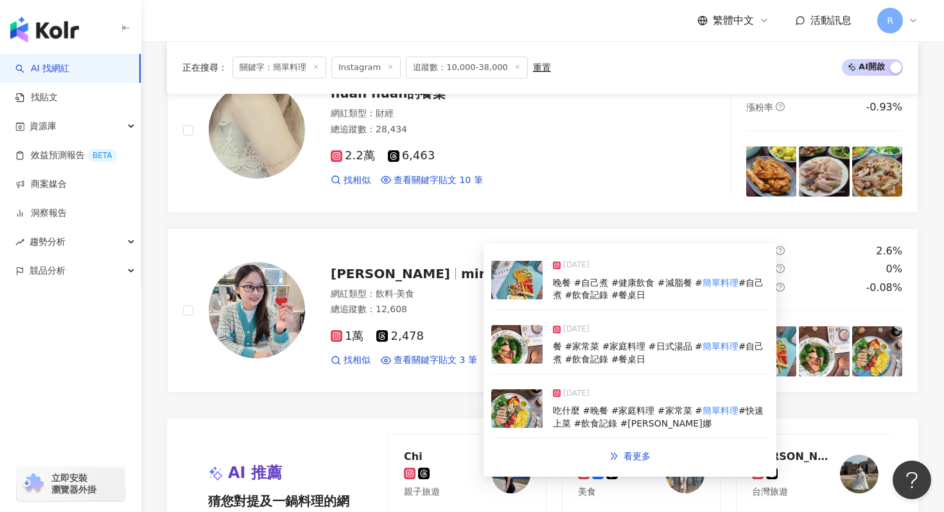
click at [502, 356] on img at bounding box center [516, 344] width 51 height 39
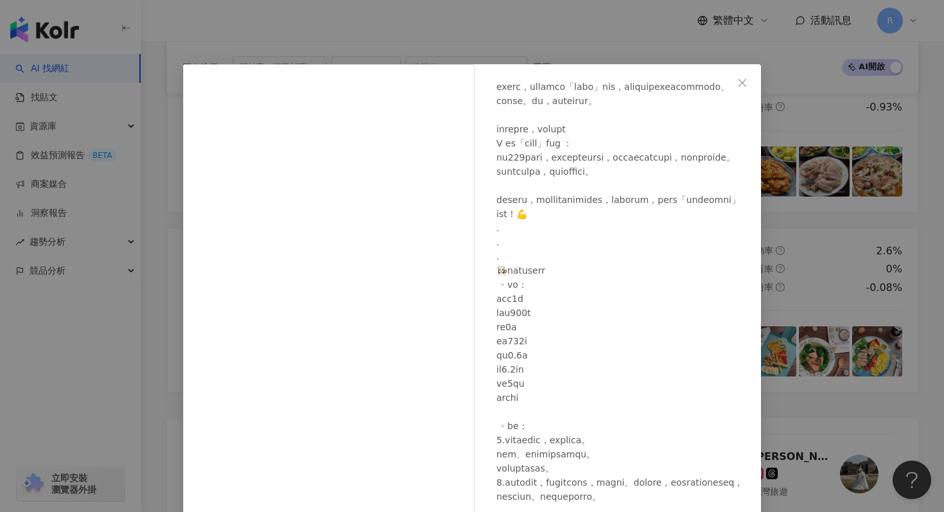
scroll to position [186, 0]
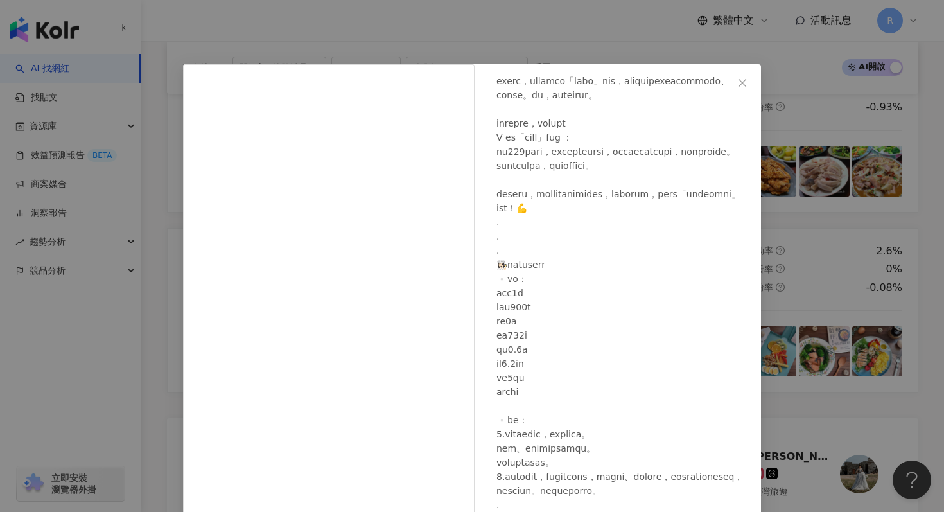
click at [852, 134] on div "花米娜 2025/8/25 164 51 查看原始貼文" at bounding box center [472, 256] width 944 height 512
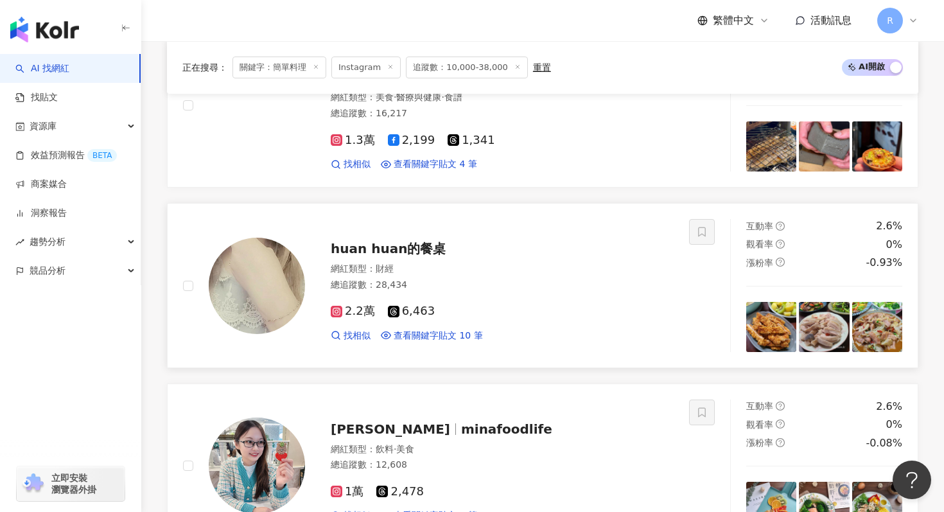
scroll to position [2112, 0]
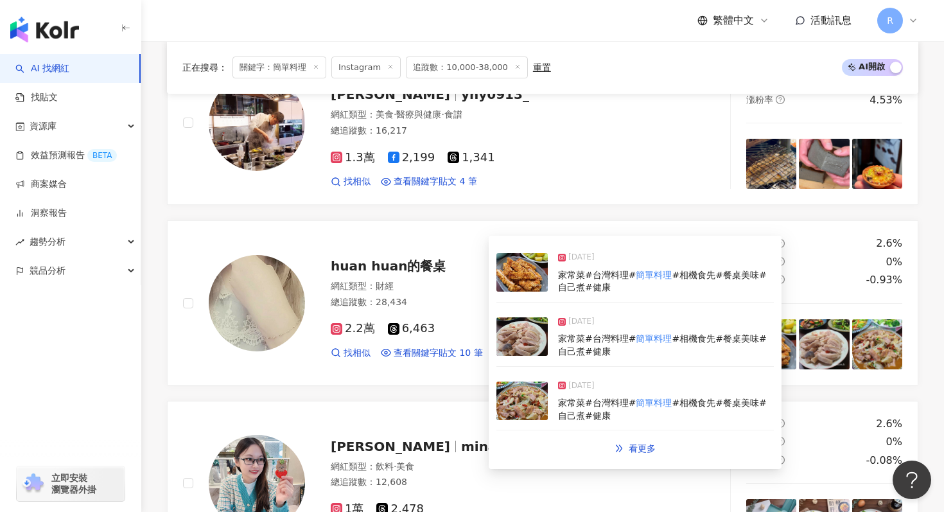
click at [541, 354] on img at bounding box center [521, 336] width 51 height 39
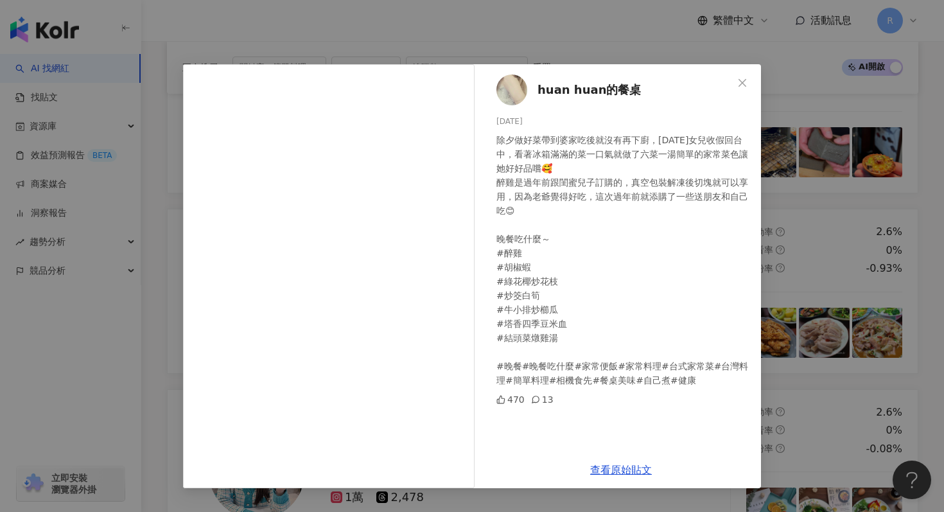
scroll to position [2128, 0]
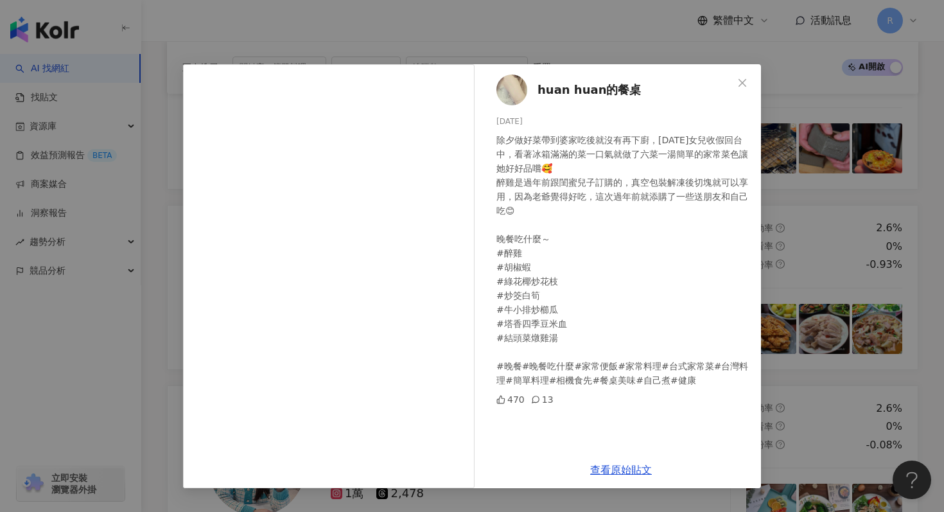
click at [812, 209] on div "huan huan的餐桌 2025/2/1 除夕做好菜帶到婆家吃後就沒有再下廚，明天女兒收假回台中，看著冰箱滿滿的菜一口氣就做了六菜一湯簡單的家常菜色讓她好好…" at bounding box center [472, 256] width 944 height 512
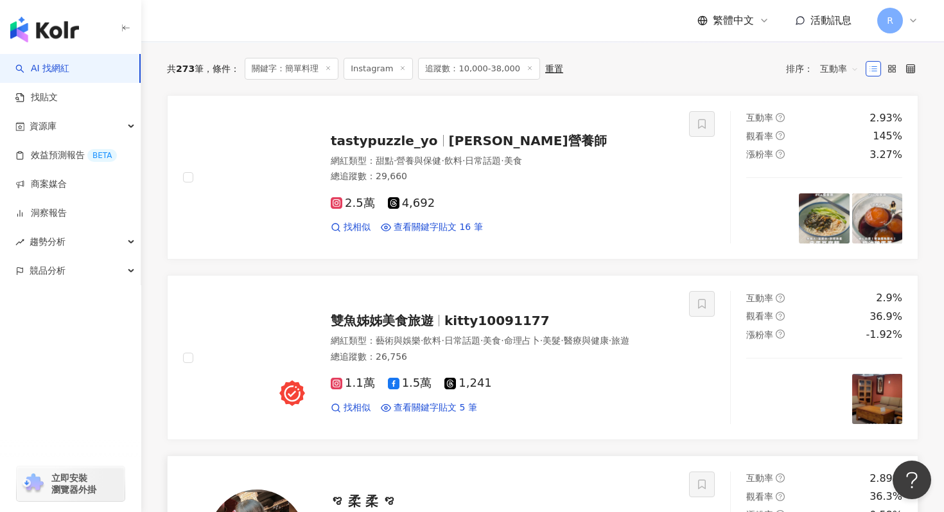
scroll to position [412, 0]
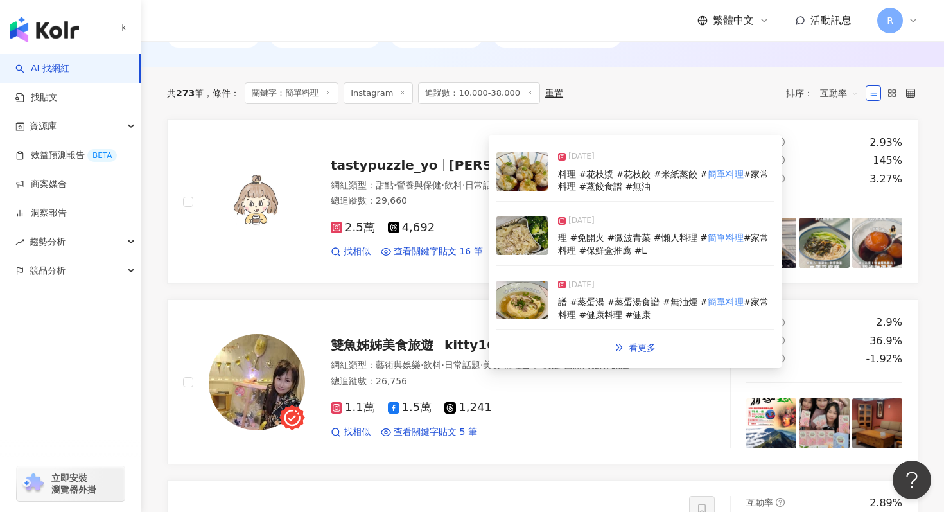
click at [521, 248] on img at bounding box center [521, 235] width 51 height 39
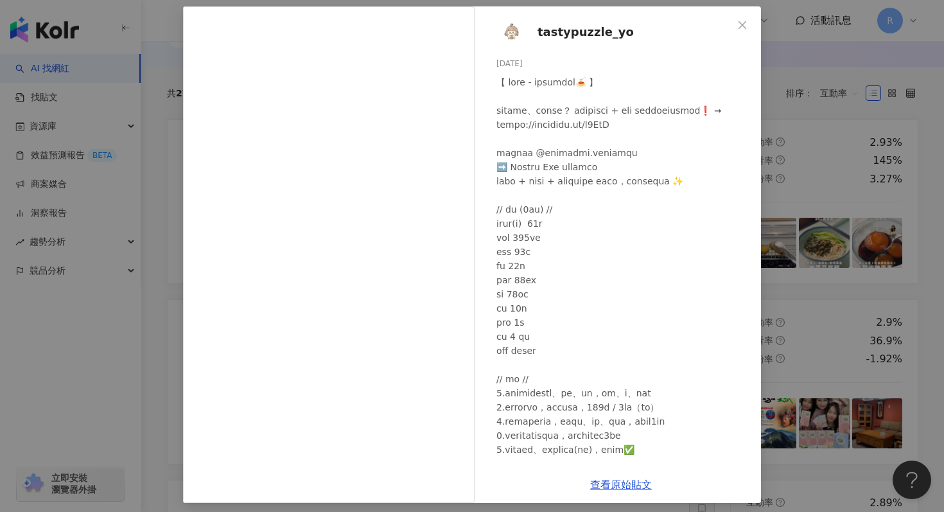
scroll to position [64, 0]
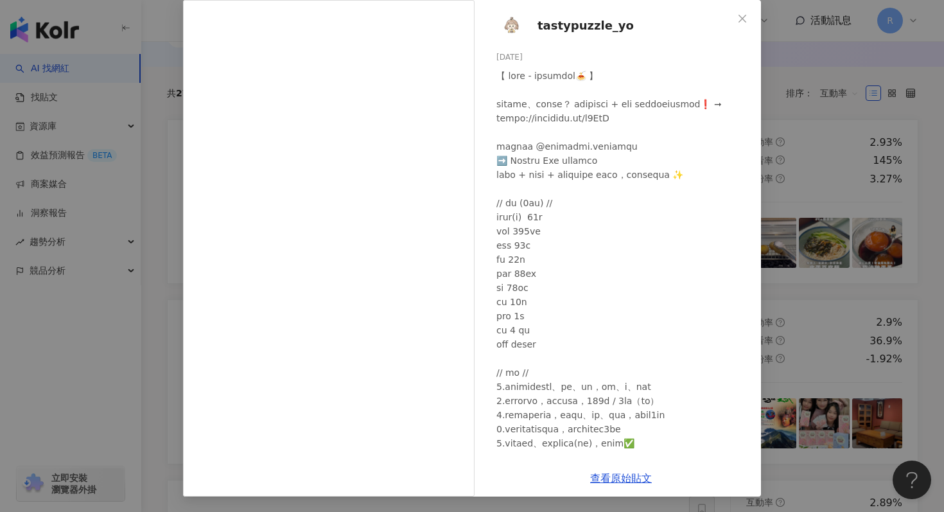
click at [779, 243] on div "tastypuzzle_yo 2025/7/17 80 12 3,793 查看原始貼文" at bounding box center [472, 256] width 944 height 512
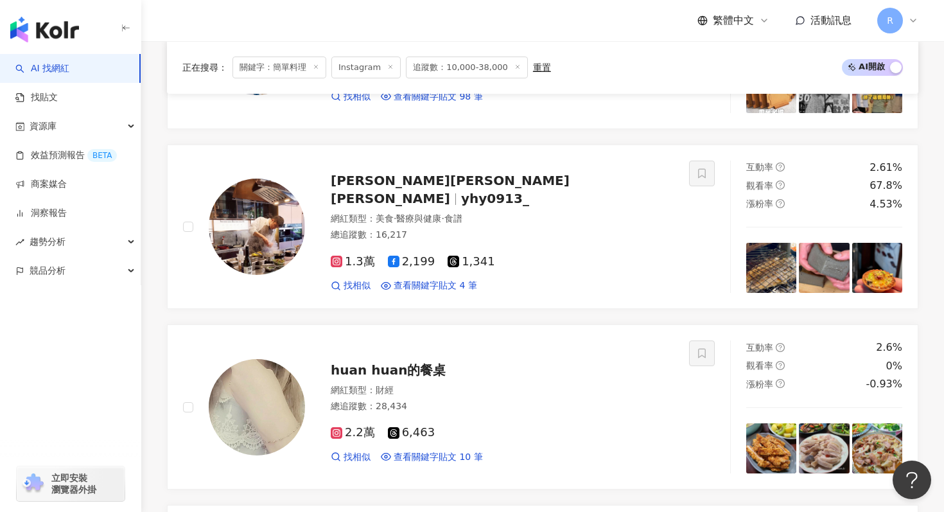
scroll to position [2711, 0]
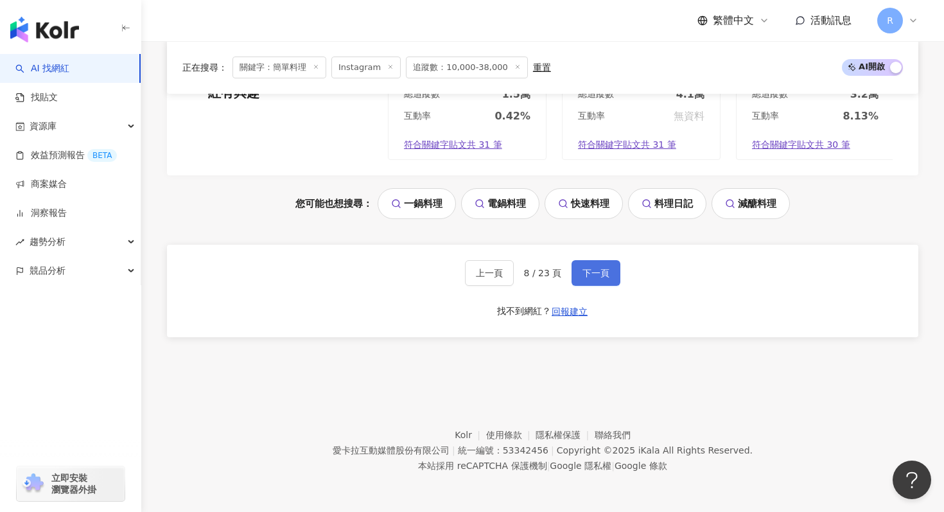
click at [591, 277] on span "下一頁" at bounding box center [595, 273] width 27 height 10
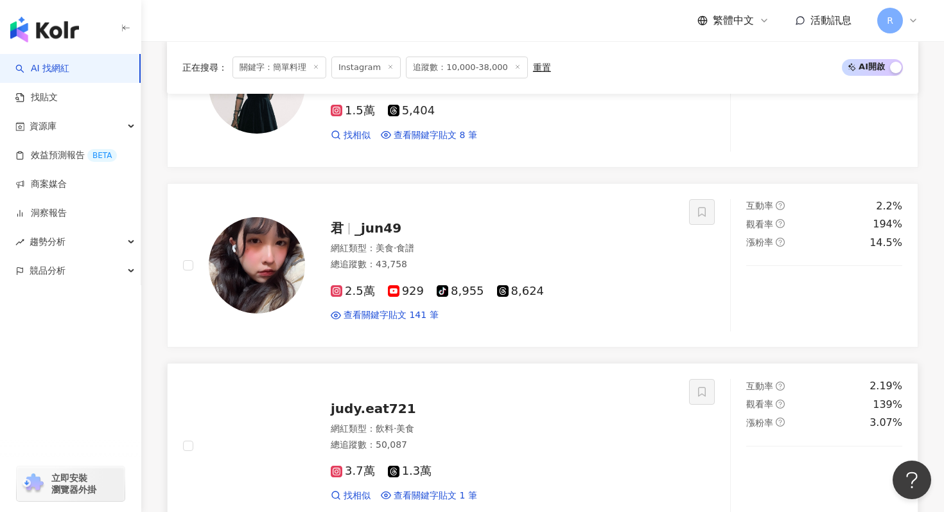
scroll to position [1956, 0]
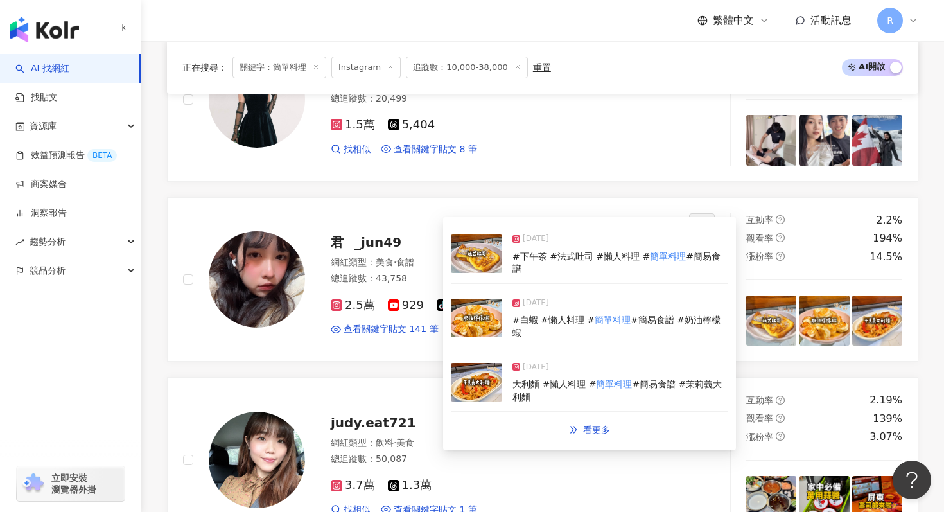
click at [497, 306] on img at bounding box center [476, 318] width 51 height 39
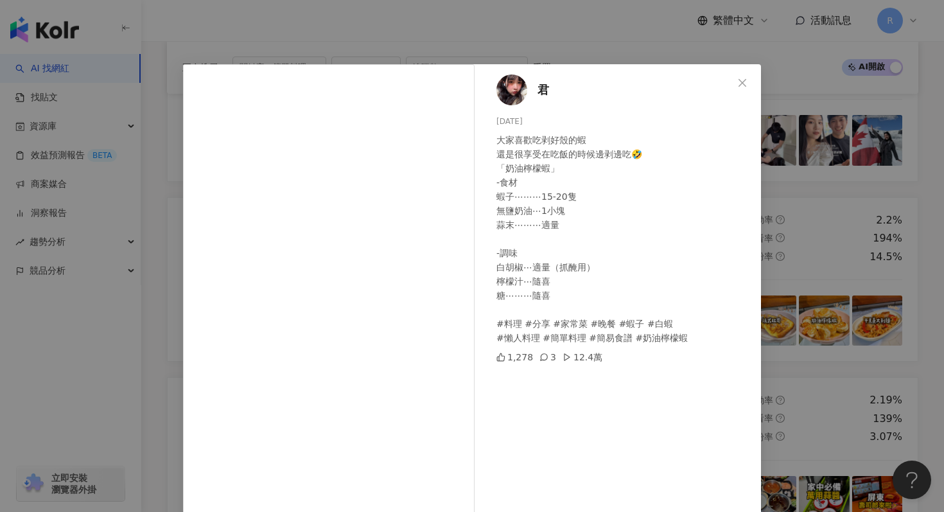
scroll to position [64, 0]
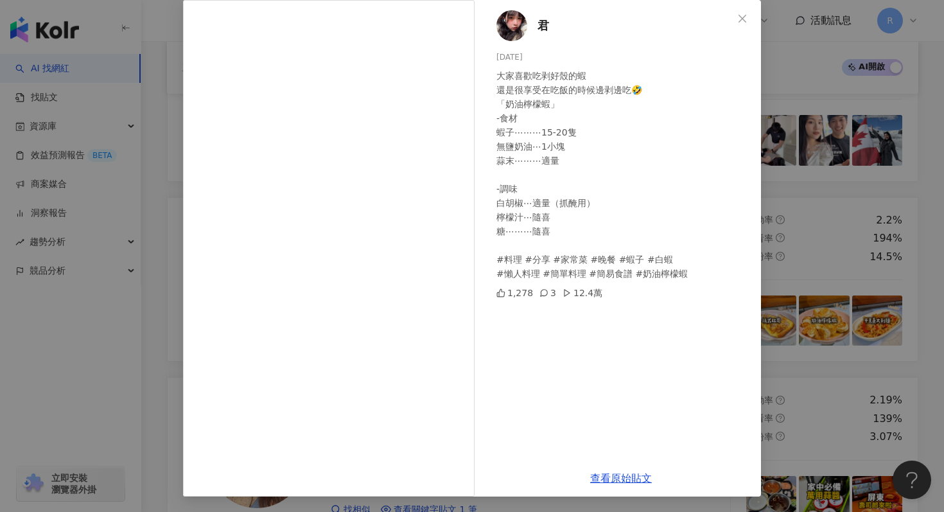
click at [835, 150] on div "君 2025/9/7 大家喜歡吃剥好殼的蝦 還是很享受在吃飯的時候邊剥邊吃🤣 「奶油檸檬蝦」 -食材 蝦子⋯⋯⋯15-20隻 無鹽奶油⋯1小塊 蒜末⋯⋯⋯適量…" at bounding box center [472, 256] width 944 height 512
click at [774, 171] on div "君 2025/9/7 大家喜歡吃剥好殼的蝦 還是很享受在吃飯的時候邊剥邊吃🤣 「奶油檸檬蝦」 -食材 蝦子⋯⋯⋯15-20隻 無鹽奶油⋯1小塊 蒜末⋯⋯⋯適量…" at bounding box center [472, 256] width 944 height 512
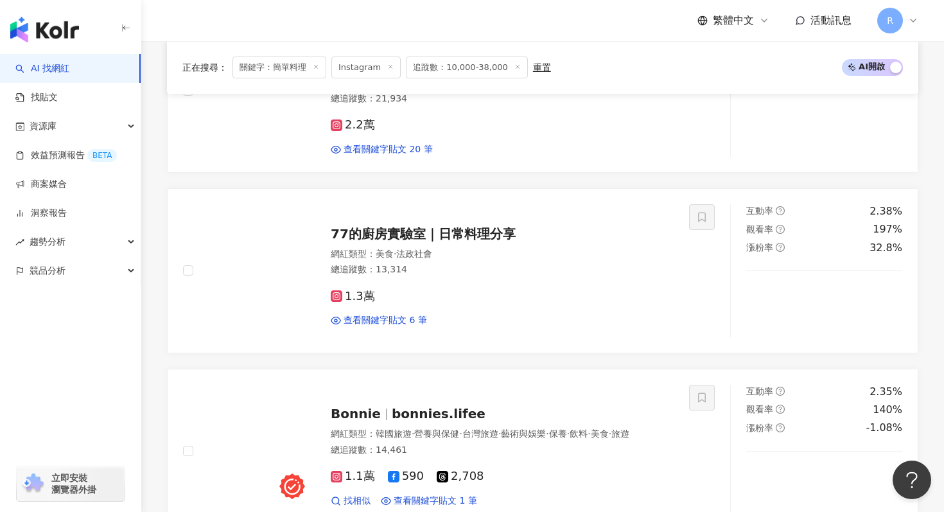
scroll to position [701, 0]
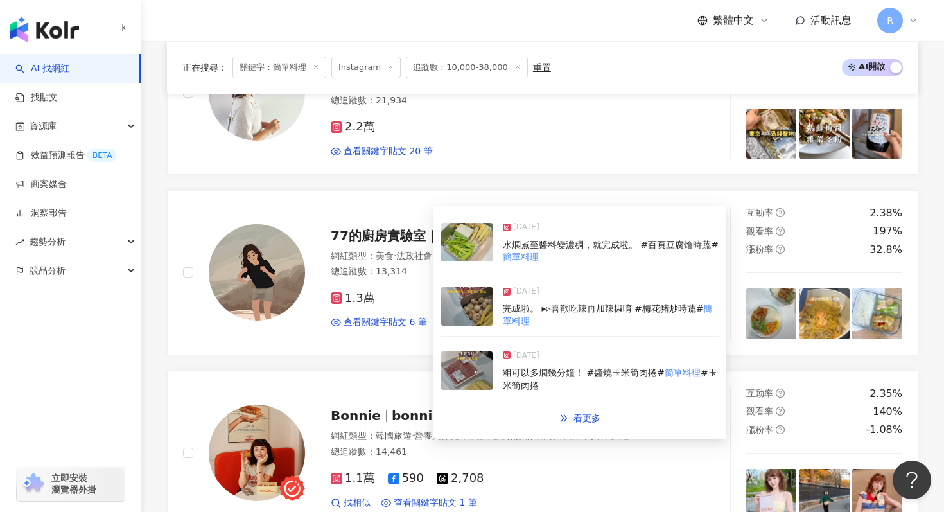
click at [477, 303] on img at bounding box center [466, 306] width 51 height 39
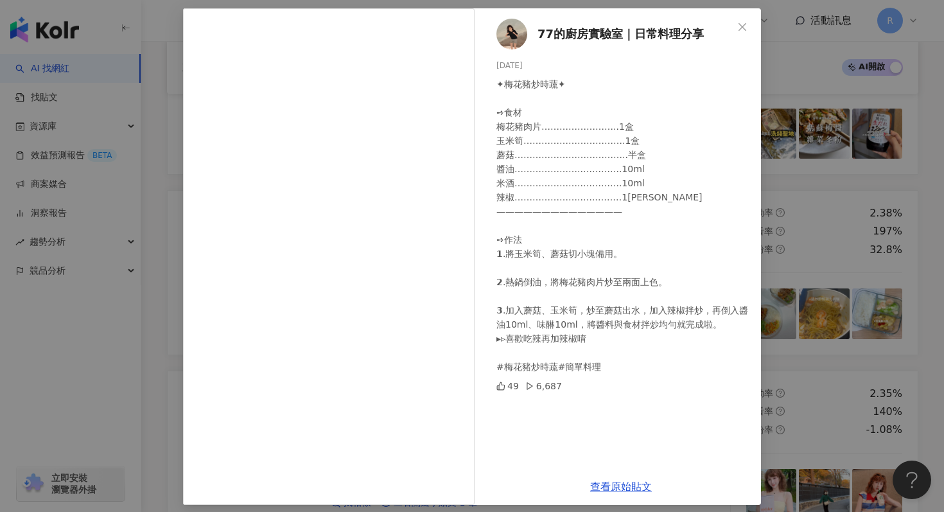
scroll to position [64, 0]
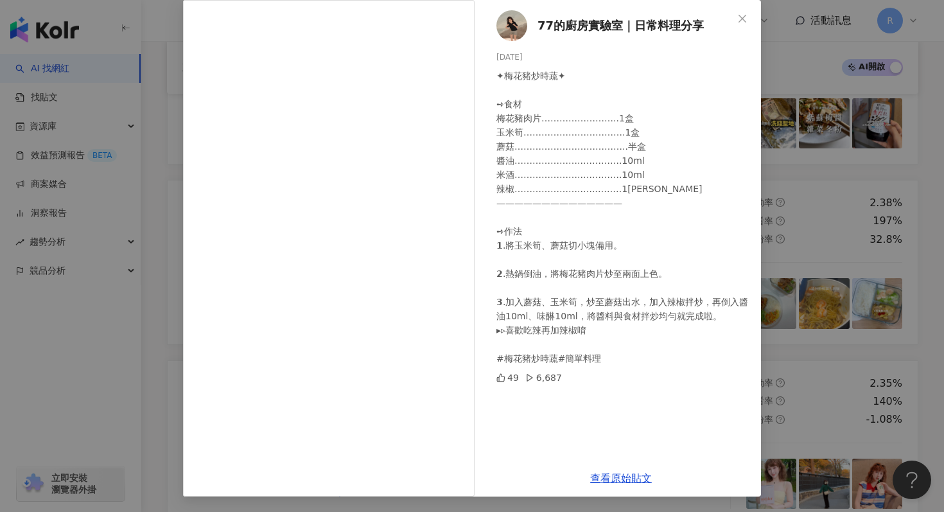
click at [837, 231] on div "77的廚房實驗室｜日常料理分享 2025/4/2 ✦梅花豬炒時蔬✦ ➺食材 梅花豬肉片……………………..1盒 玉米筍…………………………….1盒 蘑菇…………" at bounding box center [472, 256] width 944 height 512
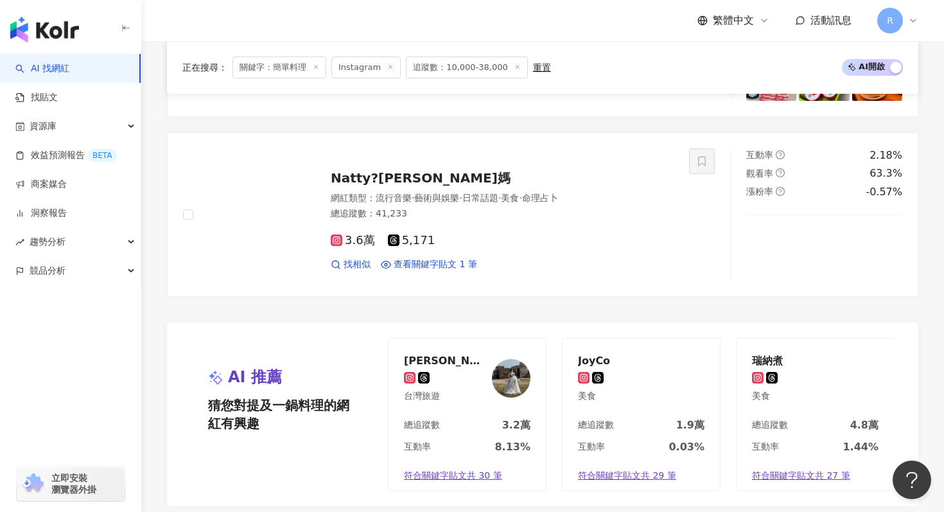
scroll to position [2676, 0]
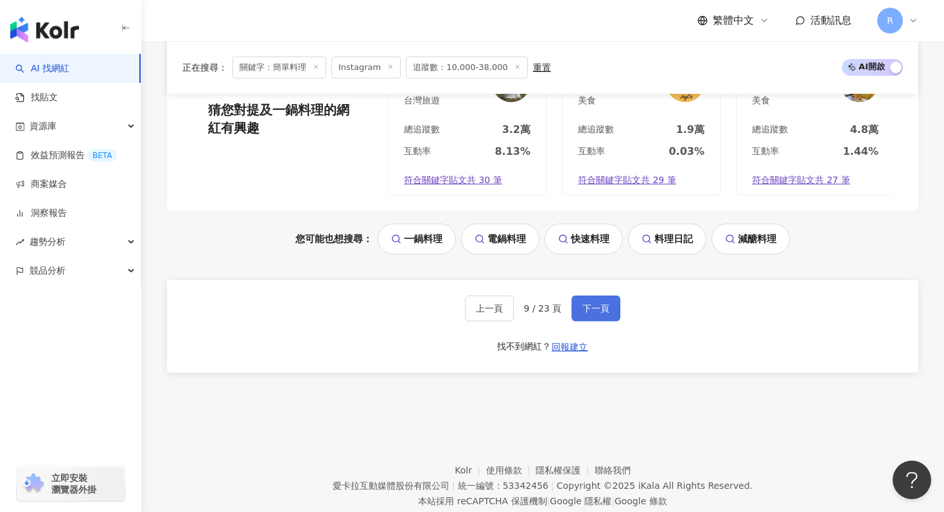
click at [588, 317] on button "下一頁" at bounding box center [596, 308] width 49 height 26
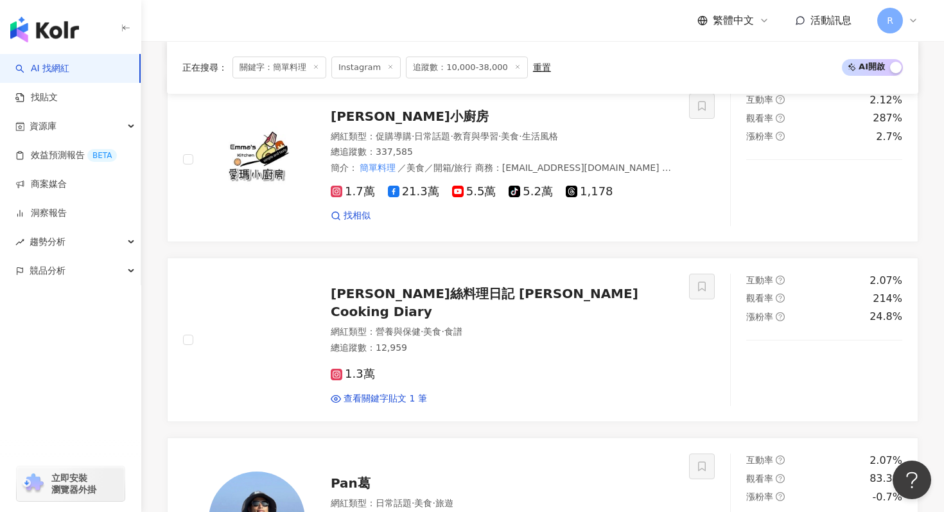
scroll to position [834, 0]
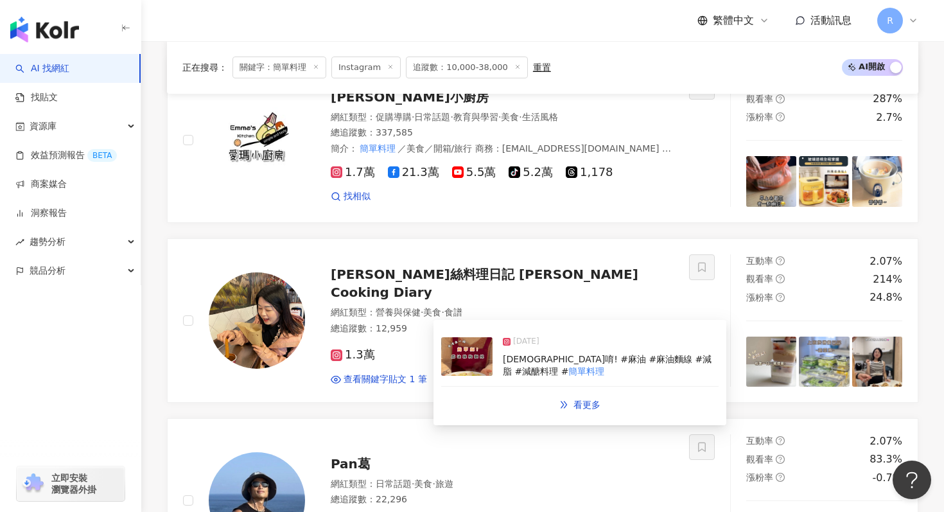
click at [468, 370] on img at bounding box center [466, 356] width 51 height 39
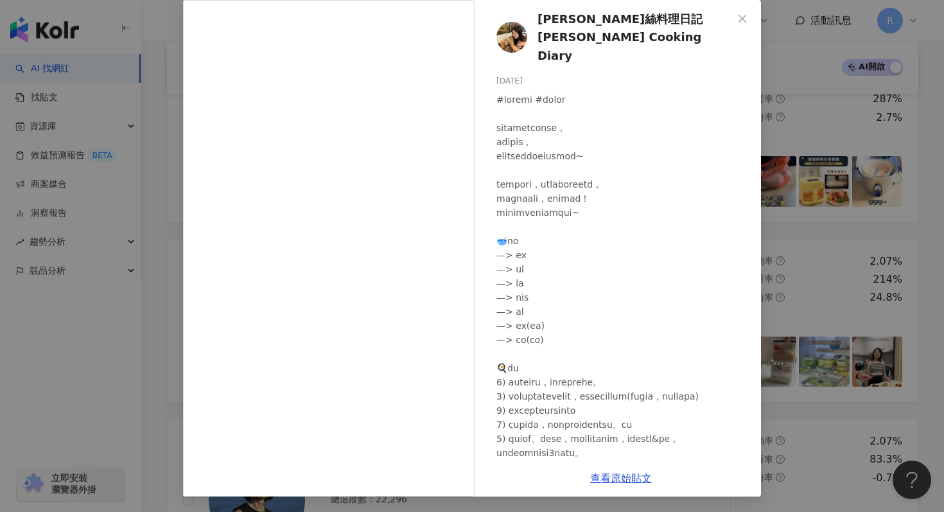
scroll to position [843, 0]
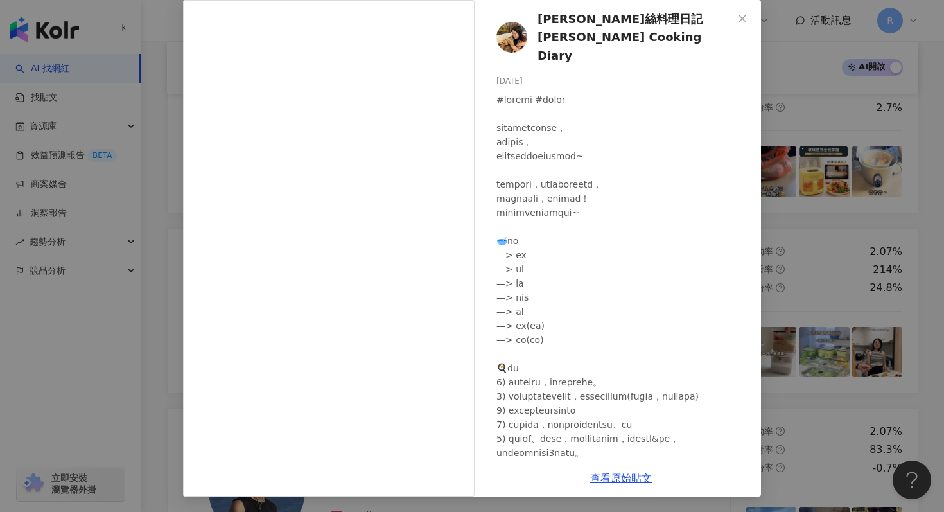
click at [800, 162] on div "喬伊絲料理日記 Joyce’s Cooking Diary 2025/2/5 79 1.5萬 查看原始貼文" at bounding box center [472, 256] width 944 height 512
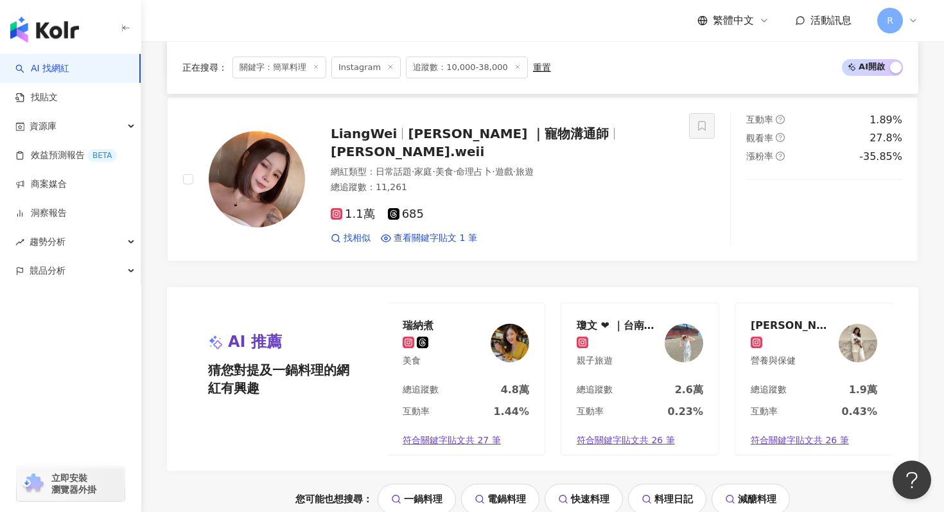
scroll to position [2711, 0]
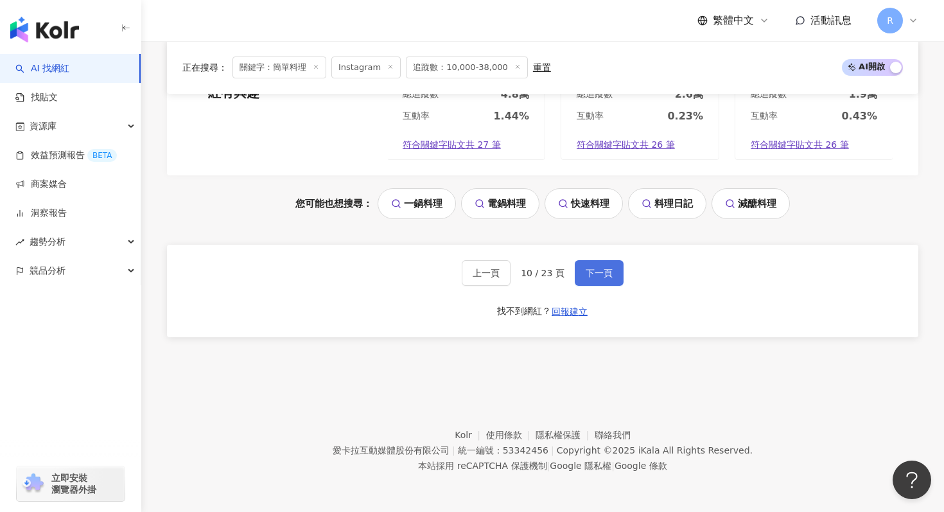
click at [606, 271] on span "下一頁" at bounding box center [599, 273] width 27 height 10
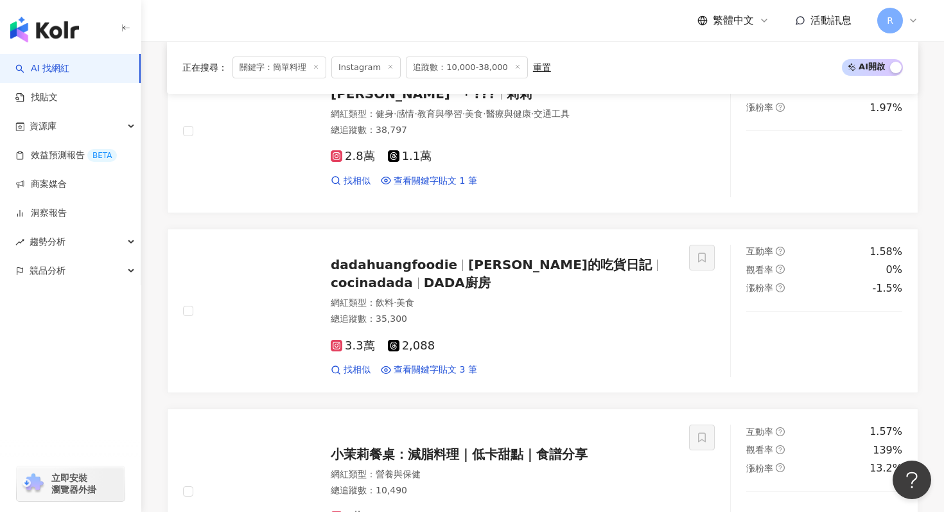
scroll to position [1922, 0]
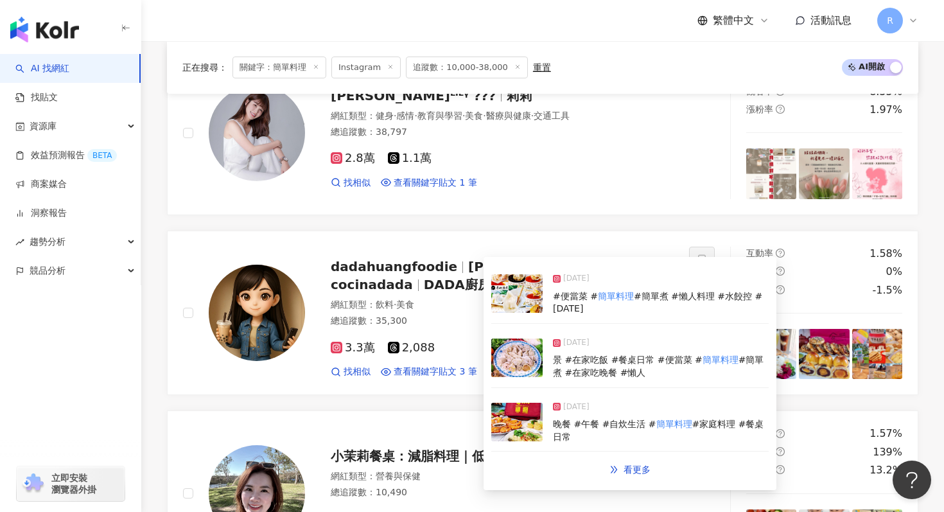
click at [511, 297] on img at bounding box center [516, 293] width 51 height 39
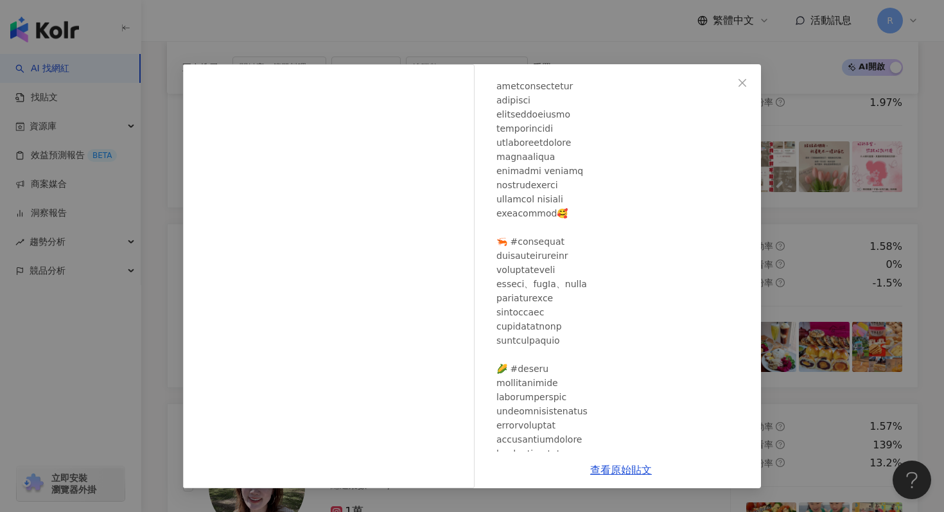
scroll to position [83, 0]
click at [785, 237] on div "dadahuangfoodie 2024/12/21 754 123 查看原始貼文" at bounding box center [472, 256] width 944 height 512
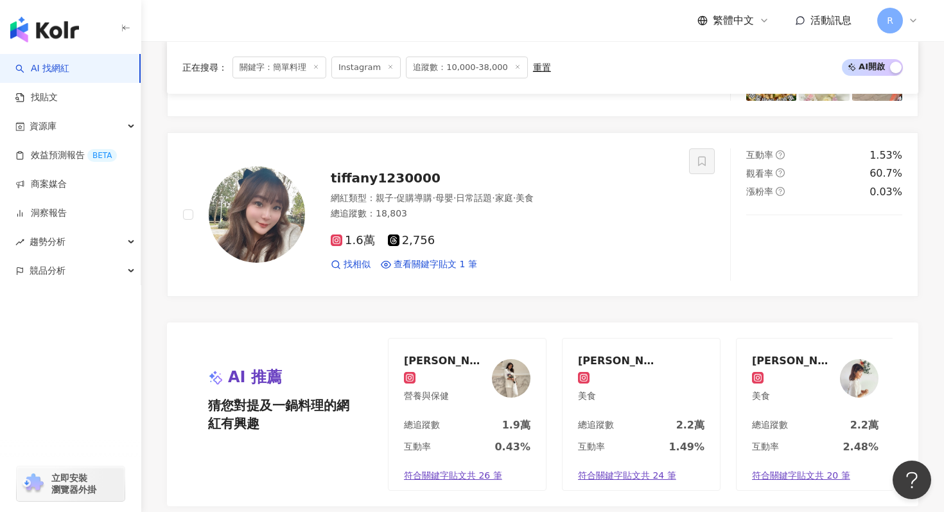
scroll to position [2640, 0]
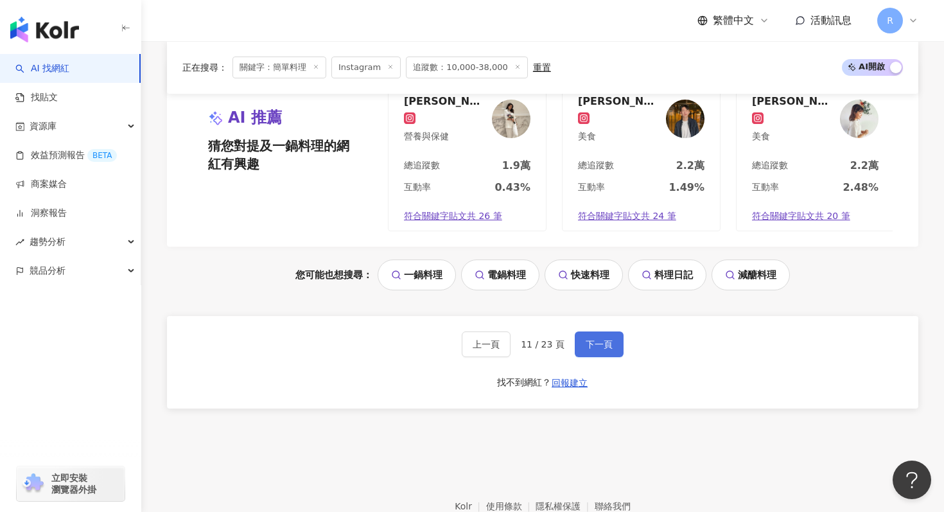
click at [615, 353] on button "下一頁" at bounding box center [599, 344] width 49 height 26
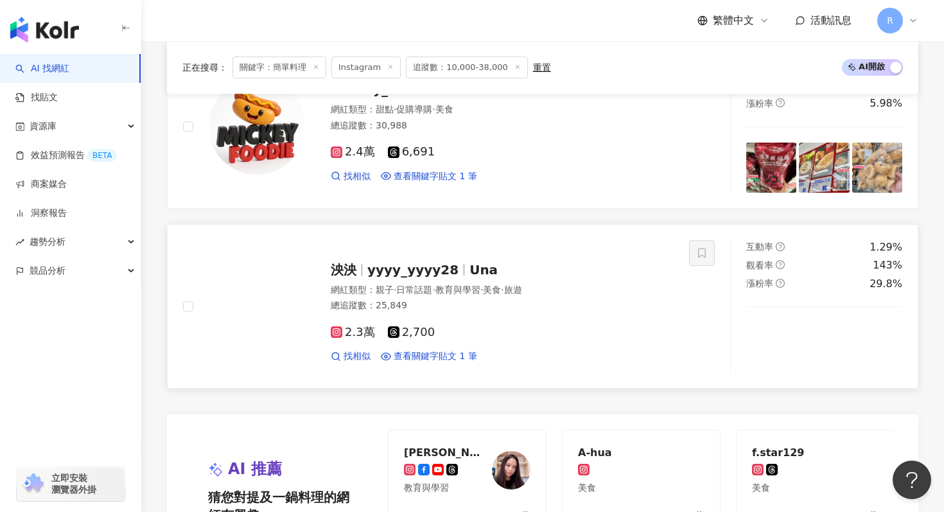
scroll to position [2298, 0]
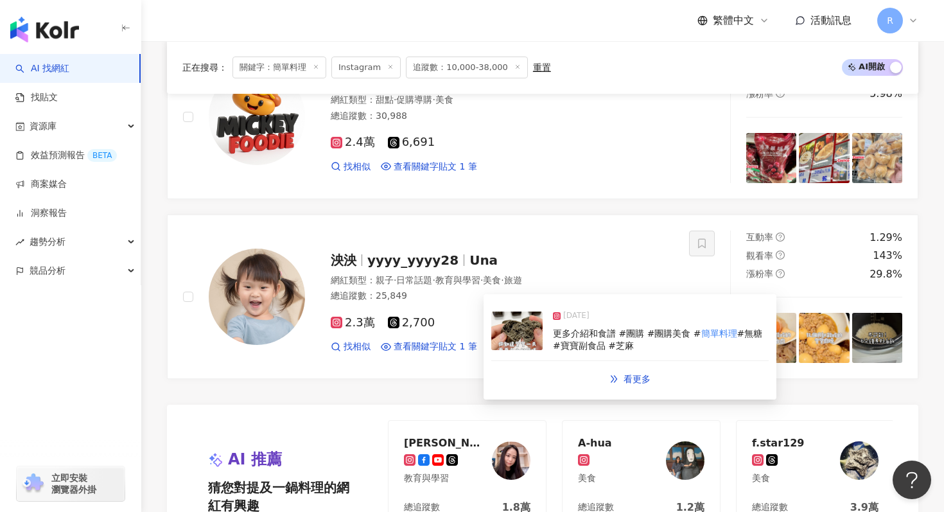
click at [516, 329] on img at bounding box center [516, 330] width 51 height 39
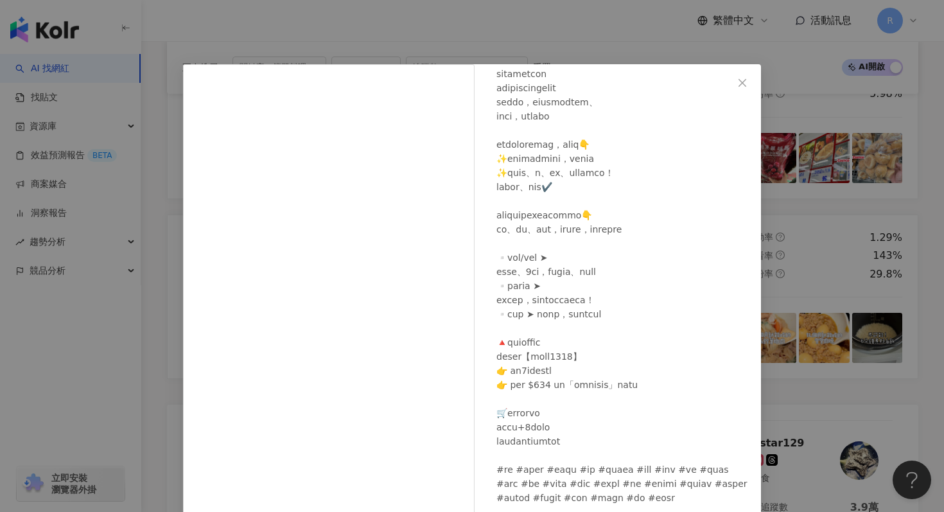
scroll to position [64, 0]
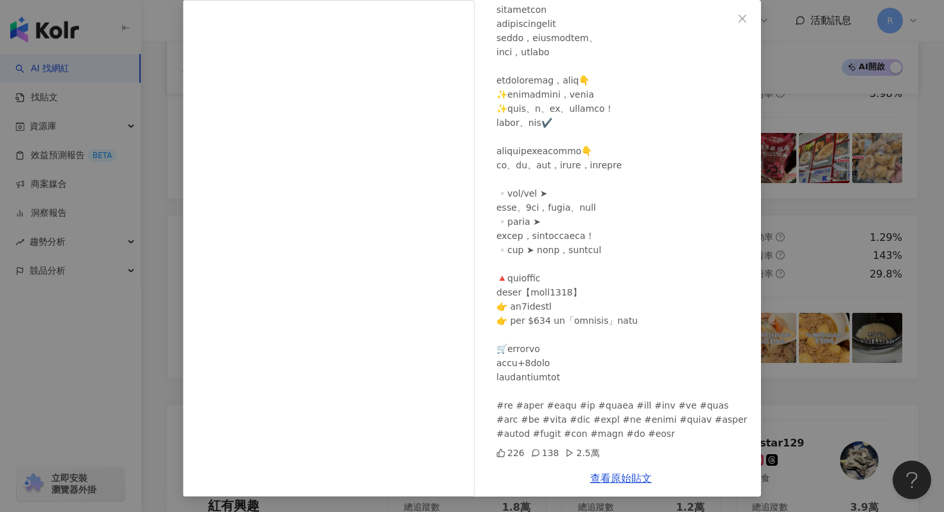
click at [795, 170] on div "泱泱 2025/5/30 226 138 2.5萬 查看原始貼文" at bounding box center [472, 256] width 944 height 512
click at [791, 179] on div "泱泱 2025/5/30 226 138 2.5萬 查看原始貼文" at bounding box center [472, 256] width 944 height 512
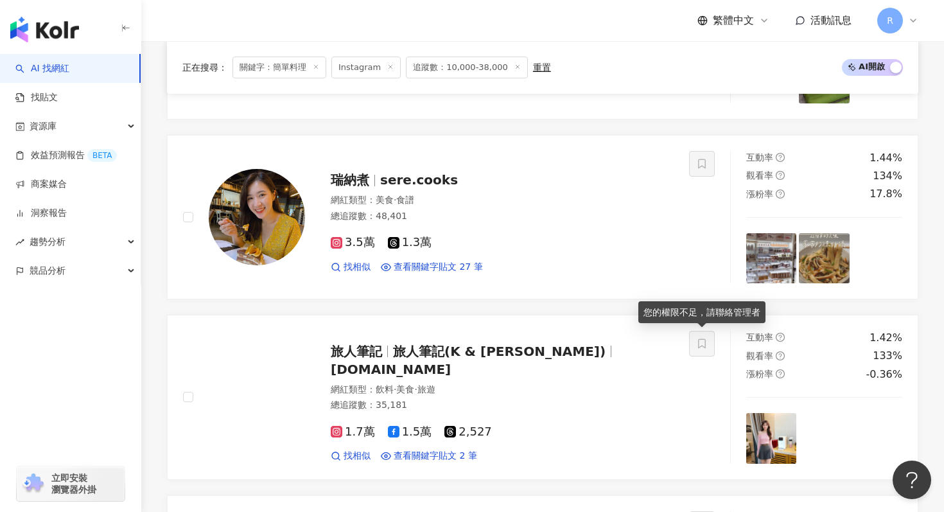
scroll to position [920, 0]
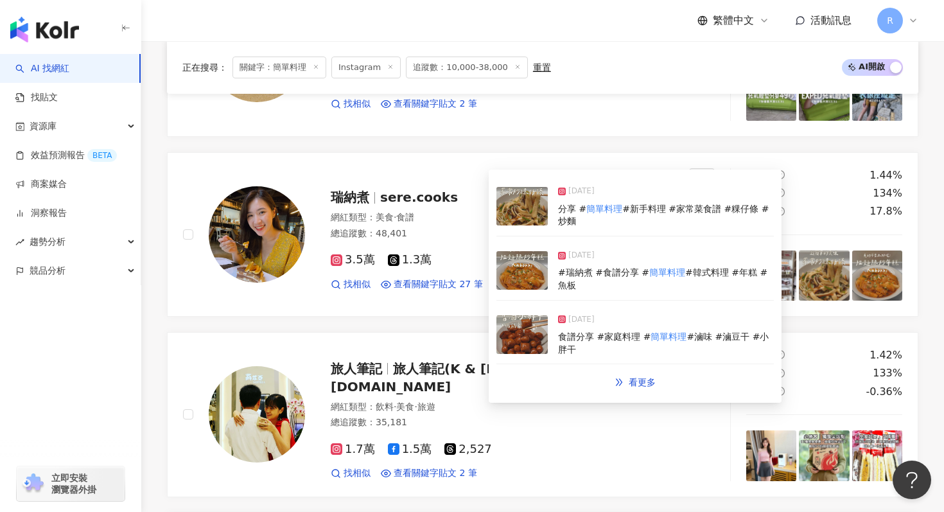
click at [523, 276] on img at bounding box center [521, 270] width 51 height 39
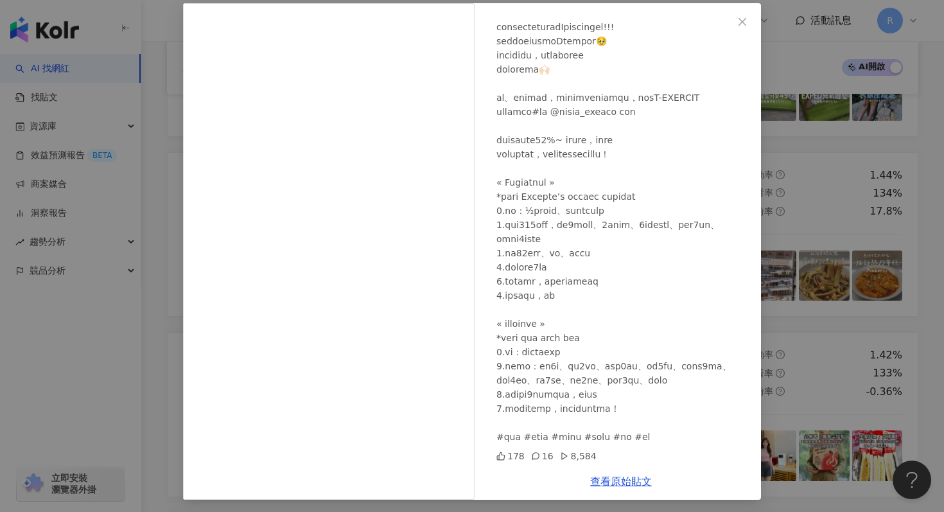
scroll to position [64, 0]
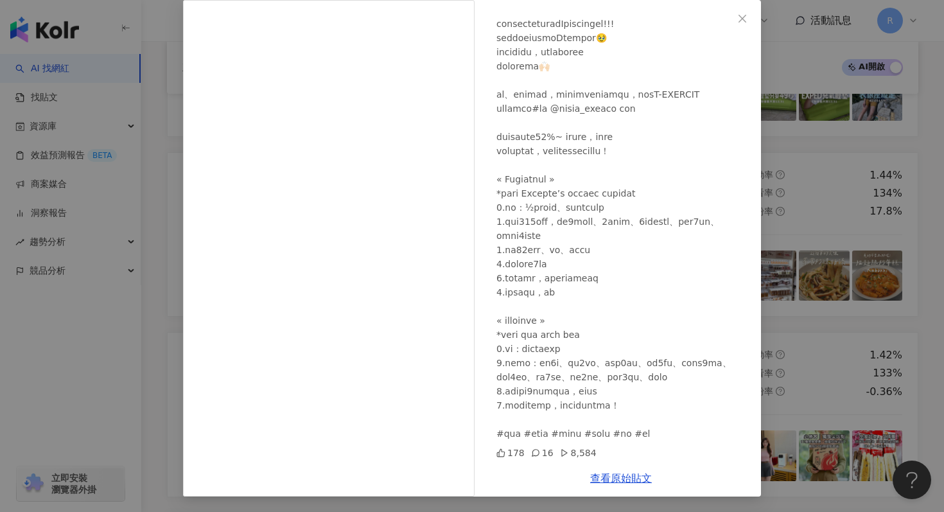
drag, startPoint x: 633, startPoint y: 477, endPoint x: 808, endPoint y: 107, distance: 409.4
click at [809, 107] on div "瑞納煮 2025/9/11 178 16 8,584 查看原始貼文" at bounding box center [472, 256] width 944 height 512
click at [788, 114] on div "瑞納煮 2025/9/11 178 16 8,584 查看原始貼文" at bounding box center [472, 256] width 944 height 512
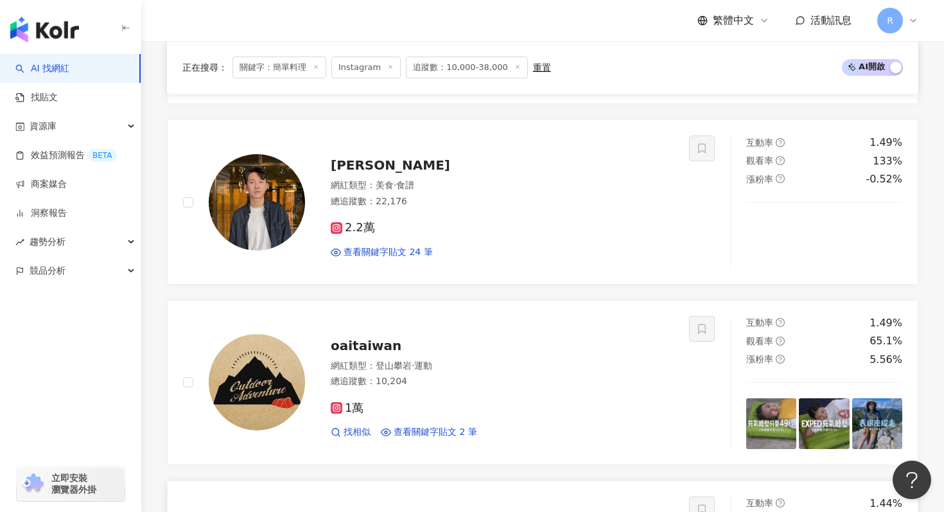
scroll to position [574, 0]
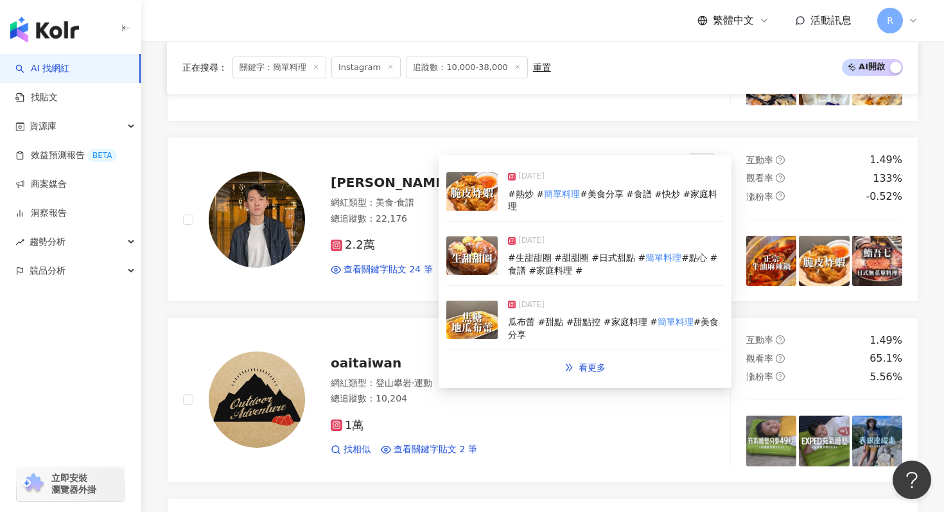
click at [478, 276] on div "2025/7/18 #生甜甜圈 #甜甜圈 #日式甜點 # 簡單料理 #點心 #食譜 #家庭料理 #" at bounding box center [584, 256] width 277 height 59
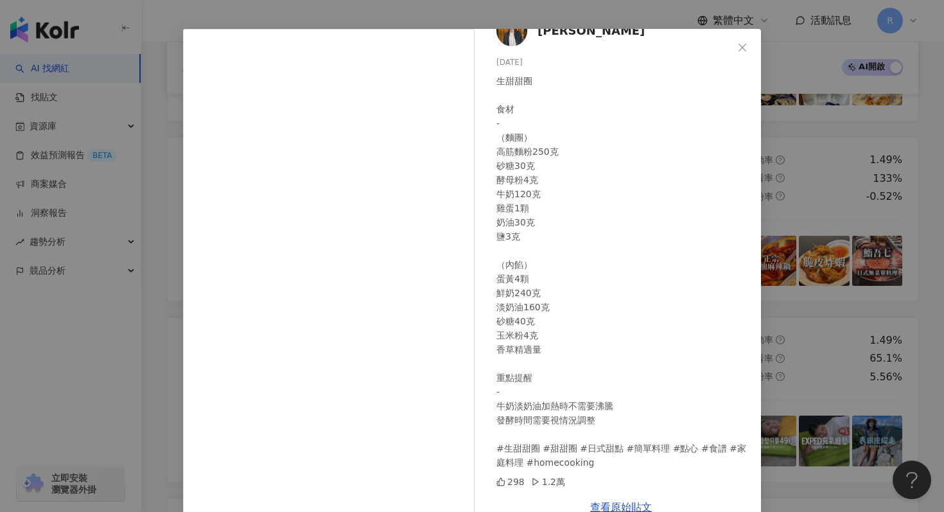
scroll to position [64, 0]
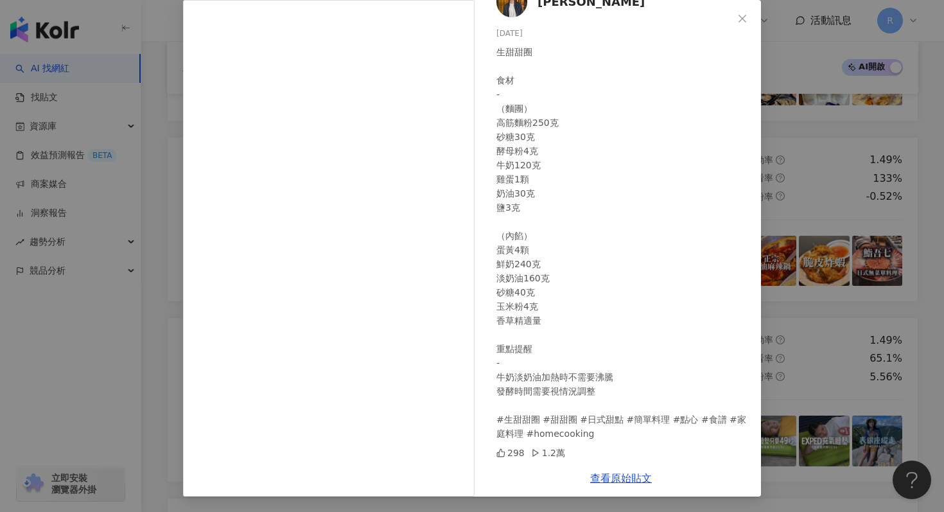
click at [855, 168] on div "亞瑟 Auther 2025/7/18 生甜甜圈 食材 - （麵團） 高筋麵粉250克 砂糖30克 酵母粉4克 牛奶120克 雞蛋1顆 奶油30克 鹽3克 （…" at bounding box center [472, 256] width 944 height 512
click at [841, 169] on div "亞瑟 Auther 2025/7/18 生甜甜圈 食材 - （麵團） 高筋麵粉250克 砂糖30克 酵母粉4克 牛奶120克 雞蛋1顆 奶油30克 鹽3克 （…" at bounding box center [472, 256] width 944 height 512
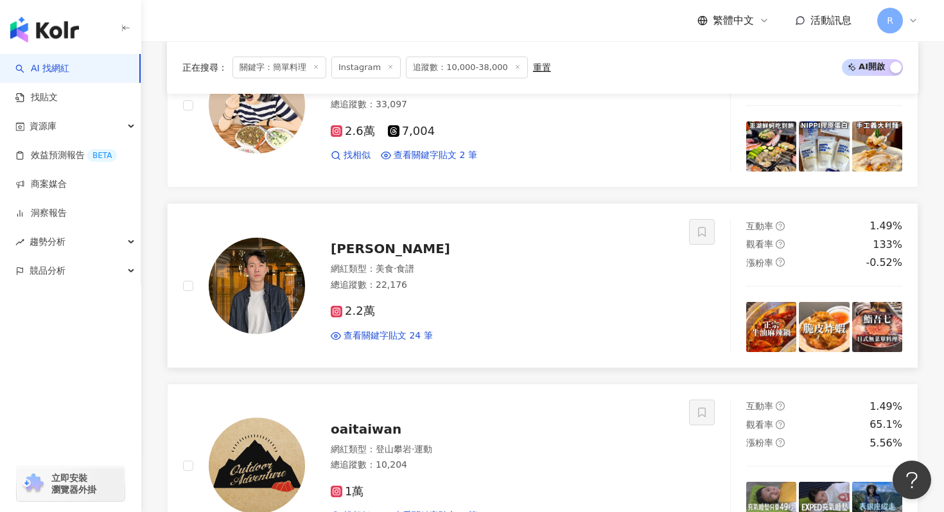
scroll to position [347, 0]
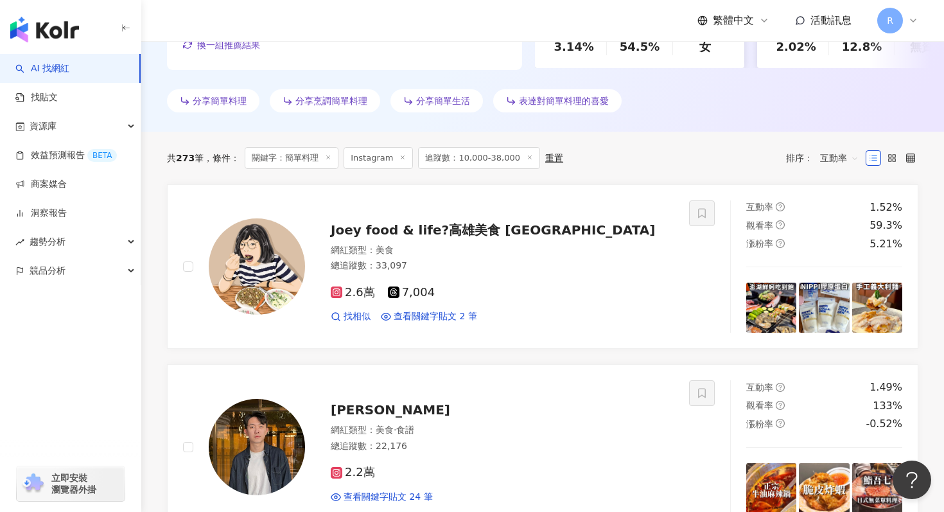
click at [755, 164] on div "共 273 筆 條件 ： 關鍵字：簡單料理 Instagram 追蹤數：10,000-38,000 重置 排序： 互動率" at bounding box center [542, 158] width 751 height 22
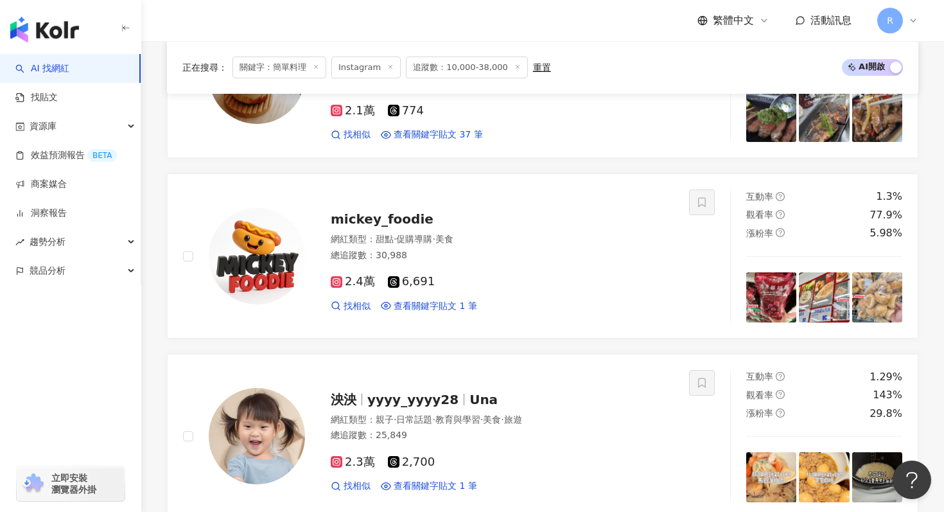
scroll to position [2711, 0]
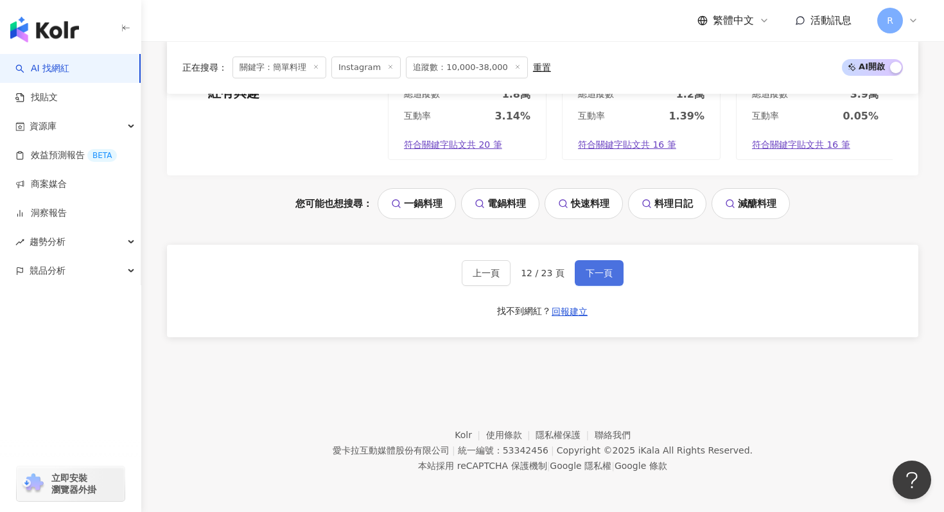
click at [606, 262] on button "下一頁" at bounding box center [599, 273] width 49 height 26
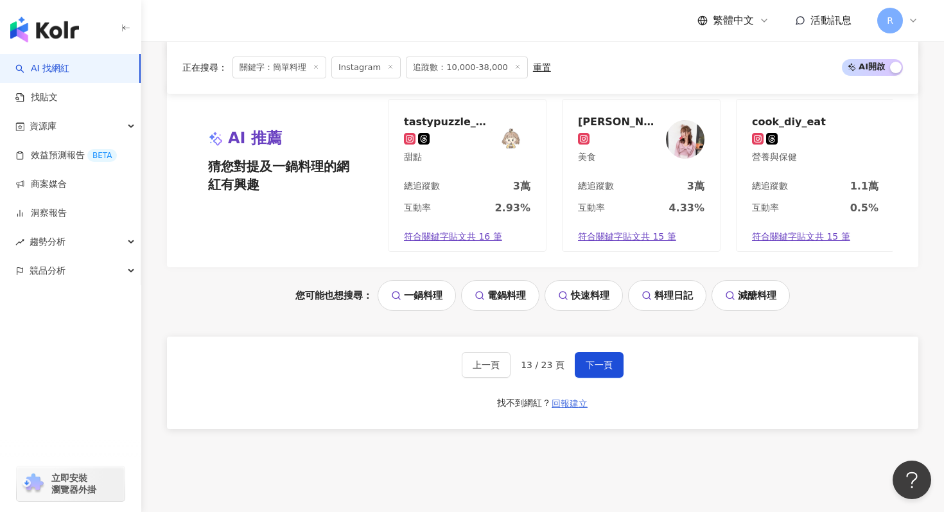
scroll to position [2702, 0]
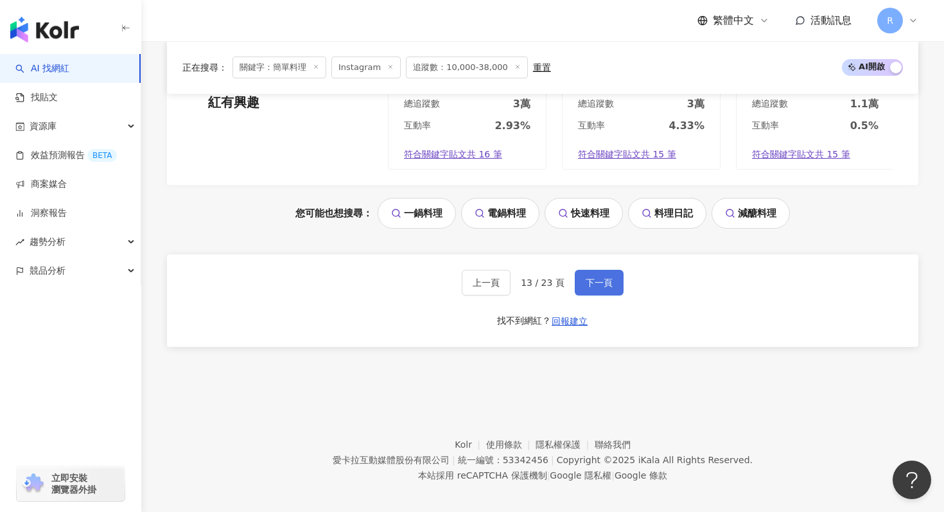
click at [602, 281] on span "下一頁" at bounding box center [599, 282] width 27 height 10
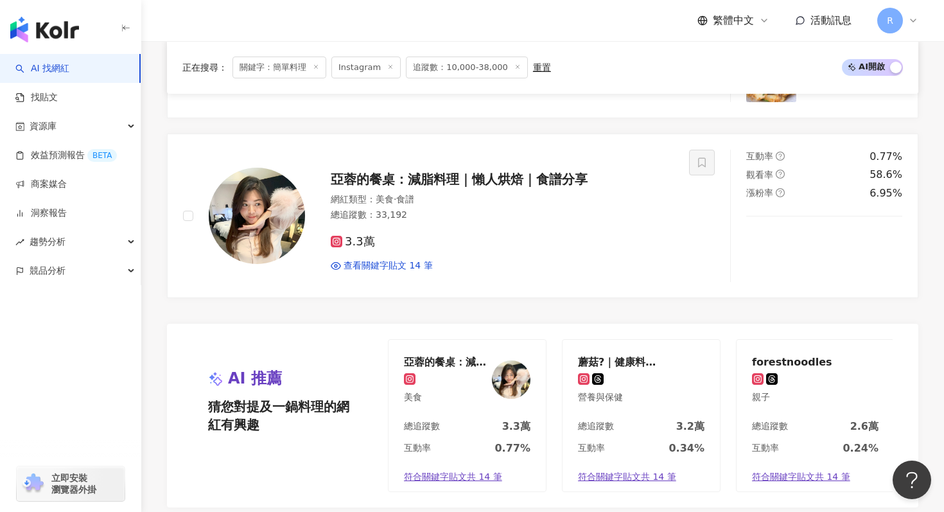
scroll to position [2711, 0]
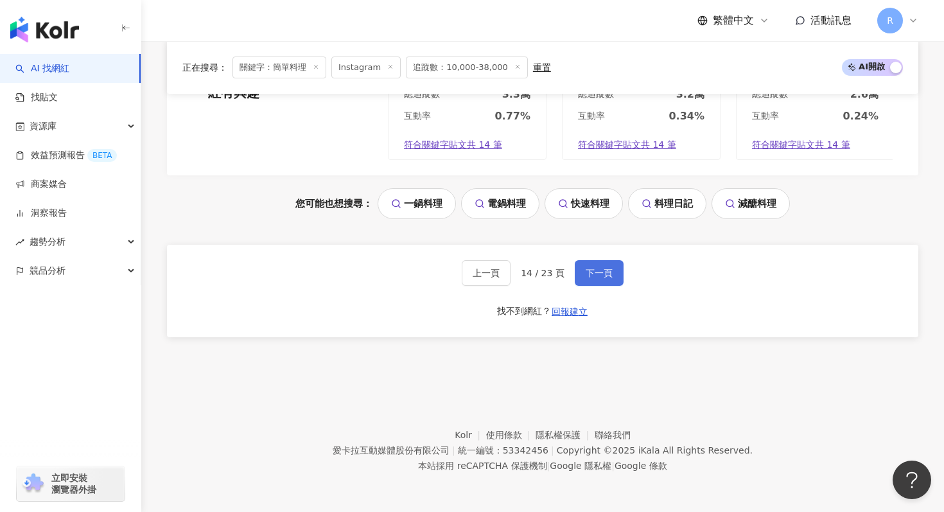
click at [600, 261] on button "下一頁" at bounding box center [599, 273] width 49 height 26
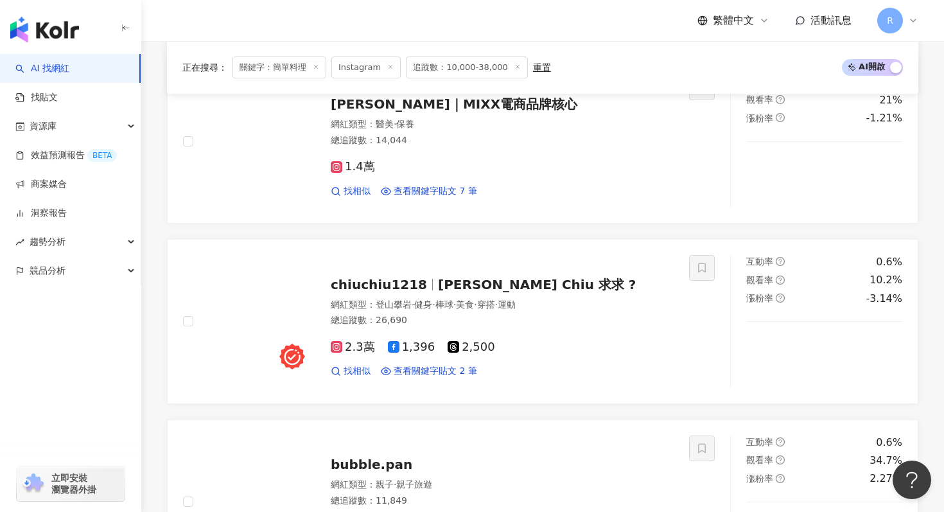
scroll to position [2115, 0]
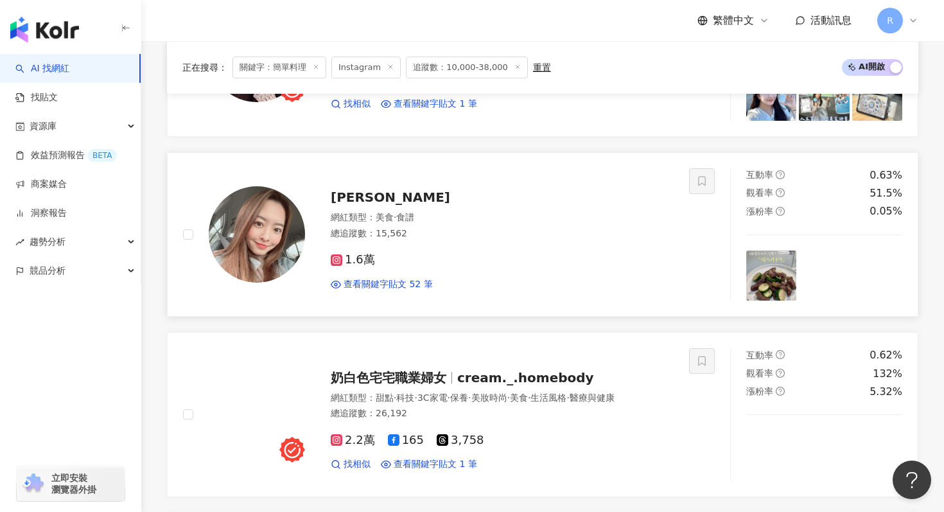
scroll to position [1274, 0]
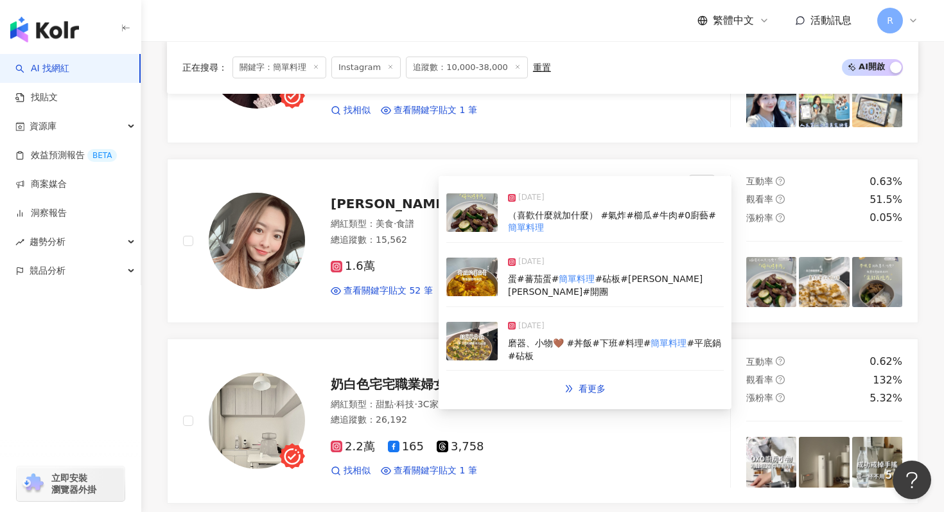
click at [476, 281] on img at bounding box center [471, 277] width 51 height 39
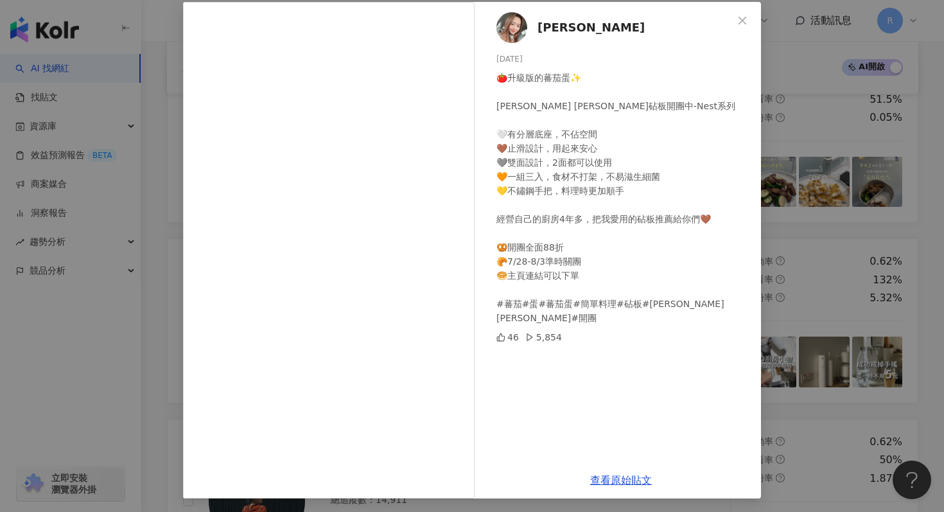
scroll to position [64, 0]
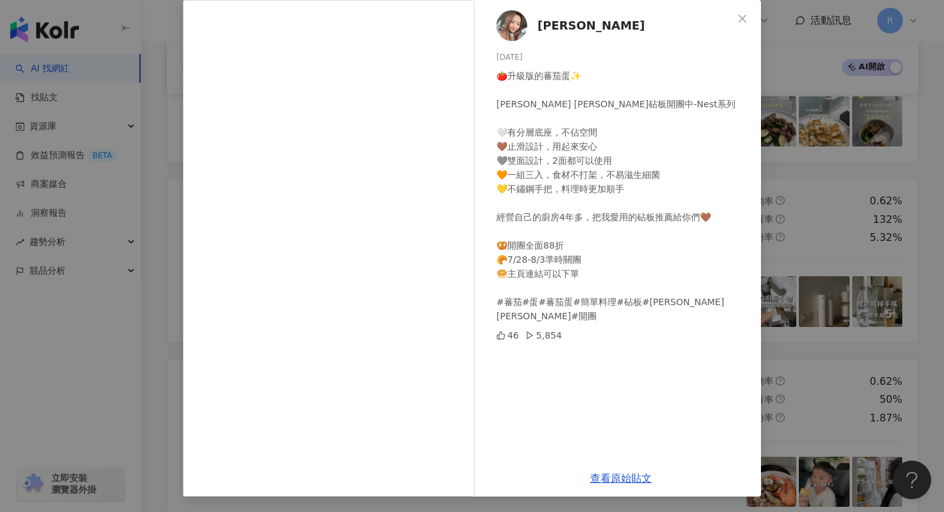
click at [780, 248] on div "Doris Xie 2025/7/29 🍅升級版的蕃茄蛋✨ Joseph Joseph砧板開團中-Nest系列 🤍有分層底座，不佔空間 🤎止滑設計，用起來安心…" at bounding box center [472, 256] width 944 height 512
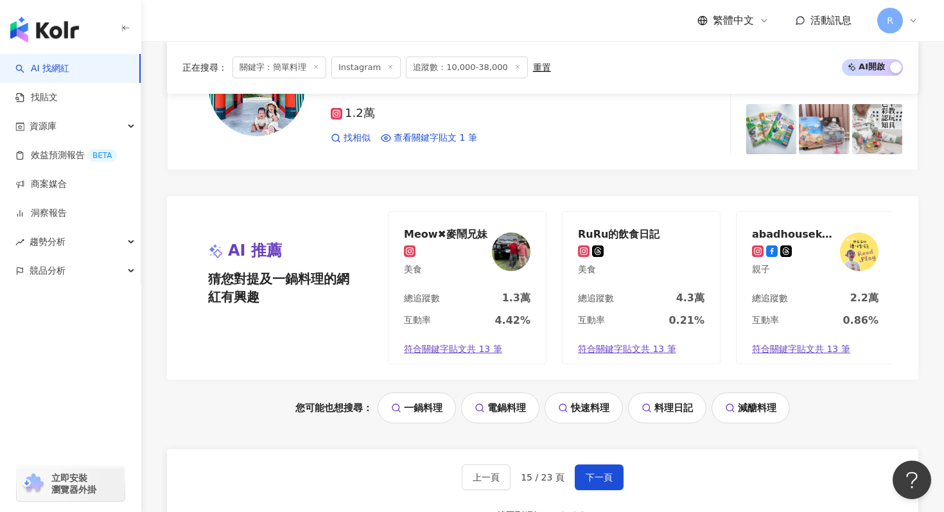
scroll to position [2711, 0]
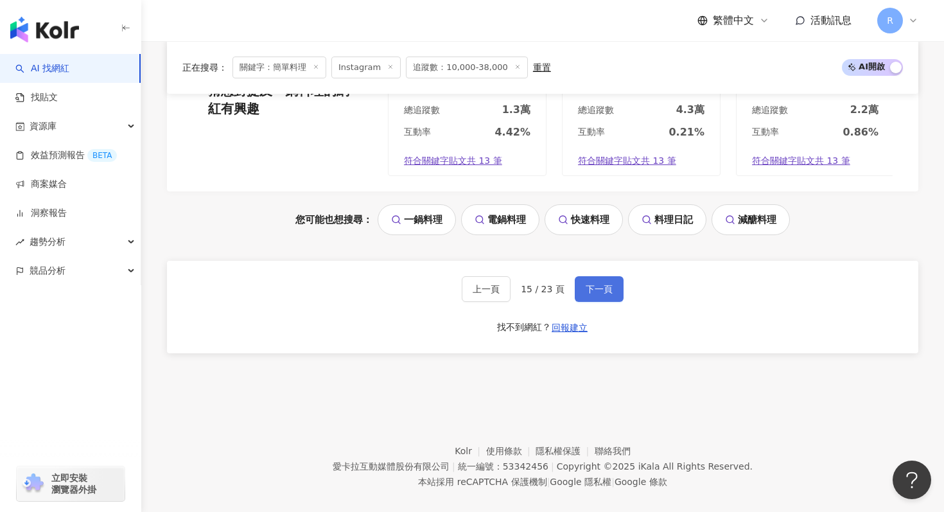
click at [616, 276] on button "下一頁" at bounding box center [599, 289] width 49 height 26
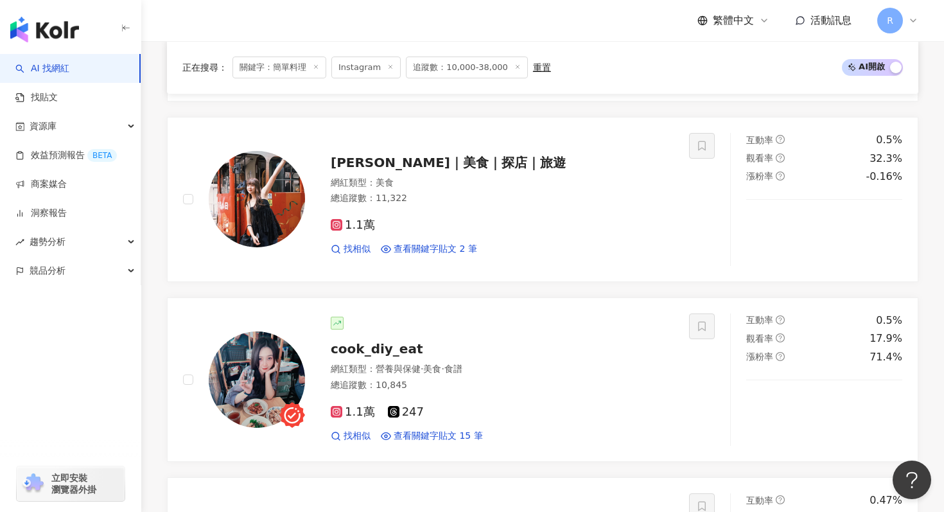
scroll to position [1498, 0]
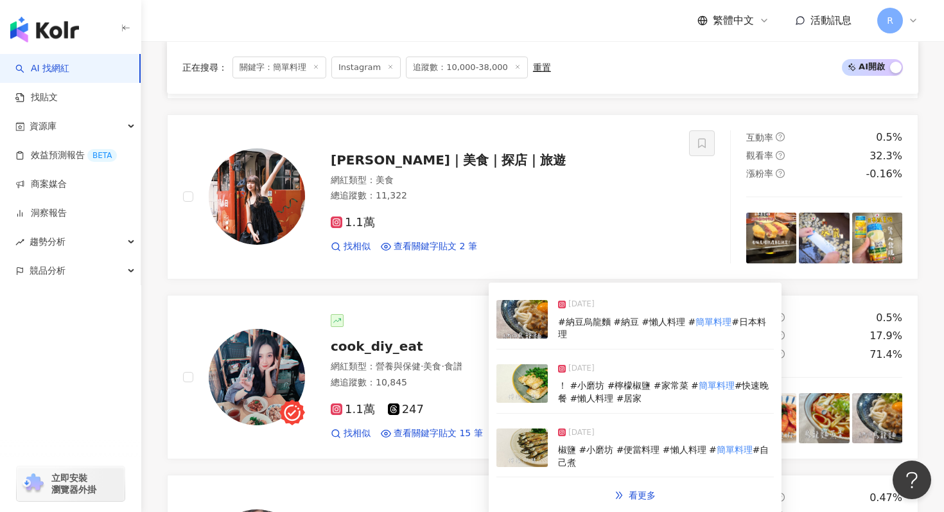
click at [528, 393] on img at bounding box center [521, 383] width 51 height 39
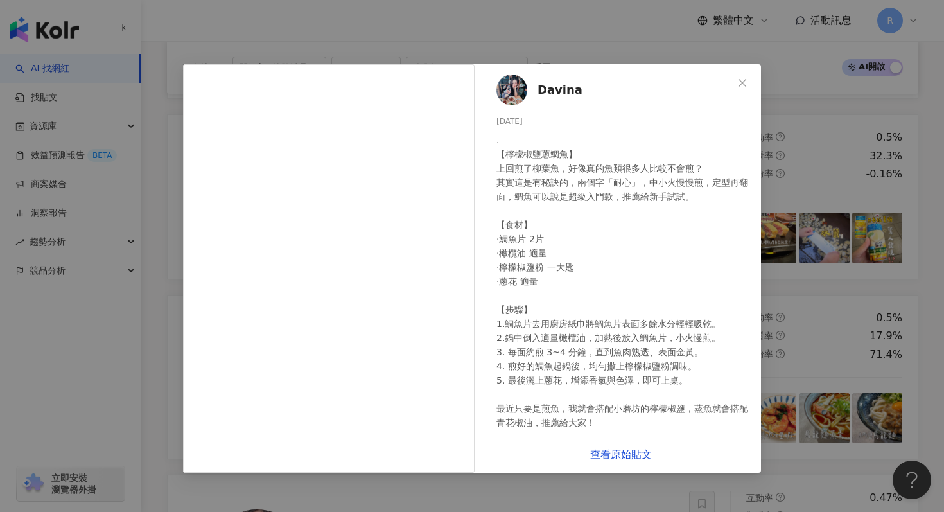
scroll to position [51, 0]
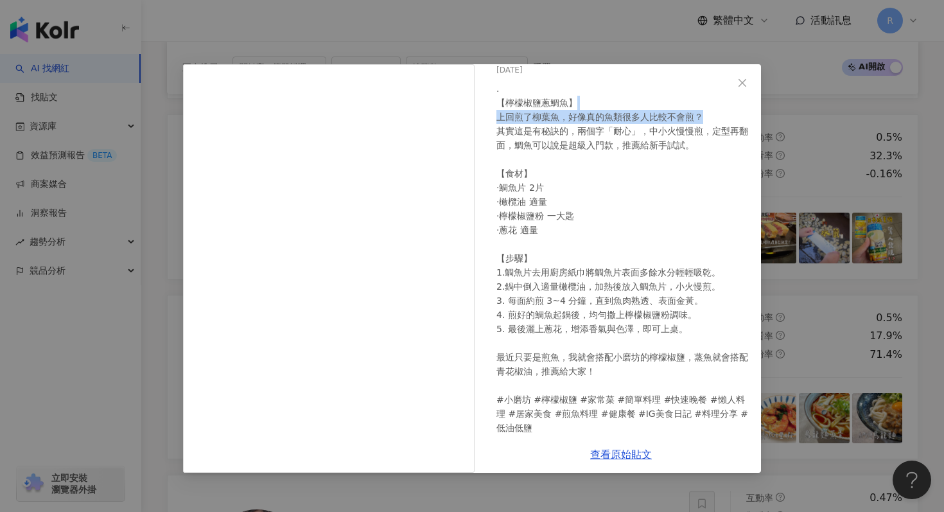
click at [785, 110] on div "Davina 2025/4/25 . 【檸檬椒鹽蔥鯛魚】 上回煎了柳葉魚，好像真的魚類很多人比較不會煎？ 其實這是有秘訣的，兩個字「耐心」，中小火慢慢煎，定型…" at bounding box center [472, 256] width 944 height 512
click at [769, 130] on div "Davina 2025/4/25 . 【檸檬椒鹽蔥鯛魚】 上回煎了柳葉魚，好像真的魚類很多人比較不會煎？ 其實這是有秘訣的，兩個字「耐心」，中小火慢慢煎，定型…" at bounding box center [472, 256] width 944 height 512
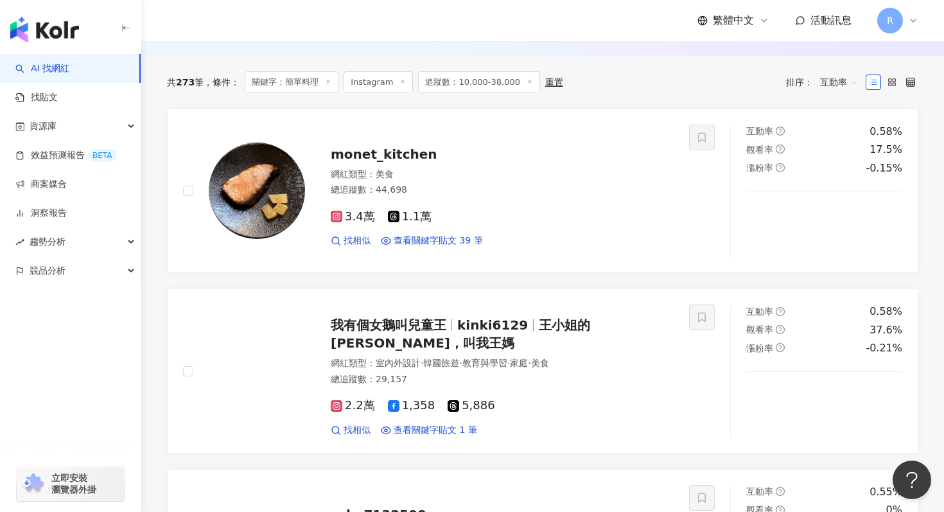
scroll to position [380, 0]
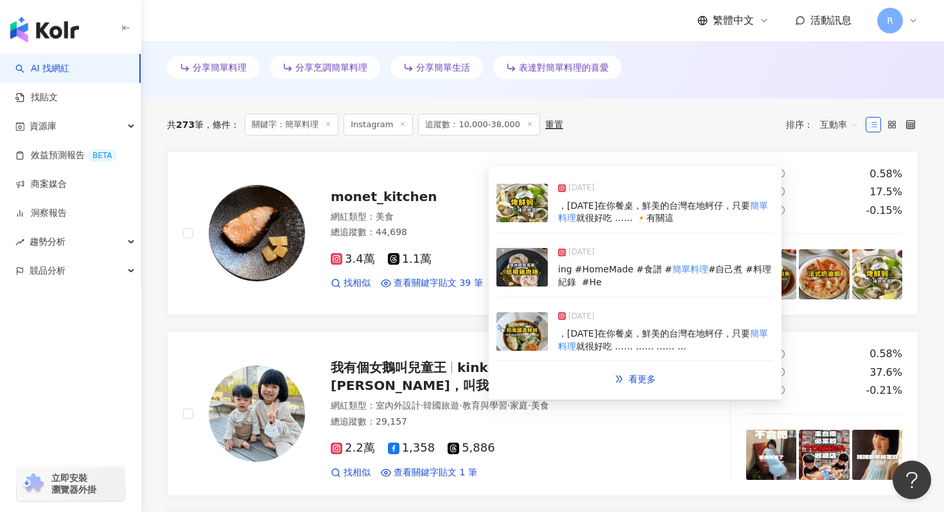
click at [505, 274] on img at bounding box center [521, 267] width 51 height 39
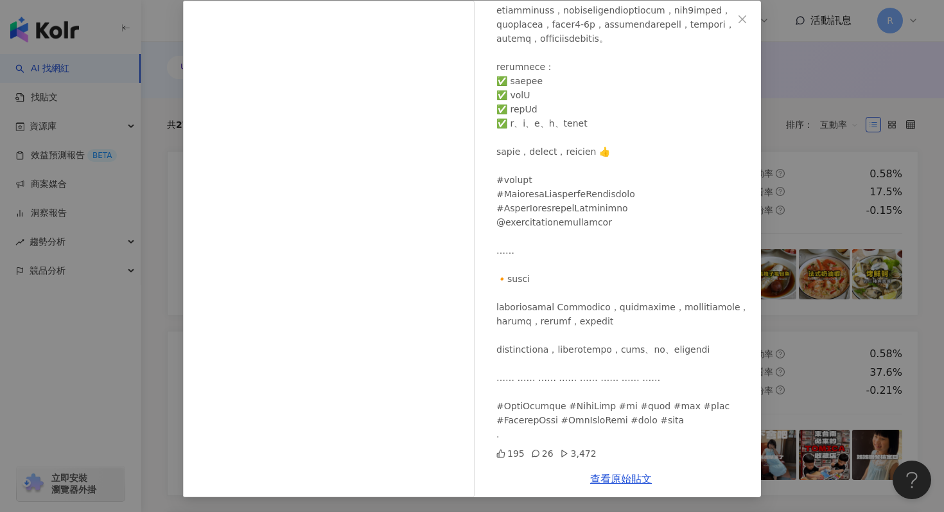
scroll to position [64, 0]
click at [807, 150] on div "monet_kitchen 2025/6/17 195 26 3,472 查看原始貼文" at bounding box center [472, 256] width 944 height 512
click at [801, 151] on div "monet_kitchen 2025/6/17 195 26 3,472 查看原始貼文" at bounding box center [472, 256] width 944 height 512
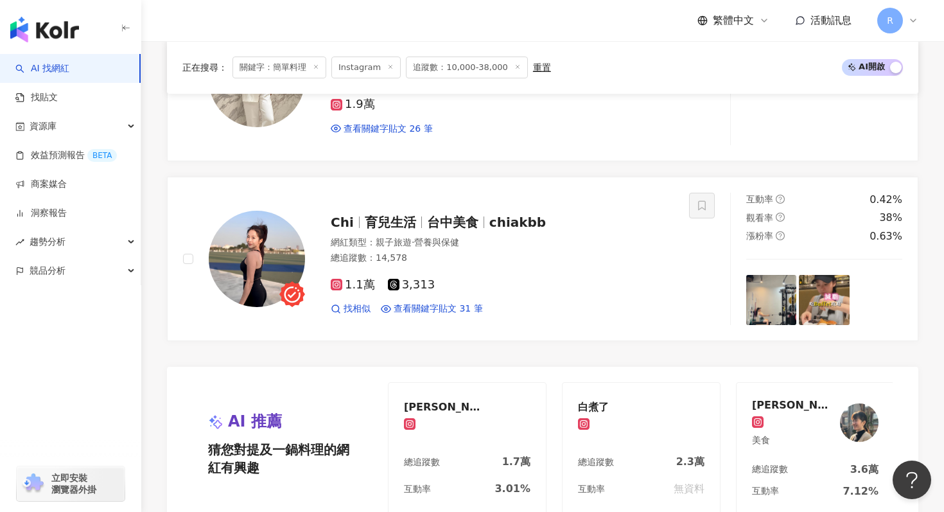
scroll to position [2711, 0]
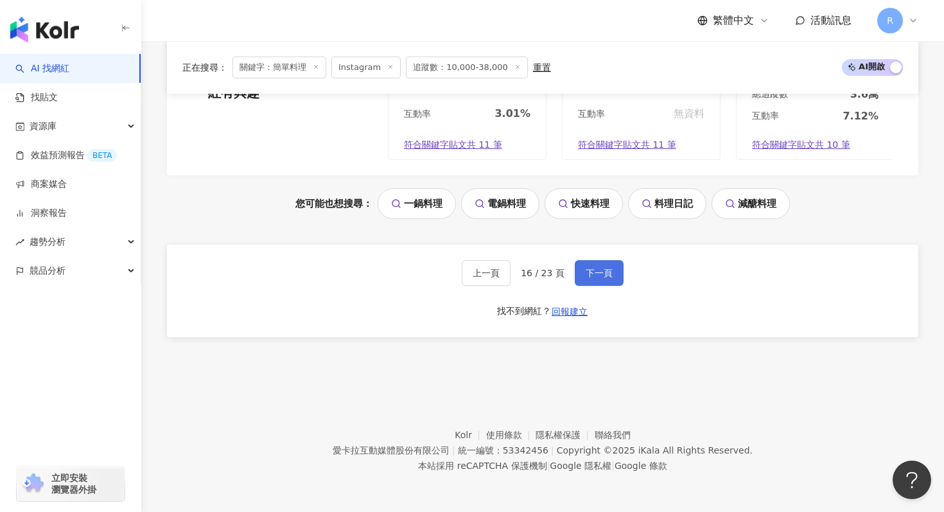
click at [589, 274] on span "下一頁" at bounding box center [599, 273] width 27 height 10
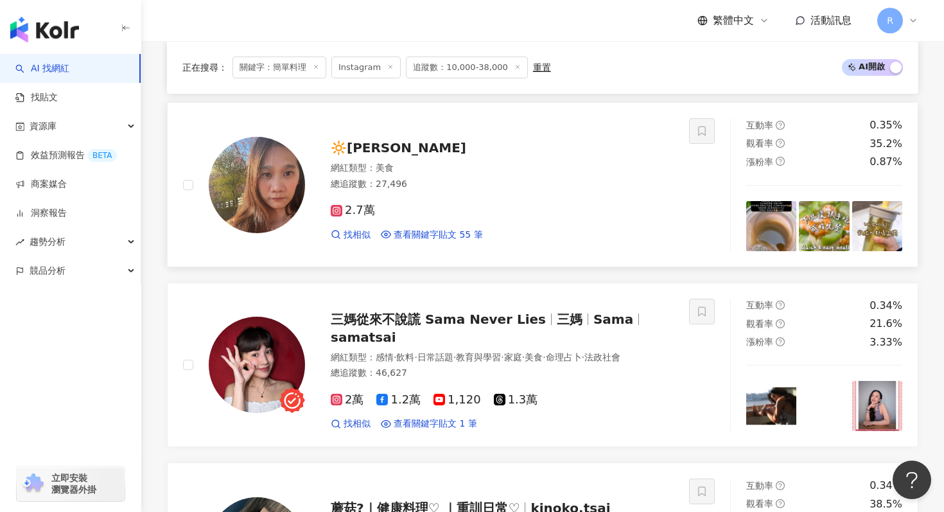
scroll to position [1790, 0]
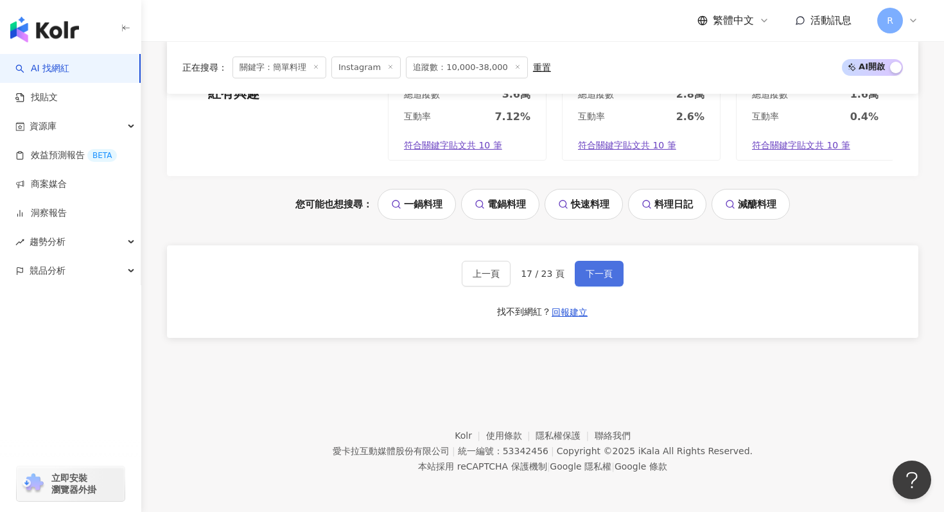
click at [595, 276] on span "下一頁" at bounding box center [599, 273] width 27 height 10
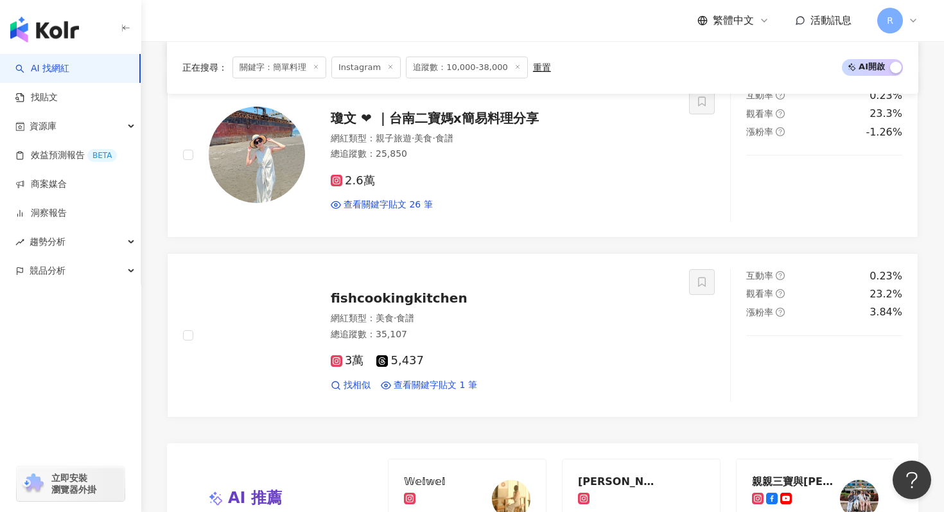
scroll to position [2243, 0]
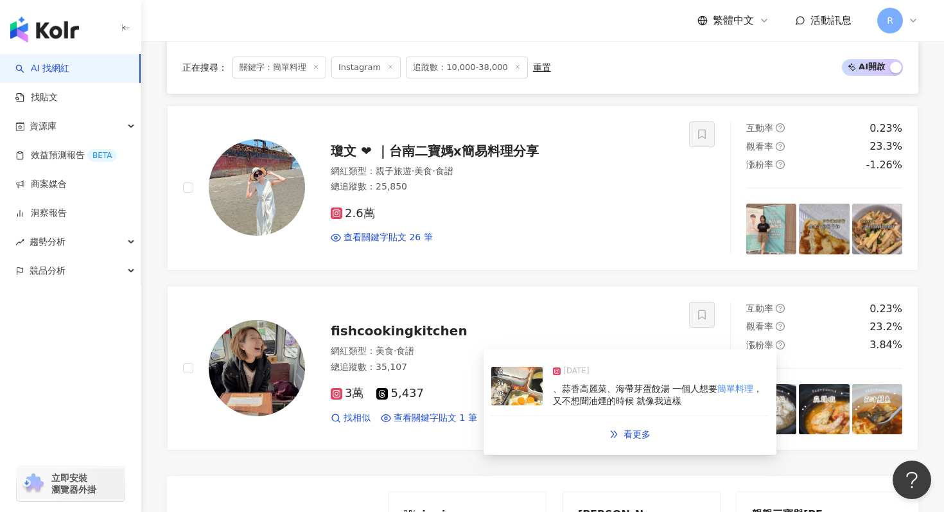
click at [511, 397] on img at bounding box center [516, 386] width 51 height 39
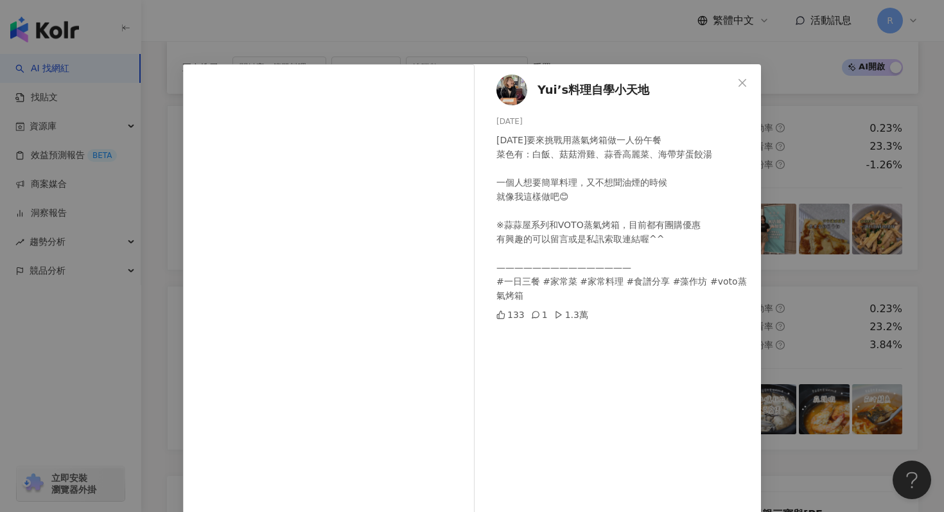
scroll to position [64, 0]
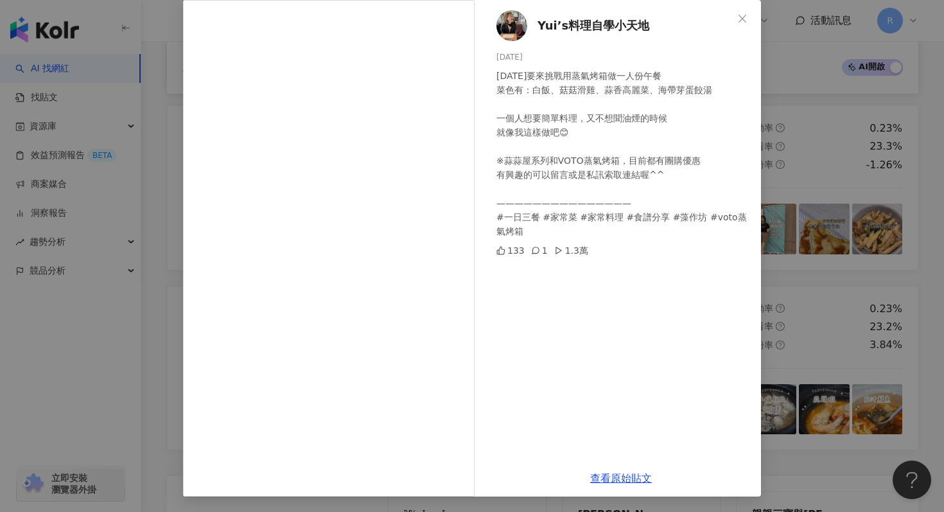
click at [839, 151] on div "Yui’s料理自學小天地 2025/1/2 今天要來挑戰用蒸氣烤箱做一人份午餐 菜色有：白飯、菇菇滑雞、蒜香高麗菜、海帶芽蛋餃湯 一個人想要簡單料理，又不想聞…" at bounding box center [472, 256] width 944 height 512
click at [830, 164] on div "Yui’s料理自學小天地 2025/1/2 今天要來挑戰用蒸氣烤箱做一人份午餐 菜色有：白飯、菇菇滑雞、蒜香高麗菜、海帶芽蛋餃湯 一個人想要簡單料理，又不想聞…" at bounding box center [472, 256] width 944 height 512
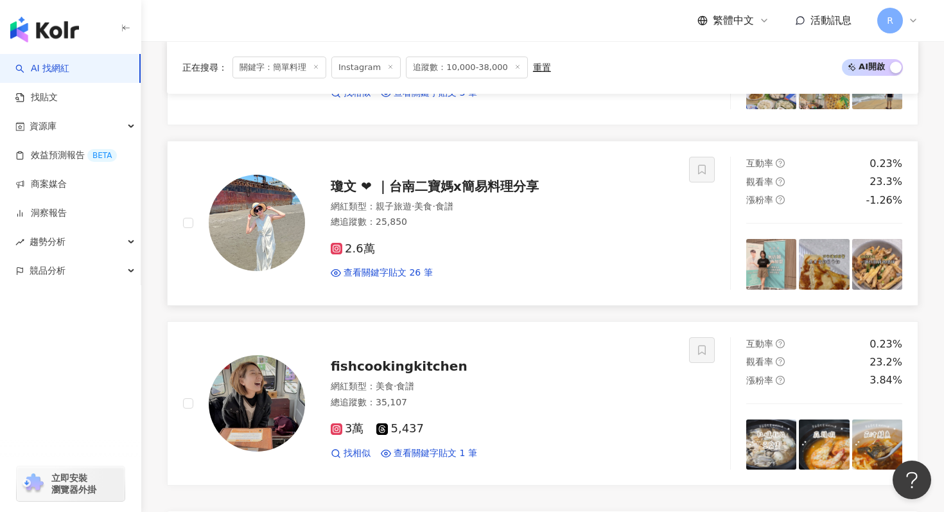
scroll to position [2207, 0]
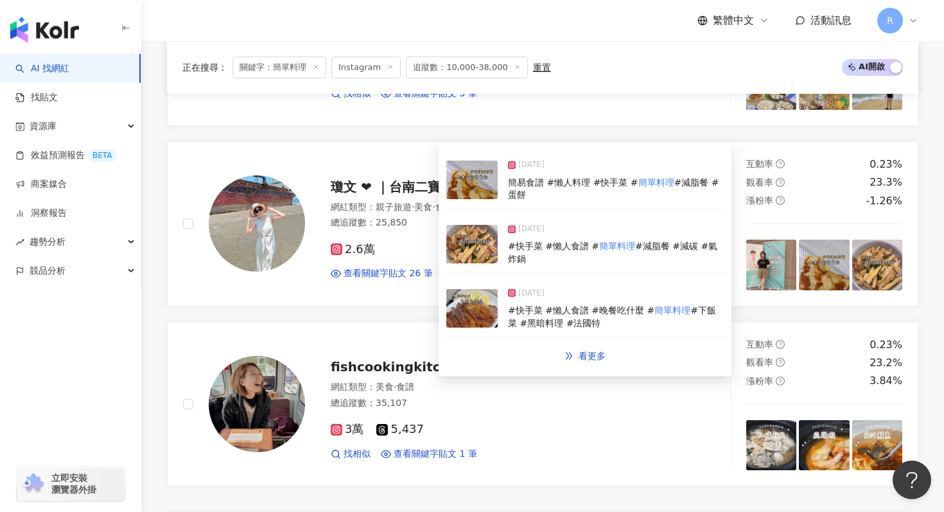
click at [471, 256] on img at bounding box center [471, 244] width 51 height 39
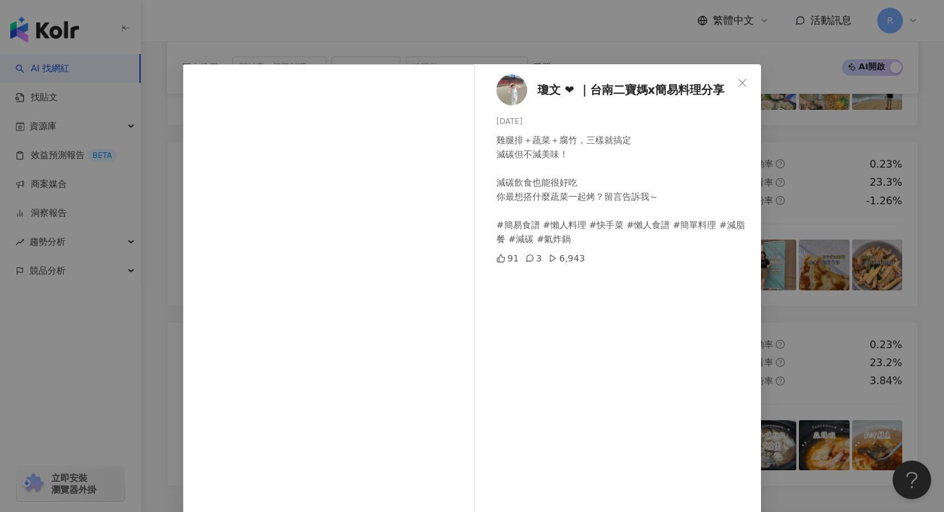
scroll to position [64, 0]
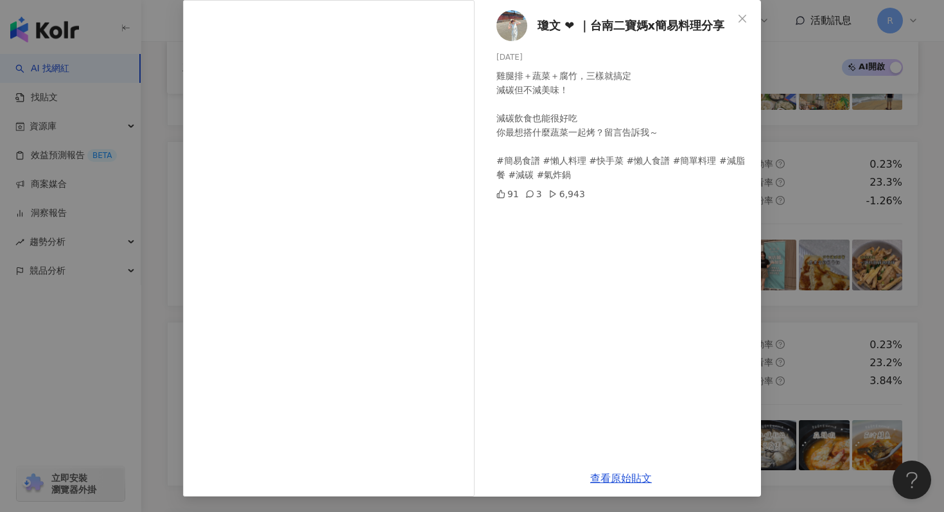
click at [774, 178] on div "瓊文 ❤︎ ｜台南二寶媽x簡易料理分享 2025/9/10 雞腿排＋蔬菜＋腐竹，三樣就搞定 減碳但不減美味！ 減碳飲食也能很好吃 你最想搭什麼蔬菜一起烤？留言…" at bounding box center [472, 256] width 944 height 512
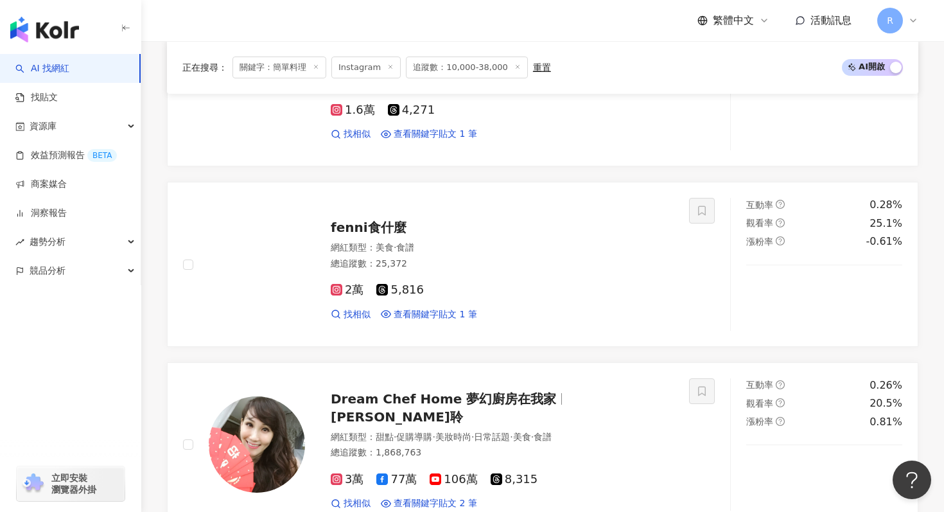
scroll to position [1265, 0]
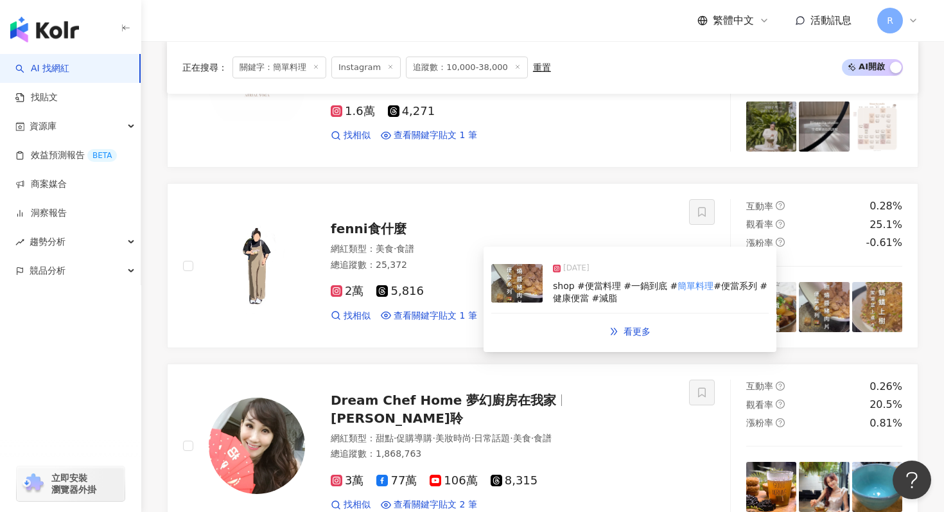
click at [514, 291] on img at bounding box center [516, 283] width 51 height 39
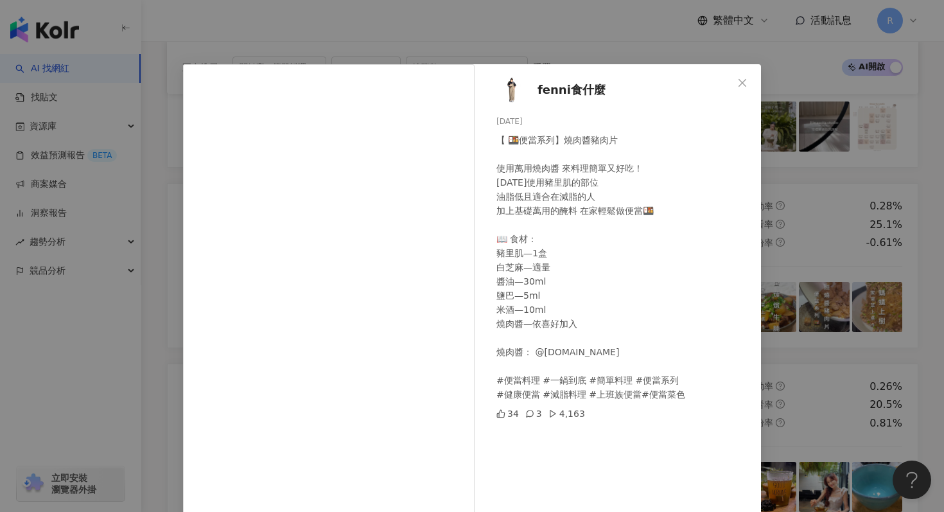
scroll to position [64, 0]
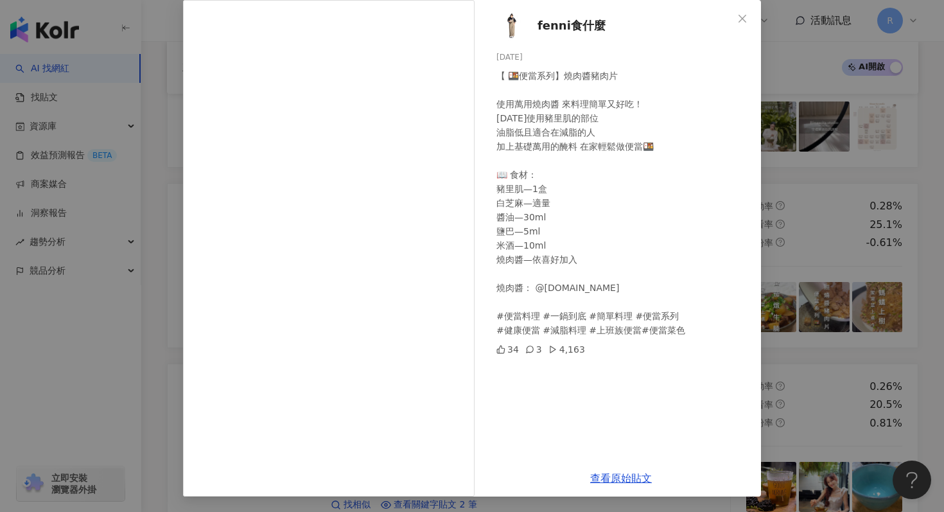
click at [843, 202] on div "fenni食什麼 2025/8/13 【 🍱便當系列】燒肉醬豬肉片 使用萬用燒肉醬 來料理簡單又好吃！ 今天使用豬里肌的部位 油脂低且適合在減脂的人 加上基礎…" at bounding box center [472, 256] width 944 height 512
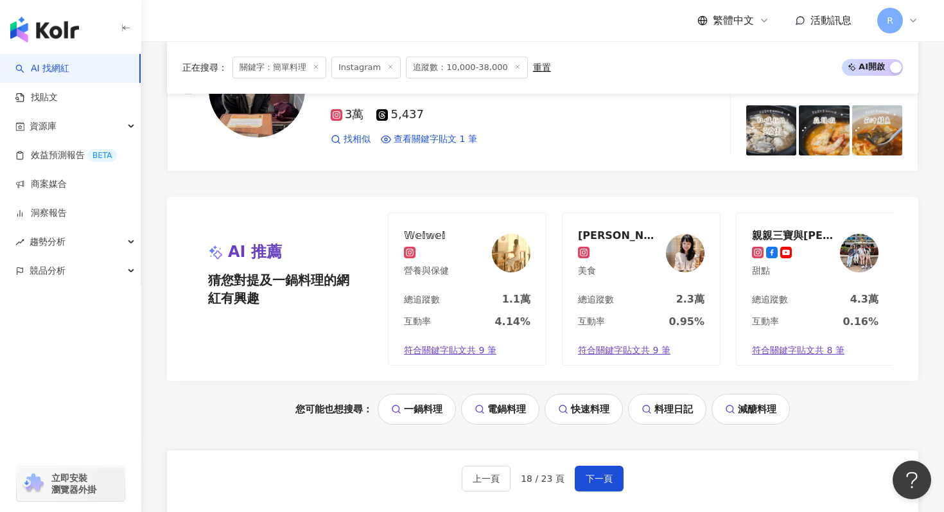
scroll to position [2711, 0]
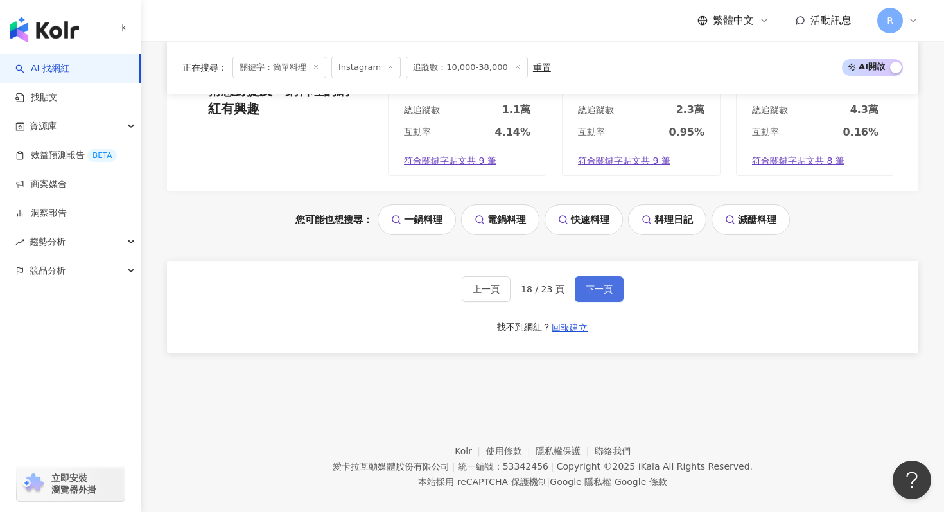
click at [587, 284] on span "下一頁" at bounding box center [599, 289] width 27 height 10
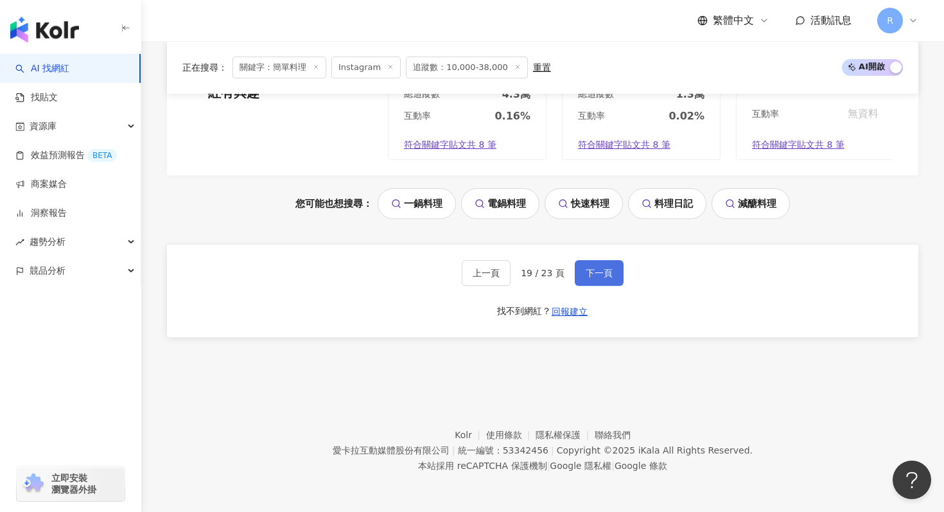
click at [586, 269] on span "下一頁" at bounding box center [599, 273] width 27 height 10
click at [595, 286] on div "上一頁 20 / 23 頁 下一頁 找不到網紅？ 回報建立" at bounding box center [542, 291] width 751 height 92
click at [595, 274] on span "下一頁" at bounding box center [599, 273] width 27 height 10
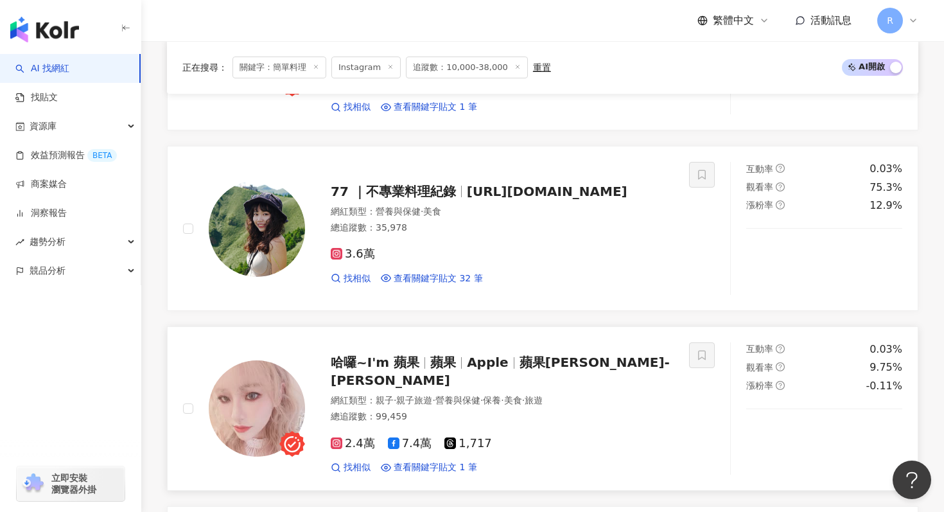
scroll to position [1826, 0]
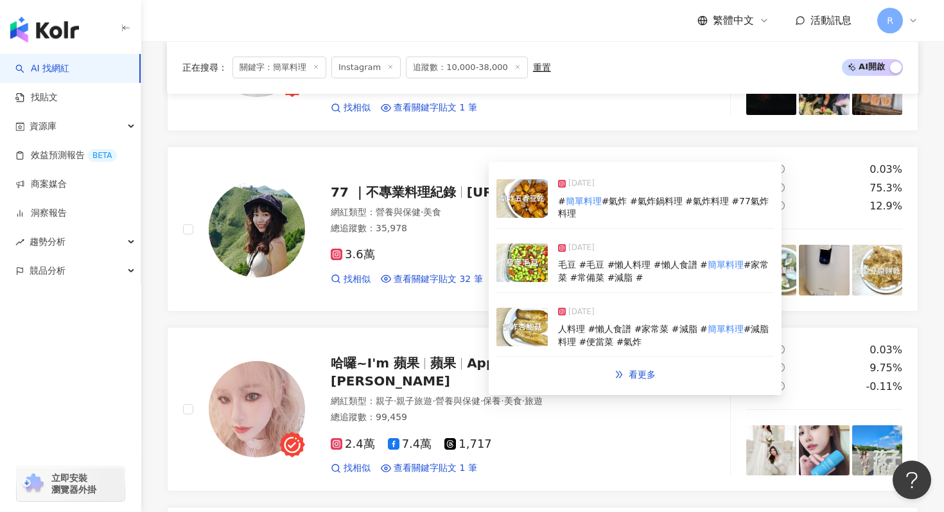
click at [518, 274] on img at bounding box center [521, 262] width 51 height 39
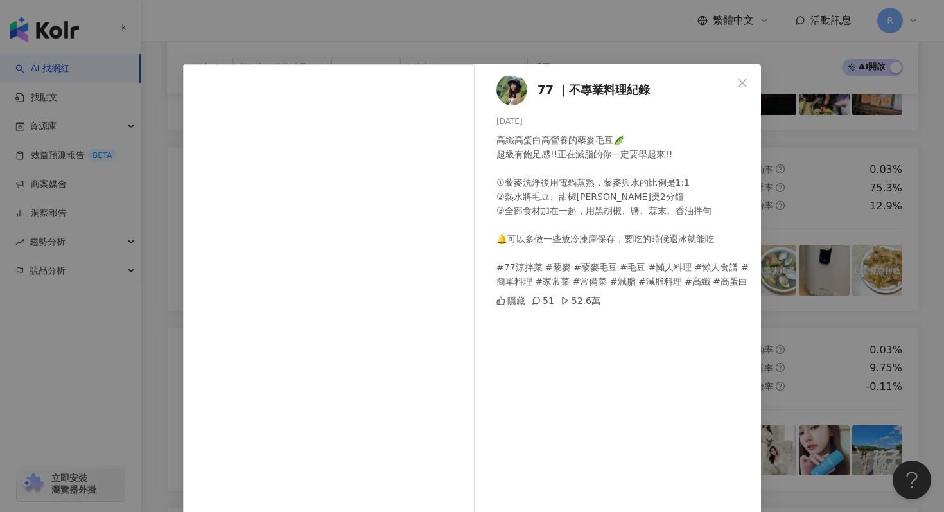
scroll to position [49, 0]
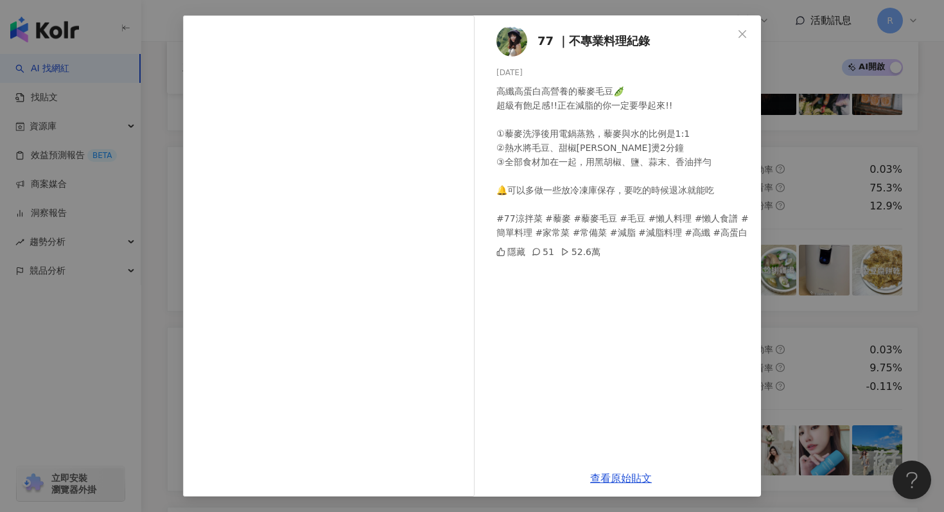
click at [782, 179] on div "77 ｜不專業料理紀錄 2025/6/9 高纖高蛋白高營養的藜麥毛豆🫛 超級有飽足感!!正在減脂的你一定要學起來!! ①藜麥洗淨後用電鍋蒸熟，藜麥與水的比例是…" at bounding box center [472, 256] width 944 height 512
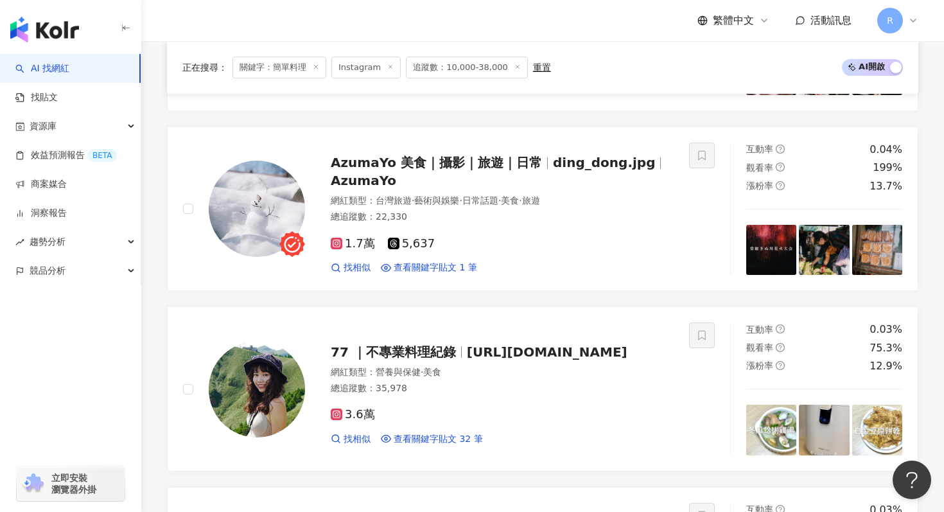
scroll to position [2520, 0]
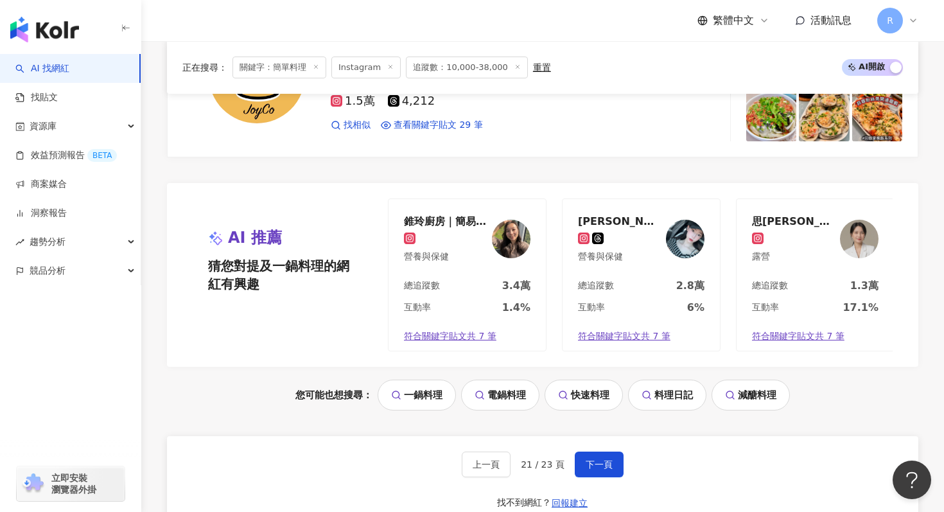
click at [570, 455] on div "上一頁 21 / 23 頁 下一頁" at bounding box center [543, 464] width 162 height 26
click at [582, 455] on button "下一頁" at bounding box center [599, 464] width 49 height 26
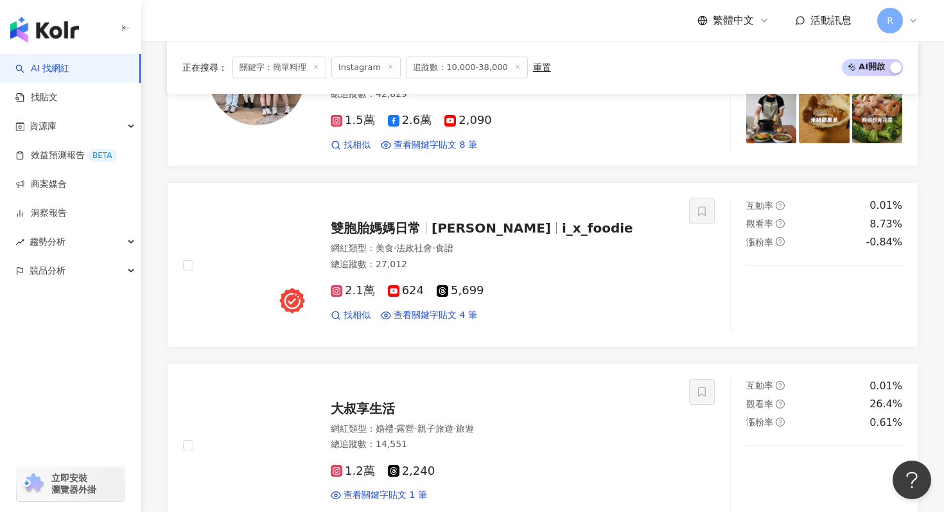
scroll to position [1975, 0]
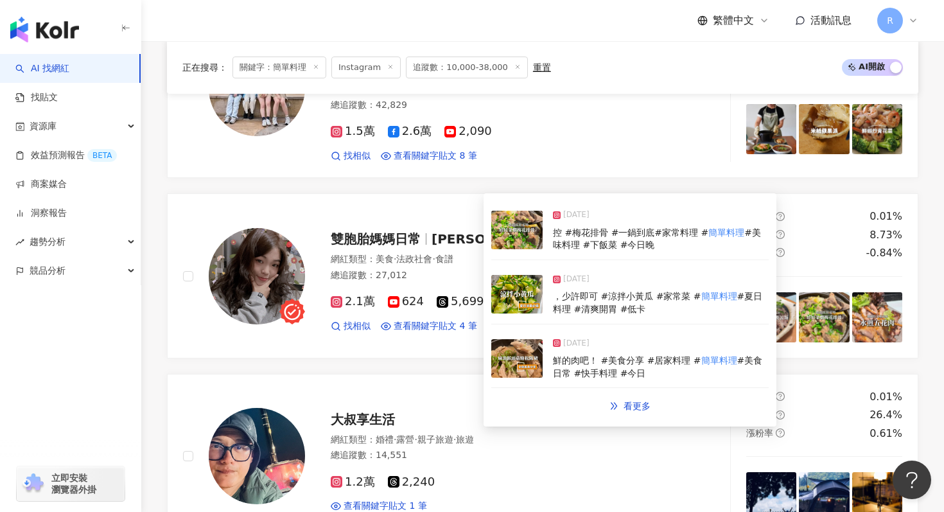
click at [516, 299] on img at bounding box center [516, 294] width 51 height 39
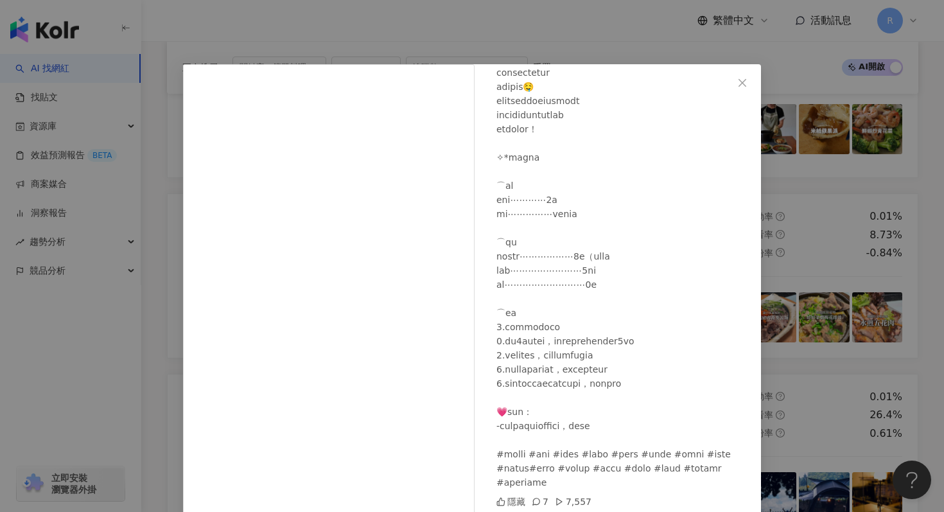
scroll to position [49, 0]
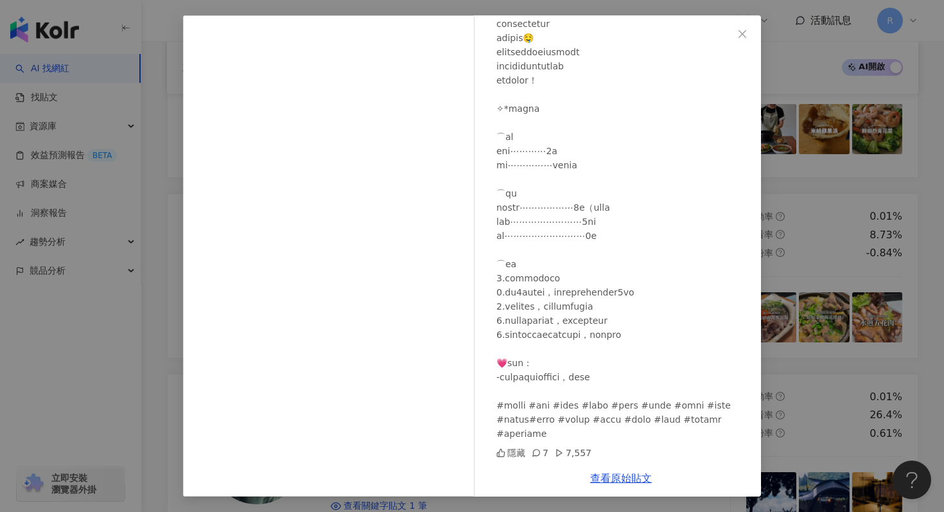
click at [841, 168] on div "雙胞胎媽媽日常 2025/4/2 隱藏 7 7,557 查看原始貼文" at bounding box center [472, 256] width 944 height 512
click at [804, 169] on div "雙胞胎媽媽日常 2025/4/2 隱藏 7 7,557 查看原始貼文" at bounding box center [472, 256] width 944 height 512
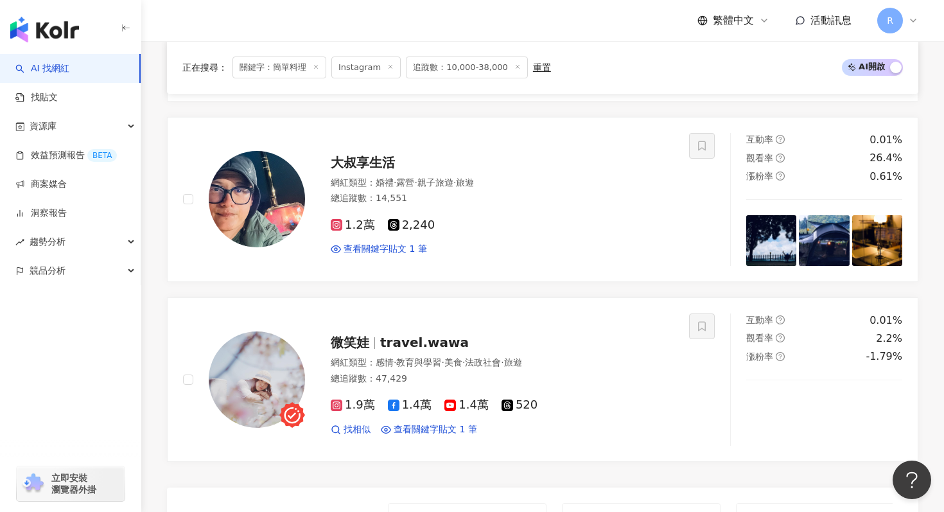
scroll to position [2711, 0]
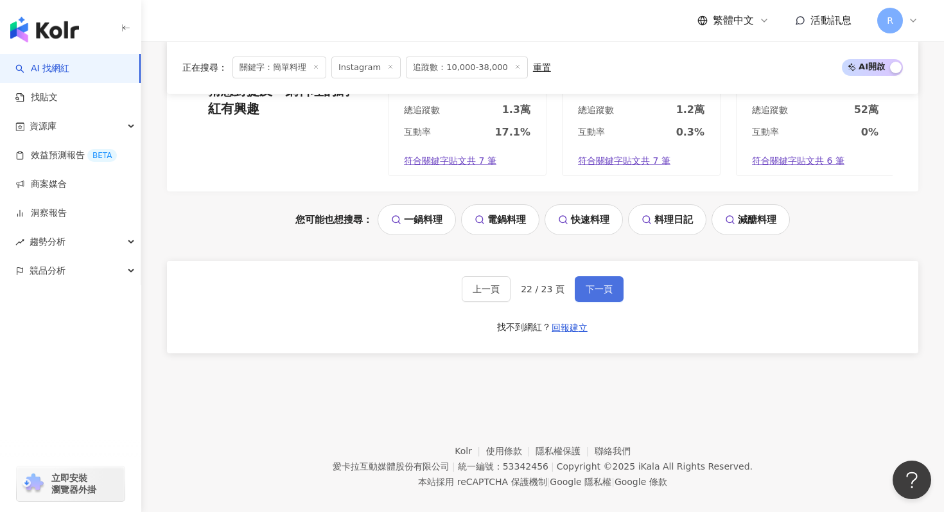
click at [583, 276] on button "下一頁" at bounding box center [599, 289] width 49 height 26
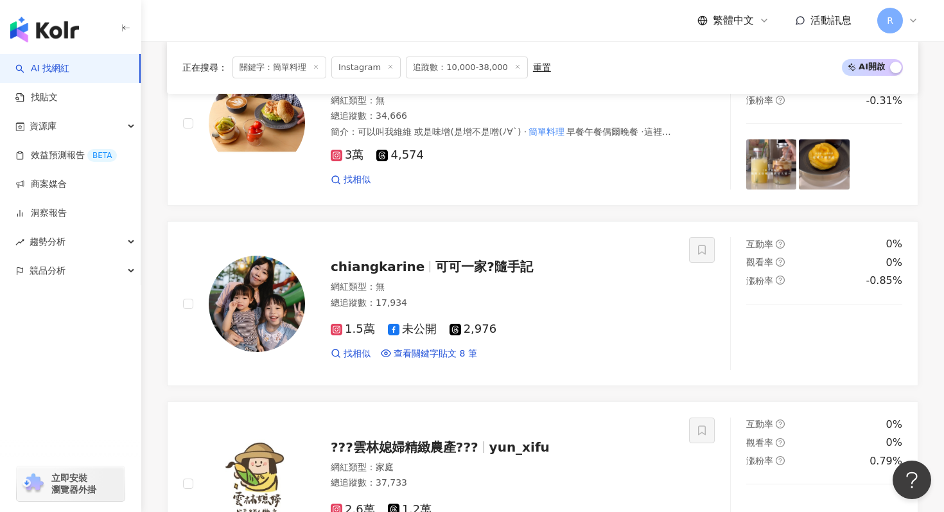
scroll to position [1607, 0]
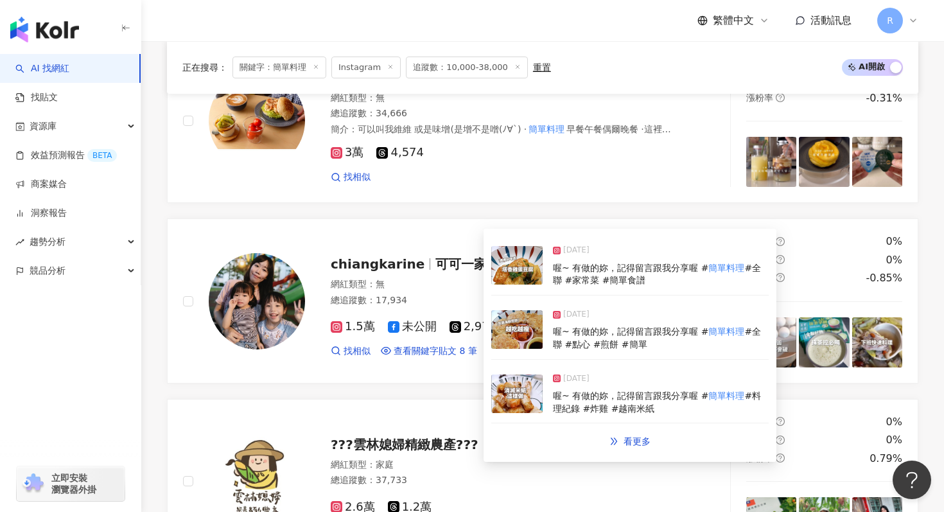
click at [508, 335] on img at bounding box center [516, 329] width 51 height 39
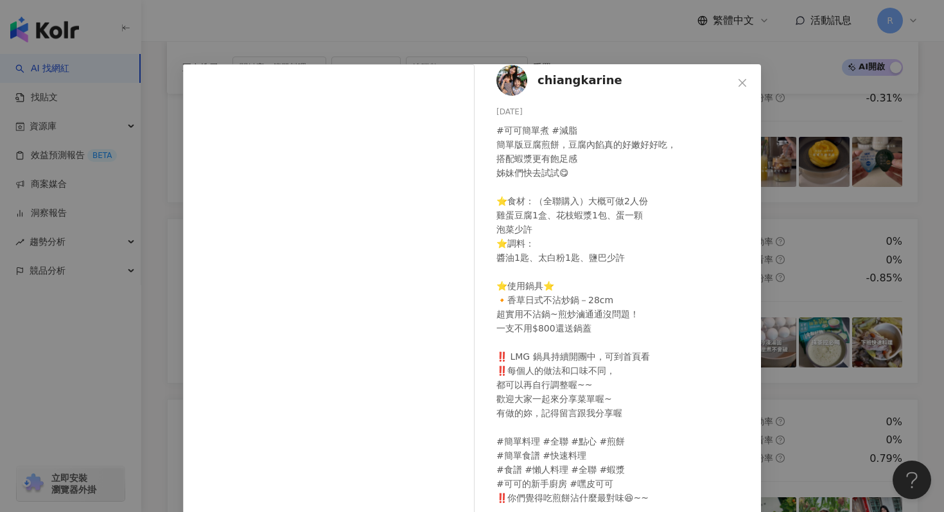
scroll to position [64, 0]
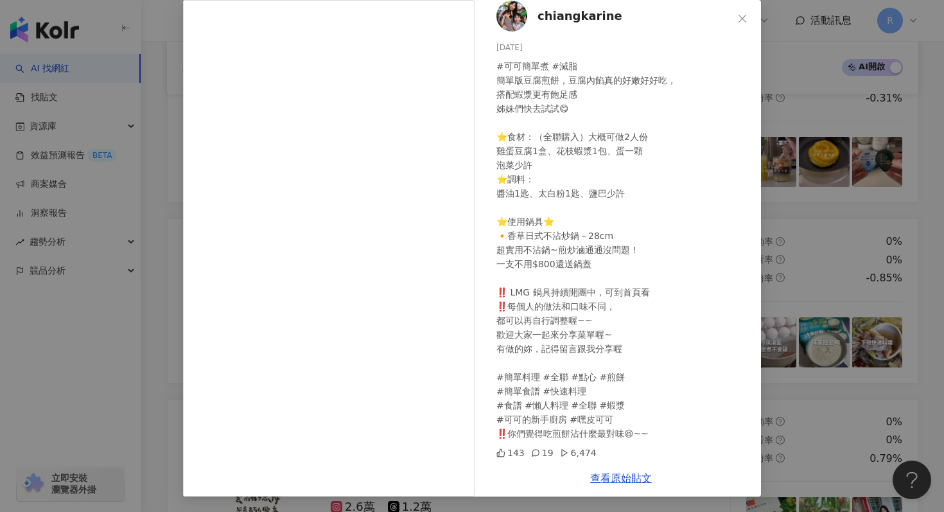
click at [879, 168] on div "chiangkarine 2024/10/21 #可可簡單煮 #減脂 簡單版豆腐煎餅，豆腐內餡真的好嫩好好吃， 搭配蝦漿更有飽足感 姊妹們快去試試😋 ⭐食材：…" at bounding box center [472, 256] width 944 height 512
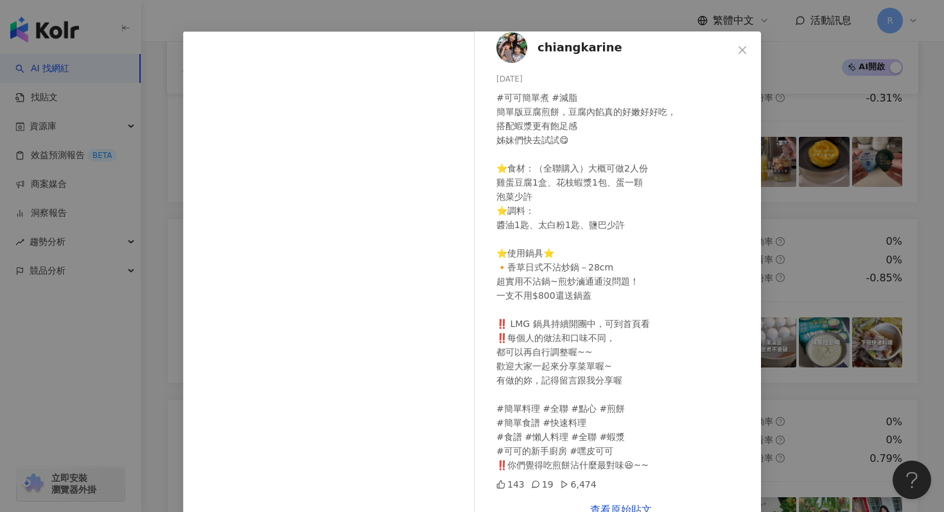
click at [870, 195] on div "chiangkarine 2024/10/21 #可可簡單煮 #減脂 簡單版豆腐煎餅，豆腐內餡真的好嫩好好吃， 搭配蝦漿更有飽足感 姊妹們快去試試😋 ⭐食材：…" at bounding box center [472, 256] width 944 height 512
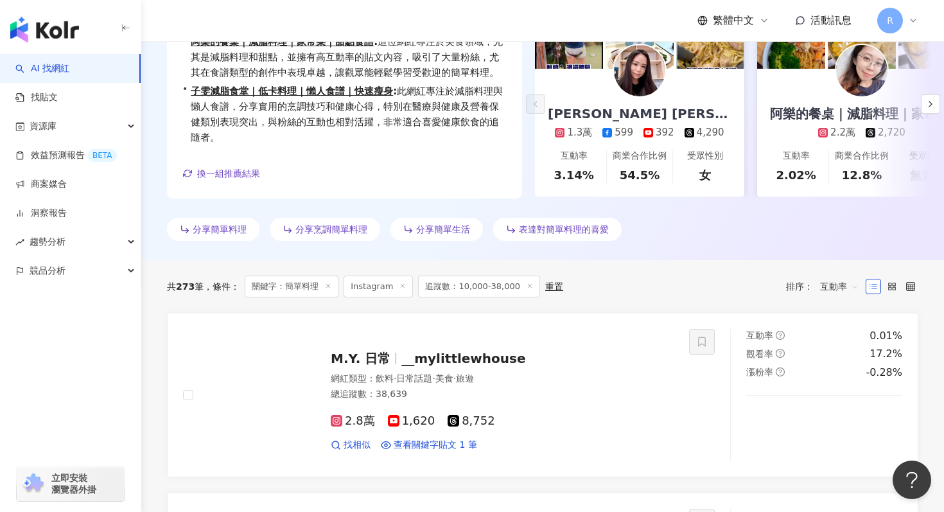
scroll to position [0, 0]
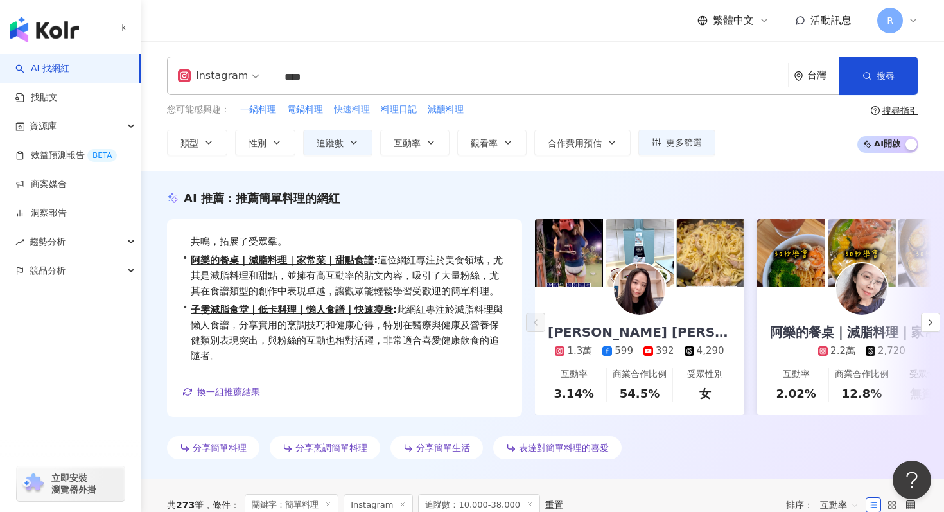
click at [358, 112] on span "快速料理" at bounding box center [352, 109] width 36 height 13
type input "****"
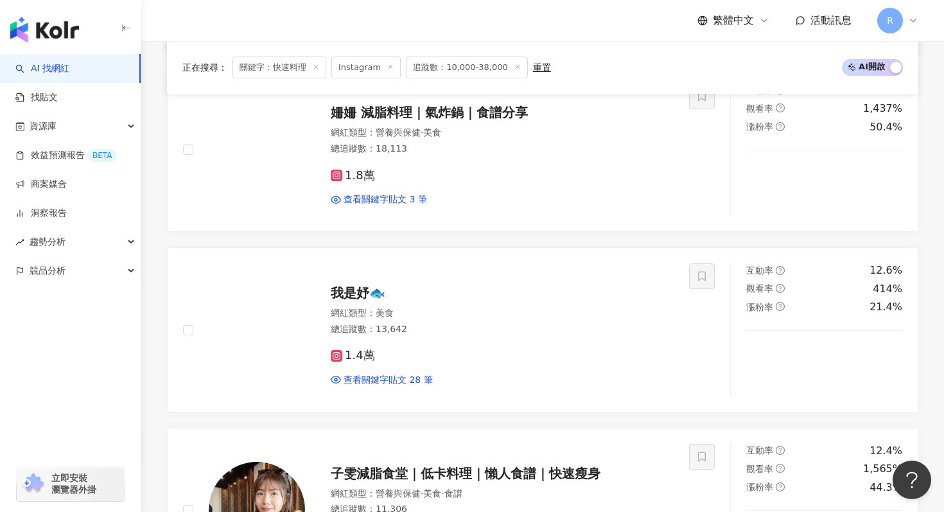
scroll to position [2073, 0]
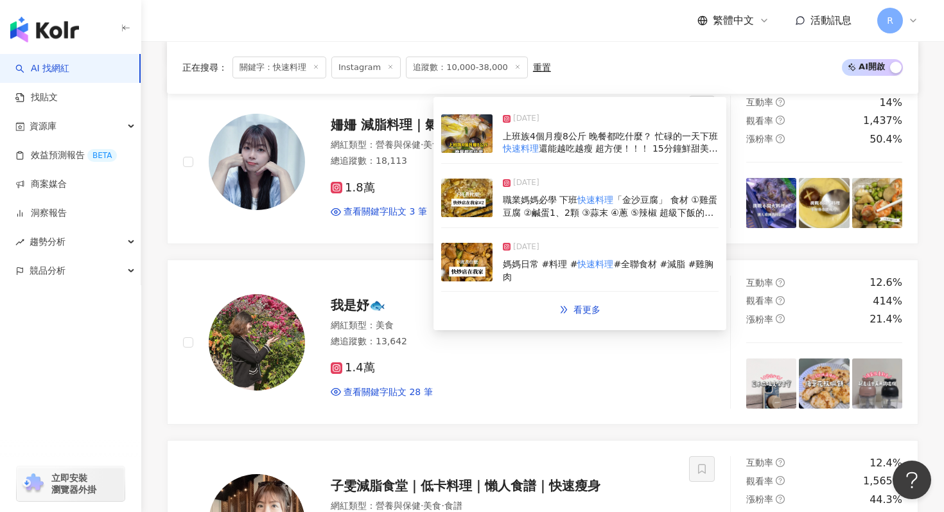
click at [485, 210] on img at bounding box center [466, 198] width 51 height 39
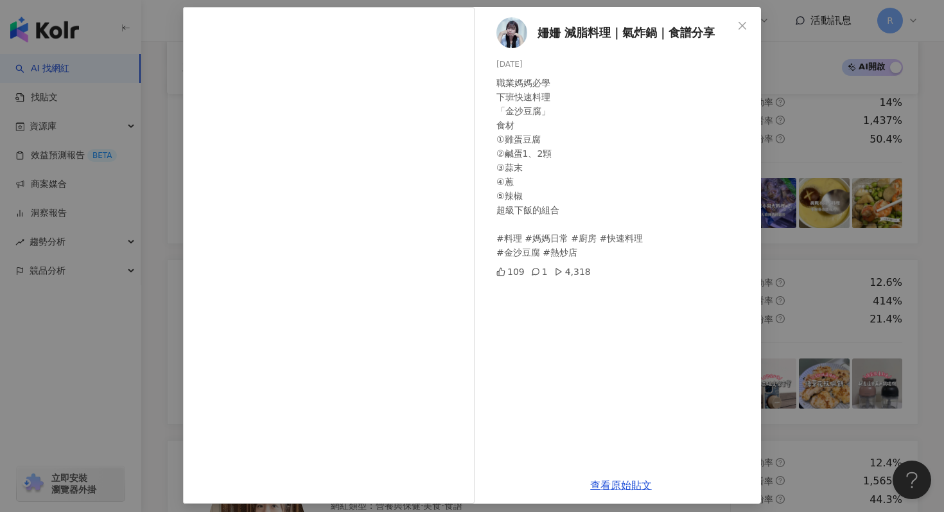
scroll to position [64, 0]
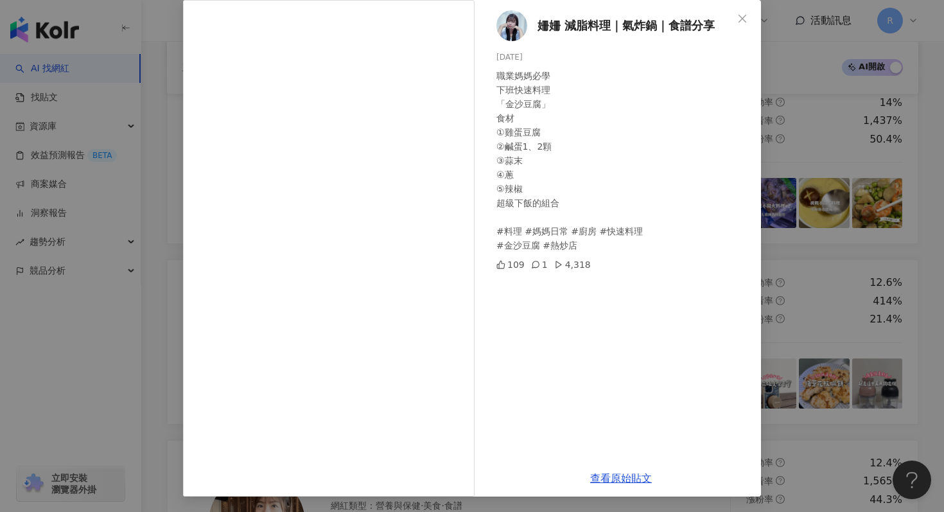
click at [772, 186] on div "姍姍 減脂料理｜氣炸鍋｜食譜分享 2024/11/11 職業媽媽必學 下班快速料理 「金沙豆腐」 食材 ①雞蛋豆腐 ②鹹蛋1、2顆 ③蒜末 ④蔥 ⑤辣椒 超級…" at bounding box center [472, 256] width 944 height 512
click at [784, 200] on div "姍姍 減脂料理｜氣炸鍋｜食譜分享 2024/11/11 職業媽媽必學 下班快速料理 「金沙豆腐」 食材 ①雞蛋豆腐 ②鹹蛋1、2顆 ③蒜末 ④蔥 ⑤辣椒 超級…" at bounding box center [472, 256] width 944 height 512
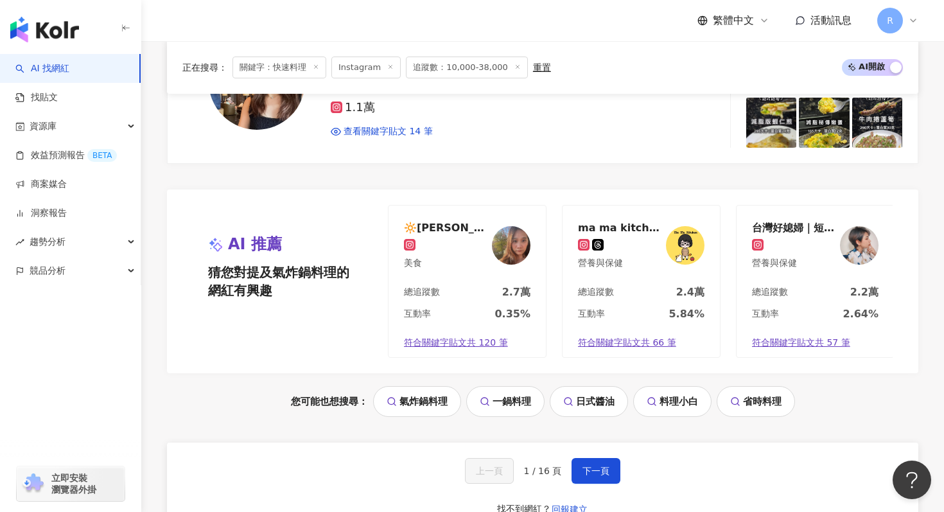
scroll to position [2569, 0]
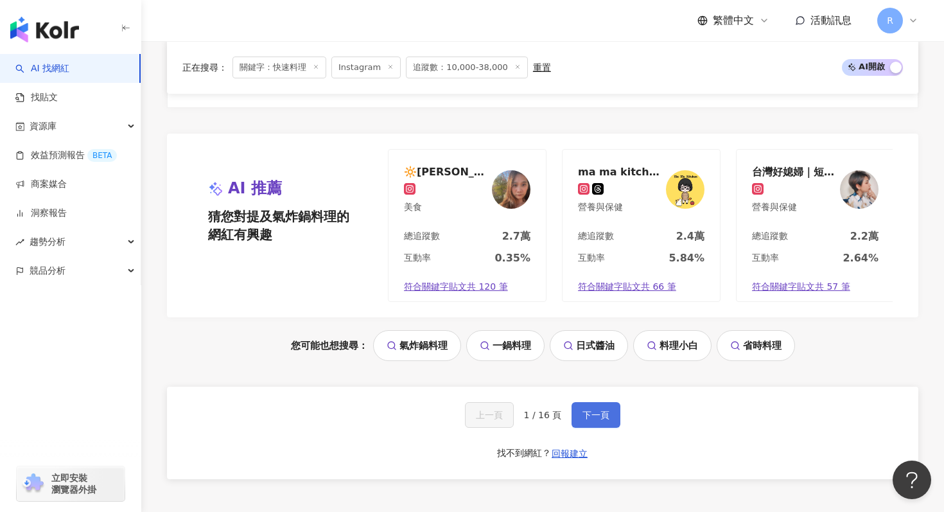
click at [593, 410] on span "下一頁" at bounding box center [595, 415] width 27 height 10
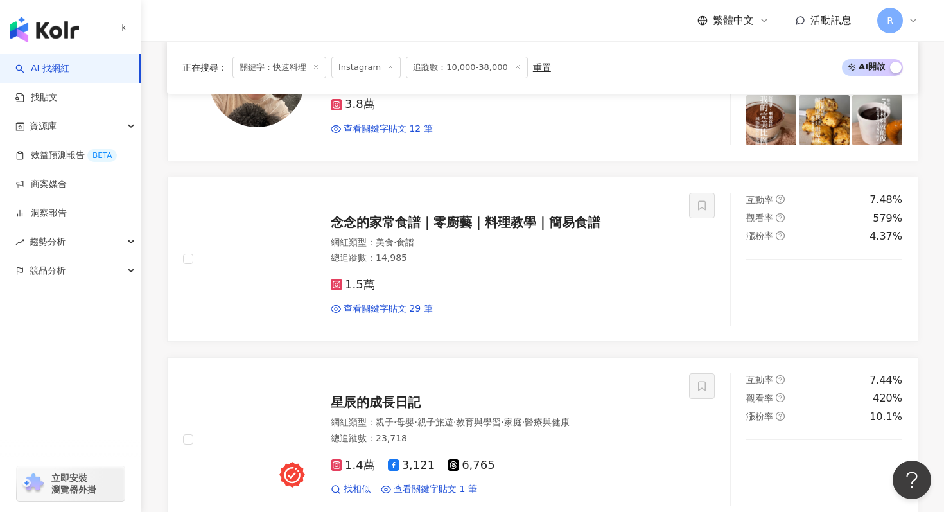
scroll to position [1431, 0]
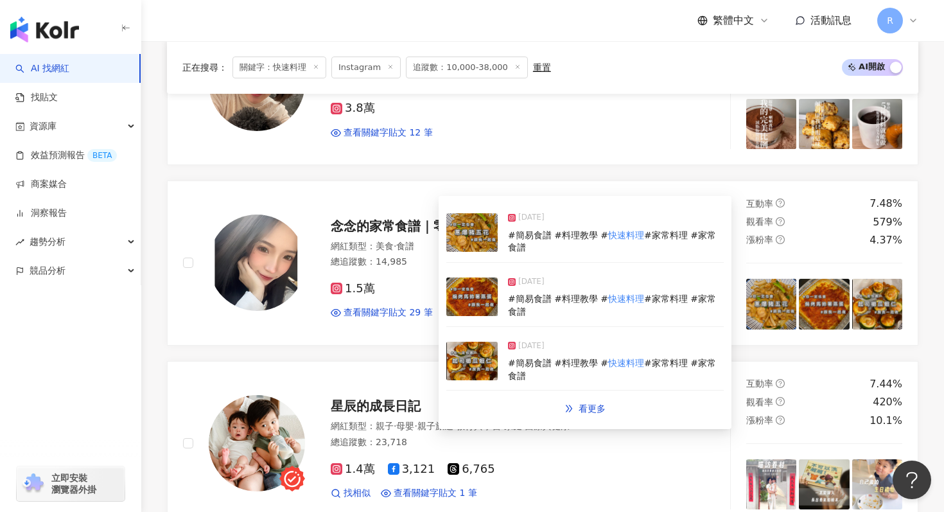
click at [505, 290] on div "2025/8/29 #簡易食譜 #料理教學 # 快速料理 #家常料理 #家常食譜" at bounding box center [584, 297] width 277 height 59
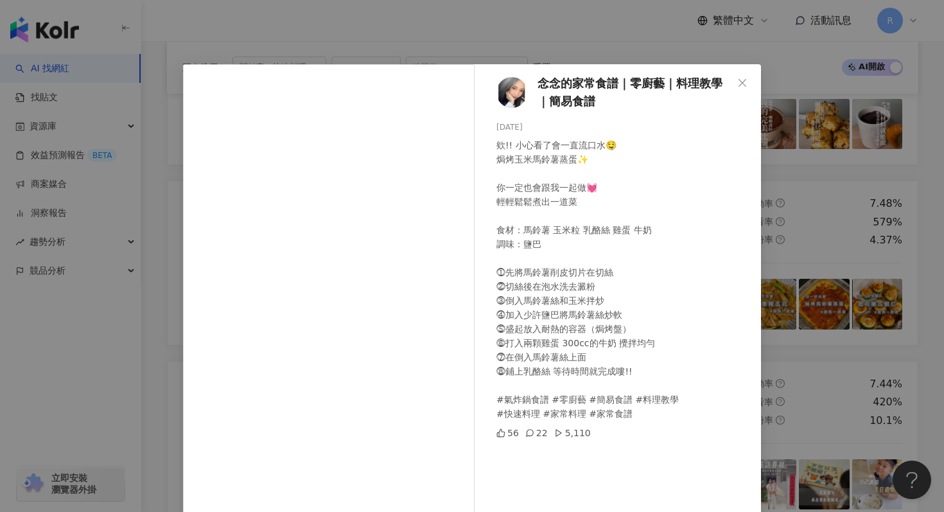
scroll to position [64, 0]
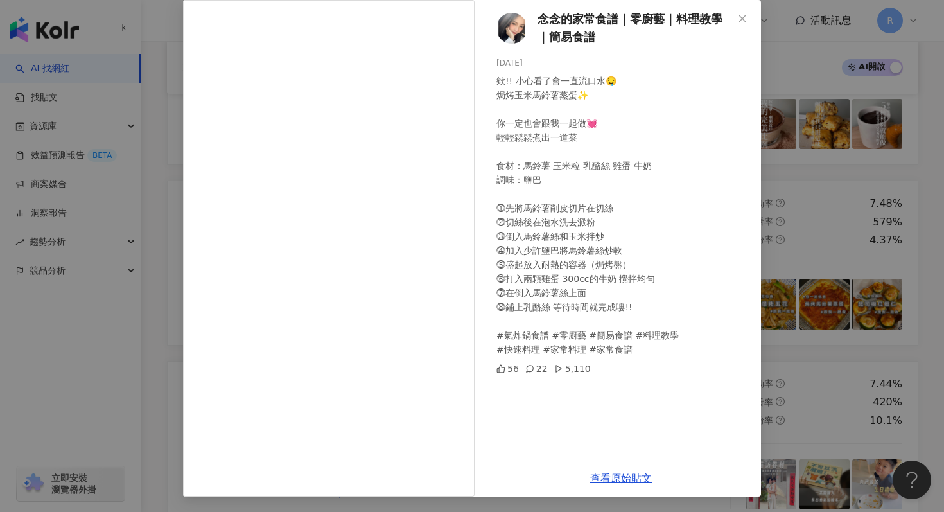
click at [168, 128] on div "念念的家常食譜｜零廚藝｜料理教學｜簡易食譜 2025/8/29 欸!! 小心看了會一直流口水🤤 焗烤玉米馬鈴薯蒸蛋✨ 你一定也會跟我一起做💓 輕輕鬆鬆煮出一道…" at bounding box center [472, 256] width 944 height 512
click at [161, 175] on div "念念的家常食譜｜零廚藝｜料理教學｜簡易食譜 2025/8/29 欸!! 小心看了會一直流口水🤤 焗烤玉米馬鈴薯蒸蛋✨ 你一定也會跟我一起做💓 輕輕鬆鬆煮出一道…" at bounding box center [472, 256] width 944 height 512
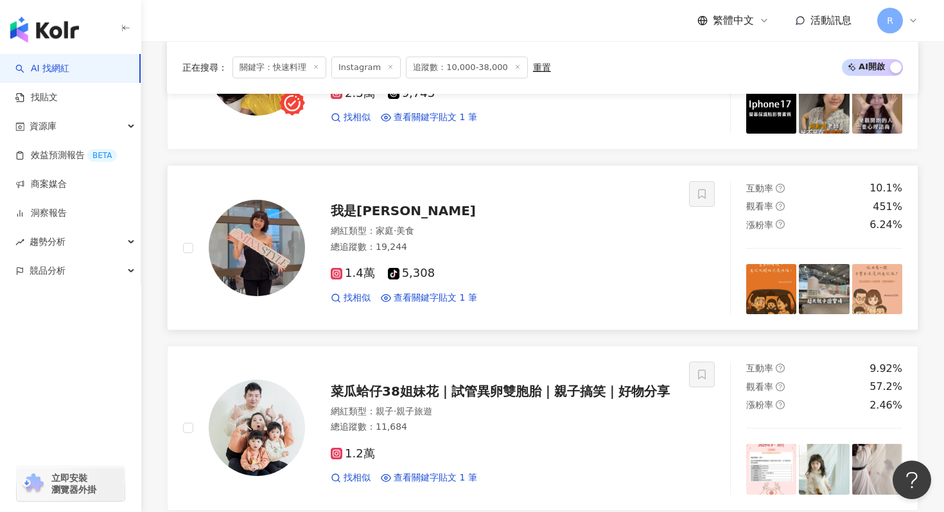
scroll to position [0, 0]
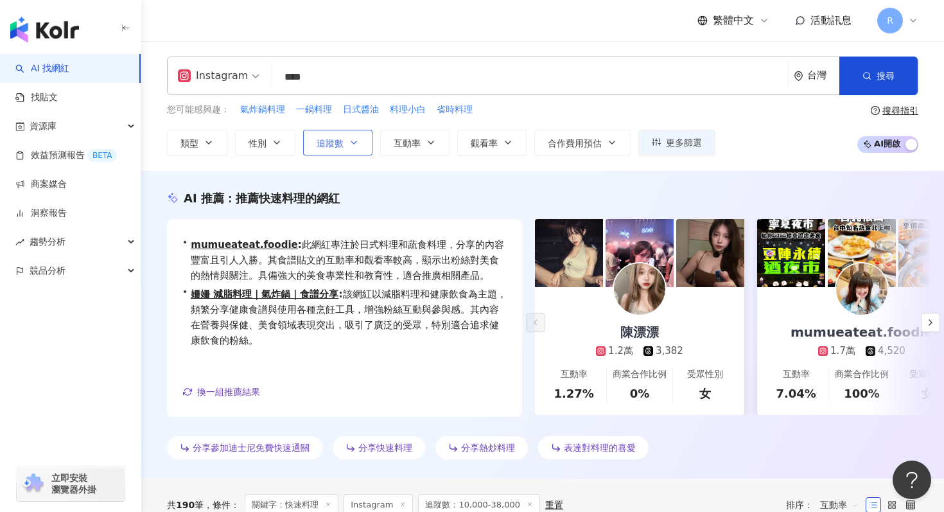
click at [336, 134] on button "追蹤數" at bounding box center [337, 143] width 69 height 26
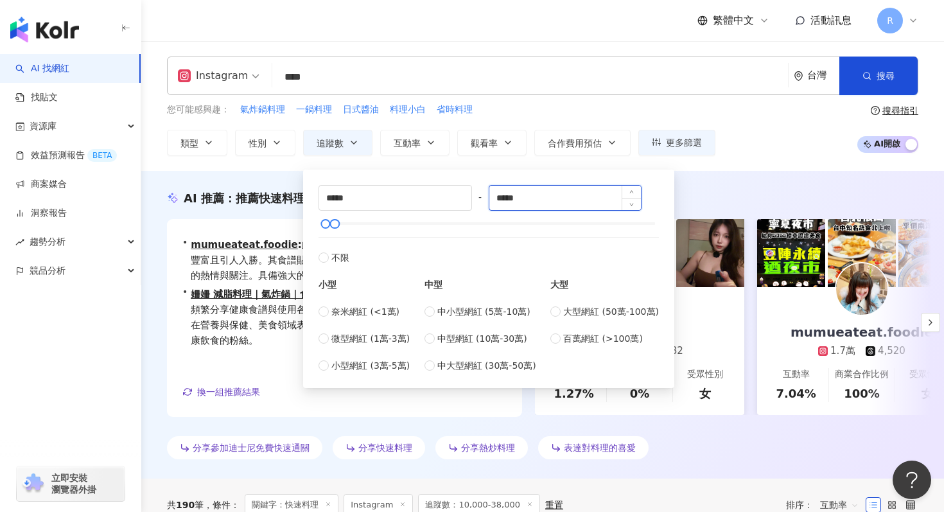
click at [571, 191] on input "*****" at bounding box center [565, 198] width 152 height 24
type input "*****"
click at [643, 105] on div "您可能感興趣： 氣炸鍋料理 一鍋料理 日式醬油 料理小白 省時料理" at bounding box center [441, 110] width 548 height 14
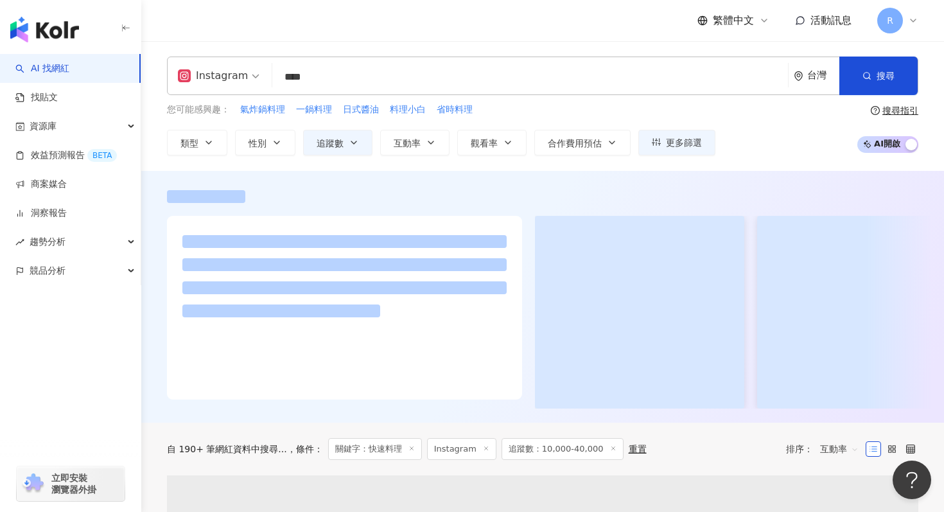
click at [419, 67] on input "****" at bounding box center [529, 77] width 505 height 24
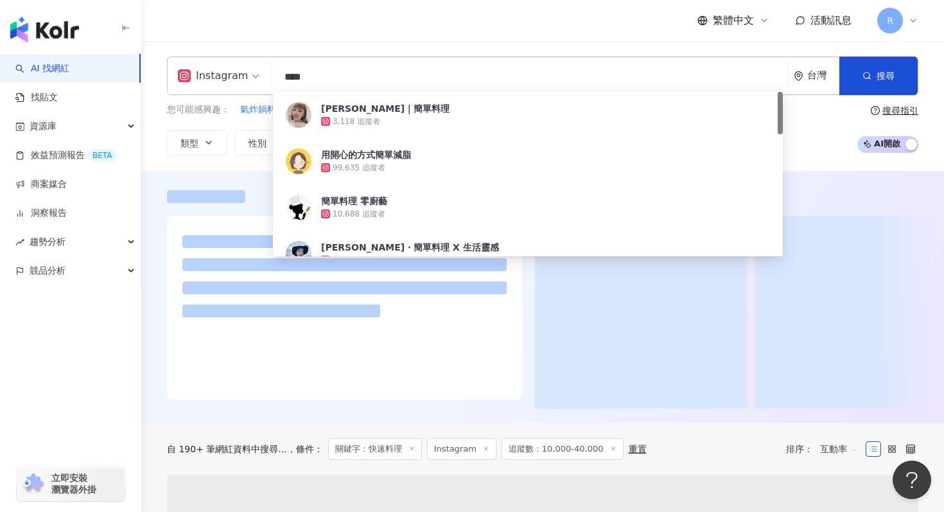
click at [419, 67] on input "****" at bounding box center [529, 77] width 505 height 24
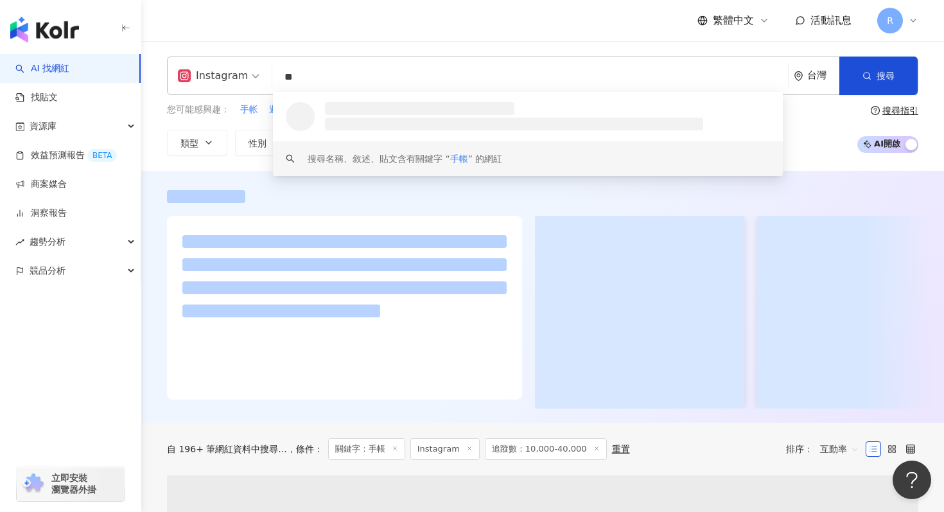
type input "**"
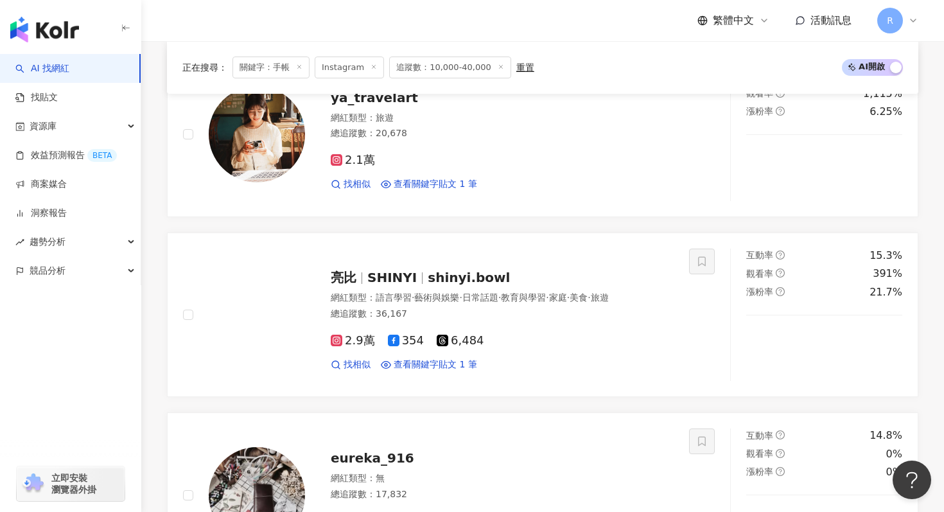
scroll to position [1618, 0]
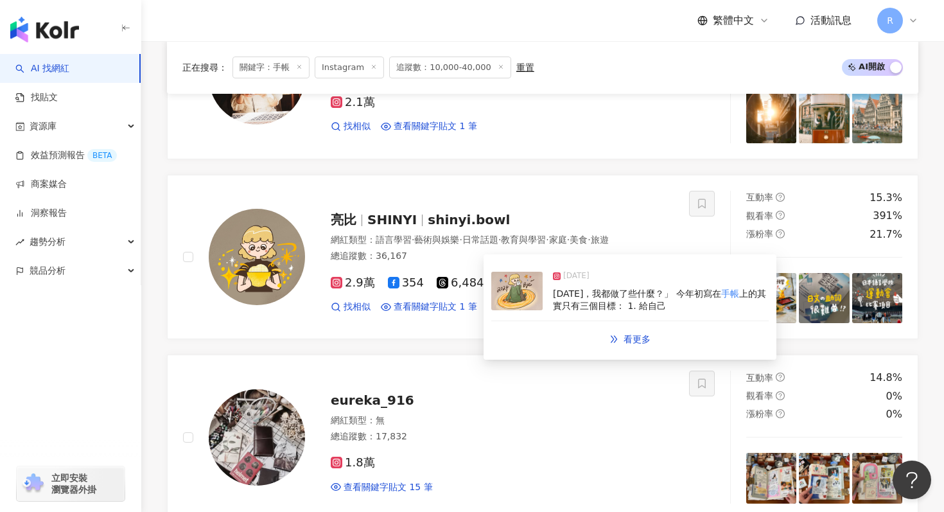
click at [524, 300] on img at bounding box center [516, 291] width 51 height 39
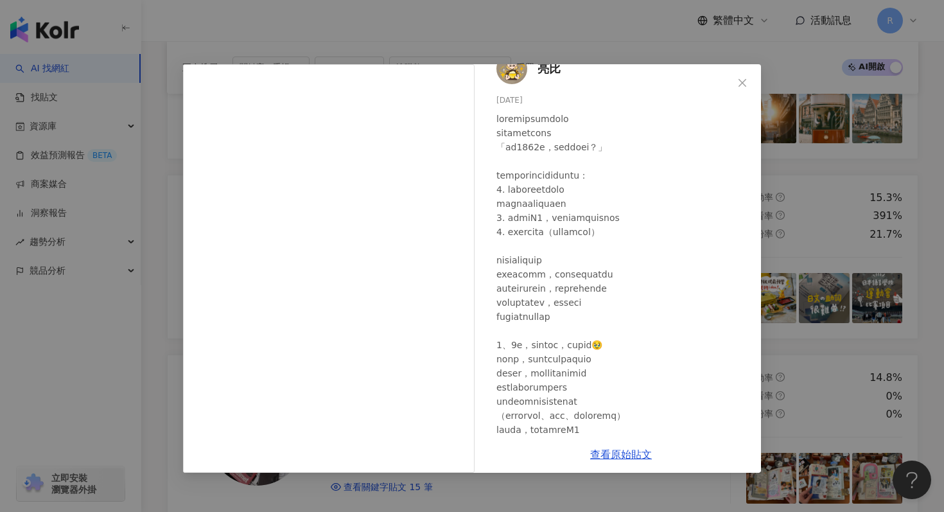
scroll to position [24, 0]
click at [340, 40] on div "亮比 2024/12/31 隱藏 15 查看原始貼文" at bounding box center [472, 256] width 944 height 512
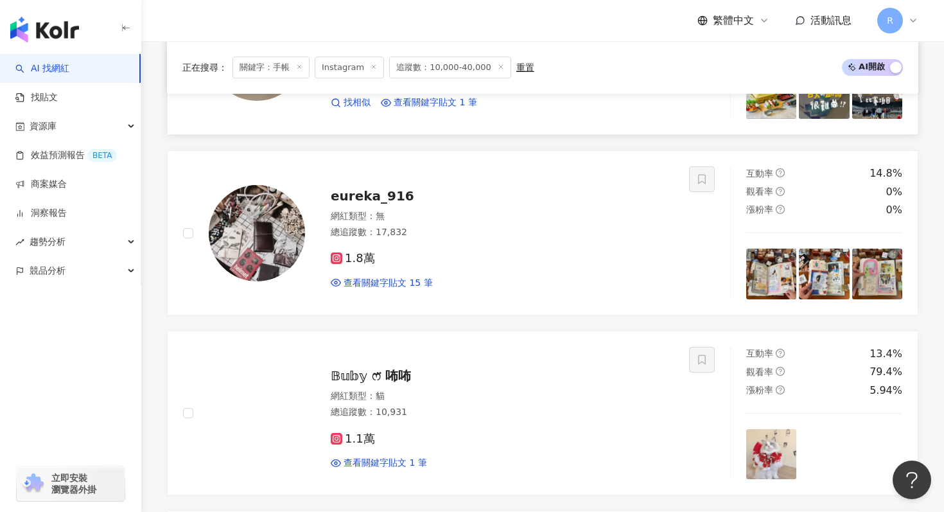
scroll to position [1853, 0]
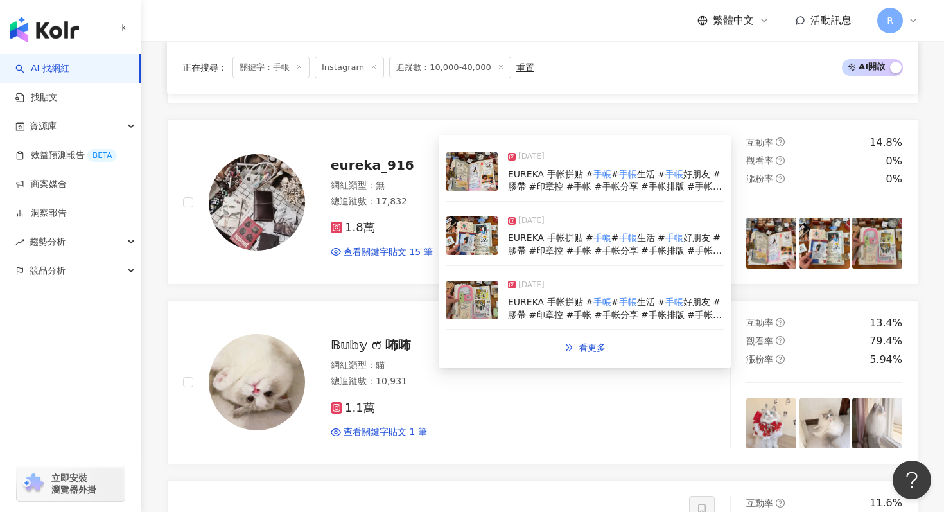
click at [468, 240] on img at bounding box center [471, 235] width 51 height 39
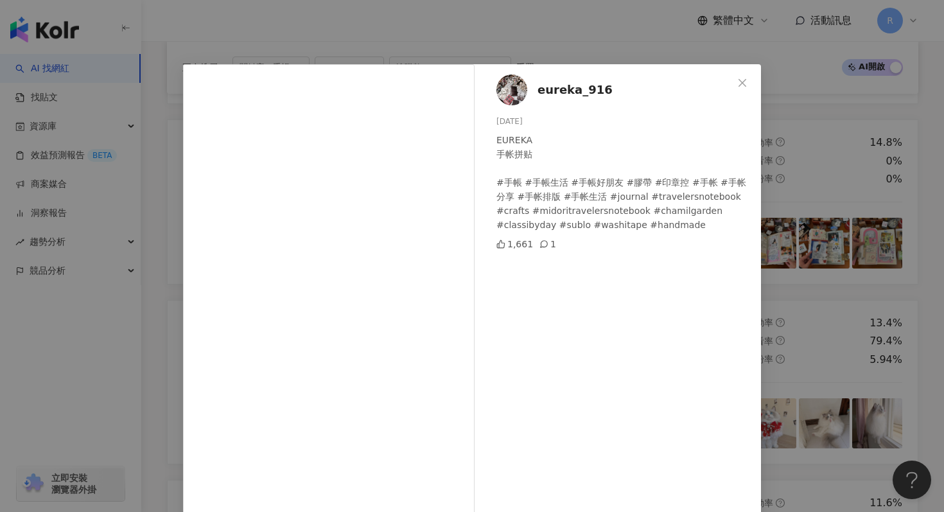
click at [498, 22] on div "eureka_916 2025/2/7 EUREKA 手帐拼贴 #手帳 #手帳生活 #手帳好朋友 #膠帶 #印章控 #手帐 #手帐分享 #手帐排版 #手帐生活…" at bounding box center [472, 256] width 944 height 512
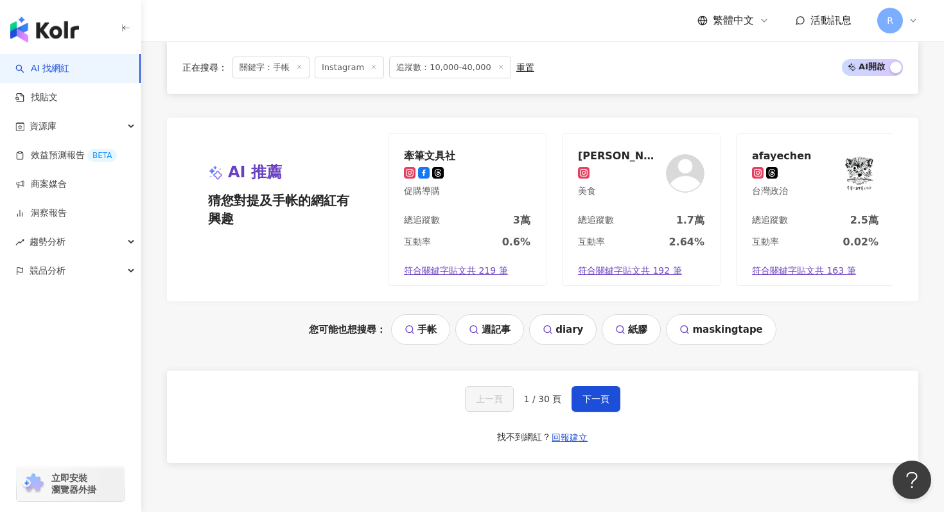
scroll to position [2672, 0]
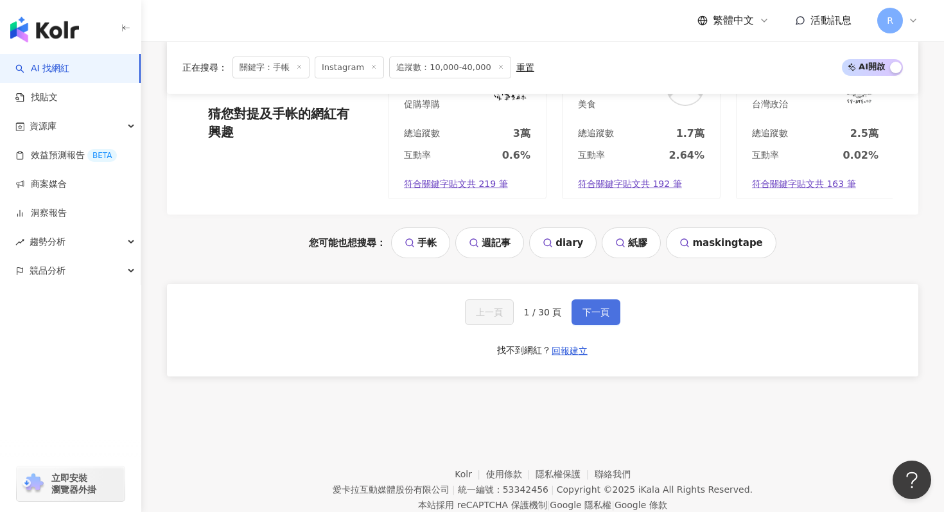
click at [604, 313] on span "下一頁" at bounding box center [595, 312] width 27 height 10
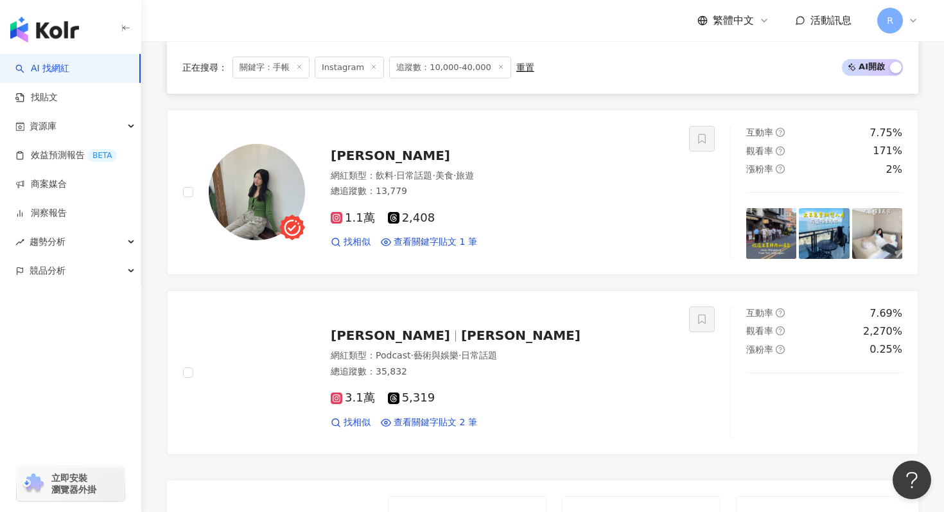
scroll to position [2220, 0]
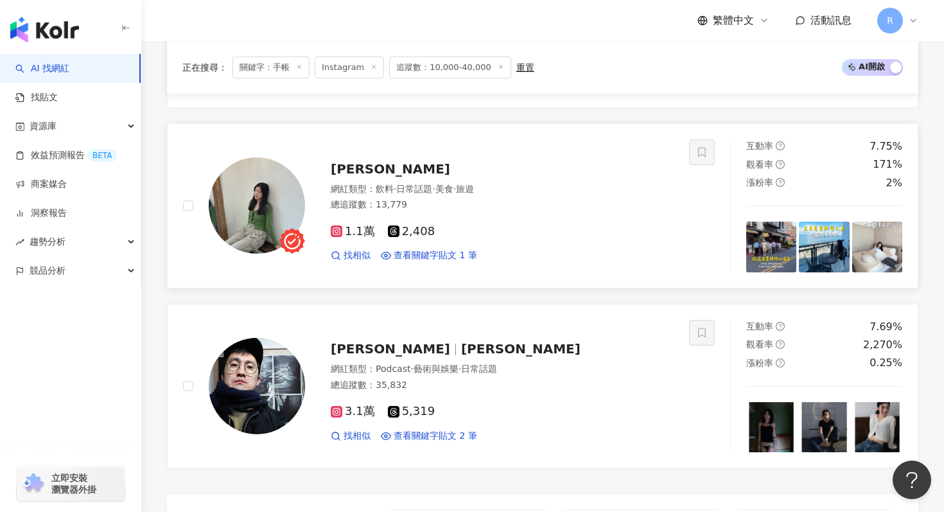
click at [509, 249] on div "找相似 查看關鍵字貼文 1 筆" at bounding box center [502, 255] width 343 height 13
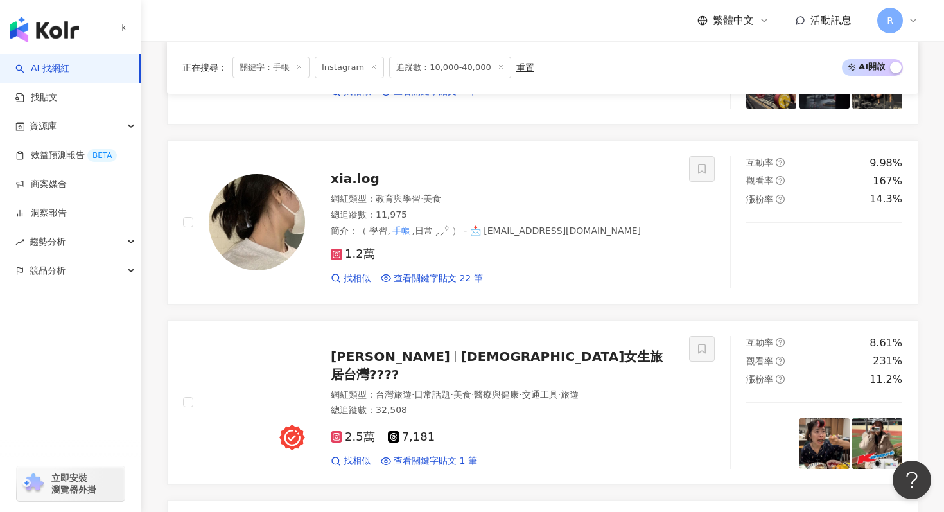
scroll to position [931, 0]
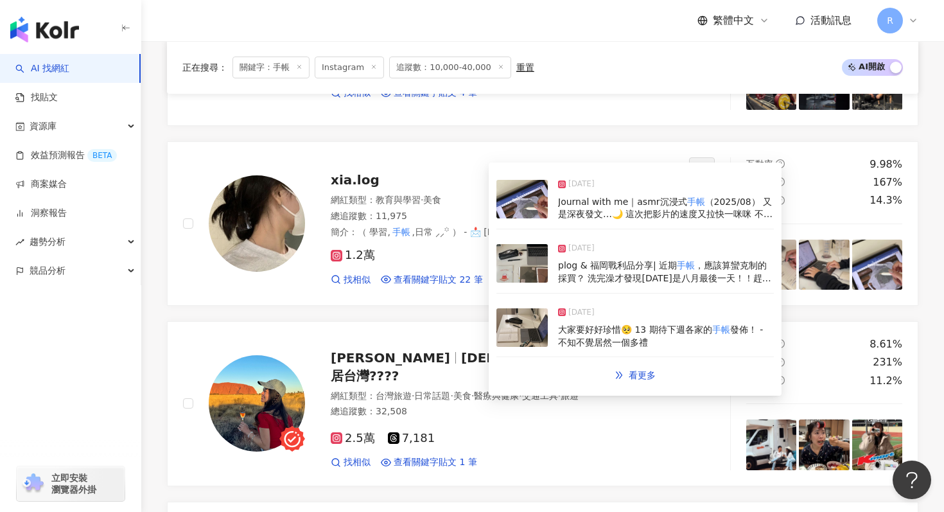
click at [533, 266] on img at bounding box center [521, 263] width 51 height 39
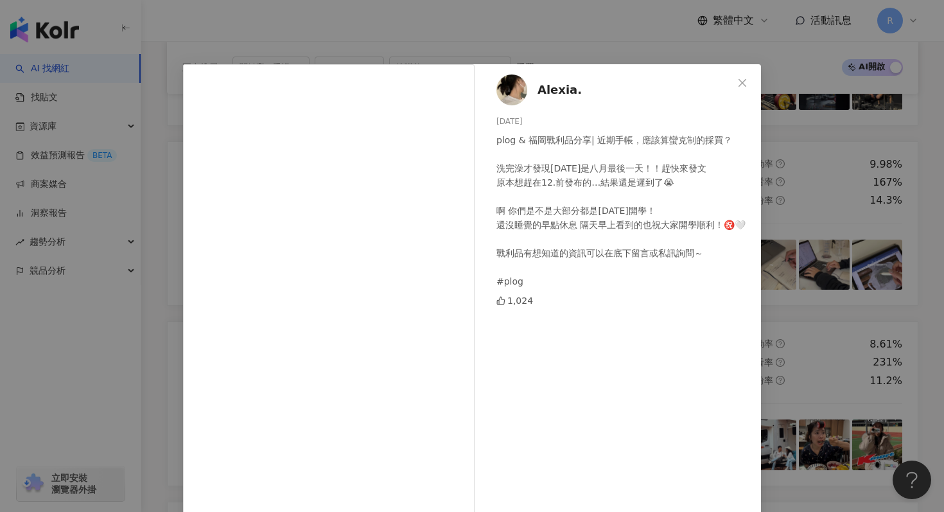
scroll to position [89, 0]
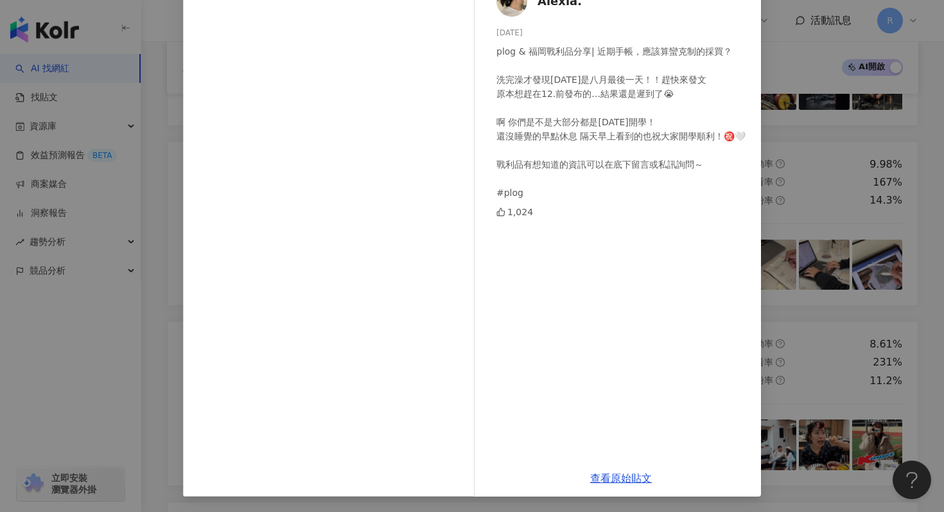
click at [868, 154] on div "Alexia. 2025/9/1 plog & 福岡戰利品分享| 近期手帳，應該算蠻克制的採買？ 洗完澡才發現今天是八月最後一天！！趕快來發文 原本想趕在12…" at bounding box center [472, 256] width 944 height 512
click at [830, 155] on div "Alexia. 2025/9/1 plog & 福岡戰利品分享| 近期手帳，應該算蠻克制的採買？ 洗完澡才發現今天是八月最後一天！！趕快來發文 原本想趕在12…" at bounding box center [472, 256] width 944 height 512
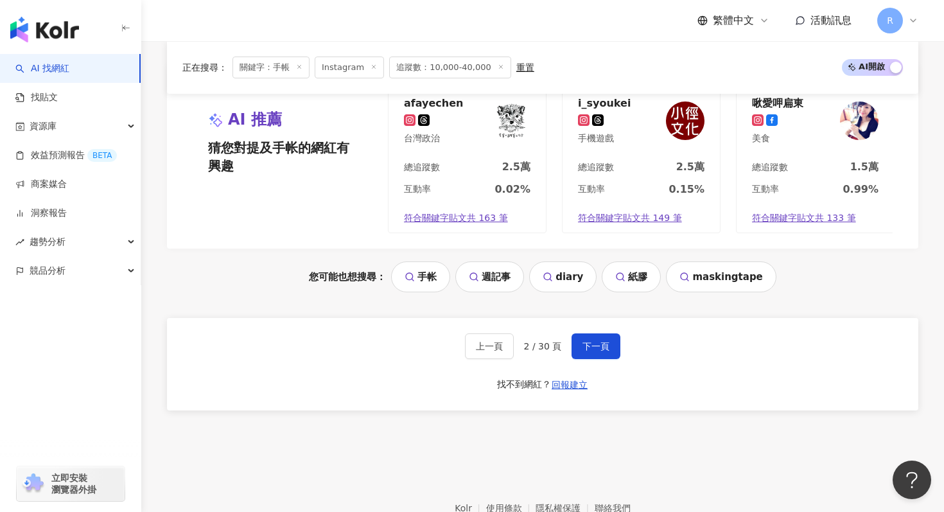
scroll to position [2711, 0]
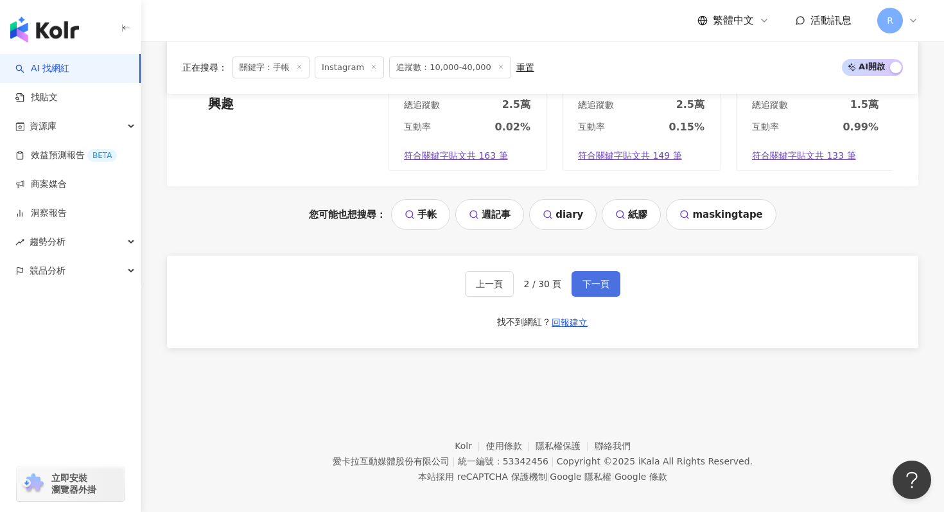
click at [595, 271] on button "下一頁" at bounding box center [596, 284] width 49 height 26
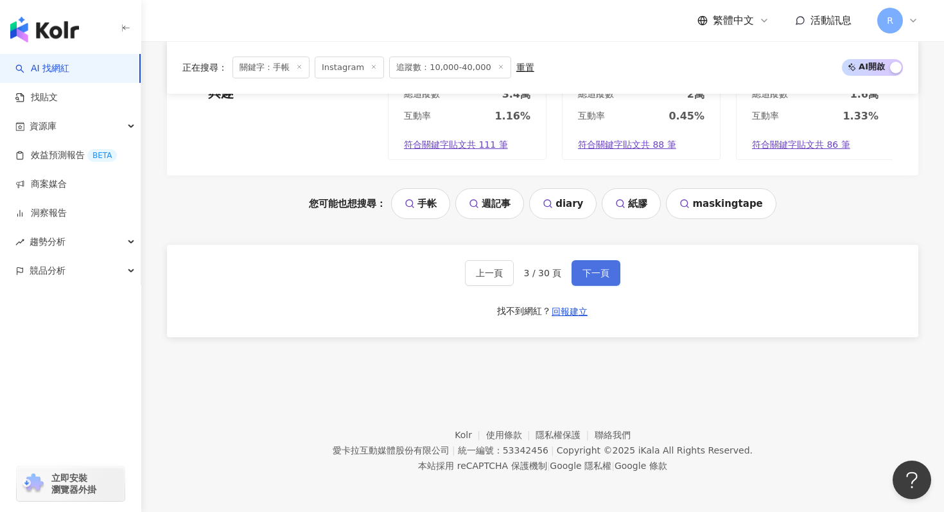
click at [602, 273] on span "下一頁" at bounding box center [595, 273] width 27 height 10
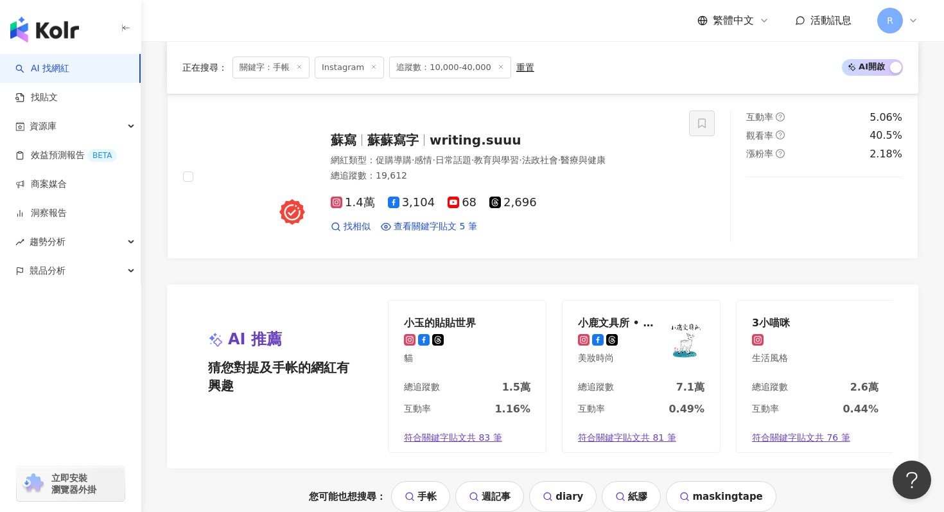
scroll to position [2394, 0]
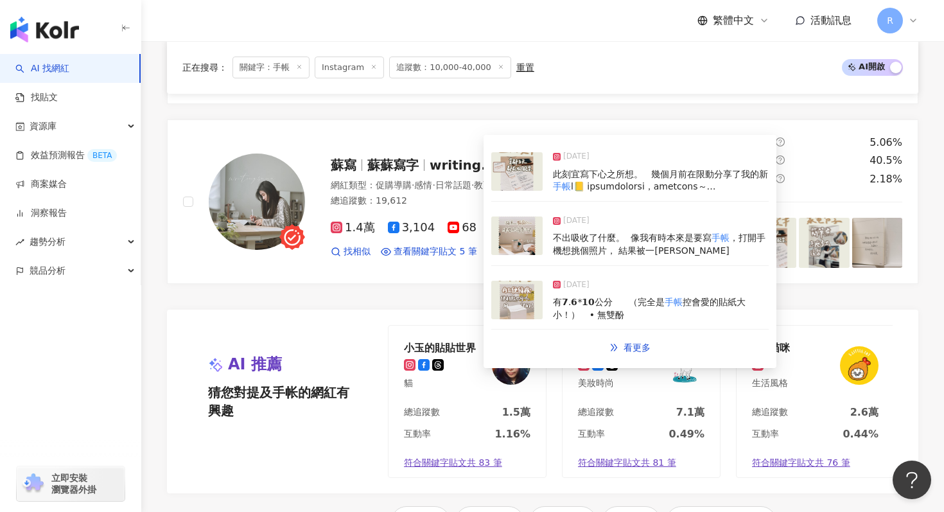
click at [520, 247] on img at bounding box center [516, 235] width 51 height 39
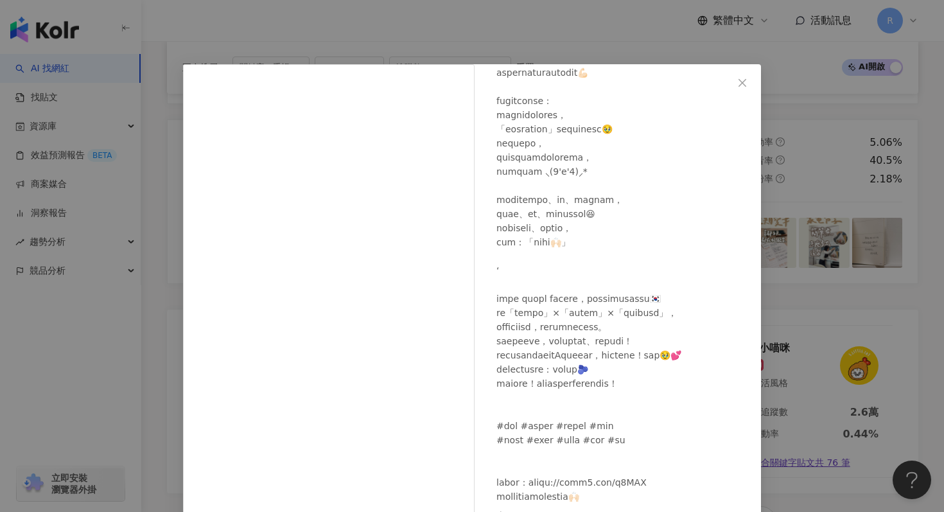
scroll to position [63, 0]
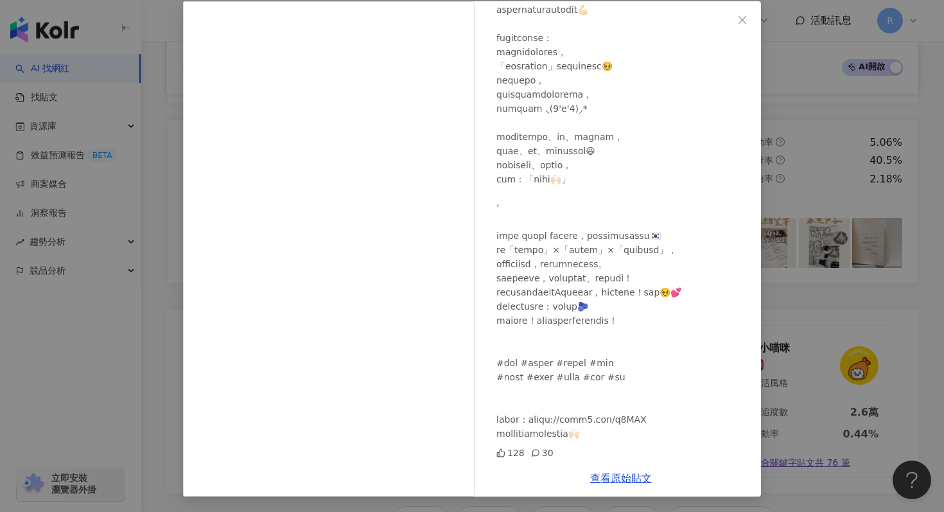
click at [812, 139] on div "蘇蘇 2025/7/28 128 30 查看原始貼文" at bounding box center [472, 256] width 944 height 512
click at [787, 152] on div "蘇蘇 2025/7/28 128 30 查看原始貼文" at bounding box center [472, 256] width 944 height 512
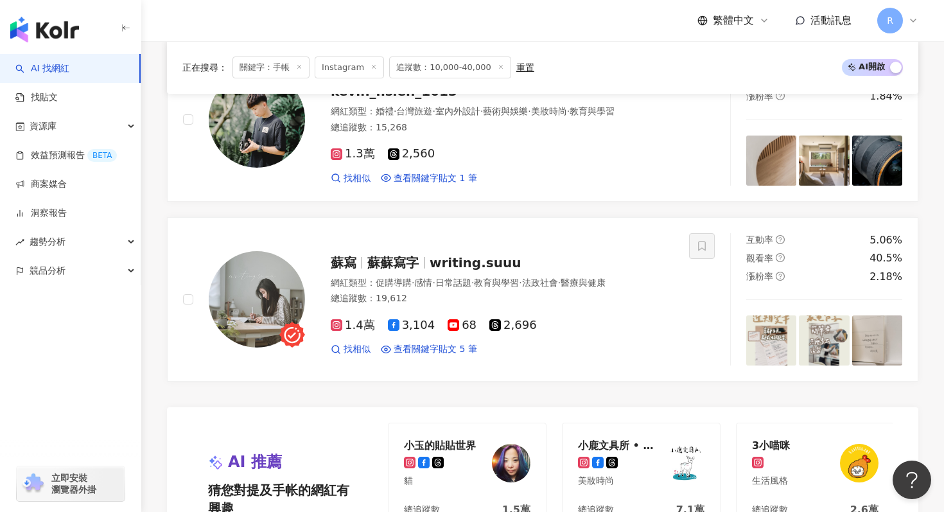
scroll to position [2711, 0]
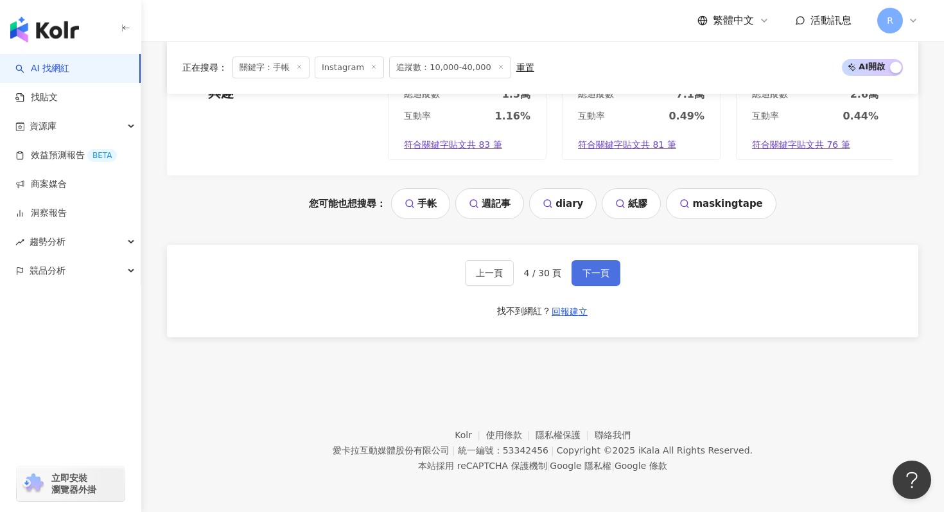
click at [608, 275] on span "下一頁" at bounding box center [595, 273] width 27 height 10
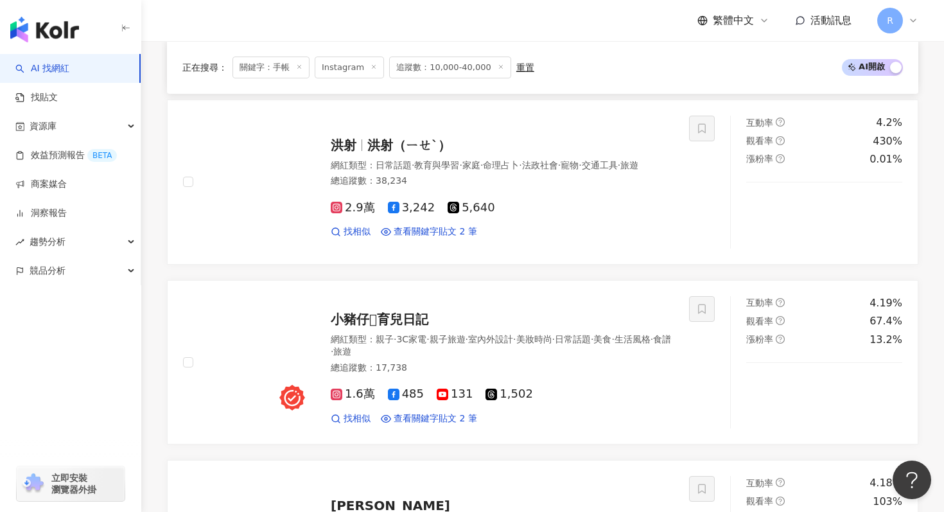
scroll to position [1503, 0]
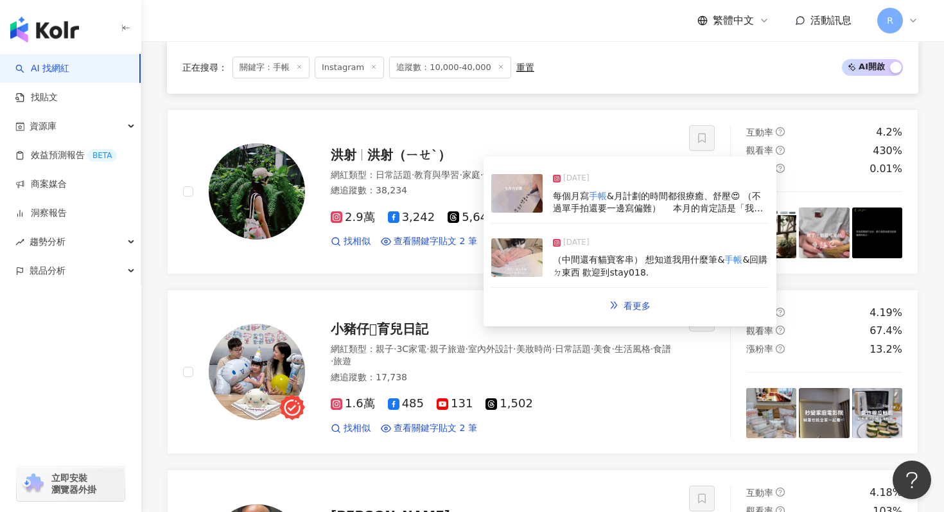
click at [526, 256] on img at bounding box center [516, 257] width 51 height 39
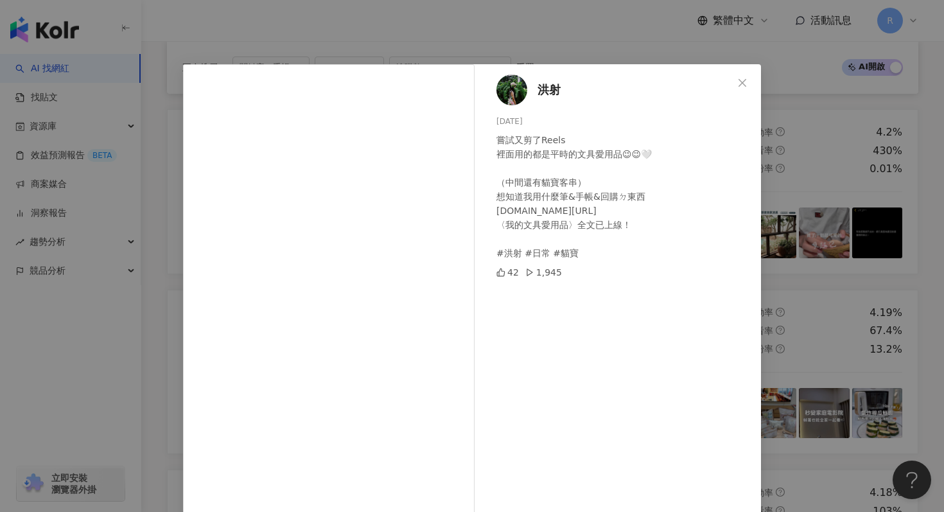
scroll to position [64, 0]
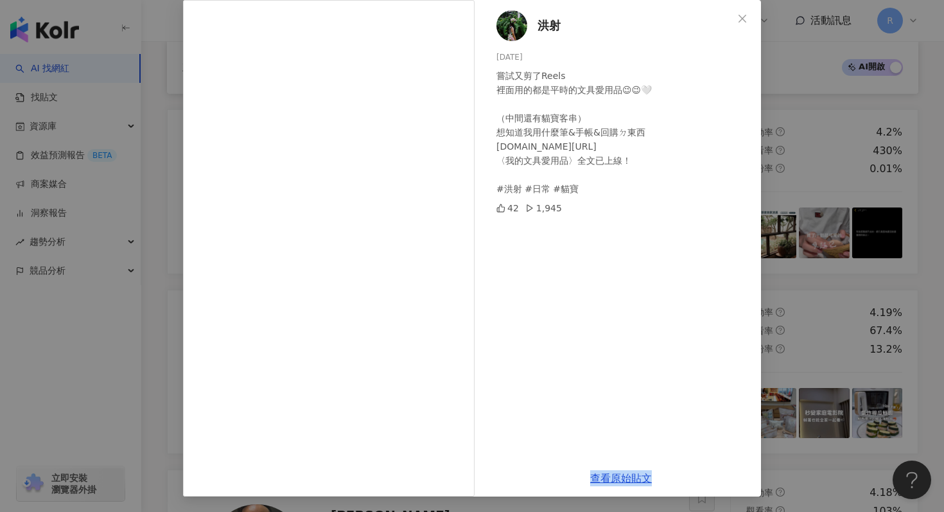
drag, startPoint x: 507, startPoint y: 343, endPoint x: 842, endPoint y: 179, distance: 372.5
click at [842, 179] on div "洪射 2024/12/12 嘗試又剪了Reels 裡面用的都是平時的文具愛用品😉😉🤍 ⠀ （中間還有貓寶客串） 想知道我用什麼筆&手帳&回購ㄉ東西 歡迎到st…" at bounding box center [472, 256] width 944 height 512
click at [824, 172] on div "洪射 2024/12/12 嘗試又剪了Reels 裡面用的都是平時的文具愛用品😉😉🤍 ⠀ （中間還有貓寶客串） 想知道我用什麼筆&手帳&回購ㄉ東西 歡迎到st…" at bounding box center [472, 256] width 944 height 512
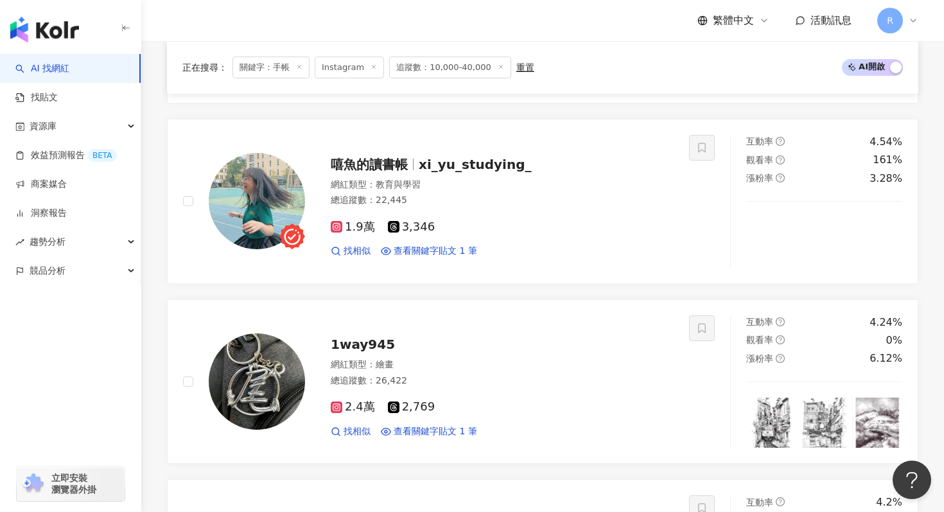
scroll to position [1060, 0]
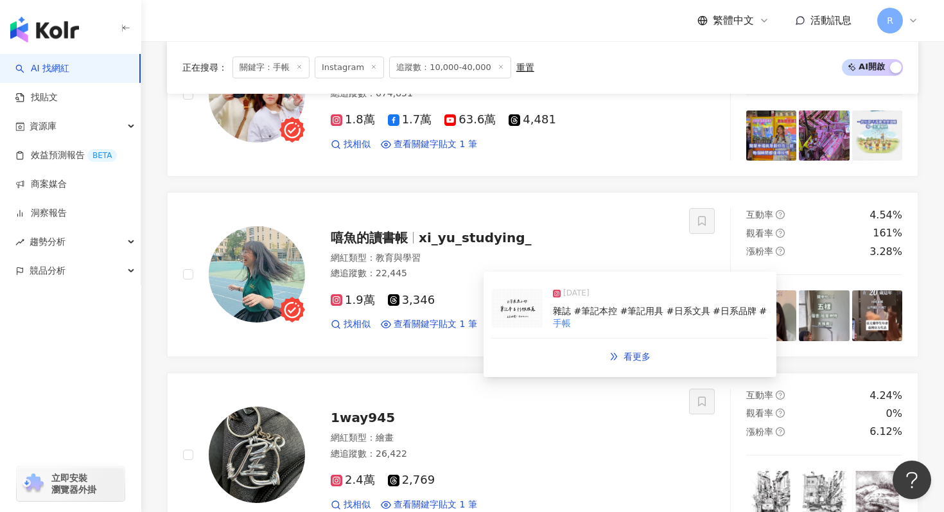
click at [512, 310] on img at bounding box center [516, 308] width 51 height 39
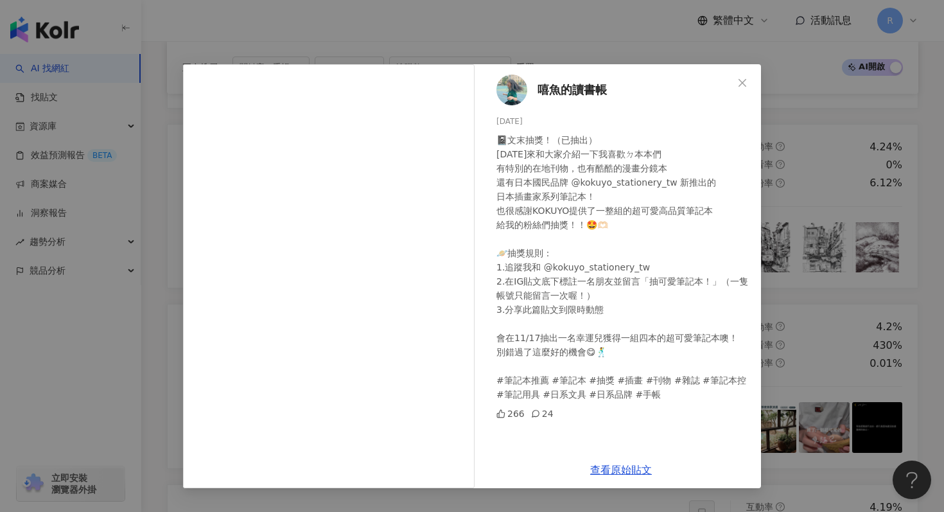
scroll to position [1441, 0]
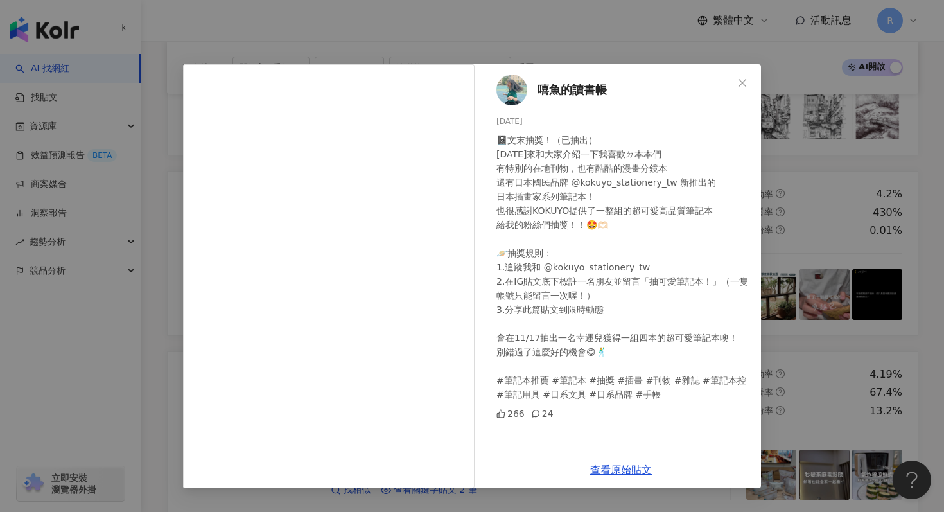
click at [803, 136] on div "嘻魚的讀書帳 2024/11/12 📓文末抽獎！（已抽出） 今天來和大家介紹一下我喜歡ㄉ本本們 有特別的在地刊物，也有酷酷的漫畫分鏡本 還有日本國民品牌 @k…" at bounding box center [472, 256] width 944 height 512
click at [792, 140] on div "嘻魚的讀書帳 2024/11/12 📓文末抽獎！（已抽出） 今天來和大家介紹一下我喜歡ㄉ本本們 有特別的在地刊物，也有酷酷的漫畫分鏡本 還有日本國民品牌 @k…" at bounding box center [472, 256] width 944 height 512
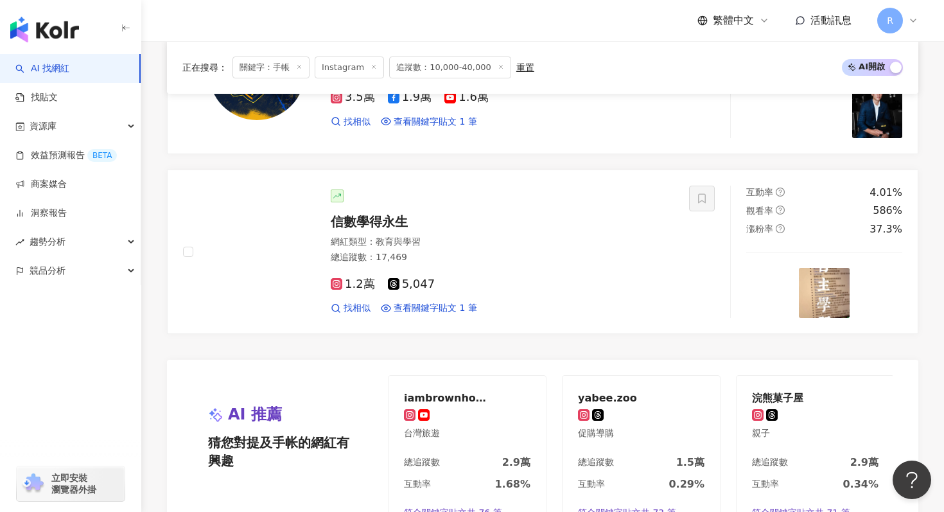
scroll to position [2603, 0]
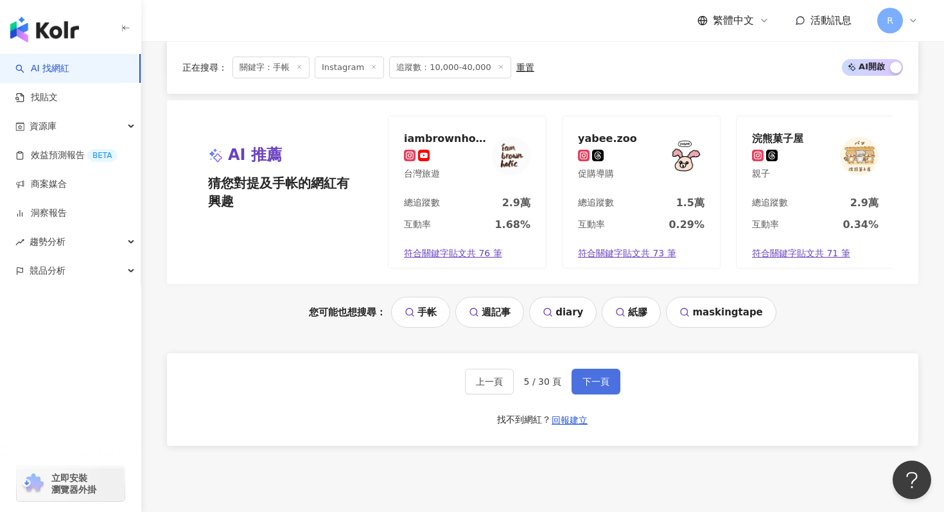
click at [601, 388] on button "下一頁" at bounding box center [596, 382] width 49 height 26
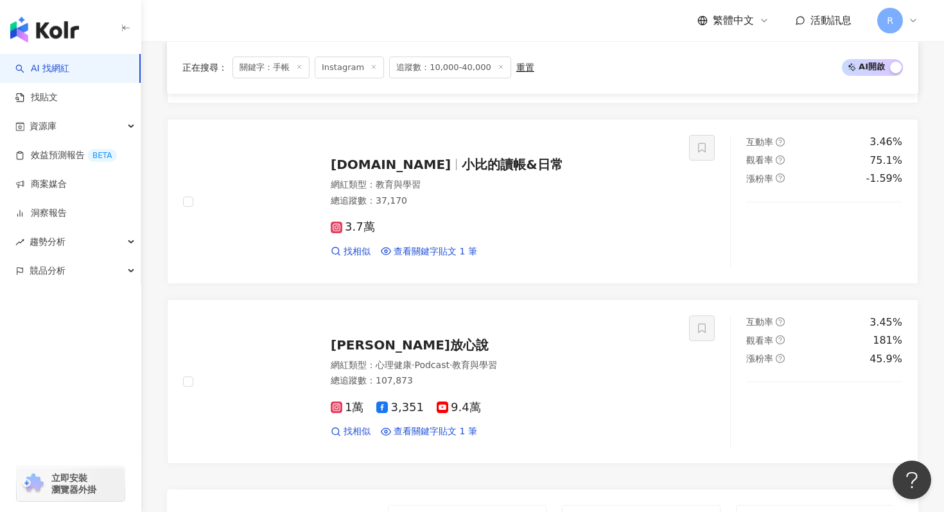
scroll to position [2155, 0]
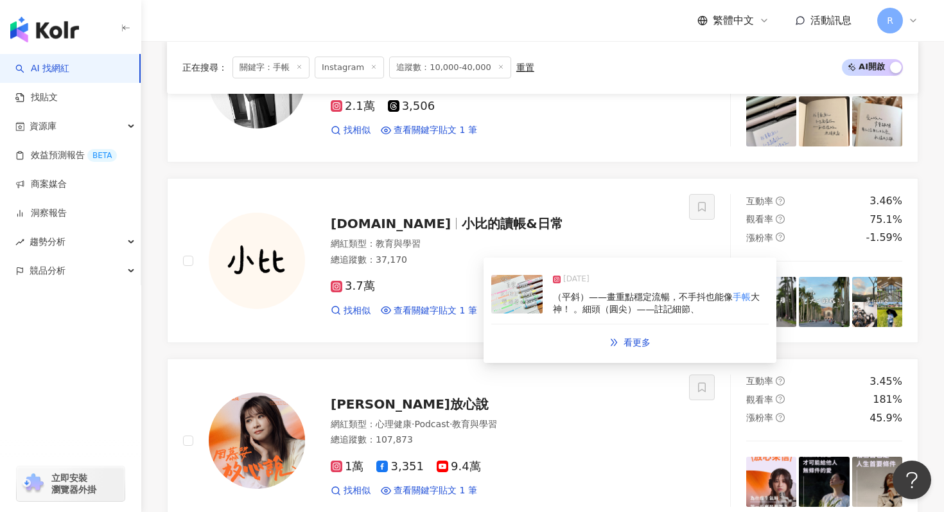
click at [536, 293] on img at bounding box center [516, 294] width 51 height 39
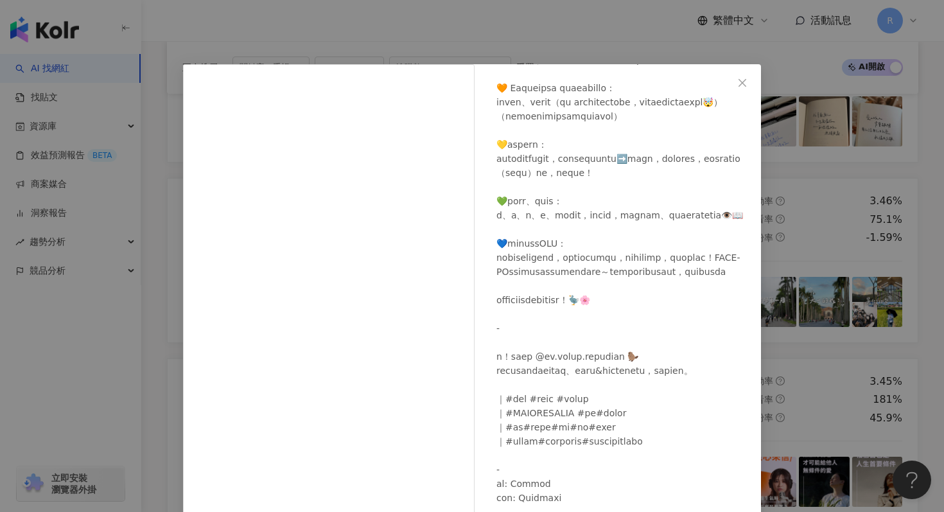
scroll to position [64, 0]
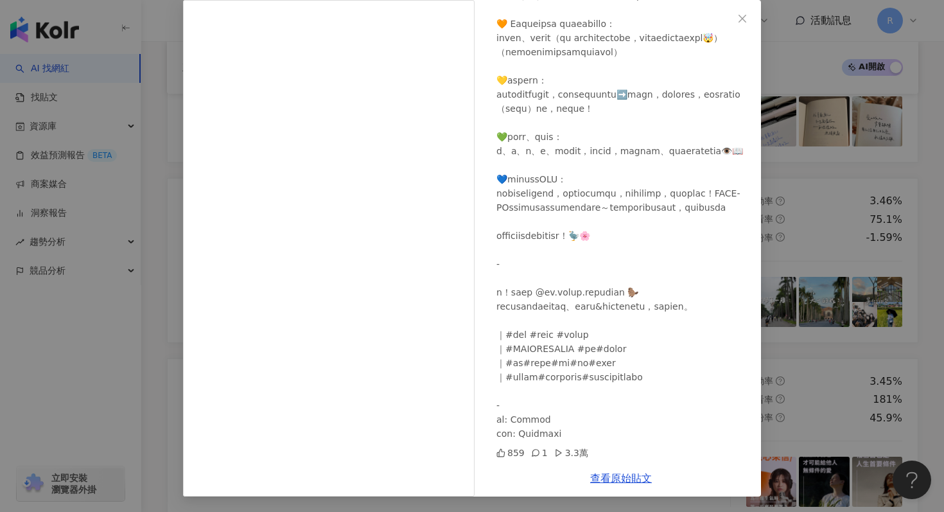
click at [817, 187] on div "bi.note.study 2025/2/7 859 1 3.3萬 查看原始貼文" at bounding box center [472, 256] width 944 height 512
click at [795, 185] on div "bi.note.study 2025/2/7 859 1 3.3萬 查看原始貼文" at bounding box center [472, 256] width 944 height 512
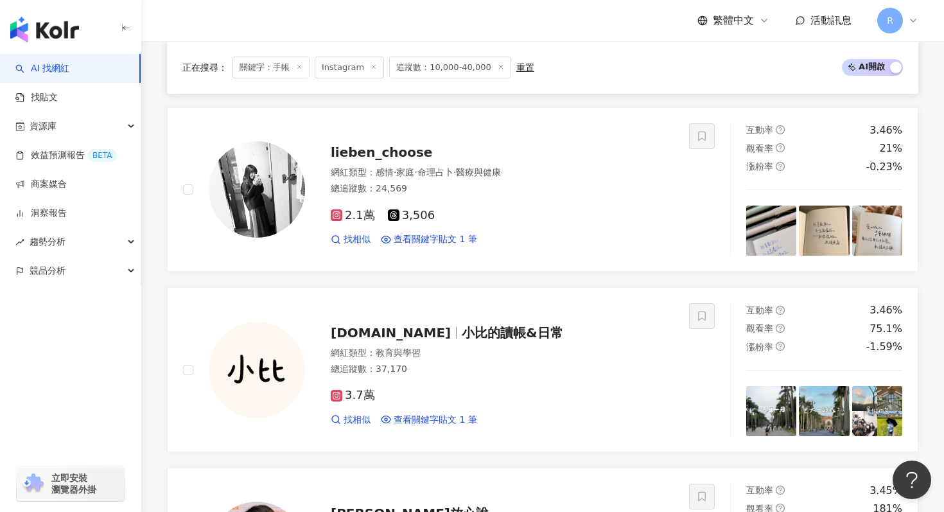
scroll to position [2013, 0]
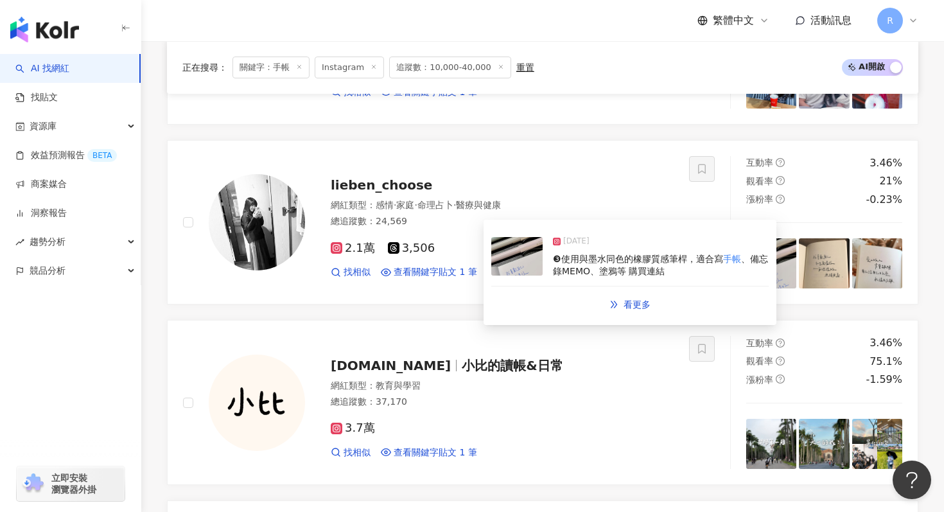
click at [547, 272] on div "2025/9/17 ❸使用與墨水同色的橡膠質感筆桿，適合寫 手帳 、備忘錄MEMO、塗鴉等 購買連結" at bounding box center [629, 256] width 277 height 59
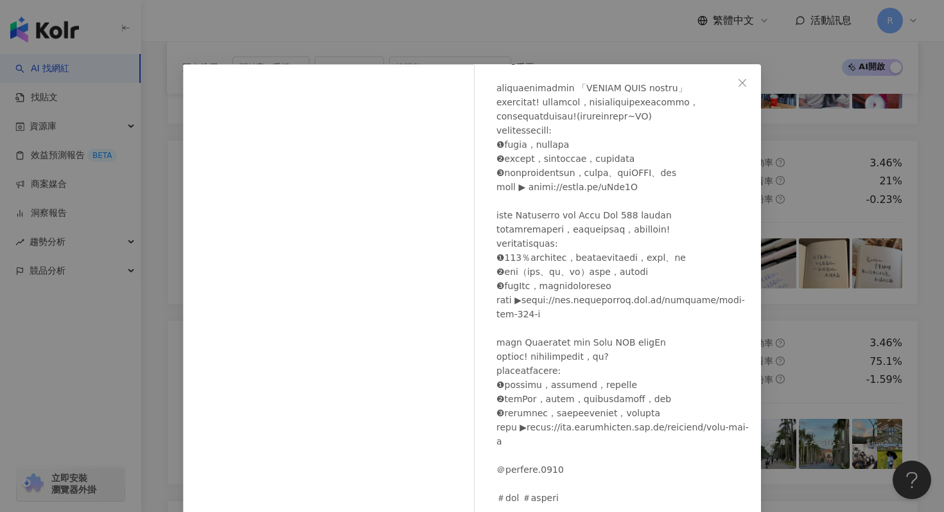
scroll to position [64, 0]
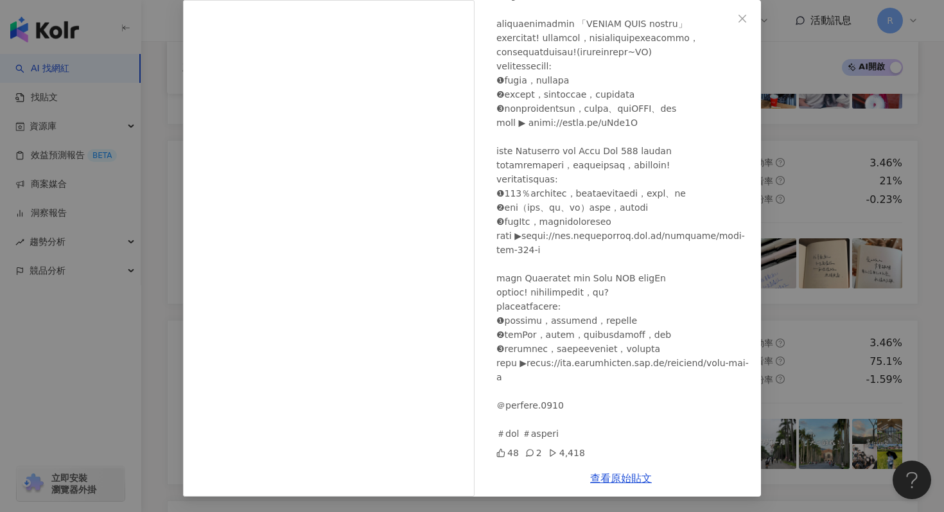
click at [866, 136] on div "里本手寫 ¨̮ 2025/9/17 48 2 4,418 查看原始貼文" at bounding box center [472, 256] width 944 height 512
click at [859, 136] on div "里本手寫 ¨̮ 2025/9/17 48 2 4,418 查看原始貼文" at bounding box center [472, 256] width 944 height 512
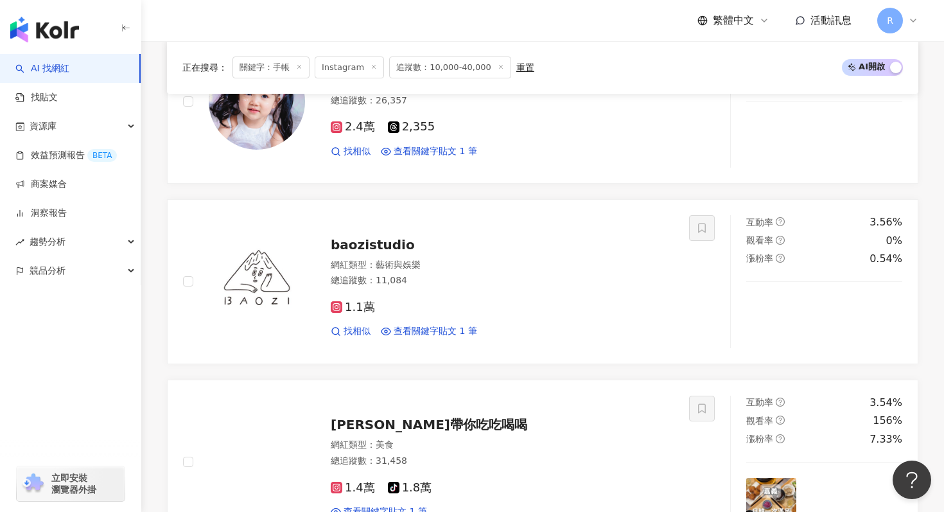
scroll to position [1409, 0]
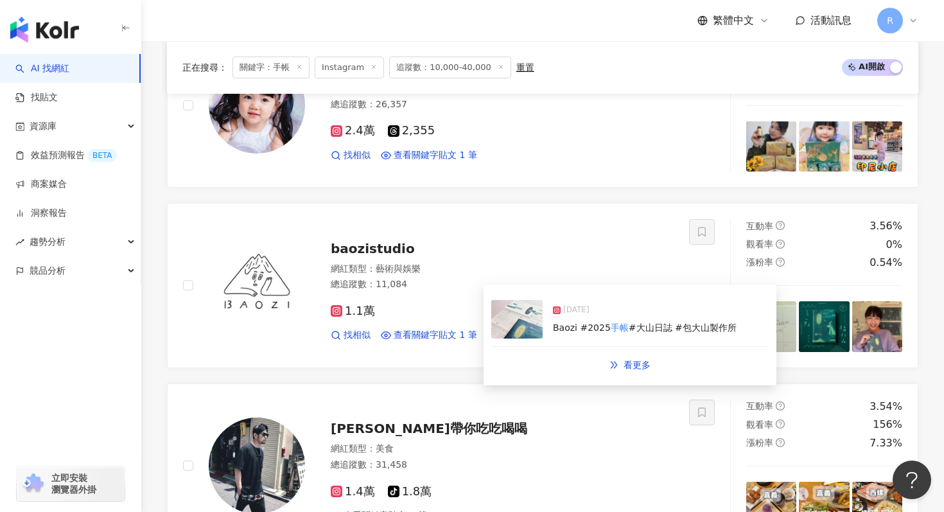
click at [509, 329] on img at bounding box center [516, 319] width 51 height 39
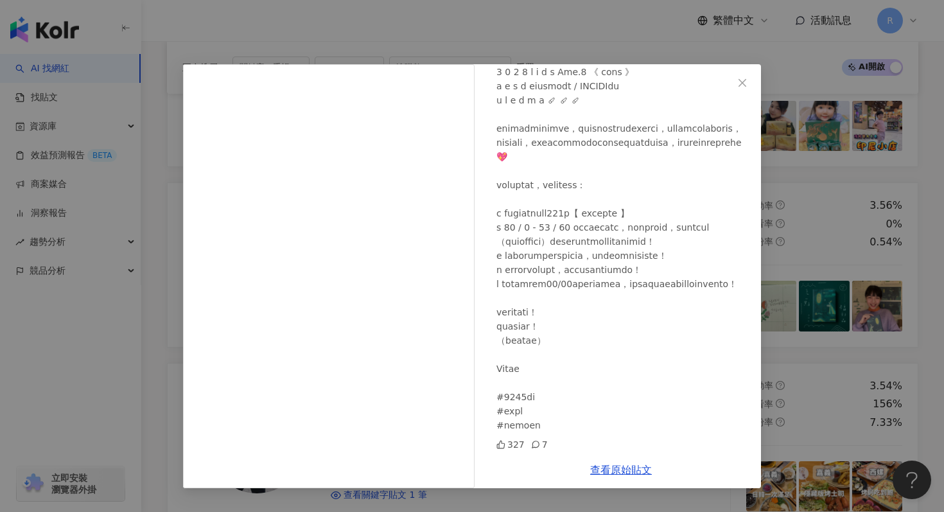
scroll to position [1447, 0]
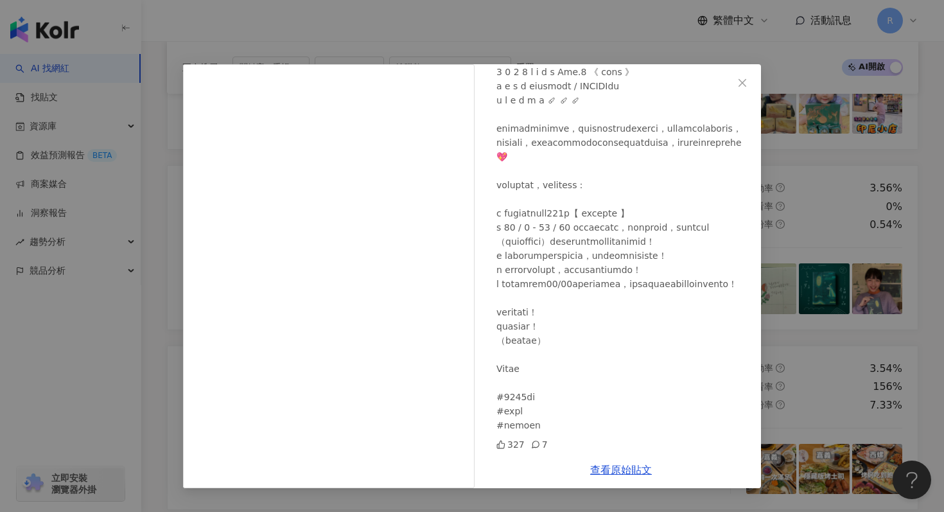
click at [875, 91] on div "包 大 山 製 作 所 2024/12/8 327 7 查看原始貼文" at bounding box center [472, 256] width 944 height 512
click at [850, 110] on div "包 大 山 製 作 所 2024/12/8 327 7 查看原始貼文" at bounding box center [472, 256] width 944 height 512
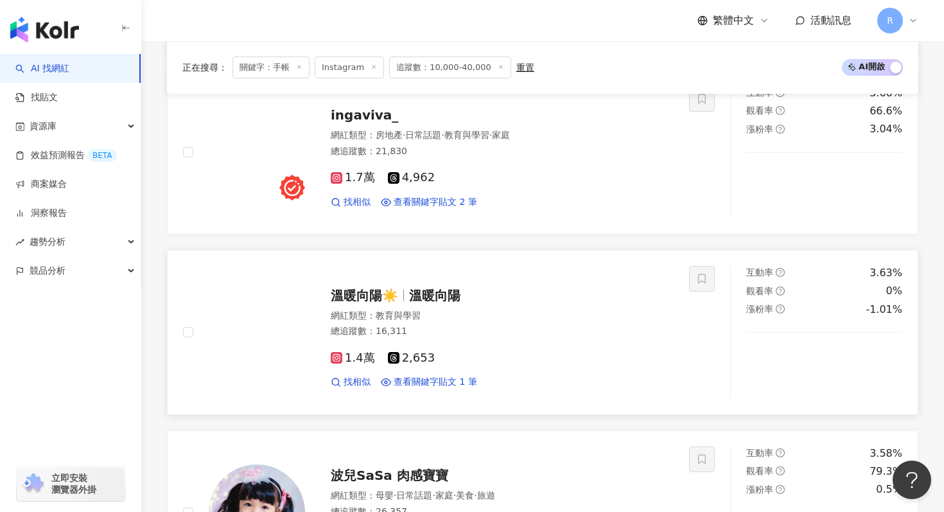
scroll to position [1002, 0]
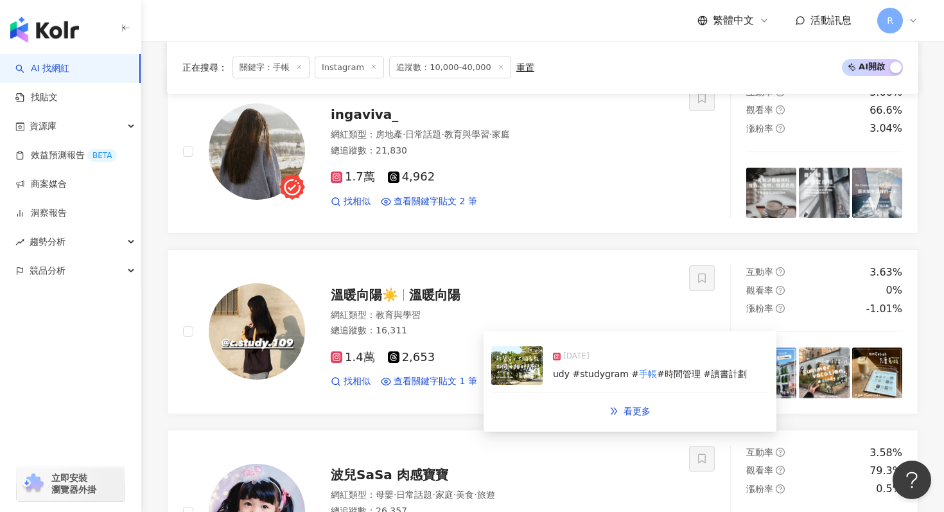
click at [525, 376] on img at bounding box center [516, 365] width 51 height 39
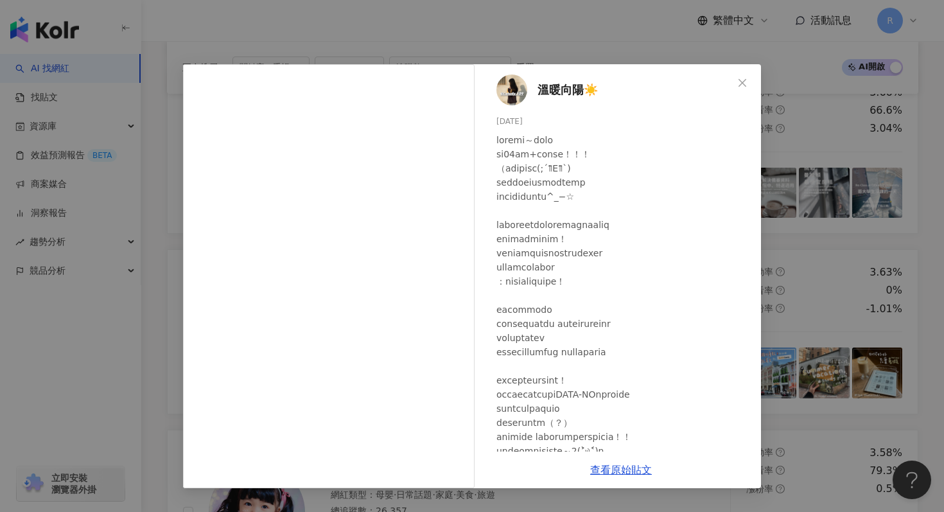
scroll to position [110, 0]
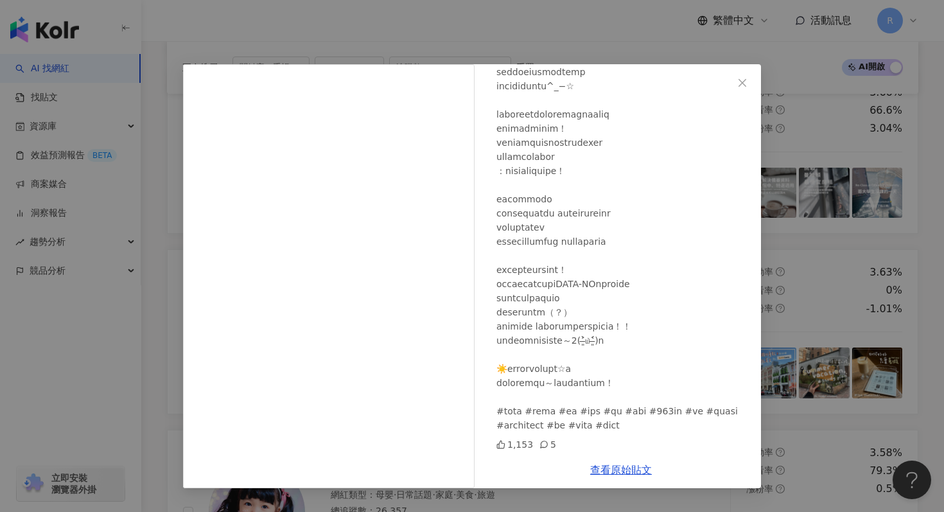
click at [879, 157] on div "溫暖向陽☀️ 2025/2/8 1,153 5 查看原始貼文" at bounding box center [472, 256] width 944 height 512
click at [854, 179] on div "溫暖向陽☀️ 2025/2/8 1,153 5 查看原始貼文" at bounding box center [472, 256] width 944 height 512
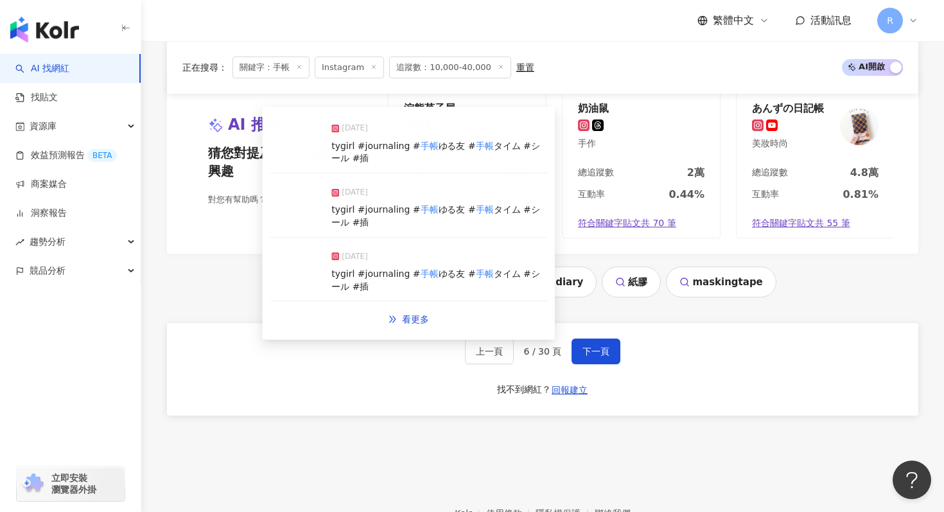
scroll to position [2670, 0]
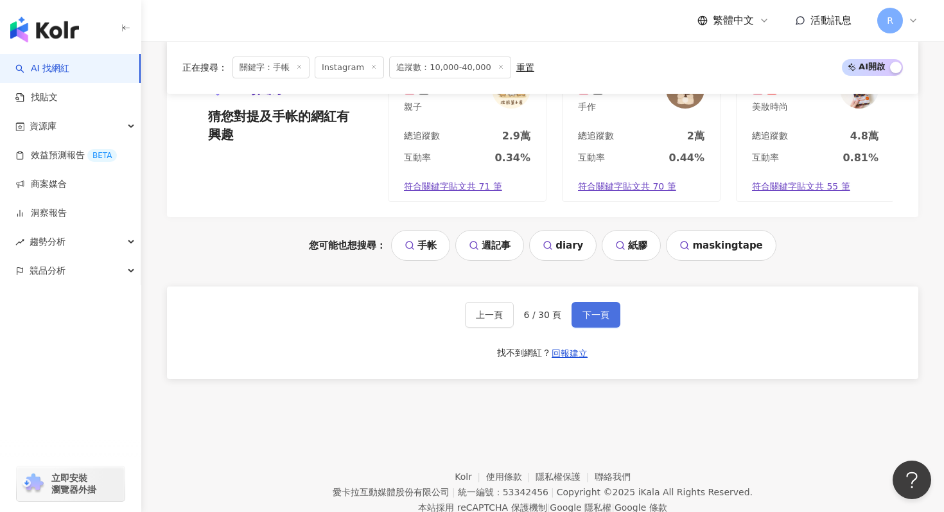
click at [604, 324] on button "下一頁" at bounding box center [596, 315] width 49 height 26
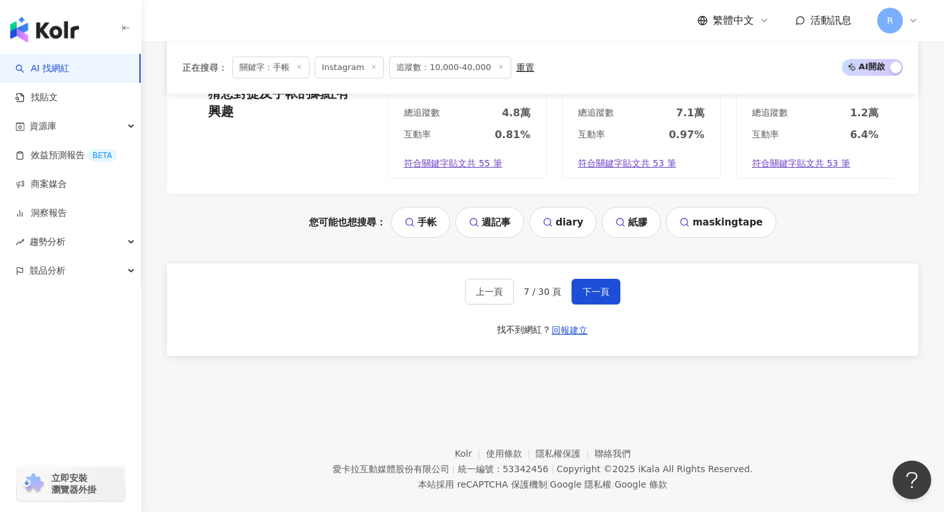
scroll to position [2711, 0]
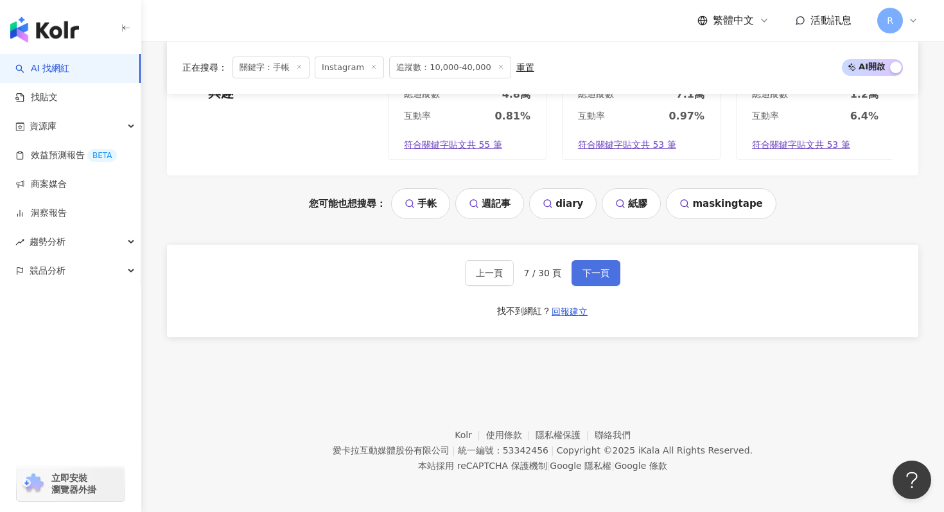
click at [603, 270] on span "下一頁" at bounding box center [595, 273] width 27 height 10
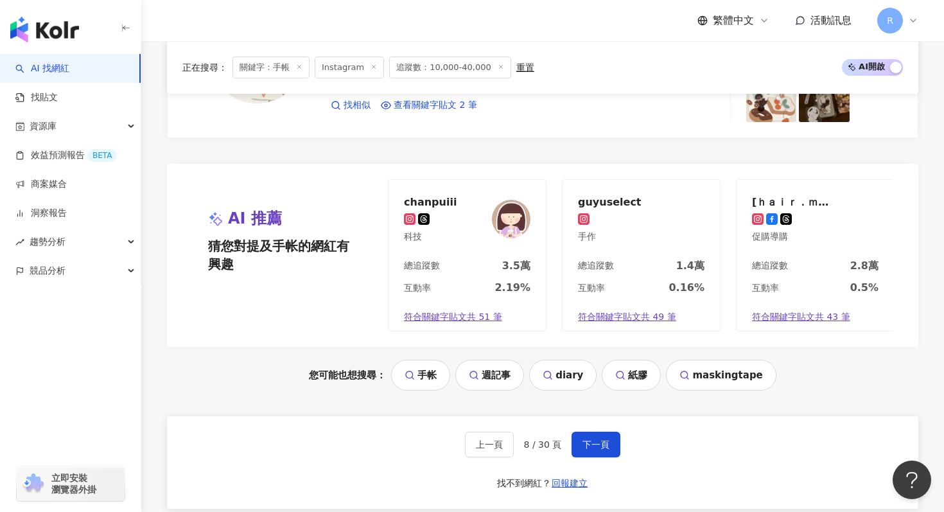
scroll to position [2716, 0]
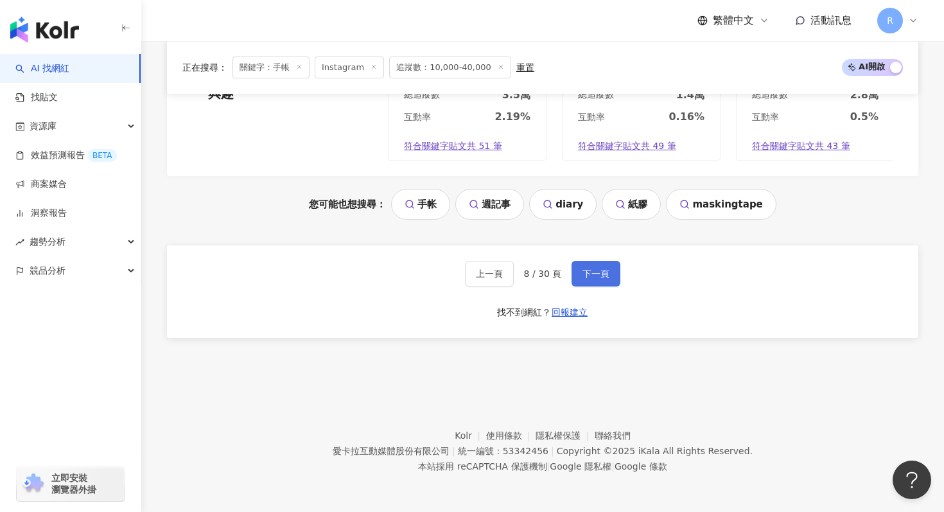
click at [590, 270] on span "下一頁" at bounding box center [595, 273] width 27 height 10
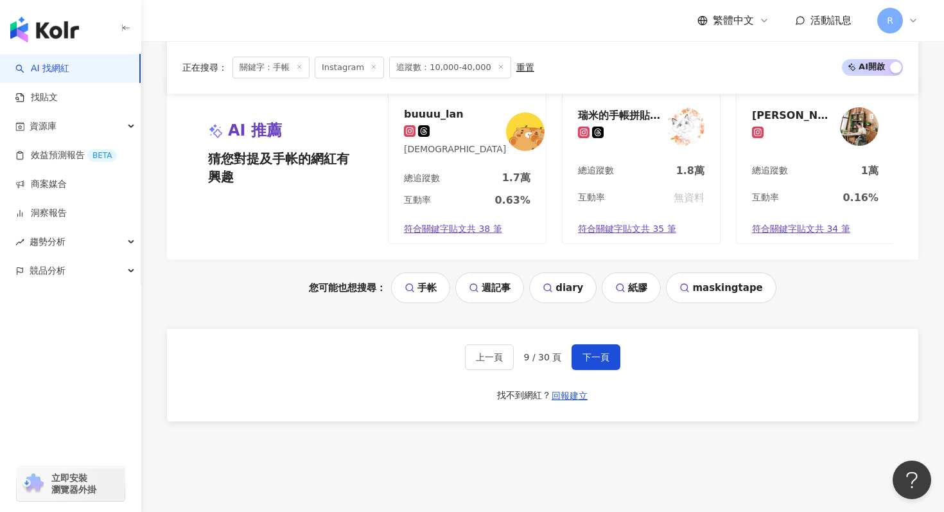
scroll to position [2722, 0]
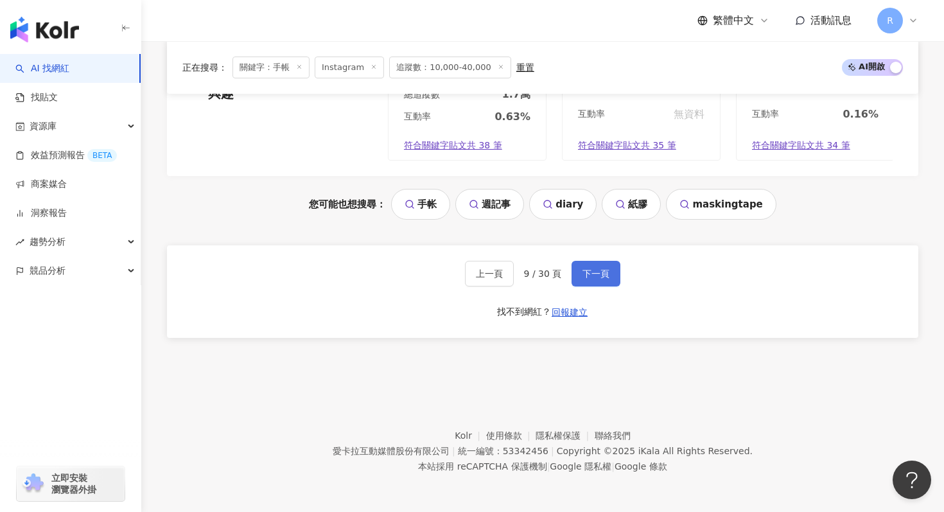
click at [602, 266] on button "下一頁" at bounding box center [596, 274] width 49 height 26
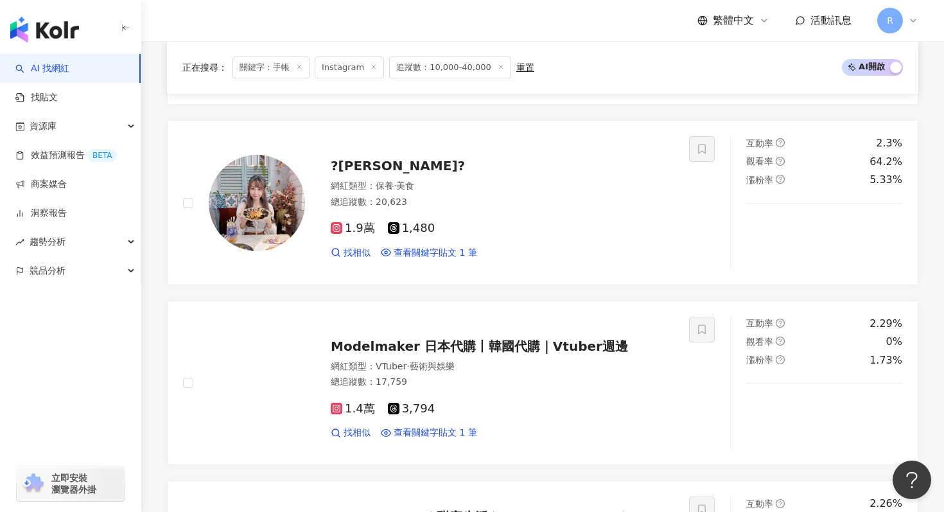
scroll to position [2711, 0]
